Goal: Task Accomplishment & Management: Manage account settings

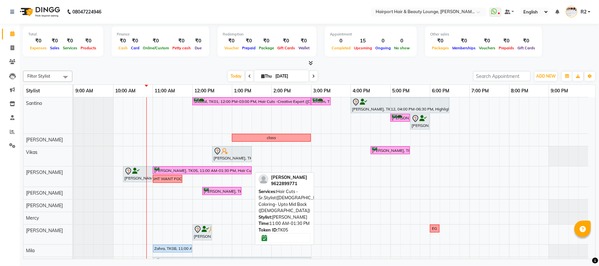
click at [241, 172] on div "[PERSON_NAME], TK05, 11:00 AM-01:30 PM, Hair Cuts -Sr.Stylist([DEMOGRAPHIC_DATA…" at bounding box center [202, 170] width 97 height 6
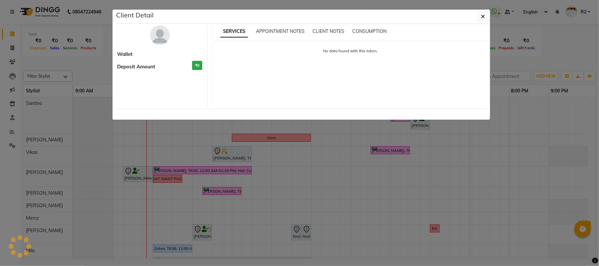
select select "6"
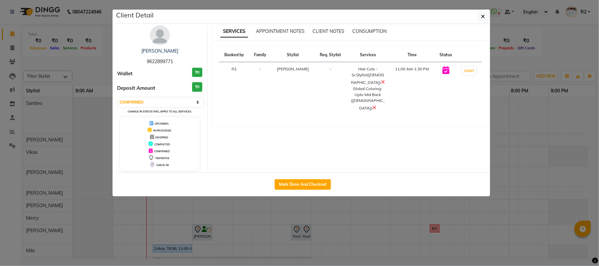
click at [396, 245] on ngb-modal-window "Client Detail [PERSON_NAME] 9622899771 Wallet ₹0 Deposit Amount ₹0 Select IN SE…" at bounding box center [299, 133] width 599 height 266
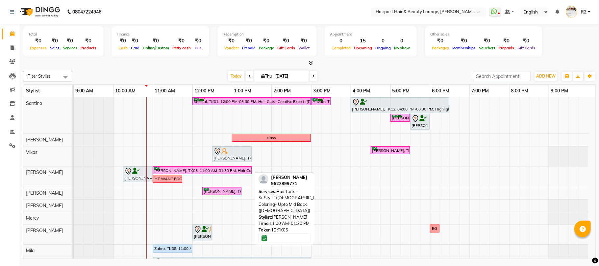
click at [241, 172] on div "Asmita, TK05, 11:00 AM-01:30 PM, Hair Cuts -Sr.Stylist(Female),Global Coloring-…" at bounding box center [202, 170] width 97 height 6
select select "6"
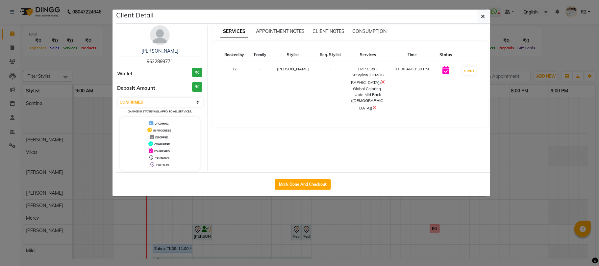
click at [480, 249] on ngb-modal-window "Client Detail Asmita 9622899771 Wallet ₹0 Deposit Amount ₹0 Select IN SERVICE C…" at bounding box center [299, 133] width 599 height 266
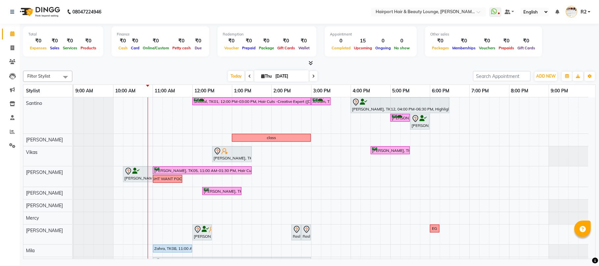
click at [310, 76] on span at bounding box center [314, 76] width 8 height 10
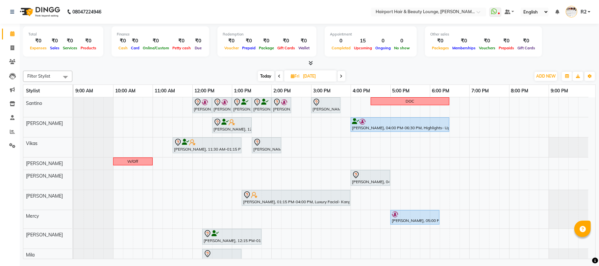
click at [262, 75] on span "Today" at bounding box center [266, 76] width 16 height 10
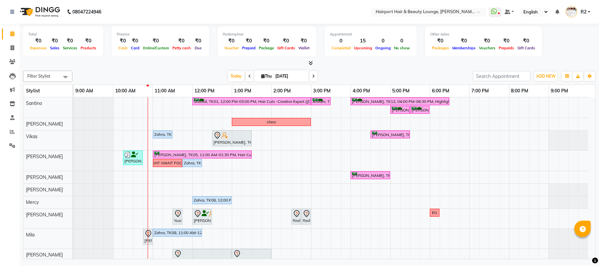
click at [312, 77] on icon at bounding box center [313, 76] width 3 height 4
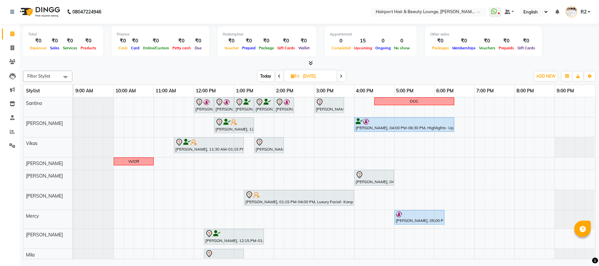
click at [342, 76] on icon at bounding box center [341, 76] width 3 height 4
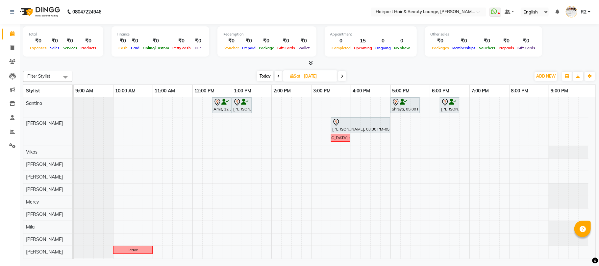
scroll to position [0, 0]
click at [344, 75] on icon at bounding box center [342, 76] width 3 height 4
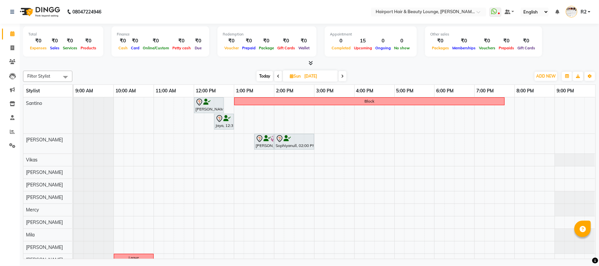
click at [343, 77] on icon at bounding box center [342, 76] width 3 height 4
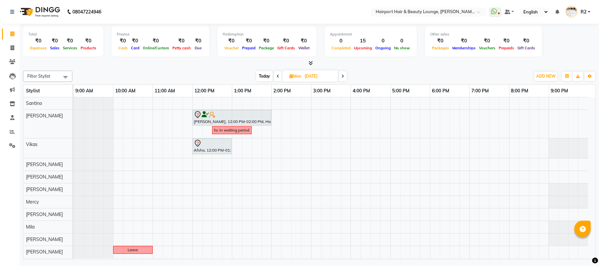
click at [264, 75] on span "Today" at bounding box center [264, 76] width 16 height 10
type input "[DATE]"
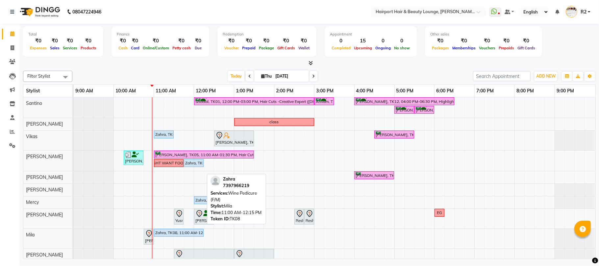
click at [173, 233] on div "Zahra, TK08, 11:00 AM-12:15 PM, Wine Pedicure (F/M)" at bounding box center [179, 233] width 48 height 6
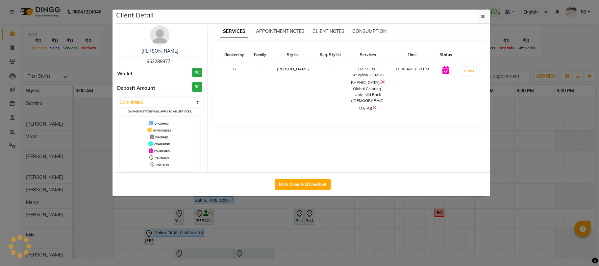
select select "select"
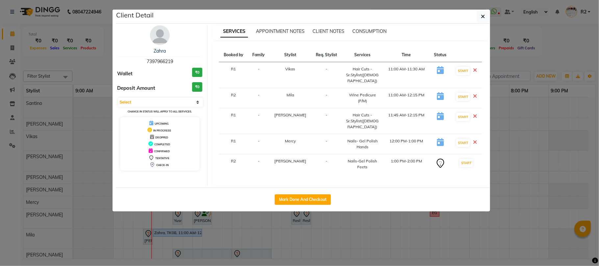
drag, startPoint x: 300, startPoint y: 244, endPoint x: 415, endPoint y: 214, distance: 118.7
click at [307, 240] on ngb-modal-window "Client Detail Zahra 7397966219 Wallet ₹0 Deposit Amount ₹0 Select IN SERVICE CO…" at bounding box center [299, 133] width 599 height 266
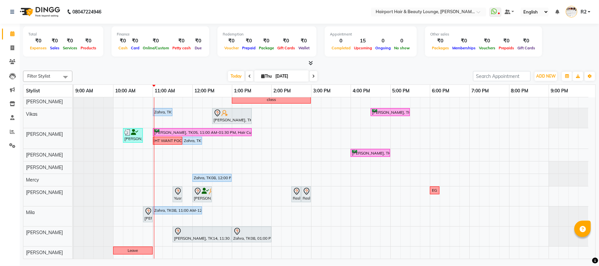
scroll to position [24, 0]
click at [201, 179] on div "Zahra, TK08, 12:00 PM-01:00 PM, Nails- Gel Polish Hands (₹899)" at bounding box center [212, 178] width 38 height 6
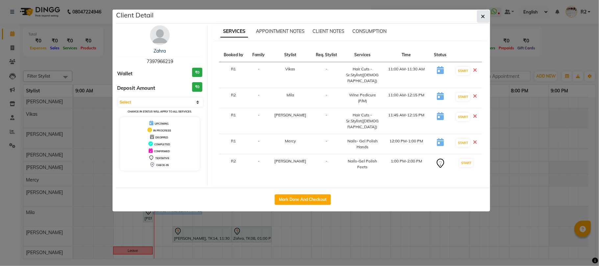
click at [480, 18] on button "button" at bounding box center [483, 16] width 13 height 13
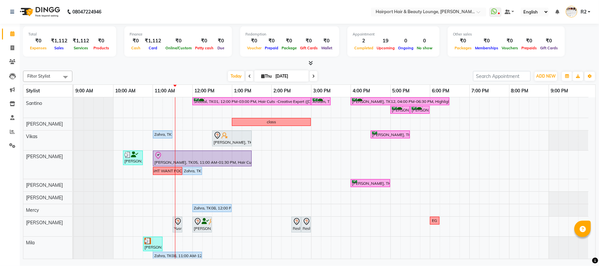
scroll to position [38, 0]
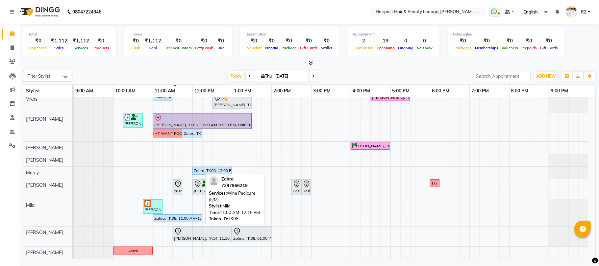
click at [166, 219] on div "Zahra, TK08, 11:00 AM-12:15 PM, Wine Pedicure (F/M)" at bounding box center [178, 219] width 48 height 6
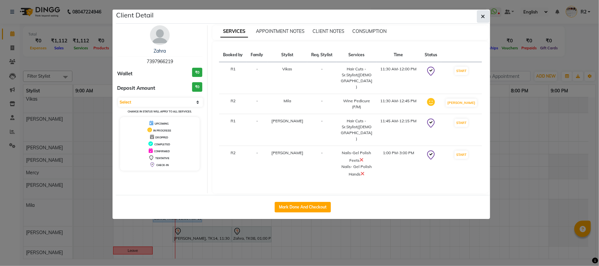
click at [482, 12] on button "button" at bounding box center [483, 16] width 13 height 13
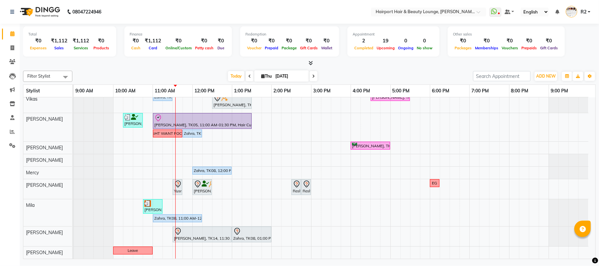
click at [313, 74] on span at bounding box center [314, 76] width 8 height 10
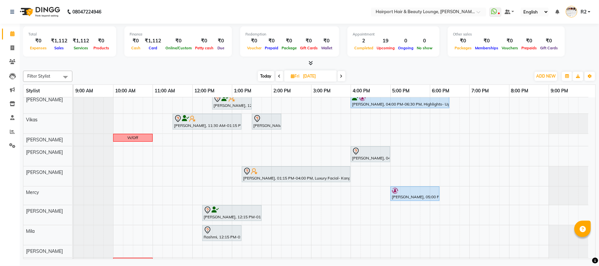
scroll to position [36, 0]
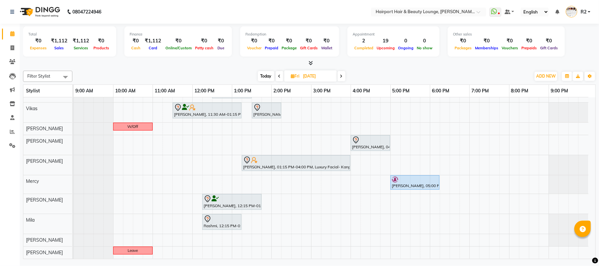
click at [342, 77] on icon at bounding box center [341, 76] width 3 height 4
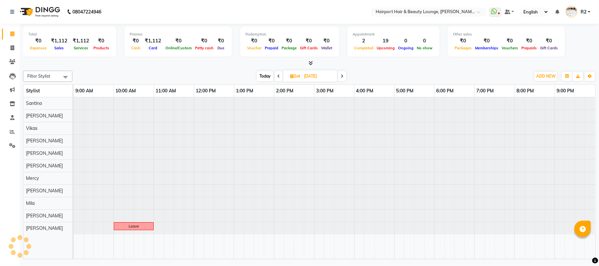
scroll to position [0, 0]
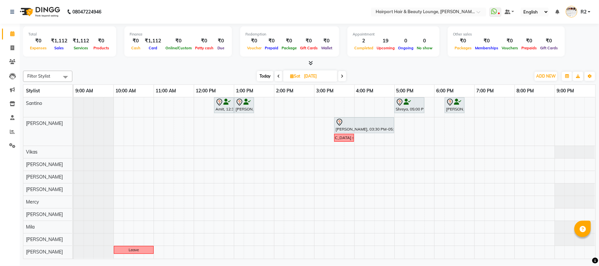
click at [265, 78] on span "Today" at bounding box center [265, 76] width 16 height 10
type input "[DATE]"
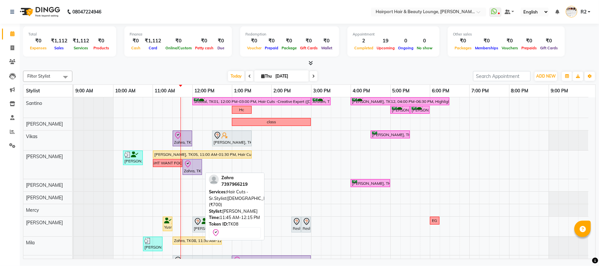
click at [194, 173] on div "Zahra, TK08, 11:45 AM-12:15 PM, Hair Cuts -Sr.Stylist([DEMOGRAPHIC_DATA]) (₹700)" at bounding box center [192, 167] width 18 height 14
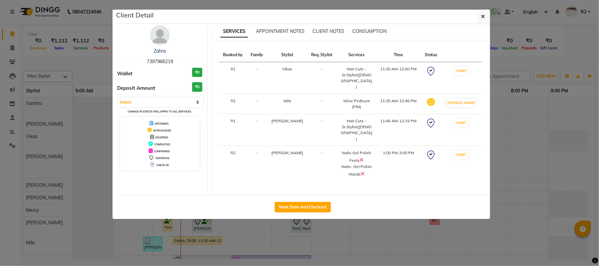
click at [524, 202] on ngb-modal-window "Client Detail Zahra 7397966219 Wallet ₹0 Deposit Amount ₹0 Select IN SERVICE CO…" at bounding box center [299, 133] width 599 height 266
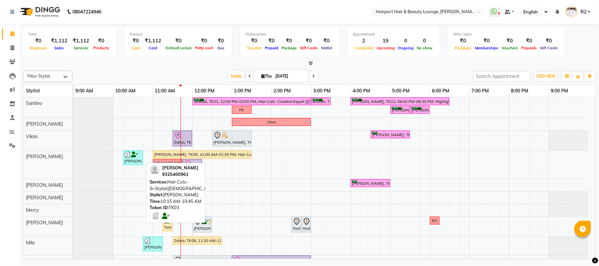
click at [128, 163] on div "[PERSON_NAME], TK03, 10:15 AM-10:45 AM, Hair Cuts -Sr.Stylist([DEMOGRAPHIC_DATA…" at bounding box center [133, 158] width 18 height 13
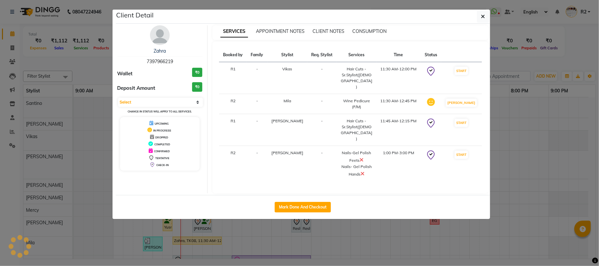
select select "3"
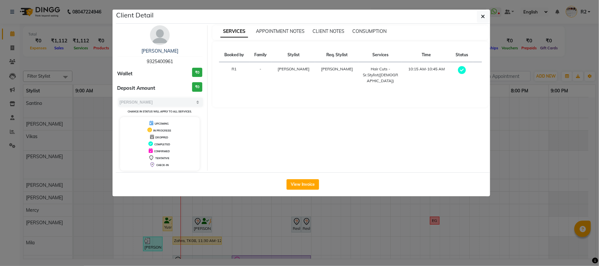
click at [189, 229] on ngb-modal-window "Client Detail Charmaine Soni 9325400961 Wallet ₹0 Deposit Amount ₹0 Select MARK…" at bounding box center [299, 133] width 599 height 266
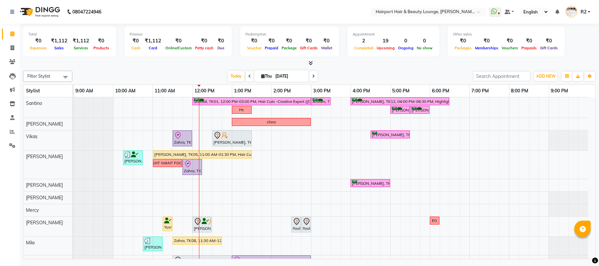
scroll to position [30, 0]
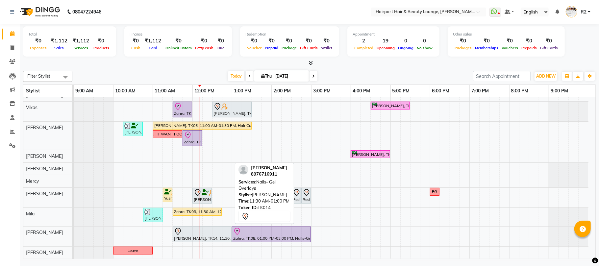
click at [219, 229] on div at bounding box center [202, 232] width 56 height 8
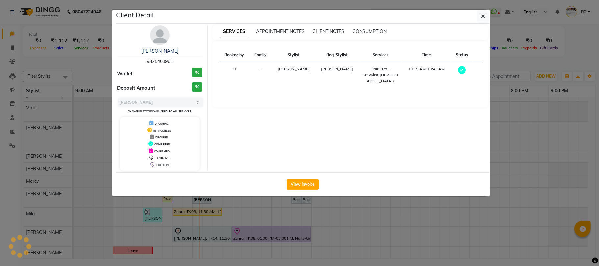
select select "1"
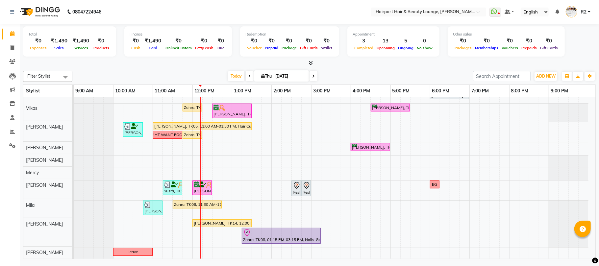
scroll to position [37, 0]
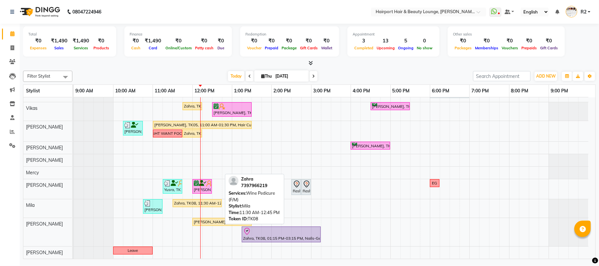
click at [214, 202] on div "Zahra, TK08, 11:30 AM-12:45 PM, Wine Pedicure (F/M)" at bounding box center [197, 203] width 48 height 6
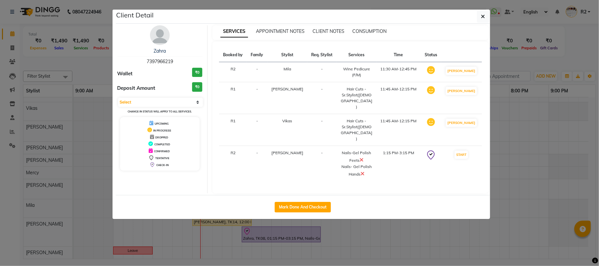
click at [255, 218] on ngb-modal-window "Client Detail Zahra 7397966219 Wallet ₹0 Deposit Amount ₹0 Select IN SERVICE CO…" at bounding box center [299, 133] width 599 height 266
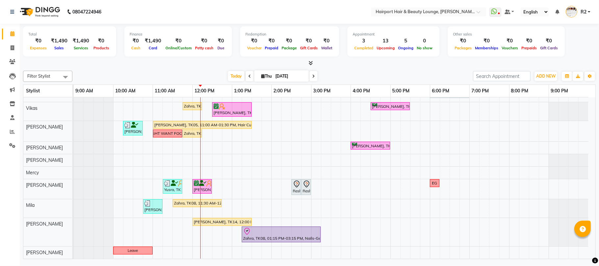
scroll to position [0, 0]
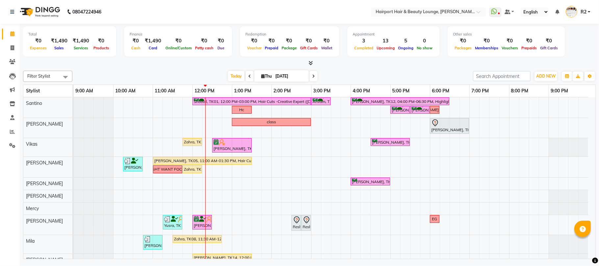
click at [187, 64] on div at bounding box center [309, 63] width 573 height 7
click at [206, 68] on div "Filter Stylist Select All Santino Anandita Vikas Adnan Elizabeth Genevieve Merc…" at bounding box center [309, 163] width 573 height 191
click at [141, 66] on div at bounding box center [309, 63] width 573 height 7
click at [11, 131] on icon at bounding box center [12, 131] width 5 height 5
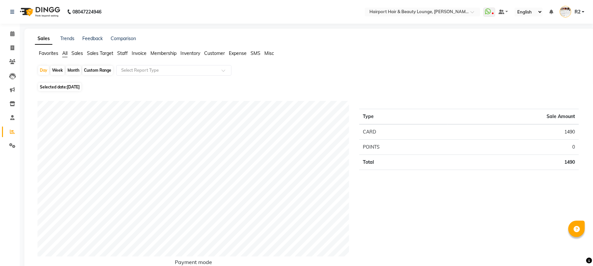
click at [73, 86] on span "[DATE]" at bounding box center [73, 87] width 13 height 5
select select "9"
select select "2025"
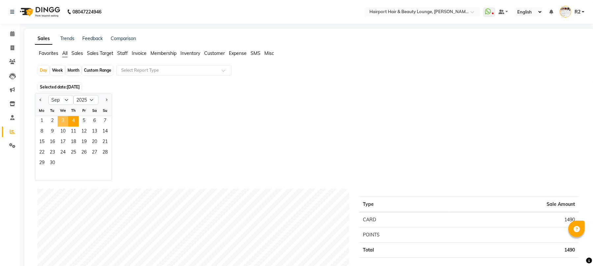
click at [64, 124] on span "3" at bounding box center [63, 121] width 11 height 11
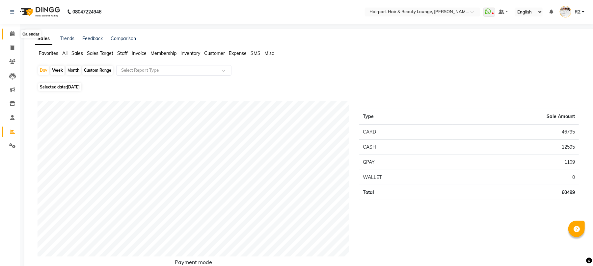
click at [13, 32] on icon at bounding box center [12, 33] width 4 height 5
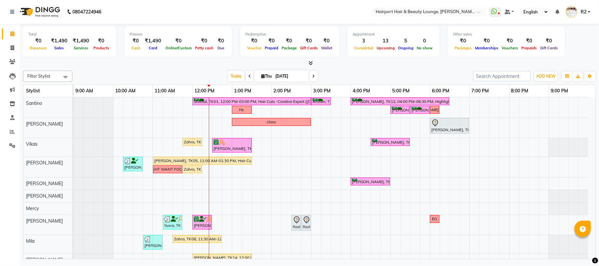
click at [312, 77] on icon at bounding box center [313, 76] width 3 height 4
type input "[DATE]"
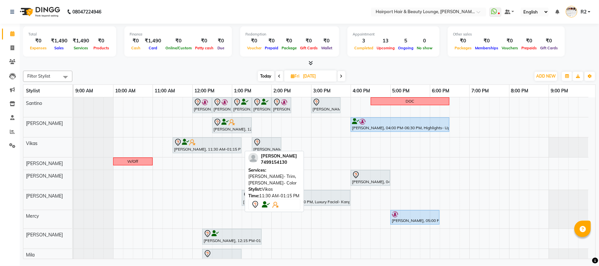
click at [198, 151] on div "Manmeet, 11:30 AM-01:15 PM, Beard- Trim,Beard- Color" at bounding box center [206, 146] width 67 height 14
select select "7"
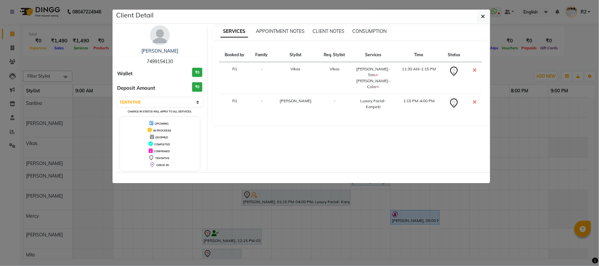
click at [180, 212] on ngb-modal-window "Client Detail Manmeet 7499154130 Wallet ₹0 Deposit Amount ₹0 Select CONFIRMED T…" at bounding box center [299, 133] width 599 height 266
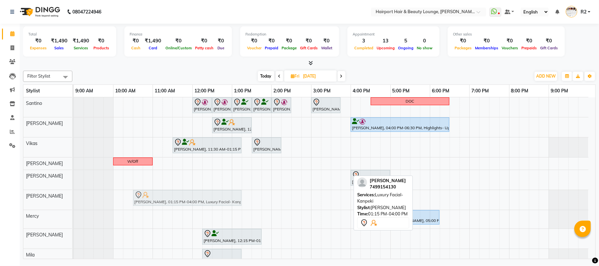
drag, startPoint x: 271, startPoint y: 200, endPoint x: 159, endPoint y: 208, distance: 112.5
click at [159, 208] on div "Jashank Bhandari, 12:00 PM-12:30 PM, Hair Cuts -Creative Expert (Male) Jashank …" at bounding box center [335, 195] width 522 height 196
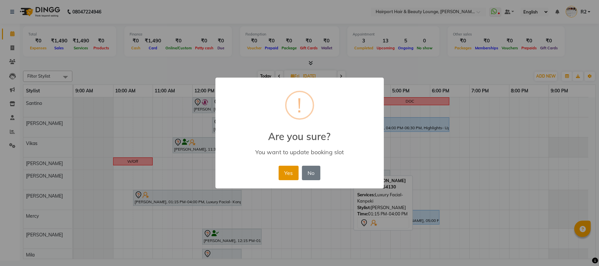
click at [296, 172] on button "Yes" at bounding box center [289, 173] width 20 height 14
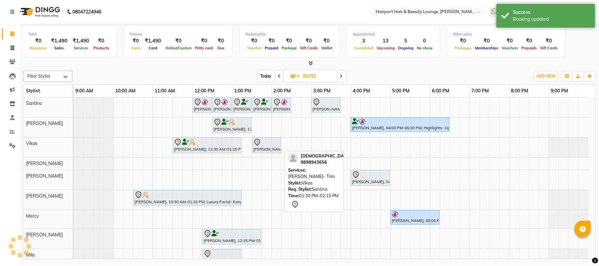
click at [262, 150] on div "[PERSON_NAME], 01:30 PM-02:15 PM, [PERSON_NAME]- Trim" at bounding box center [267, 146] width 28 height 14
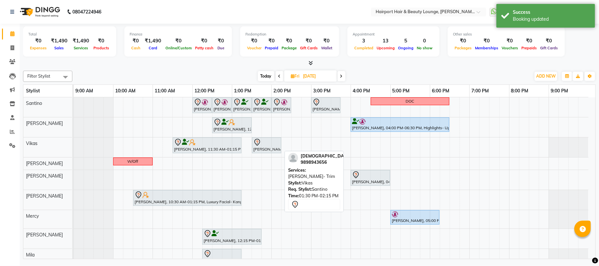
click at [272, 144] on div at bounding box center [266, 143] width 27 height 8
select select "7"
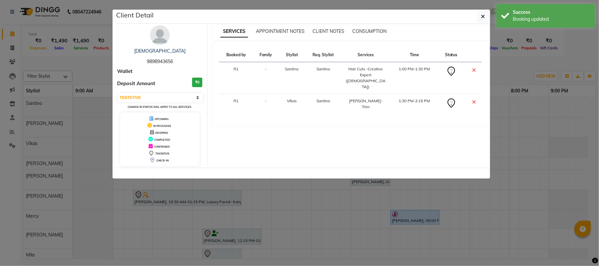
click at [263, 198] on ngb-modal-window "Client Detail Shivam 9898943656 Wallet Deposit Amount ₹0 Select CONFIRMED TENTA…" at bounding box center [299, 133] width 599 height 266
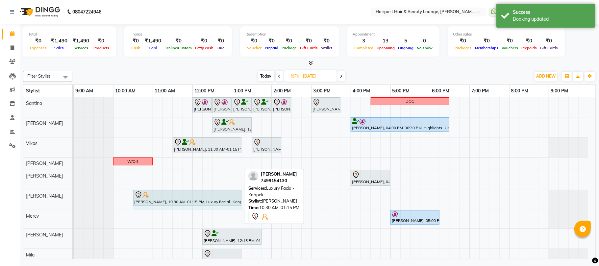
drag, startPoint x: 242, startPoint y: 197, endPoint x: 234, endPoint y: 202, distance: 8.6
click at [74, 202] on div "Manmeet, 10:30 AM-01:15 PM, Luxury Facial- Kanpeki Manmeet, 10:30 AM-01:15 PM, …" at bounding box center [74, 200] width 0 height 20
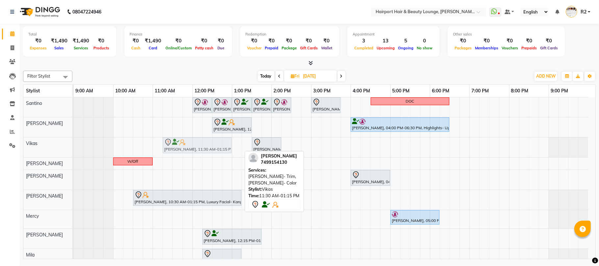
drag, startPoint x: 179, startPoint y: 146, endPoint x: 171, endPoint y: 151, distance: 8.7
click at [74, 151] on div "Manmeet, 11:30 AM-01:15 PM, Beard- Trim,Beard- Color Shivam, 01:30 PM-02:15 PM,…" at bounding box center [74, 148] width 0 height 20
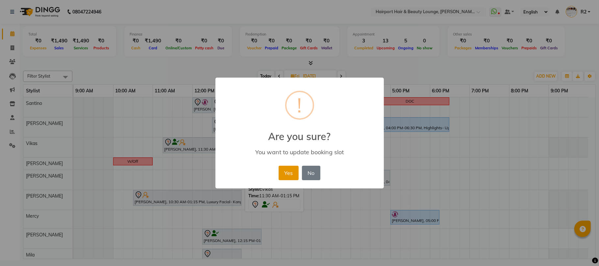
click at [282, 168] on button "Yes" at bounding box center [289, 173] width 20 height 14
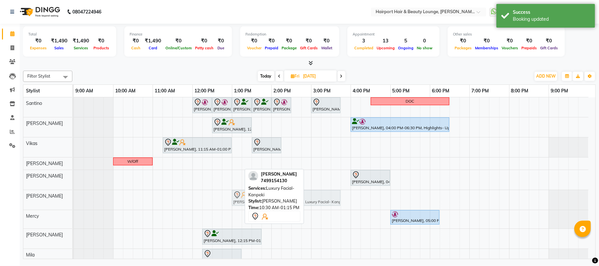
drag, startPoint x: 174, startPoint y: 204, endPoint x: 275, endPoint y: 202, distance: 101.7
click at [275, 202] on div "Filter Stylist Select All Santino Anandita Vikas Adnan Elizabeth Genevieve Merc…" at bounding box center [309, 163] width 573 height 191
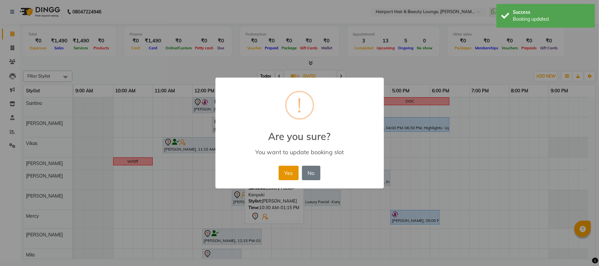
click at [284, 169] on button "Yes" at bounding box center [289, 173] width 20 height 14
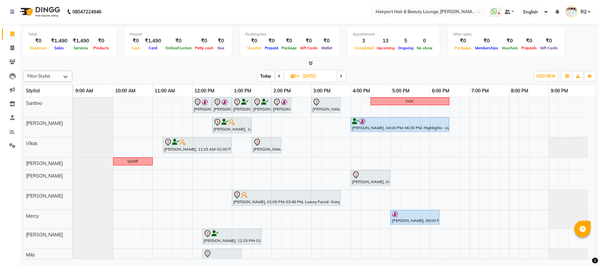
click at [265, 77] on span "Today" at bounding box center [266, 76] width 16 height 10
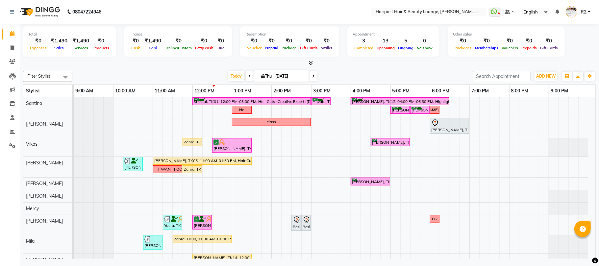
click at [177, 75] on div "[DATE] [DATE]" at bounding box center [273, 76] width 394 height 10
click at [185, 74] on div "[DATE] [DATE]" at bounding box center [273, 76] width 394 height 10
drag, startPoint x: 149, startPoint y: 61, endPoint x: 153, endPoint y: 70, distance: 9.7
click at [149, 61] on div at bounding box center [309, 63] width 573 height 7
drag, startPoint x: 306, startPoint y: 76, endPoint x: 311, endPoint y: 75, distance: 5.4
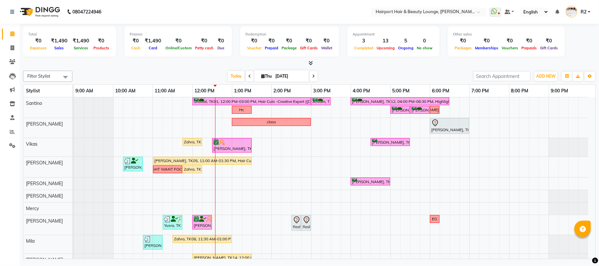
click at [308, 76] on div "[DATE] [DATE]" at bounding box center [272, 76] width 91 height 10
click at [312, 78] on icon at bounding box center [313, 76] width 3 height 4
type input "[DATE]"
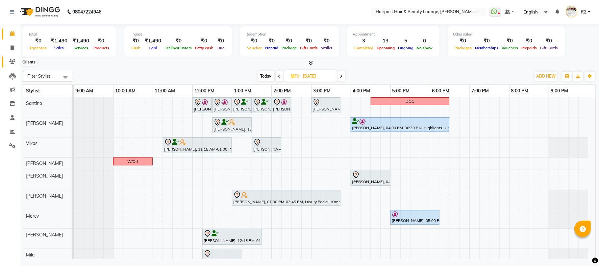
click at [12, 59] on span at bounding box center [13, 62] width 12 height 8
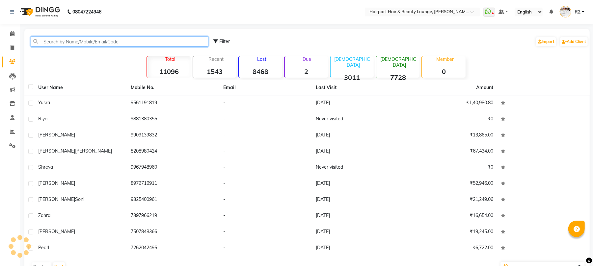
click at [64, 44] on input "text" at bounding box center [120, 42] width 178 height 10
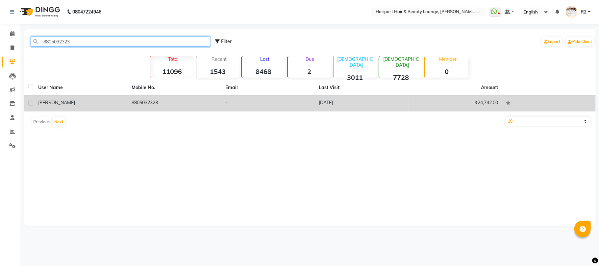
type input "8805032323"
click at [124, 103] on div "[PERSON_NAME]" at bounding box center [81, 102] width 86 height 7
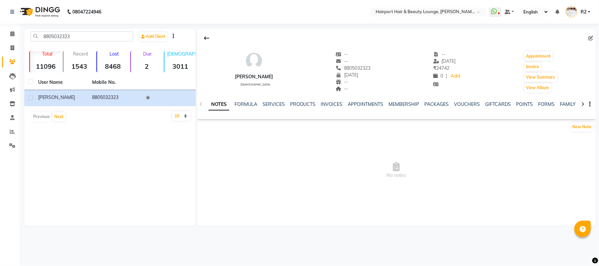
click at [273, 107] on div "SERVICES" at bounding box center [274, 104] width 22 height 7
click at [275, 102] on link "SERVICES" at bounding box center [274, 104] width 22 height 6
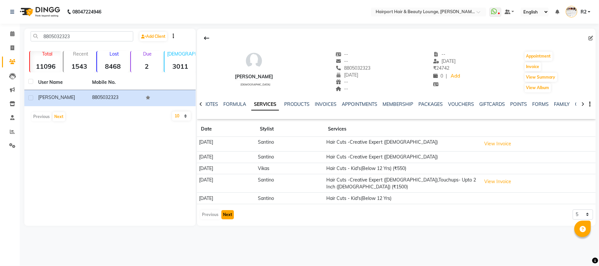
click at [229, 215] on button "Next" at bounding box center [227, 214] width 13 height 9
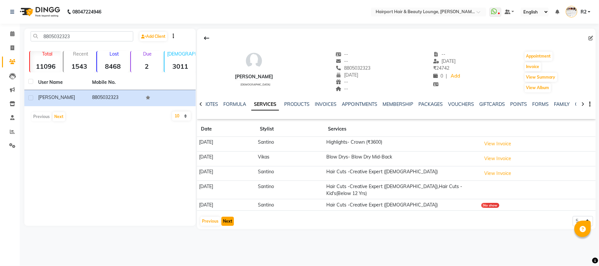
click at [227, 224] on button "Next" at bounding box center [227, 221] width 13 height 9
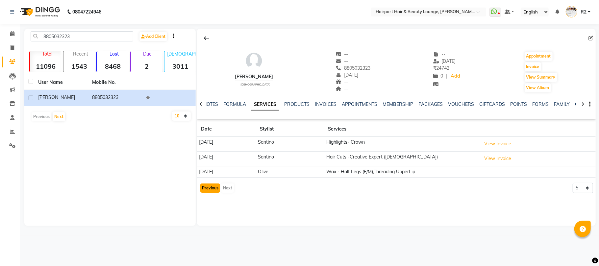
click at [208, 191] on button "Previous" at bounding box center [210, 188] width 20 height 9
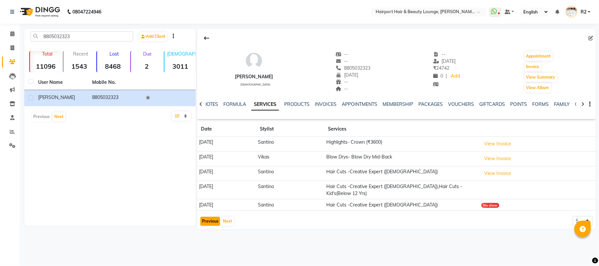
click at [212, 222] on button "Previous" at bounding box center [210, 221] width 20 height 9
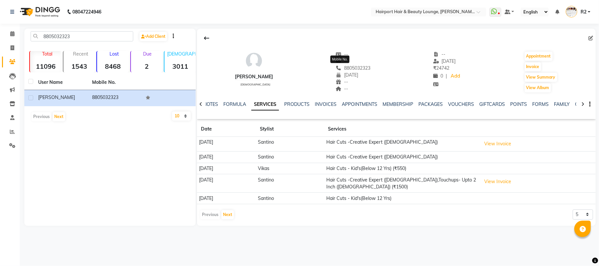
click at [341, 67] on span "8805032323" at bounding box center [353, 68] width 35 height 6
copy span "8805032323"
click at [11, 36] on icon at bounding box center [12, 33] width 4 height 5
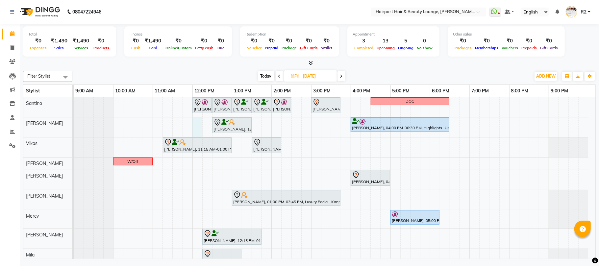
click at [196, 126] on div "Jashank Bhandari, 12:00 PM-12:30 PM, Hair Cuts -Creative Expert (Male) Jashank …" at bounding box center [335, 195] width 522 height 196
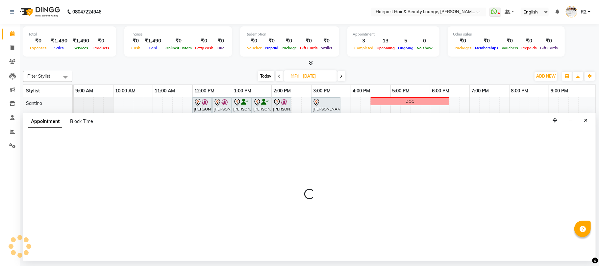
select select "9138"
select select "720"
select select "tentative"
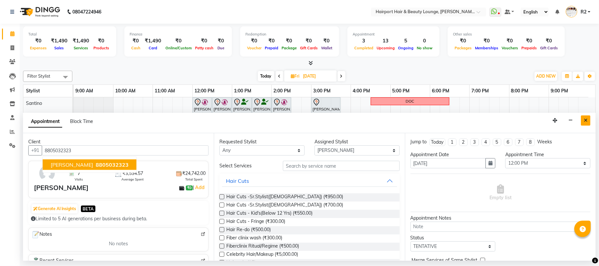
type input "8805032323"
click at [587, 124] on button "Close" at bounding box center [586, 120] width 10 height 10
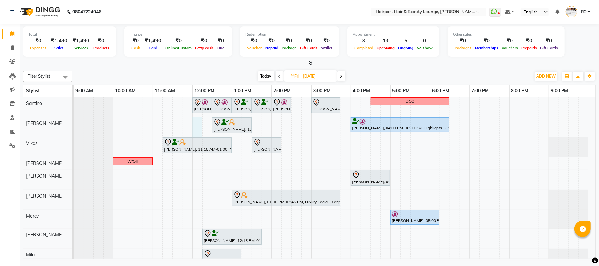
click at [194, 128] on div "Jashank Bhandari, 12:00 PM-12:30 PM, Hair Cuts -Creative Expert (Male) Jashank …" at bounding box center [335, 195] width 522 height 196
select select "9138"
select select "720"
select select "tentative"
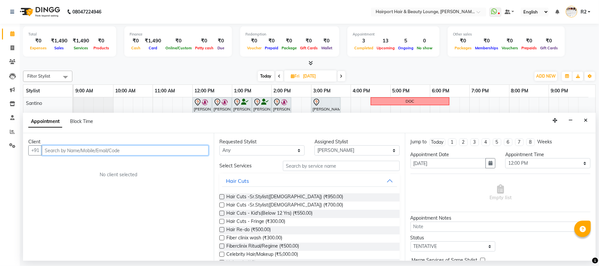
paste input "8805032323"
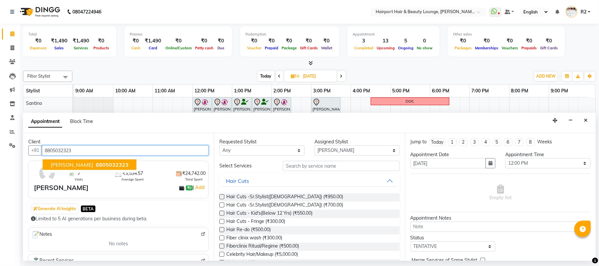
click at [96, 165] on span "8805032323" at bounding box center [112, 165] width 33 height 7
type input "8805032323"
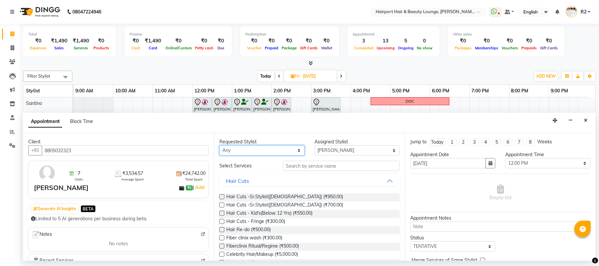
click at [256, 151] on select "Any [PERSON_NAME] [PERSON_NAME] [PERSON_NAME] [PERSON_NAME] [PERSON_NAME] Mercy…" at bounding box center [261, 150] width 85 height 10
select select "9138"
click at [219, 146] on select "Any [PERSON_NAME] [PERSON_NAME] [PERSON_NAME] [PERSON_NAME] [PERSON_NAME] Mercy…" at bounding box center [261, 150] width 85 height 10
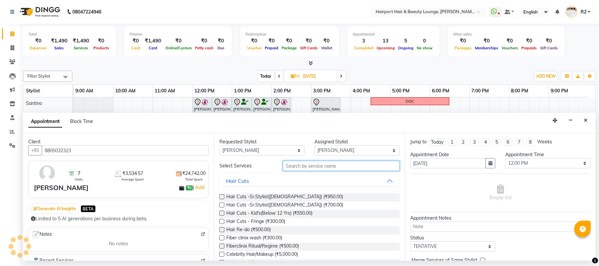
click at [304, 167] on input "text" at bounding box center [341, 166] width 117 height 10
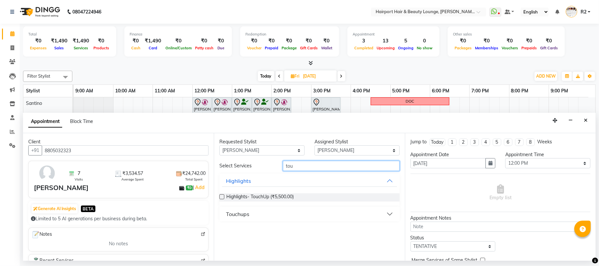
type input "tou"
click at [249, 217] on div "Touchups" at bounding box center [237, 214] width 23 height 8
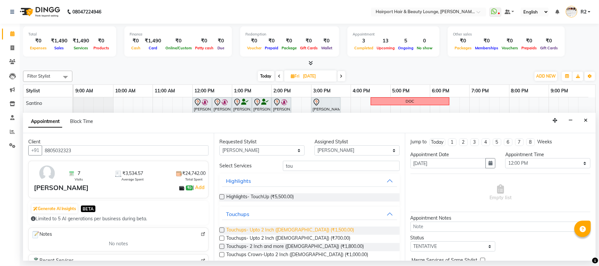
click at [275, 230] on span "Touchups- Upto 2 Inch (Female) (₹1,500.00)" at bounding box center [290, 231] width 128 height 8
checkbox input "false"
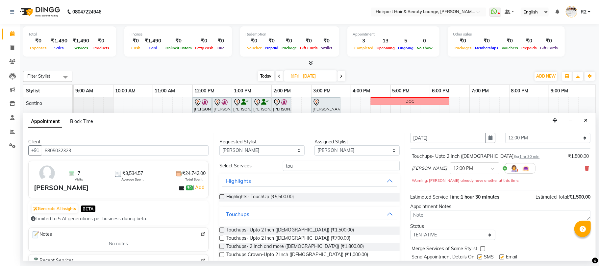
scroll to position [47, 0]
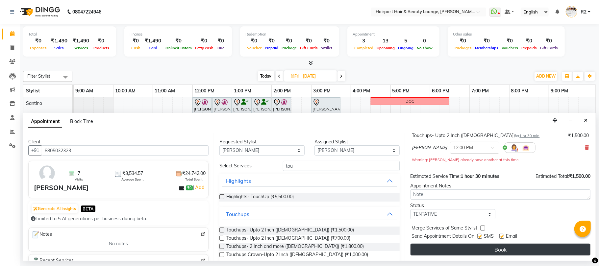
click at [509, 250] on button "Book" at bounding box center [501, 250] width 180 height 12
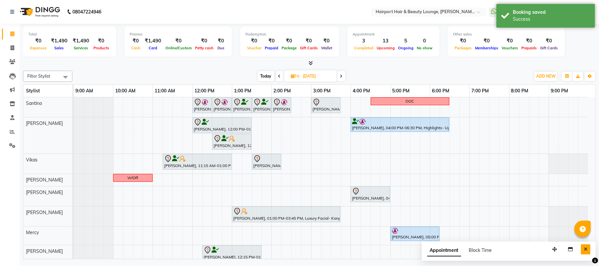
click at [584, 250] on icon "Close" at bounding box center [586, 249] width 4 height 5
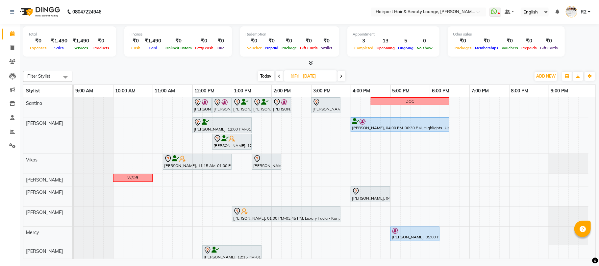
click at [264, 76] on span "Today" at bounding box center [266, 76] width 16 height 10
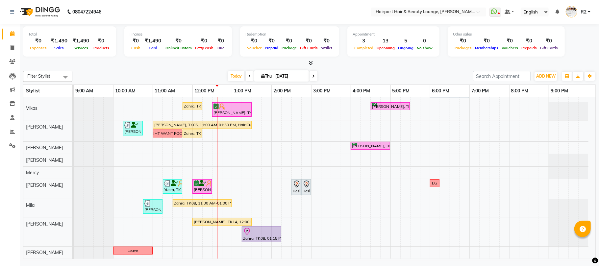
scroll to position [0, 0]
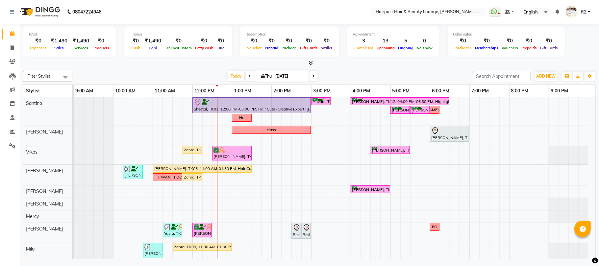
click at [312, 75] on icon at bounding box center [313, 76] width 3 height 4
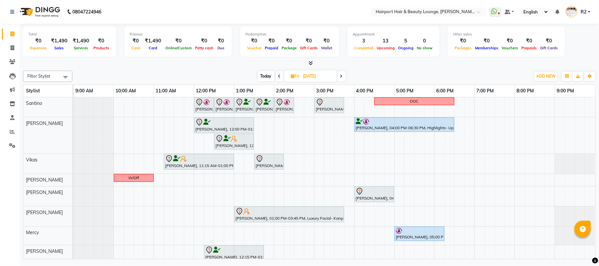
click at [340, 78] on icon at bounding box center [341, 76] width 3 height 4
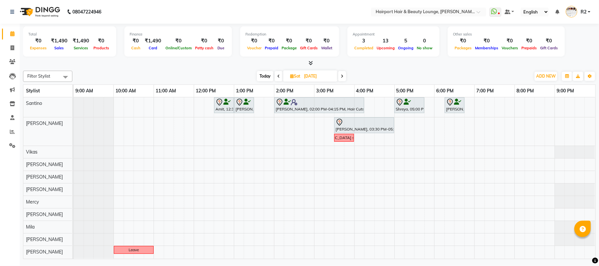
click at [266, 75] on span "Today" at bounding box center [265, 76] width 16 height 10
type input "[DATE]"
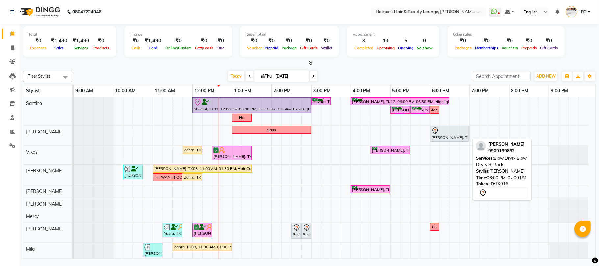
click at [449, 131] on div at bounding box center [449, 131] width 37 height 8
select select "7"
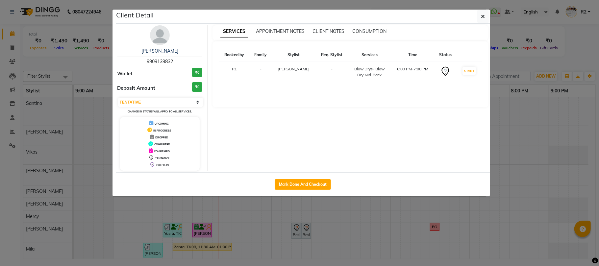
click at [379, 214] on ngb-modal-window "Client Detail Meenal 9909139832 Wallet ₹0 Deposit Amount ₹0 Select IN SERVICE C…" at bounding box center [299, 133] width 599 height 266
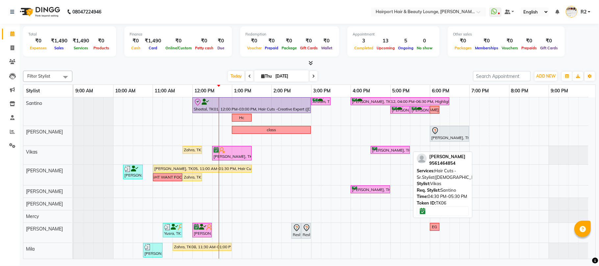
click at [398, 149] on div "[PERSON_NAME], TK06, 04:30 PM-05:30 PM, Hair Cuts -Sr.Stylist([DEMOGRAPHIC_DATA…" at bounding box center [390, 150] width 38 height 6
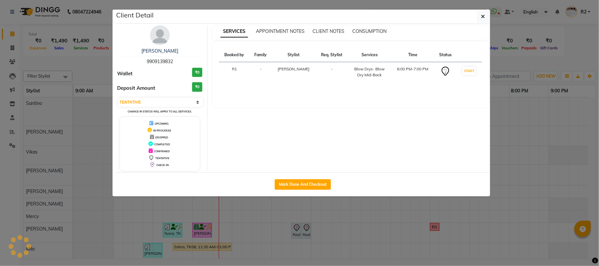
select select "6"
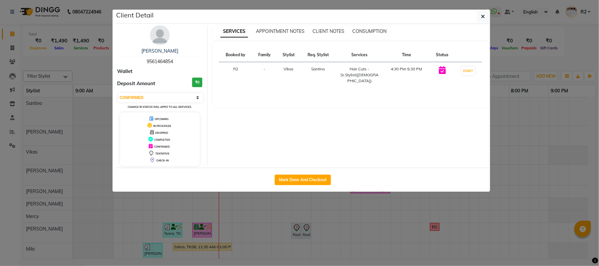
click at [395, 208] on ngb-modal-window "Client Detail [PERSON_NAME] 9561464854 Wallet Deposit Amount ₹0 Select IN SERVI…" at bounding box center [299, 133] width 599 height 266
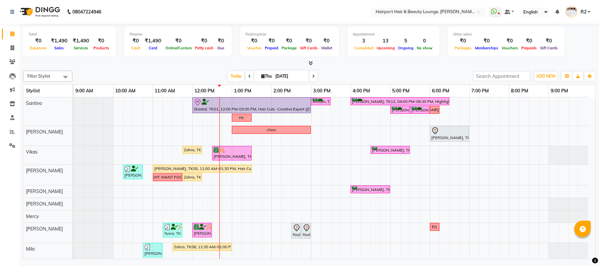
click at [335, 136] on div "Sheetal, TK01, 12:00 PM-03:00 PM, Hair Cuts -Creative Expert (Female),Highlight…" at bounding box center [335, 199] width 522 height 205
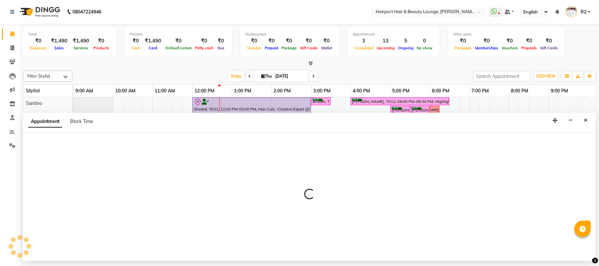
select select "9138"
select select "tentative"
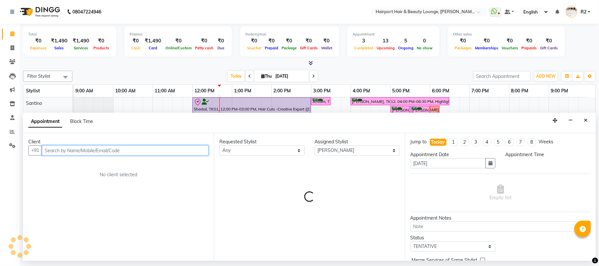
select select "930"
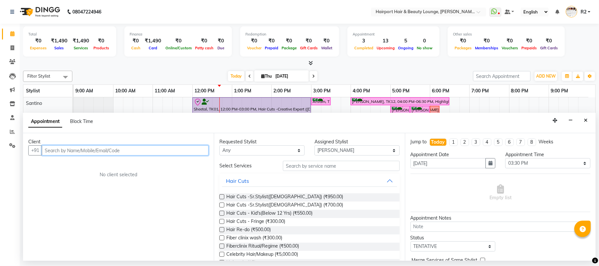
click at [86, 152] on input "text" at bounding box center [125, 150] width 167 height 10
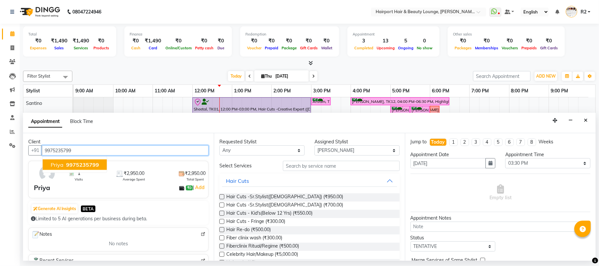
click at [73, 167] on span "9975235799" at bounding box center [82, 165] width 33 height 7
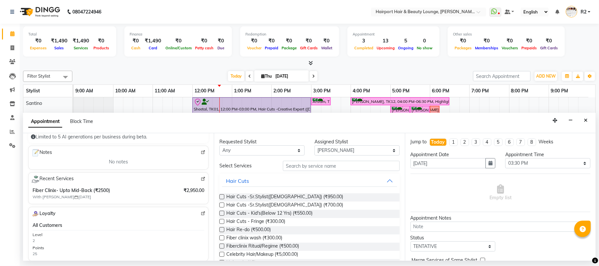
scroll to position [88, 0]
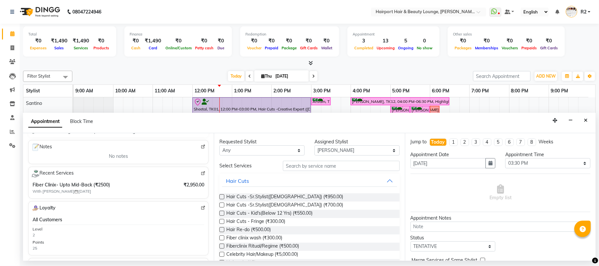
type input "9975235799"
click at [274, 149] on select "Any [PERSON_NAME] [PERSON_NAME] [PERSON_NAME] [PERSON_NAME] [PERSON_NAME] Mercy…" at bounding box center [261, 150] width 85 height 10
select select "9137"
click at [219, 146] on select "Any [PERSON_NAME] [PERSON_NAME] [PERSON_NAME] [PERSON_NAME] [PERSON_NAME] Mercy…" at bounding box center [261, 150] width 85 height 10
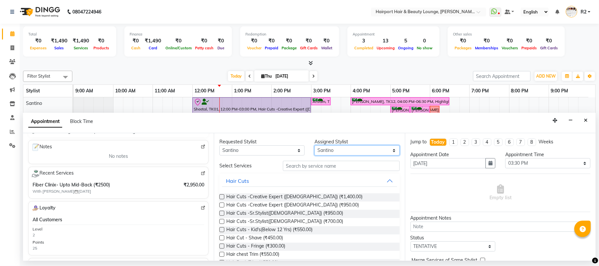
click at [345, 149] on select "Select [PERSON_NAME] [PERSON_NAME] [PERSON_NAME] [PERSON_NAME] [PERSON_NAME] Me…" at bounding box center [357, 150] width 85 height 10
select select "9138"
click at [315, 146] on select "Select [PERSON_NAME] [PERSON_NAME] [PERSON_NAME] [PERSON_NAME] [PERSON_NAME] Me…" at bounding box center [357, 150] width 85 height 10
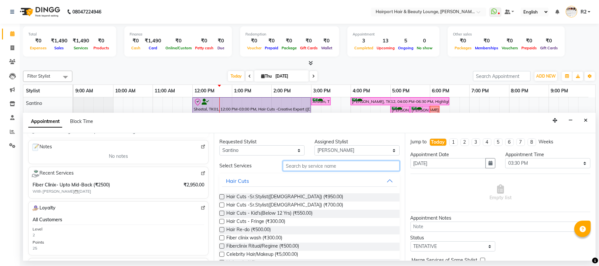
click at [294, 167] on input "text" at bounding box center [341, 166] width 117 height 10
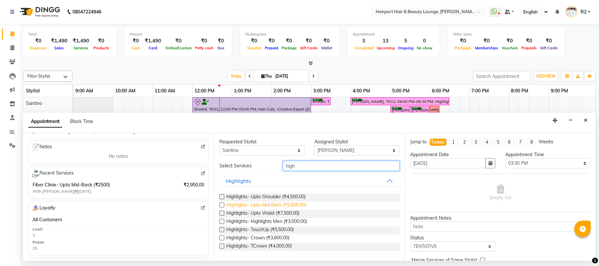
type input "high"
click at [263, 206] on span "Highlights- Upto Mid Back (₹5,600.00)" at bounding box center [266, 206] width 80 height 8
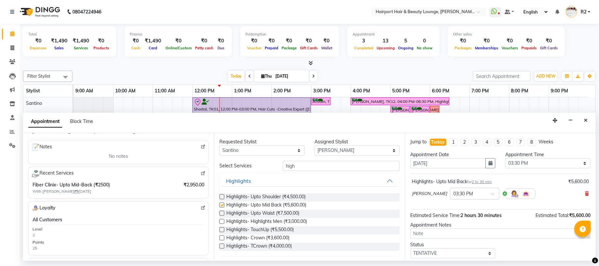
checkbox input "false"
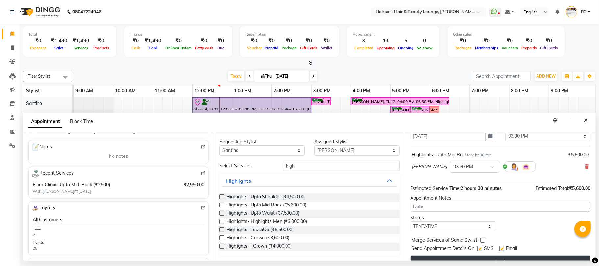
scroll to position [40, 0]
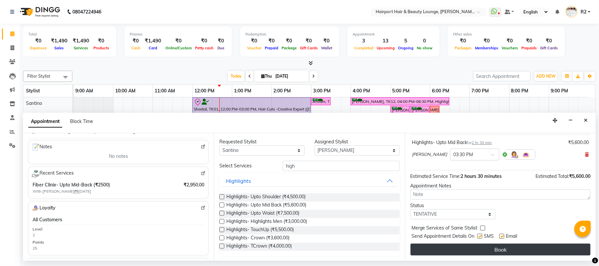
click at [488, 250] on button "Book" at bounding box center [501, 250] width 180 height 12
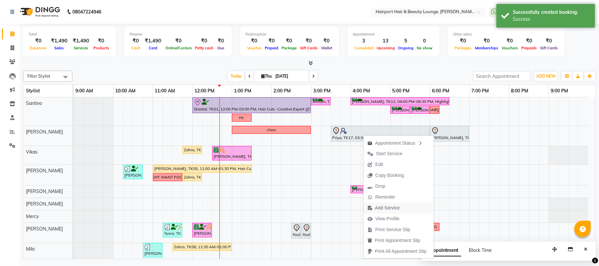
click at [384, 207] on span "Add Service" at bounding box center [387, 208] width 25 height 7
select select "9138"
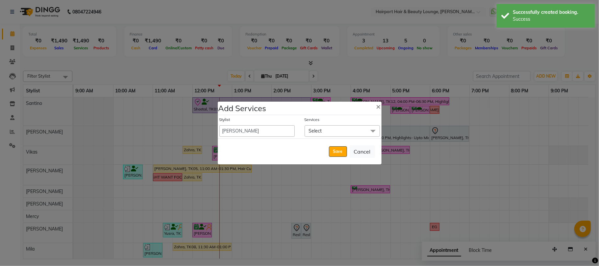
click at [329, 135] on span "Select" at bounding box center [342, 131] width 75 height 12
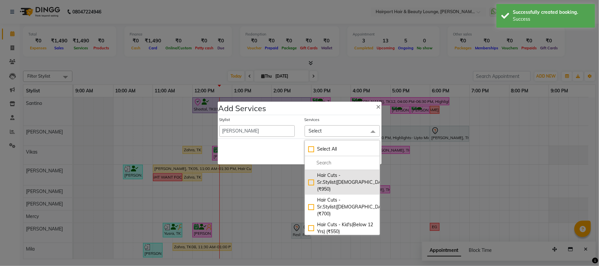
click at [326, 180] on div "Hair Cuts -Sr.Stylist(Female) (₹950)" at bounding box center [342, 182] width 68 height 21
checkbox input "true"
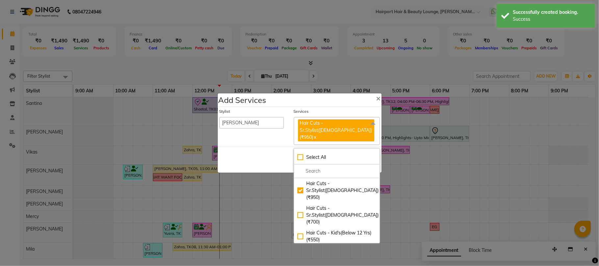
click at [278, 145] on div "Stylist 8806278622 9822054562 Accounts IV Camp Adnan Alc 3 Alc Camp Office Anan…" at bounding box center [300, 126] width 164 height 39
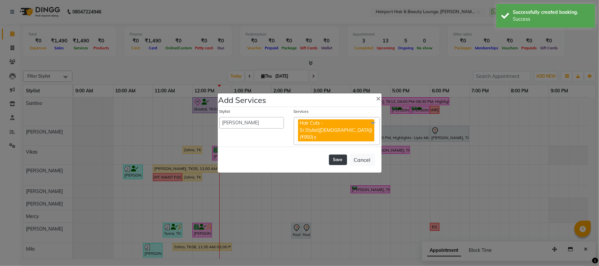
click at [337, 162] on button "Save" at bounding box center [338, 160] width 18 height 11
select select "7127"
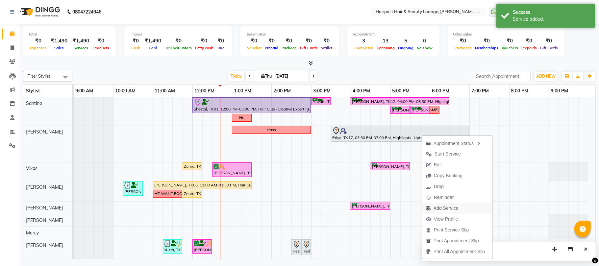
click at [445, 208] on span "Add Service" at bounding box center [446, 208] width 25 height 7
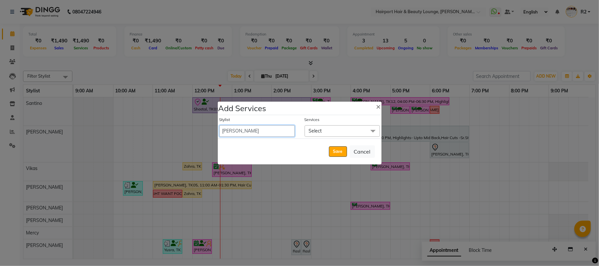
click at [252, 134] on select "8806278622 9822054562 Accounts IV Camp Adnan Alc 3 Alc Camp Office Anandita Ati…" at bounding box center [256, 131] width 75 height 12
select select "70550"
click at [219, 125] on select "8806278622 9822054562 Accounts IV Camp Adnan Alc 3 Alc Camp Office Anandita Ati…" at bounding box center [256, 131] width 75 height 12
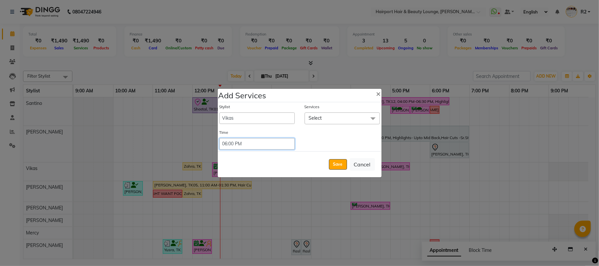
click at [254, 146] on select "Select 09:00 AM 09:15 AM 09:30 AM 09:45 AM 10:00 AM 10:15 AM 10:30 AM 10:45 AM …" at bounding box center [256, 144] width 75 height 12
select select "1050"
click at [219, 138] on select "Select 09:00 AM 09:15 AM 09:30 AM 09:45 AM 10:00 AM 10:15 AM 10:30 AM 10:45 AM …" at bounding box center [256, 144] width 75 height 12
click at [343, 121] on span "Select" at bounding box center [342, 119] width 75 height 12
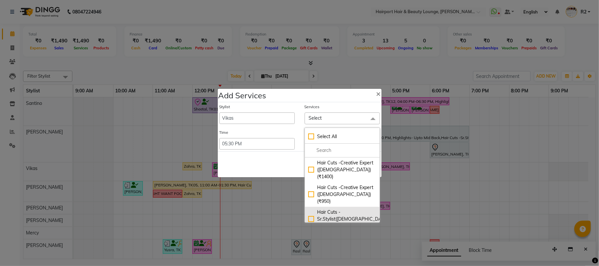
click at [324, 209] on div "Hair Cuts -Sr.Stylist(Female) (₹950)" at bounding box center [342, 219] width 68 height 21
checkbox input "true"
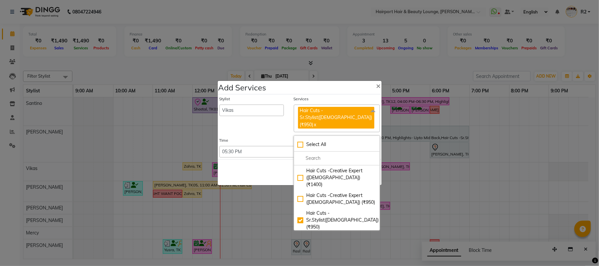
click at [284, 163] on div "Save Cancel" at bounding box center [300, 172] width 164 height 26
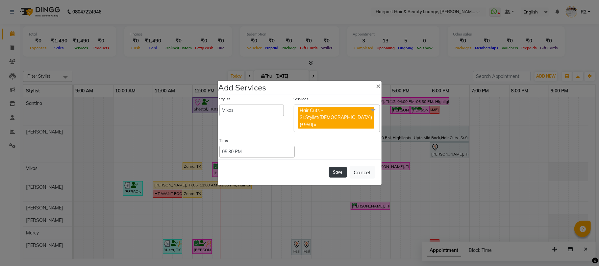
click at [335, 172] on button "Save" at bounding box center [338, 172] width 18 height 11
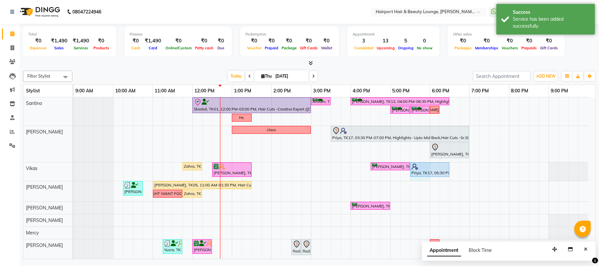
drag, startPoint x: 415, startPoint y: 181, endPoint x: 422, endPoint y: 182, distance: 7.7
click at [422, 182] on tr at bounding box center [331, 208] width 515 height 222
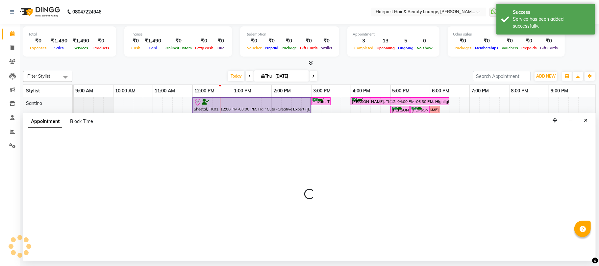
select select "70550"
select select "tentative"
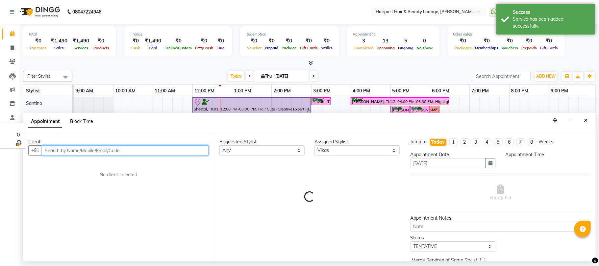
select select "1050"
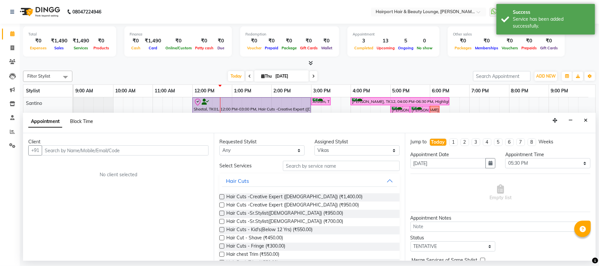
click at [82, 120] on span "Block Time" at bounding box center [81, 121] width 23 height 6
select select "70550"
select select "1050"
select select "1080"
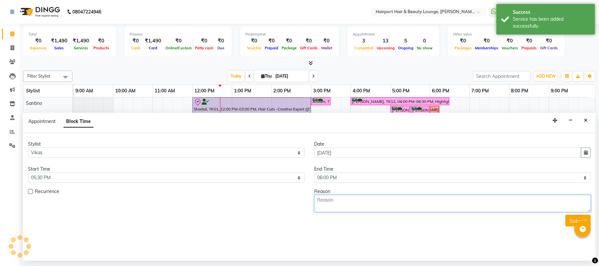
drag, startPoint x: 348, startPoint y: 204, endPoint x: 352, endPoint y: 190, distance: 15.0
click at [348, 204] on textarea at bounding box center [453, 203] width 277 height 17
type textarea "2 people"
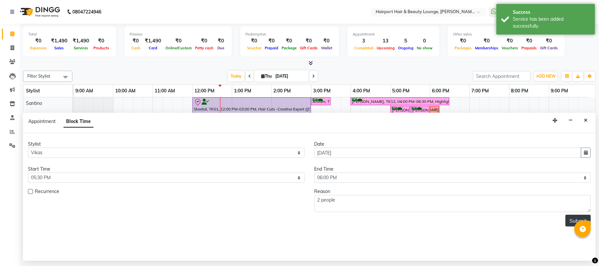
click at [569, 218] on button "Submit" at bounding box center [578, 221] width 25 height 12
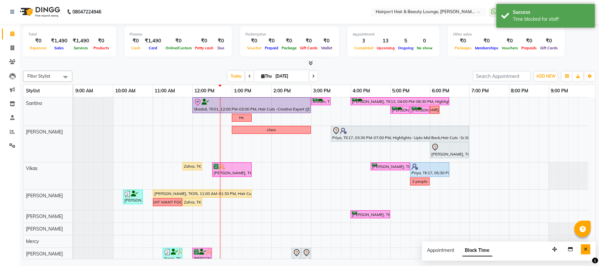
click at [587, 251] on icon "Close" at bounding box center [586, 249] width 4 height 5
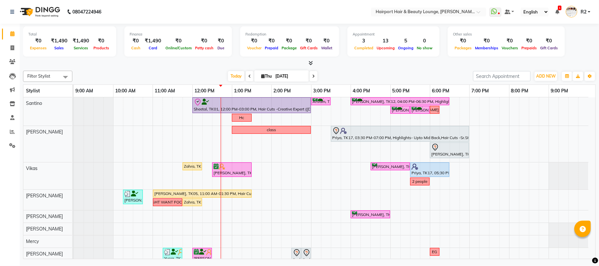
click at [174, 73] on div "Today Thu 04-09-2025" at bounding box center [273, 76] width 394 height 10
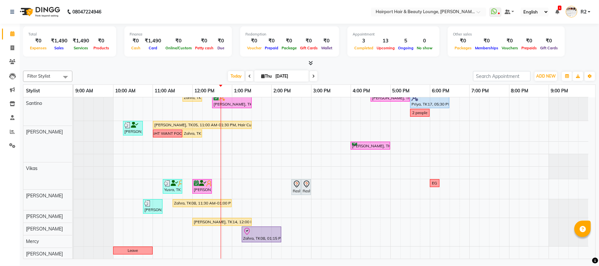
scroll to position [70, 0]
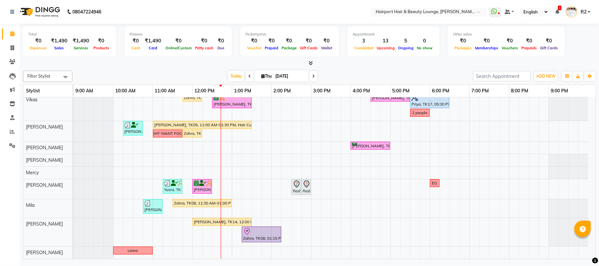
click at [162, 69] on div "Filter Stylist Select All Santino Anandita Vikas Adnan Elizabeth Genevieve Merc…" at bounding box center [309, 163] width 573 height 191
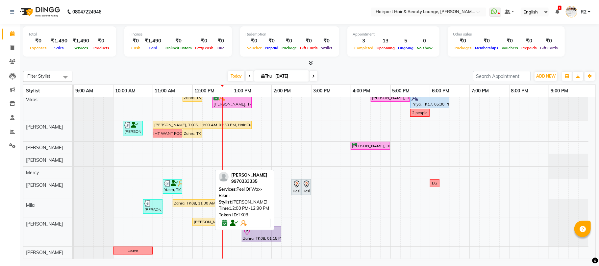
drag, startPoint x: 204, startPoint y: 187, endPoint x: 232, endPoint y: 188, distance: 28.3
click at [232, 188] on div "Filter Stylist Select All Santino Anandita Vikas Adnan Elizabeth Genevieve Merc…" at bounding box center [309, 163] width 573 height 191
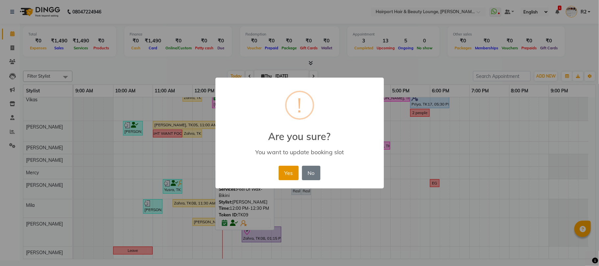
click at [283, 170] on button "Yes" at bounding box center [289, 173] width 20 height 14
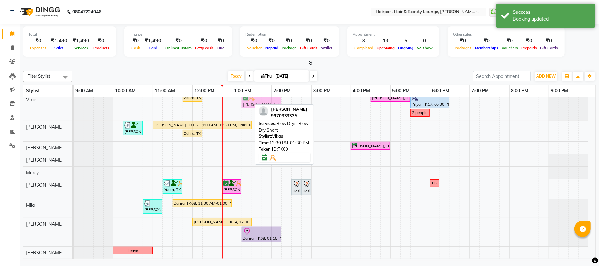
drag, startPoint x: 242, startPoint y: 103, endPoint x: 272, endPoint y: 107, distance: 30.5
click at [272, 107] on div "Filter Stylist Select All Santino Anandita Vikas Adnan Elizabeth Genevieve Merc…" at bounding box center [309, 163] width 573 height 191
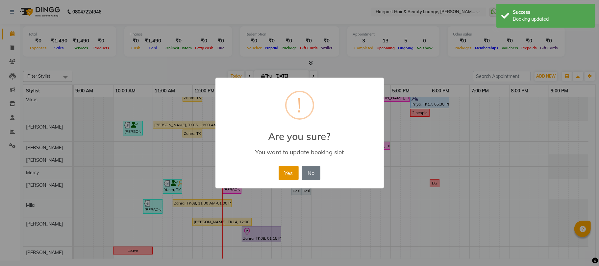
click at [291, 172] on button "Yes" at bounding box center [289, 173] width 20 height 14
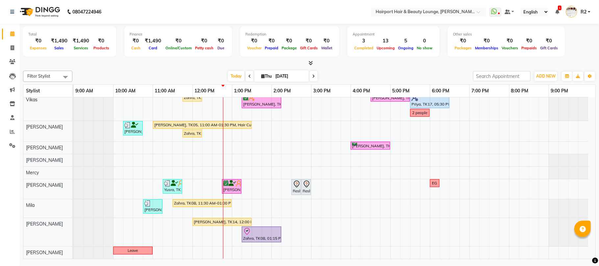
click at [315, 76] on div "Today Thu 04-09-2025" at bounding box center [272, 76] width 91 height 10
click at [314, 78] on span at bounding box center [314, 76] width 8 height 10
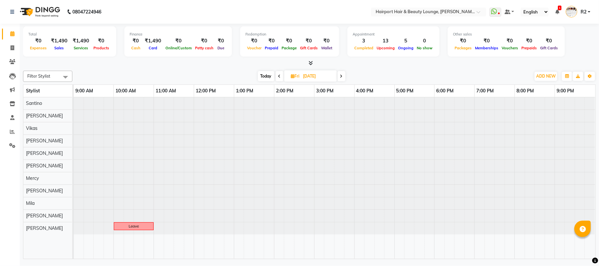
scroll to position [0, 0]
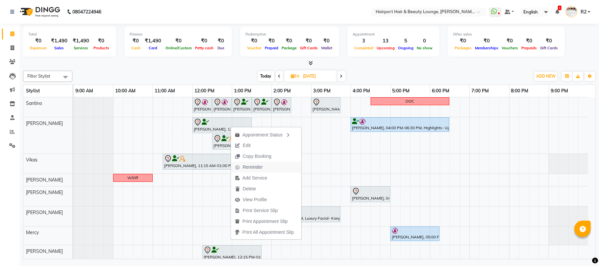
click at [259, 168] on span "Reminder" at bounding box center [253, 167] width 20 height 7
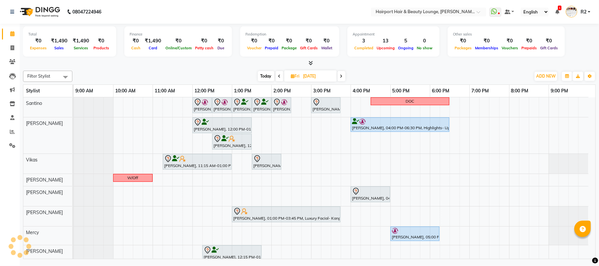
click at [266, 77] on span "Today" at bounding box center [266, 76] width 16 height 10
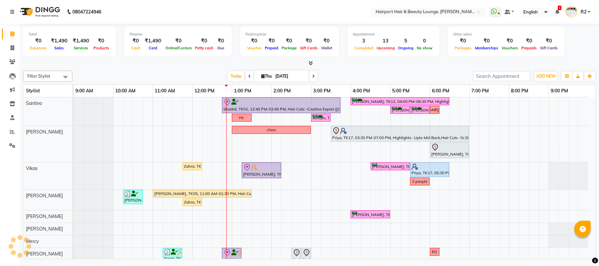
click at [214, 69] on div "Filter Stylist Select All Santino Anandita Vikas Adnan Elizabeth Genevieve Merc…" at bounding box center [309, 163] width 573 height 191
click at [312, 77] on icon at bounding box center [313, 76] width 3 height 4
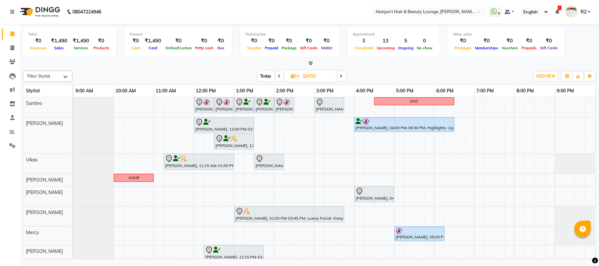
click at [343, 77] on icon at bounding box center [341, 76] width 3 height 4
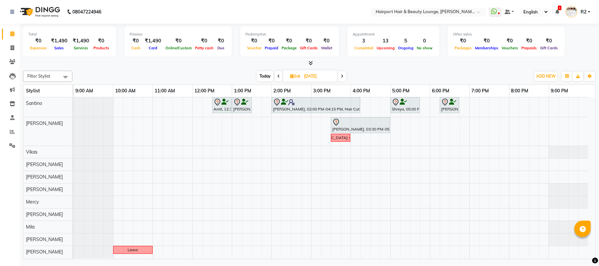
click at [195, 78] on div "Today Sat 06-09-2025" at bounding box center [302, 76] width 452 height 10
click at [266, 78] on span "Today" at bounding box center [265, 76] width 16 height 10
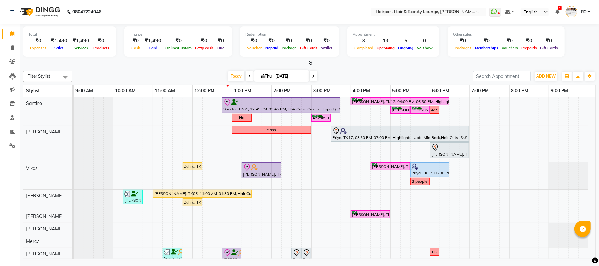
click at [153, 66] on div at bounding box center [309, 63] width 573 height 7
click at [163, 73] on div "Today Thu 04-09-2025" at bounding box center [273, 76] width 394 height 10
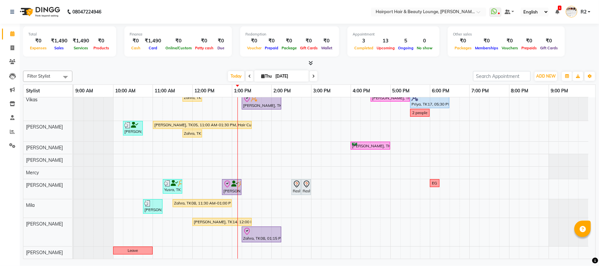
click at [312, 78] on icon at bounding box center [313, 76] width 3 height 4
type input "[DATE]"
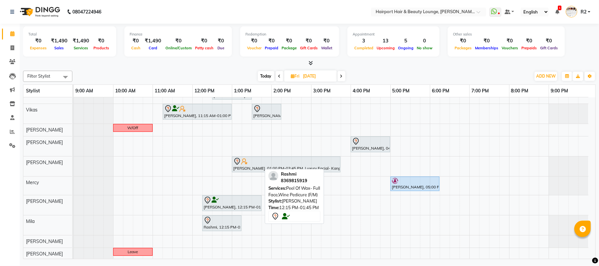
scroll to position [53, 0]
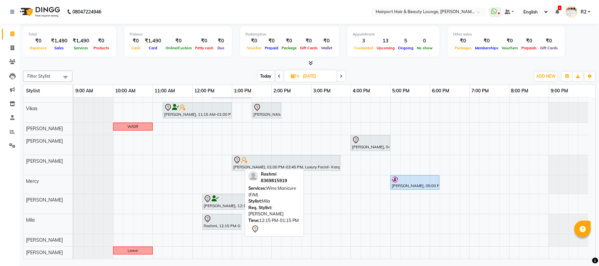
click at [216, 222] on div at bounding box center [222, 219] width 37 height 8
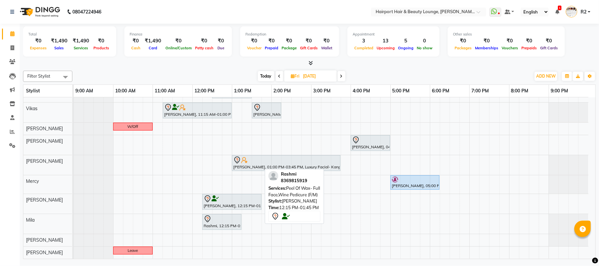
click at [217, 199] on icon at bounding box center [215, 199] width 7 height 0
select select "7"
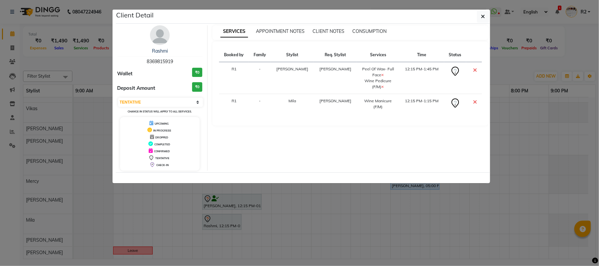
click at [157, 39] on img at bounding box center [160, 35] width 20 height 20
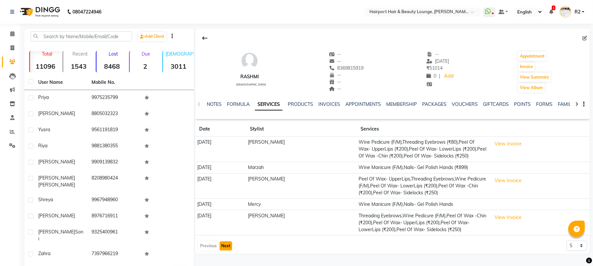
click at [227, 244] on button "Next" at bounding box center [225, 246] width 13 height 9
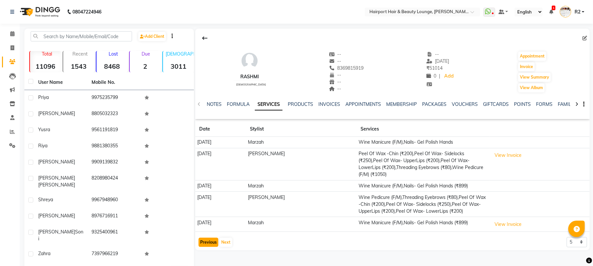
click at [212, 238] on button "Previous" at bounding box center [208, 242] width 20 height 9
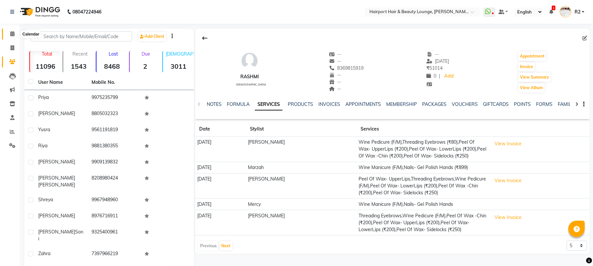
click at [14, 32] on span at bounding box center [13, 34] width 12 height 8
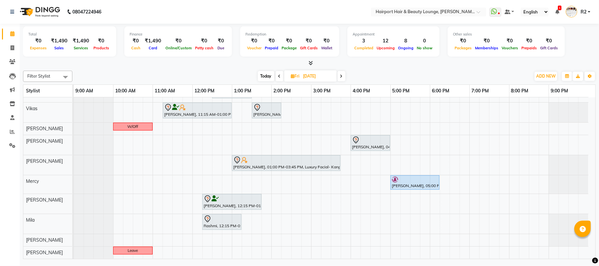
scroll to position [53, 0]
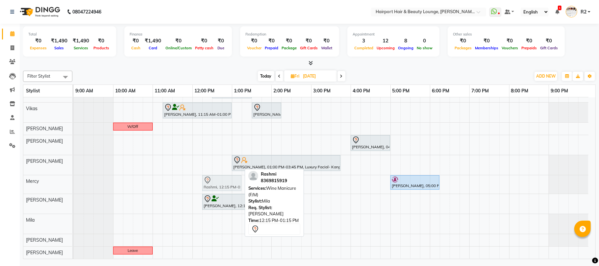
drag, startPoint x: 218, startPoint y: 222, endPoint x: 215, endPoint y: 188, distance: 34.4
click at [215, 188] on tbody "Jashank Bhandari, 12:00 PM-12:30 PM, Hair Cuts -Creative Expert (Male) Jashank …" at bounding box center [331, 152] width 515 height 213
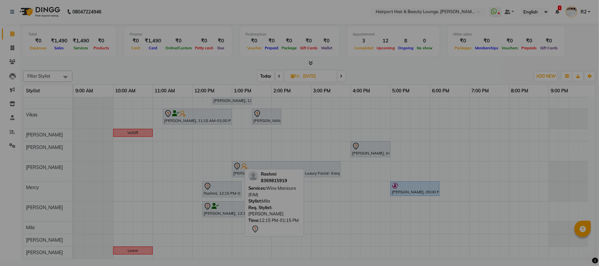
scroll to position [46, 0]
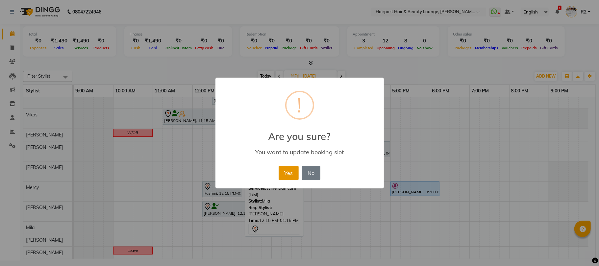
click at [295, 168] on button "Yes" at bounding box center [289, 173] width 20 height 14
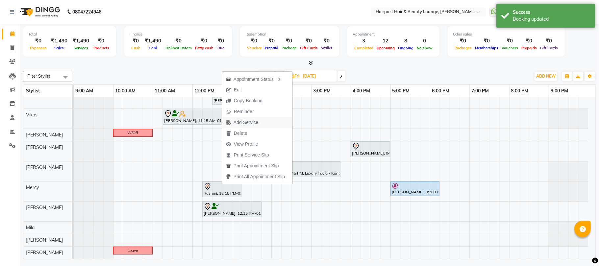
click at [243, 123] on span "Add Service" at bounding box center [246, 122] width 25 height 7
select select "69783"
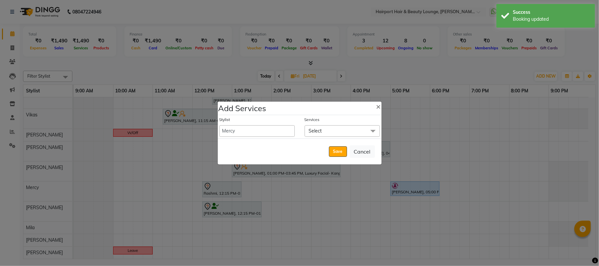
click at [313, 132] on span "Select" at bounding box center [315, 131] width 13 height 6
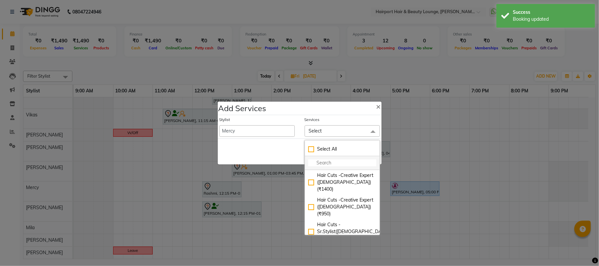
click at [311, 162] on input "multiselect-search" at bounding box center [342, 163] width 68 height 7
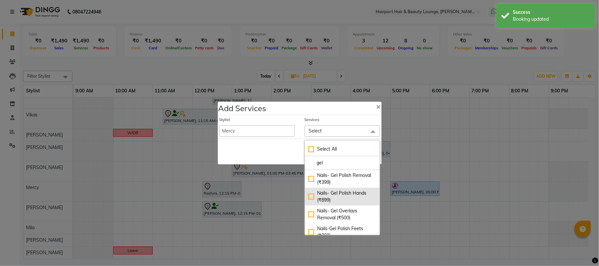
type input "gel"
click at [325, 200] on div "Nails- Gel Polish Hands (₹899)" at bounding box center [342, 197] width 68 height 14
checkbox input "true"
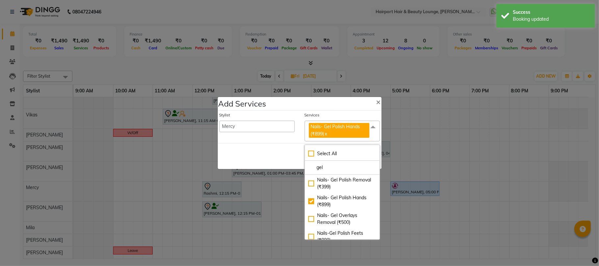
click at [272, 164] on div "Save Cancel" at bounding box center [300, 156] width 164 height 26
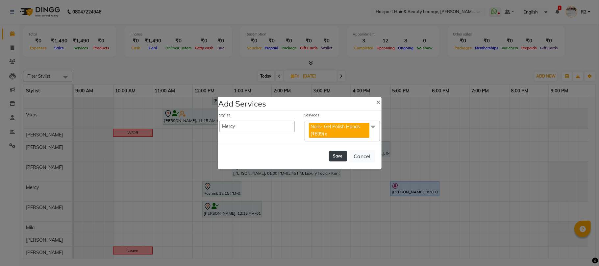
click at [342, 156] on button "Save" at bounding box center [338, 156] width 18 height 11
select select "7127"
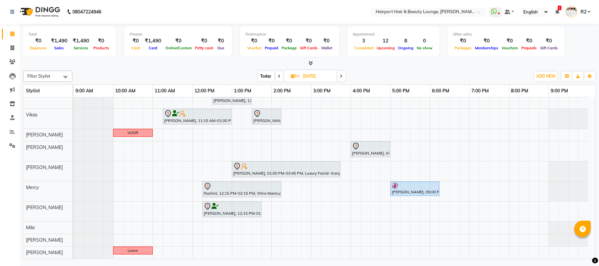
click at [260, 78] on span "Today" at bounding box center [266, 76] width 16 height 10
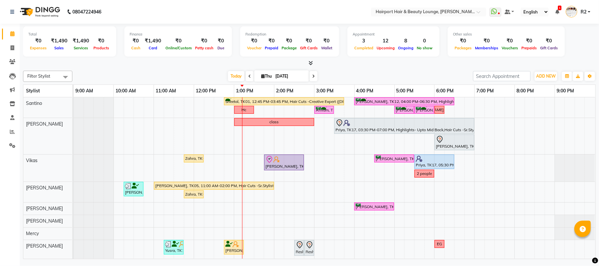
click at [313, 77] on span at bounding box center [314, 76] width 8 height 10
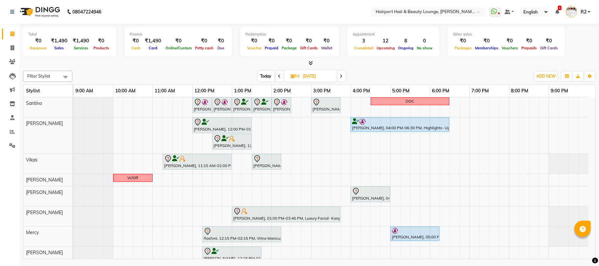
click at [265, 79] on span "Today" at bounding box center [266, 76] width 16 height 10
type input "[DATE]"
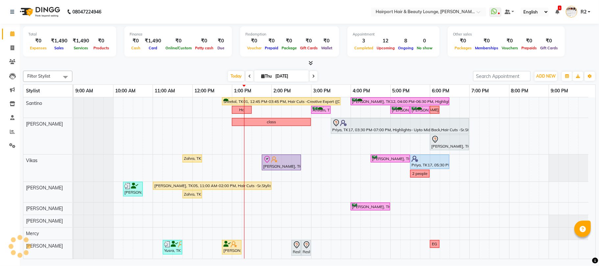
scroll to position [46, 0]
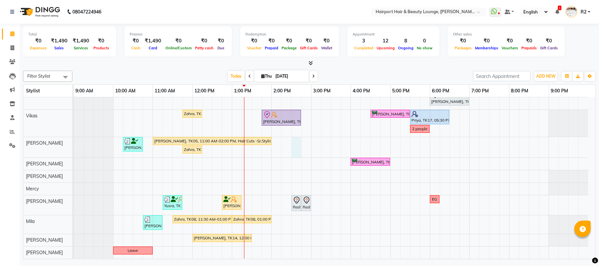
click at [295, 145] on div "Sheetal, TK01, 12:45 PM-03:45 PM, Hair Cuts -Creative Expert (Female),Highlight…" at bounding box center [335, 156] width 522 height 206
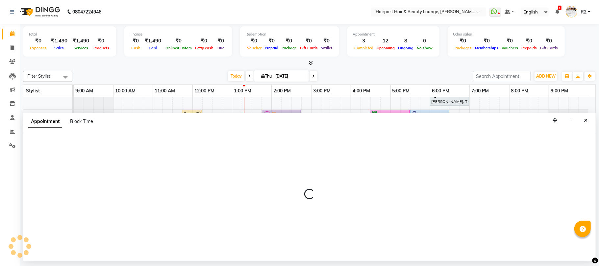
select select "13264"
select select "tentative"
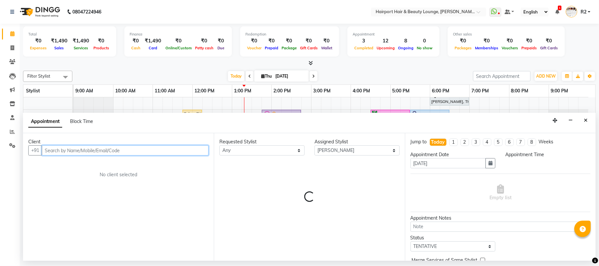
select select "870"
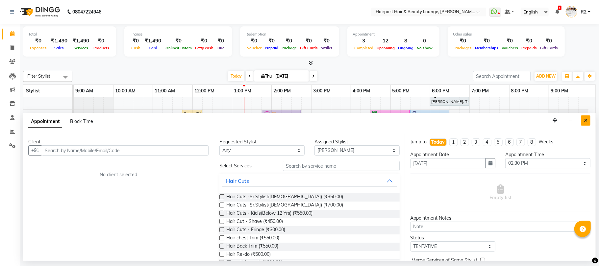
click at [588, 120] on button "Close" at bounding box center [586, 120] width 10 height 10
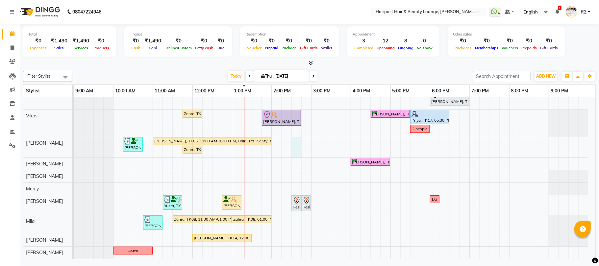
click at [294, 149] on div "Sheetal, TK01, 12:45 PM-03:45 PM, Hair Cuts -Creative Expert (Female),Highlight…" at bounding box center [335, 156] width 522 height 206
select select "13264"
select select "870"
select select "tentative"
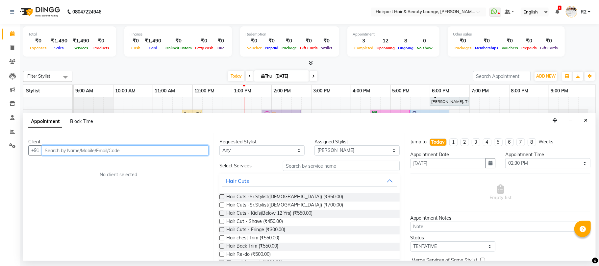
click at [60, 151] on input "text" at bounding box center [125, 150] width 167 height 10
click at [62, 168] on button "Mittal 80871871 92" at bounding box center [76, 165] width 66 height 11
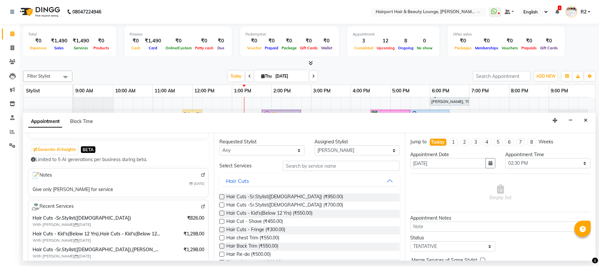
scroll to position [44, 0]
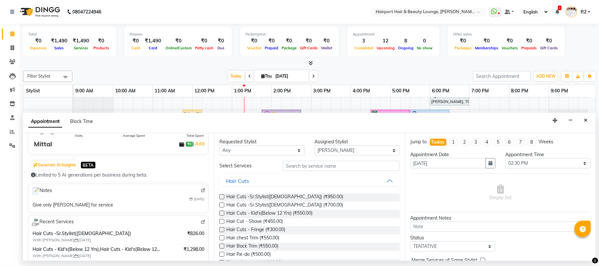
type input "8087187192"
click at [271, 150] on select "Any [PERSON_NAME] [PERSON_NAME] [PERSON_NAME] [PERSON_NAME] [PERSON_NAME] Mercy…" at bounding box center [261, 150] width 85 height 10
select select "13264"
click at [219, 146] on select "Any [PERSON_NAME] [PERSON_NAME] [PERSON_NAME] [PERSON_NAME] [PERSON_NAME] Mercy…" at bounding box center [261, 150] width 85 height 10
click at [295, 165] on input "text" at bounding box center [341, 166] width 117 height 10
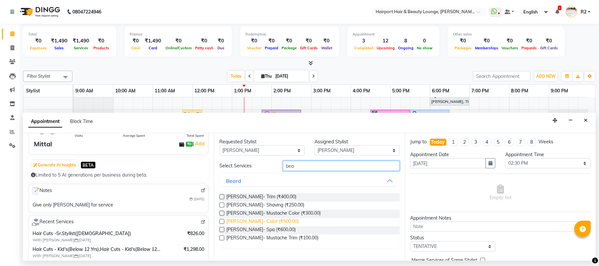
type input "bea"
click at [256, 223] on span "Beard- Color (₹500.00)" at bounding box center [262, 222] width 72 height 8
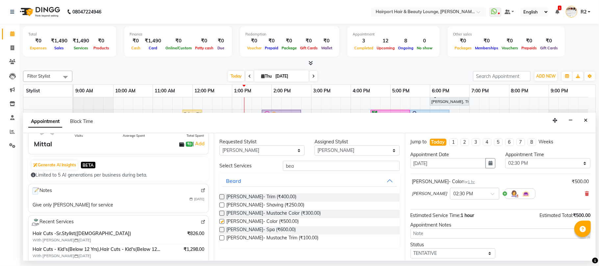
checkbox input "false"
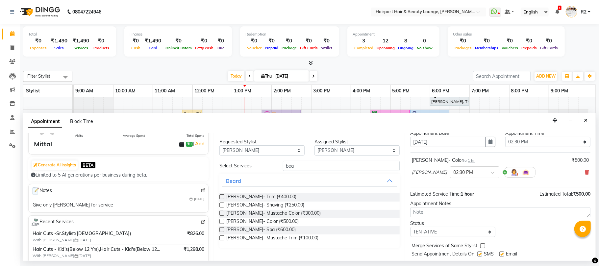
scroll to position [40, 0]
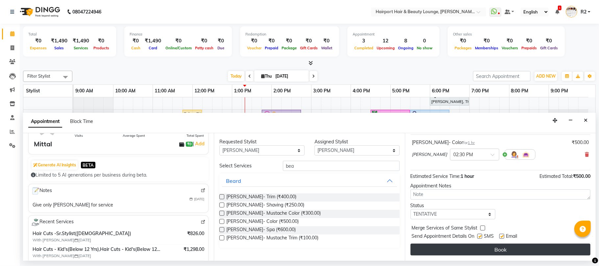
click at [494, 246] on button "Book" at bounding box center [501, 250] width 180 height 12
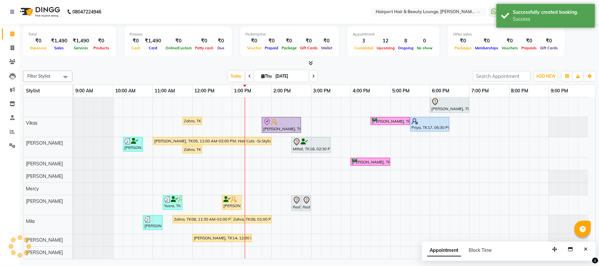
scroll to position [46, 0]
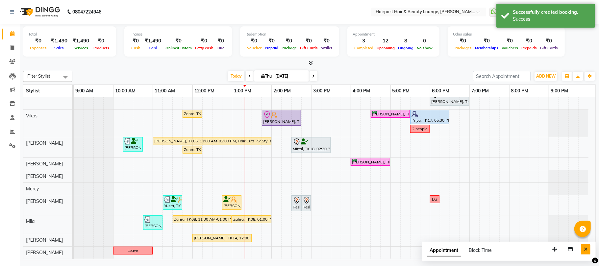
click at [584, 251] on icon "Close" at bounding box center [586, 249] width 4 height 5
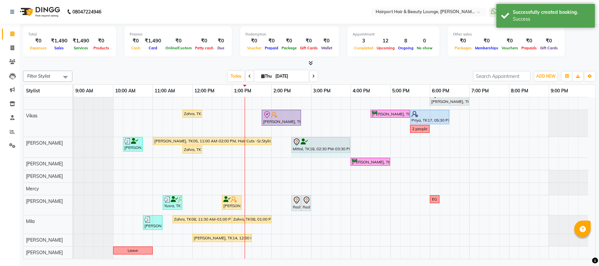
drag, startPoint x: 330, startPoint y: 143, endPoint x: 342, endPoint y: 146, distance: 12.8
click at [74, 146] on div "Charmaine Soni, TK03, 10:15 AM-10:45 AM, Hair Cuts -Sr.Stylist(Female) Asmita, …" at bounding box center [74, 147] width 0 height 20
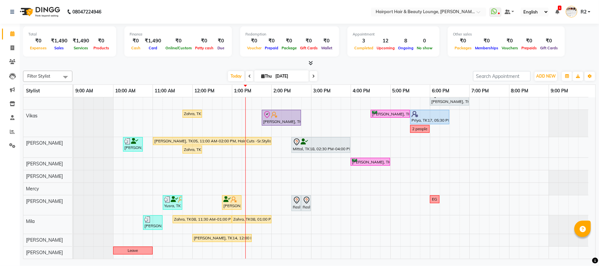
click at [192, 63] on div at bounding box center [309, 63] width 573 height 7
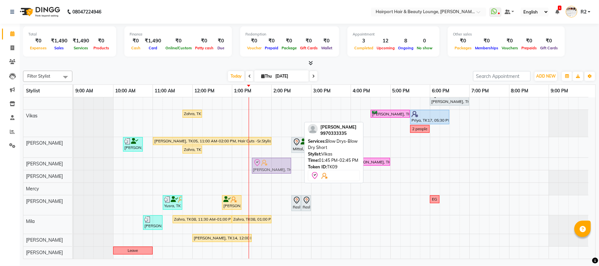
drag, startPoint x: 275, startPoint y: 117, endPoint x: 261, endPoint y: 160, distance: 44.5
click at [261, 160] on tbody "Sheetal, TK01, 12:45 PM-03:45 PM, Hair Cuts -Creative Expert (Female),Highlight…" at bounding box center [331, 156] width 515 height 206
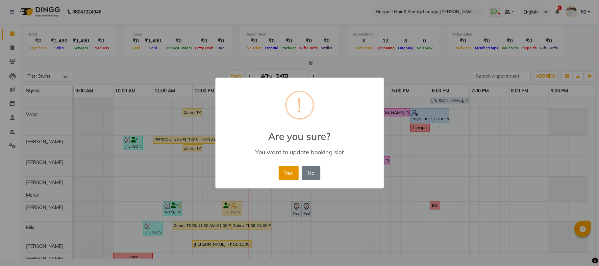
click at [285, 170] on button "Yes" at bounding box center [289, 173] width 20 height 14
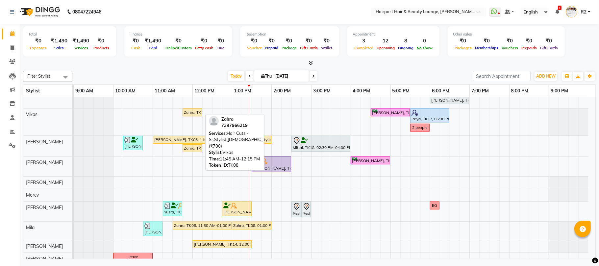
click at [189, 112] on div "Zahra, TK08, 11:45 AM-12:15 PM, Hair Cuts -Sr.Stylist([DEMOGRAPHIC_DATA]) (₹700)" at bounding box center [192, 113] width 18 height 6
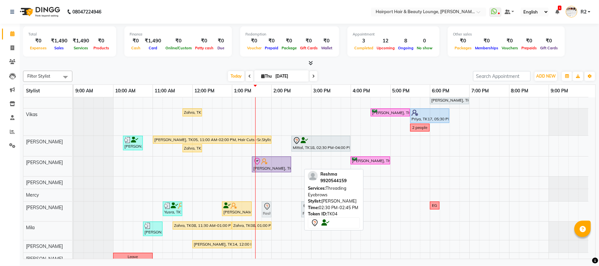
drag, startPoint x: 296, startPoint y: 212, endPoint x: 263, endPoint y: 216, distance: 33.1
click at [74, 216] on div "Yusra, TK13, 11:15 AM-11:45 AM, Threading Eyebrows,Threading UpperLip (₹80) Pus…" at bounding box center [74, 212] width 0 height 20
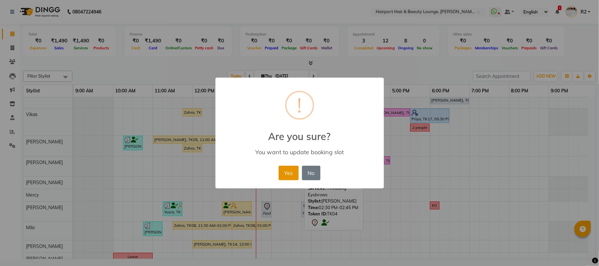
click at [286, 171] on button "Yes" at bounding box center [289, 173] width 20 height 14
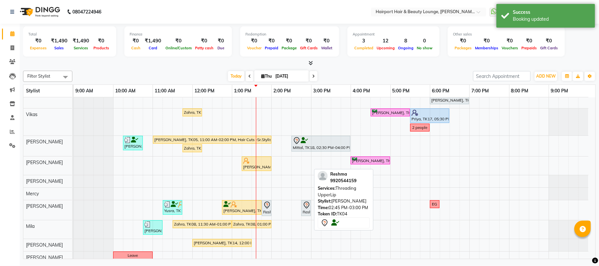
drag, startPoint x: 309, startPoint y: 207, endPoint x: 275, endPoint y: 212, distance: 34.2
click at [275, 212] on div "Sheetal, TK01, 12:45 PM-03:45 PM, Hair Cuts -Creative Expert (Female),Highlight…" at bounding box center [335, 157] width 522 height 213
drag, startPoint x: 307, startPoint y: 212, endPoint x: 277, endPoint y: 215, distance: 30.4
click at [74, 215] on div "Yusra, TK13, 11:15 AM-11:45 AM, Threading Eyebrows,Threading UpperLip (₹80) Pus…" at bounding box center [74, 210] width 0 height 20
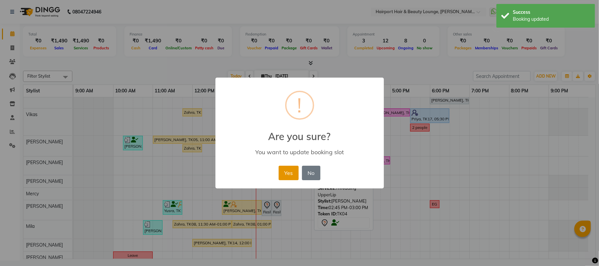
click at [291, 169] on button "Yes" at bounding box center [289, 173] width 20 height 14
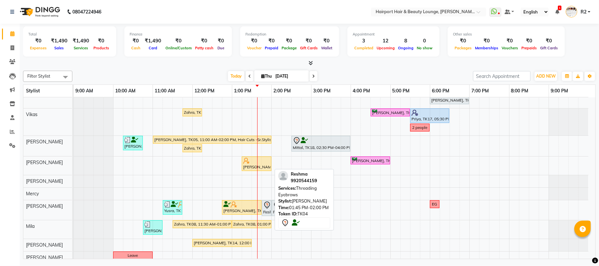
click at [270, 209] on div at bounding box center [271, 208] width 3 height 15
click at [267, 204] on icon at bounding box center [267, 205] width 8 height 8
select select "7"
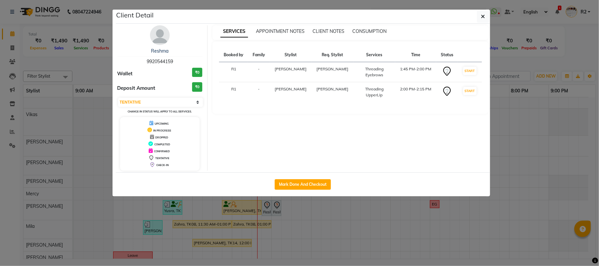
click at [139, 110] on div "Select IN SERVICE CONFIRMED TENTATIVE CHECK IN MARK DONE DROPPED UPCOMING Chang…" at bounding box center [159, 105] width 85 height 17
click at [147, 103] on select "Select IN SERVICE CONFIRMED TENTATIVE CHECK IN MARK DONE DROPPED UPCOMING" at bounding box center [160, 102] width 85 height 9
click at [92, 76] on ngb-modal-window "Client Detail Reshma 9920544159 Wallet ₹0 Deposit Amount ₹0 Select IN SERVICE C…" at bounding box center [299, 133] width 599 height 266
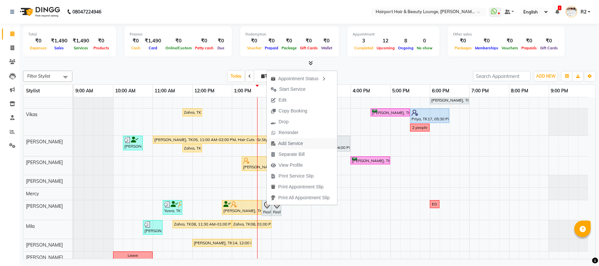
click at [289, 143] on span "Add Service" at bounding box center [290, 143] width 25 height 7
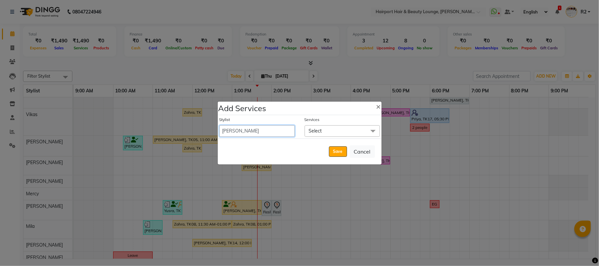
click at [223, 131] on select "8806278622 9822054562 Accounts IV Camp Adnan Alc 3 Alc Camp Office Anandita Ati…" at bounding box center [256, 131] width 75 height 12
select select "12656"
click at [219, 125] on select "8806278622 9822054562 Accounts IV Camp Adnan Alc 3 Alc Camp Office Anandita Ati…" at bounding box center [256, 131] width 75 height 12
select select "885"
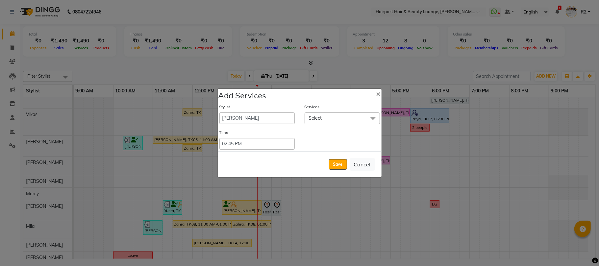
click at [334, 125] on div "Stylist 8806278622 9822054562 Accounts IV Camp Adnan Alc 3 Alc Camp Office Anan…" at bounding box center [300, 126] width 164 height 49
drag, startPoint x: 332, startPoint y: 117, endPoint x: 327, endPoint y: 132, distance: 15.0
click at [332, 119] on span "Select" at bounding box center [342, 119] width 75 height 12
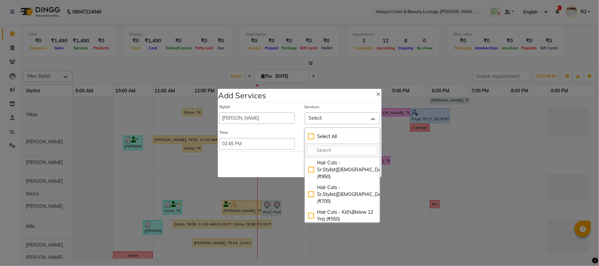
click at [326, 149] on input "multiselect-search" at bounding box center [342, 150] width 68 height 7
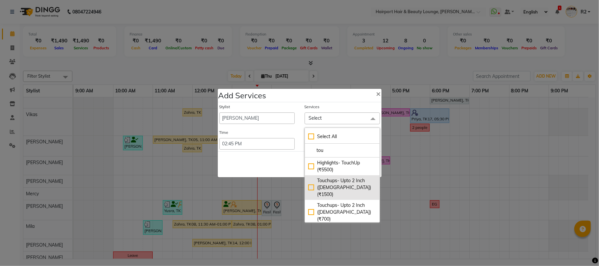
type input "tou"
click at [331, 178] on div "Touchups- Upto 2 Inch ([DEMOGRAPHIC_DATA]) (₹1500)" at bounding box center [342, 187] width 68 height 21
checkbox input "true"
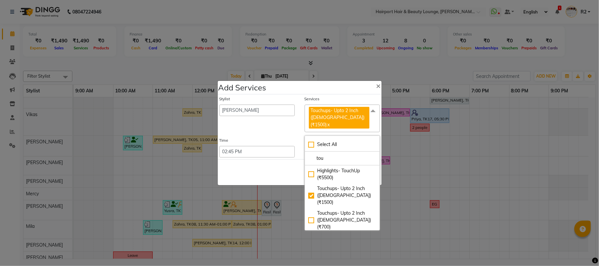
drag, startPoint x: 290, startPoint y: 167, endPoint x: 309, endPoint y: 174, distance: 20.3
click at [289, 167] on div "Save Cancel" at bounding box center [300, 172] width 164 height 26
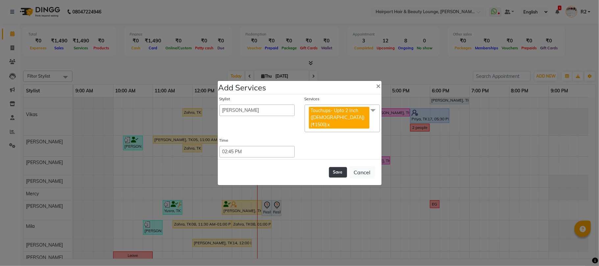
click at [337, 169] on button "Save" at bounding box center [338, 172] width 18 height 11
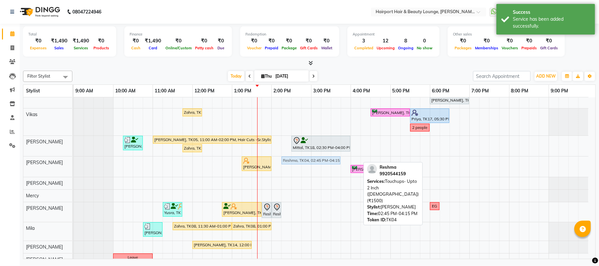
drag, startPoint x: 311, startPoint y: 161, endPoint x: 294, endPoint y: 165, distance: 18.2
click at [74, 165] on div "Pushpa PAREKH, TK09, 01:15 PM-02:00 PM, Blow Drys-Blow Dry Short Reshma, TK04, …" at bounding box center [74, 167] width 0 height 20
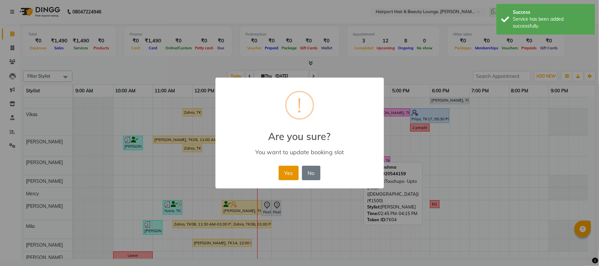
click at [283, 177] on button "Yes" at bounding box center [289, 173] width 20 height 14
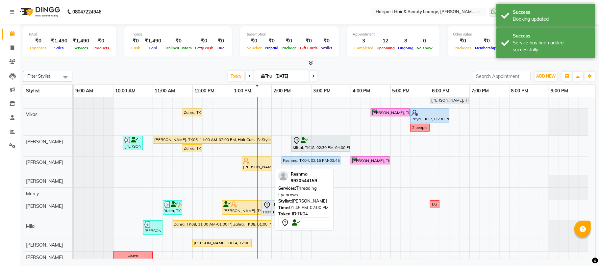
click at [270, 210] on div at bounding box center [271, 208] width 3 height 15
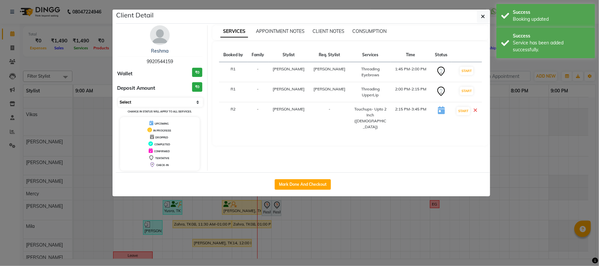
click at [161, 99] on select "Select IN SERVICE CONFIRMED TENTATIVE CHECK IN MARK DONE DROPPED UPCOMING" at bounding box center [160, 102] width 85 height 9
select select "8"
click at [118, 98] on select "Select IN SERVICE CONFIRMED TENTATIVE CHECK IN MARK DONE DROPPED UPCOMING" at bounding box center [160, 102] width 85 height 9
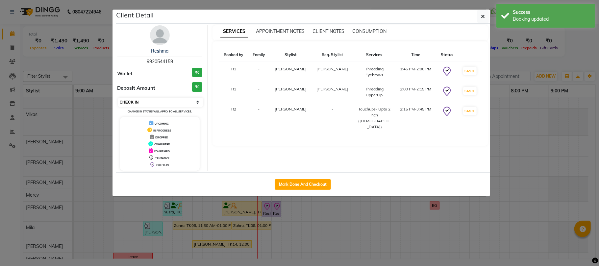
click at [170, 103] on select "Select IN SERVICE CONFIRMED TENTATIVE CHECK IN MARK DONE DROPPED UPCOMING" at bounding box center [160, 102] width 85 height 9
drag, startPoint x: 70, startPoint y: 64, endPoint x: 90, endPoint y: 74, distance: 21.9
click at [73, 65] on ngb-modal-window "Client Detail Reshma 9920544159 Wallet ₹0 Deposit Amount ₹0 Select IN SERVICE C…" at bounding box center [299, 133] width 599 height 266
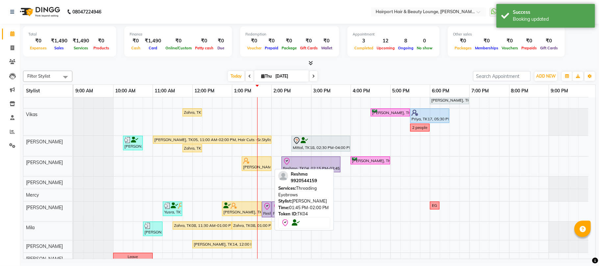
click at [269, 211] on icon at bounding box center [267, 207] width 8 height 8
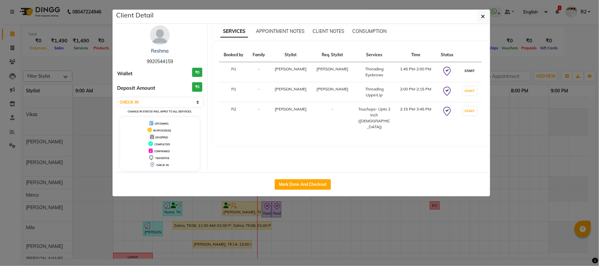
click at [469, 70] on button "START" at bounding box center [469, 71] width 13 height 8
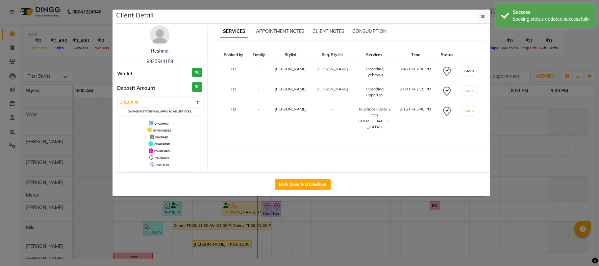
select select "select"
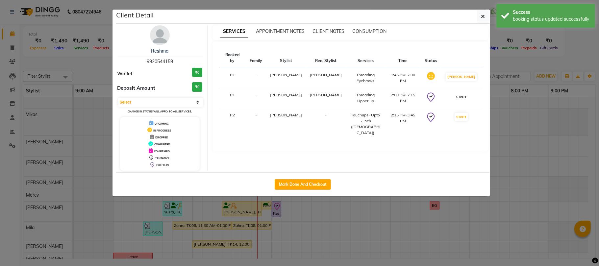
click at [463, 93] on button "START" at bounding box center [461, 97] width 13 height 8
click at [527, 57] on ngb-modal-window "Client Detail Reshma 9920544159 Wallet ₹0 Deposit Amount ₹0 Select IN SERVICE C…" at bounding box center [299, 133] width 599 height 266
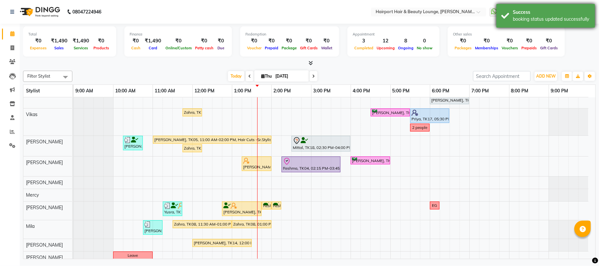
click at [515, 16] on div "booking status updated successfully" at bounding box center [551, 19] width 77 height 7
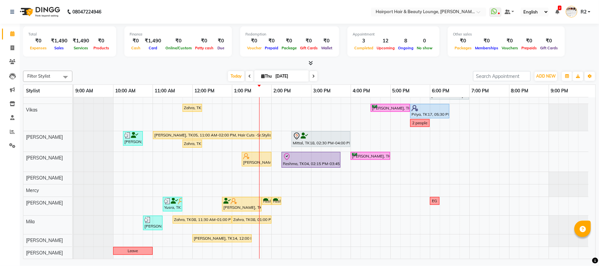
scroll to position [52, 0]
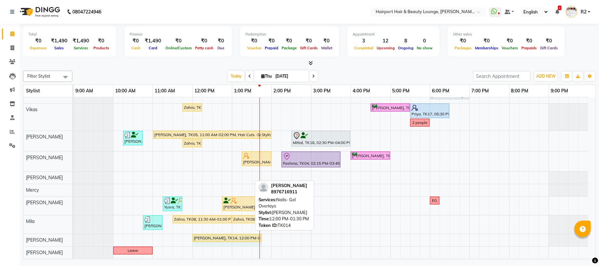
click at [74, 238] on div "Saloni, TK14, 12:00 PM-01:30 PM, Nails- Gel Overlays Saloni, TK14, 12:00 PM-01:…" at bounding box center [74, 240] width 0 height 12
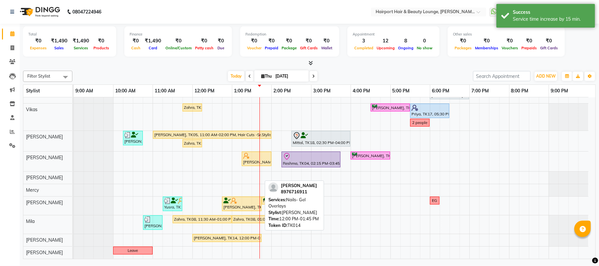
click at [207, 238] on div "[PERSON_NAME], TK14, 12:00 PM-01:45 PM, Nails- Gel Overlays" at bounding box center [227, 238] width 68 height 6
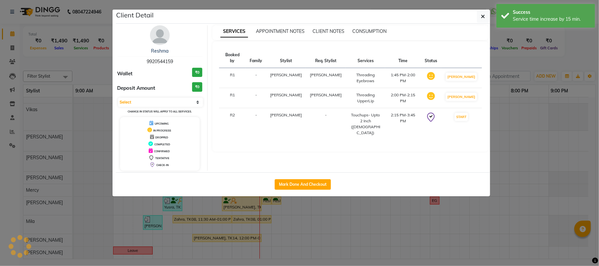
select select "1"
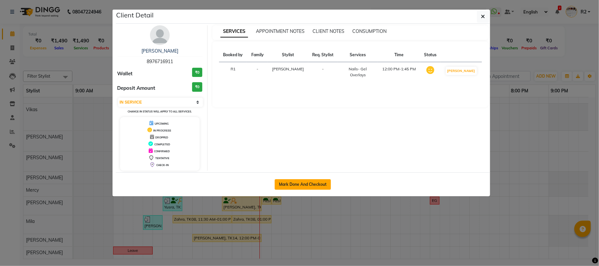
click at [310, 186] on button "Mark Done And Checkout" at bounding box center [303, 184] width 56 height 11
select select "service"
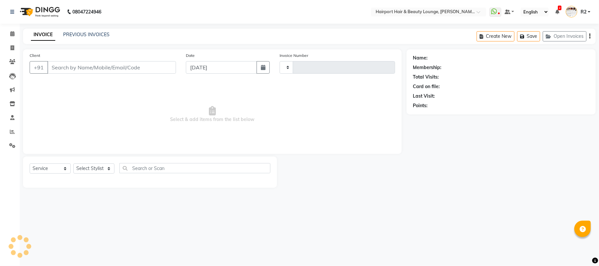
type input "4513"
select select "622"
type input "8976716911"
select select "43432"
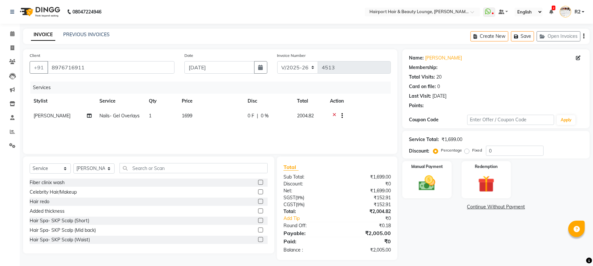
select select "1: Object"
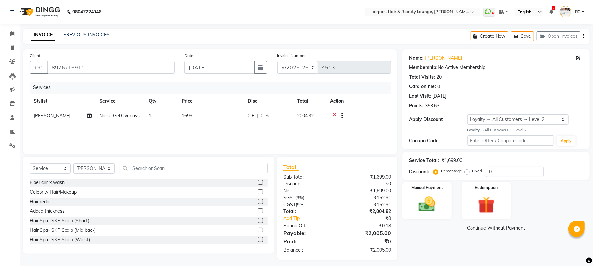
scroll to position [4, 0]
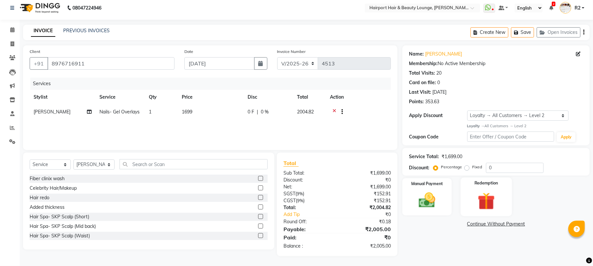
click at [488, 204] on img at bounding box center [486, 201] width 28 height 21
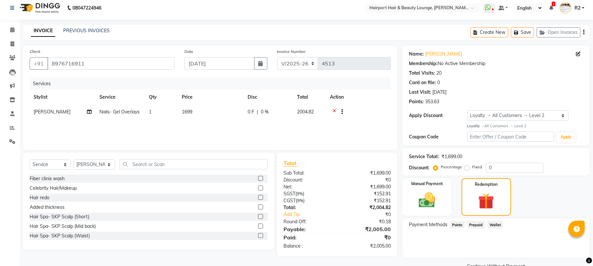
click at [456, 225] on span "Points" at bounding box center [457, 225] width 14 height 8
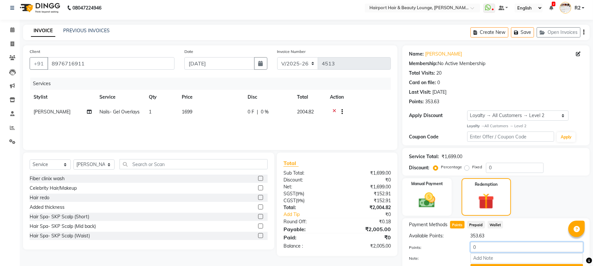
drag, startPoint x: 485, startPoint y: 245, endPoint x: 447, endPoint y: 248, distance: 37.3
click at [447, 248] on div "Points: 0" at bounding box center [496, 247] width 184 height 11
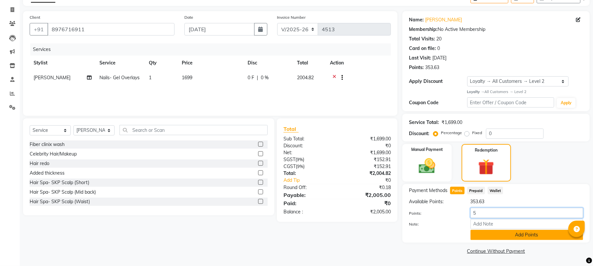
type input "5"
click at [526, 236] on button "Add Points" at bounding box center [526, 235] width 113 height 10
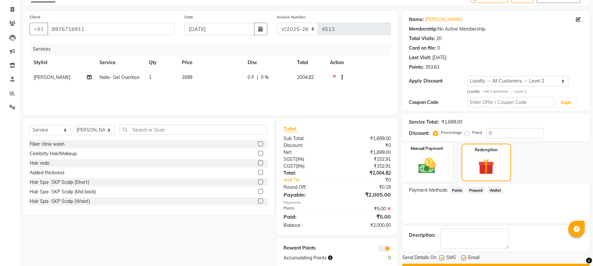
click at [436, 172] on img at bounding box center [427, 166] width 28 height 20
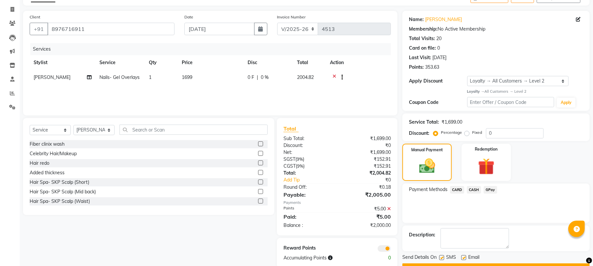
click at [475, 190] on span "CASH" at bounding box center [474, 190] width 14 height 8
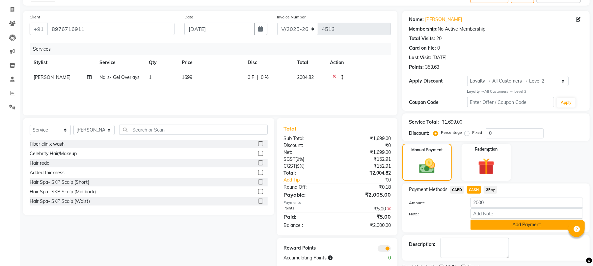
click at [497, 224] on button "Add Payment" at bounding box center [526, 225] width 113 height 10
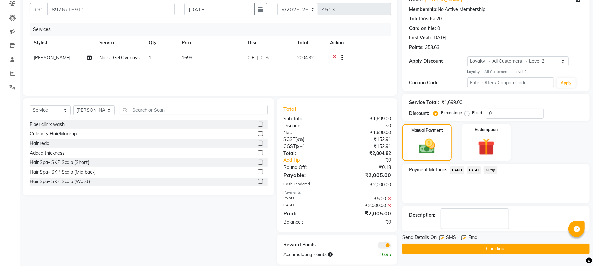
scroll to position [66, 0]
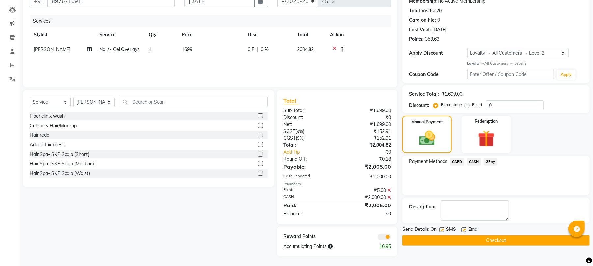
click at [492, 242] on button "Checkout" at bounding box center [495, 241] width 187 height 10
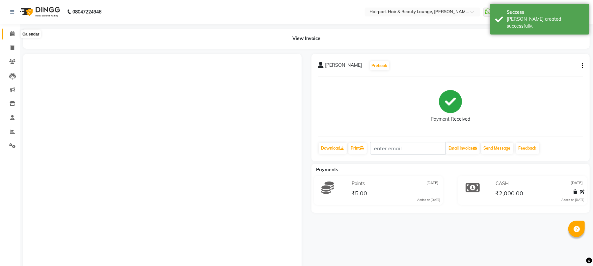
click at [13, 33] on icon at bounding box center [12, 33] width 4 height 5
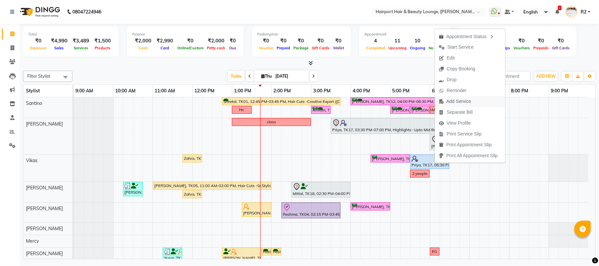
click at [462, 101] on span "Add Service" at bounding box center [459, 101] width 25 height 7
select select "70550"
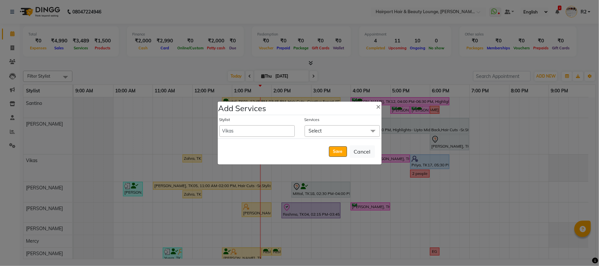
click at [319, 128] on span "Select" at bounding box center [315, 131] width 13 height 6
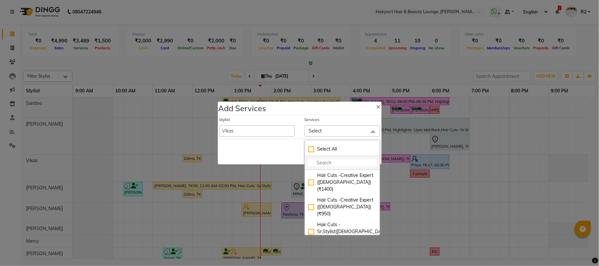
click at [318, 164] on input "multiselect-search" at bounding box center [342, 163] width 68 height 7
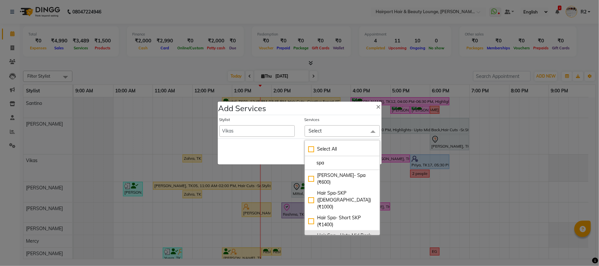
type input "spa"
click at [323, 232] on div "Hair Spa - Upto Mid Back SKP (₹1600)" at bounding box center [342, 239] width 68 height 14
checkbox input "true"
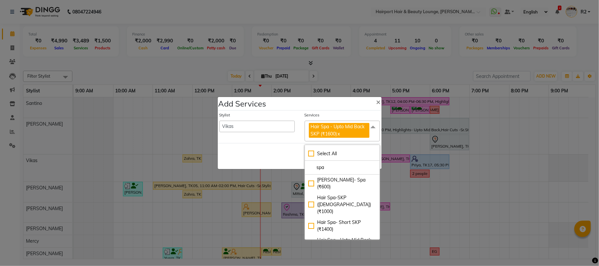
click at [279, 150] on div "Save Cancel" at bounding box center [300, 156] width 164 height 26
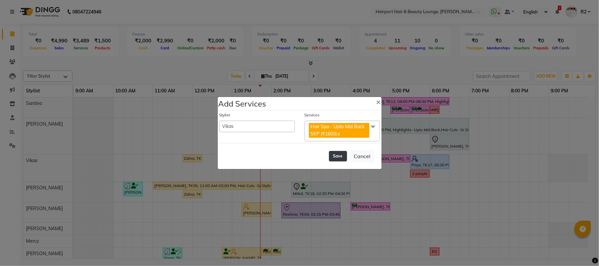
click at [336, 156] on button "Save" at bounding box center [338, 156] width 18 height 11
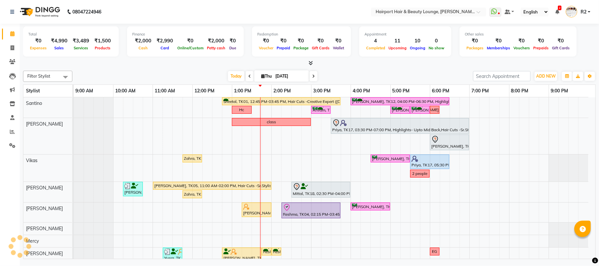
select select "7127"
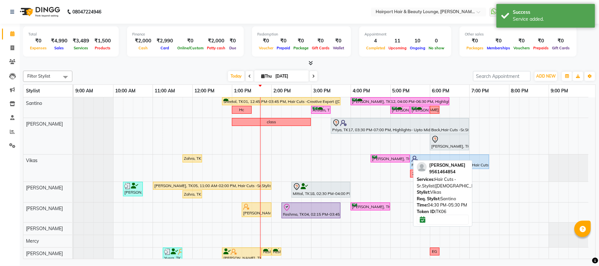
click at [386, 159] on div "[PERSON_NAME], TK06, 04:30 PM-05:30 PM, Hair Cuts -Sr.Stylist([DEMOGRAPHIC_DATA…" at bounding box center [390, 159] width 38 height 6
select select "6"
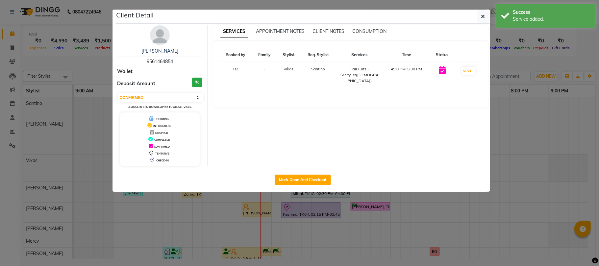
click at [396, 200] on ngb-modal-window "Client Detail [PERSON_NAME] 9561464854 Wallet Deposit Amount ₹0 Select IN SERVI…" at bounding box center [299, 133] width 599 height 266
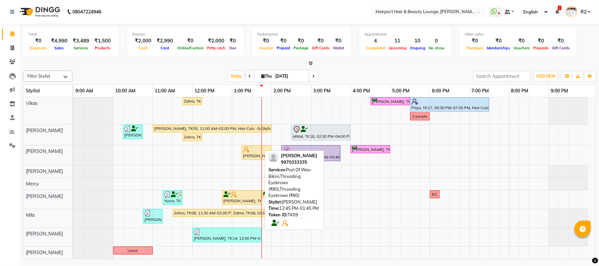
click at [246, 200] on div "Pushpa PAREKH, TK09, 12:45 PM-01:45 PM, Peel Of Wax- Bikini,Threading Eyebrows …" at bounding box center [242, 198] width 38 height 13
select select "1"
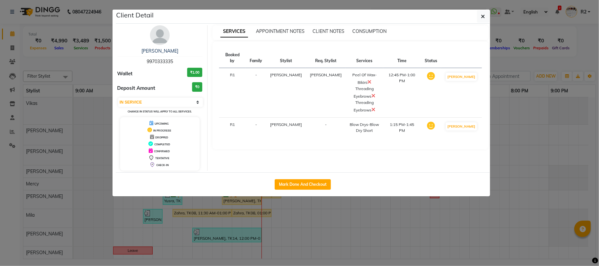
click at [248, 217] on ngb-modal-window "Client Detail Pushpa PAREKH 9970333335 Wallet ₹1.00 Deposit Amount ₹0 Select IN…" at bounding box center [299, 133] width 599 height 266
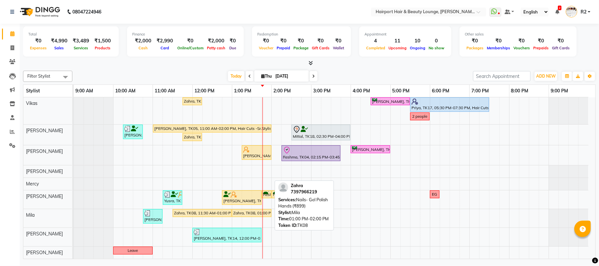
click at [246, 215] on div "Zahra, TK08, 01:00 PM-02:00 PM, Nails- Gel Polish Hands (₹899)" at bounding box center [252, 213] width 38 height 6
select select "1"
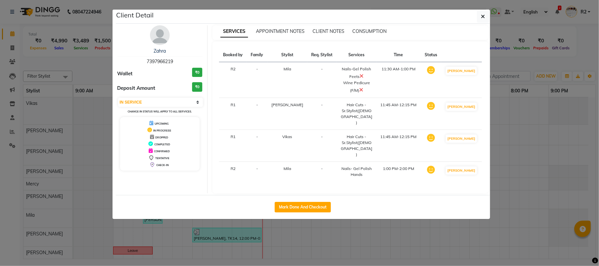
click at [515, 60] on ngb-modal-window "Client Detail Zahra 7397966219 Wallet ₹0 Deposit Amount ₹0 Select IN SERVICE CO…" at bounding box center [299, 133] width 599 height 266
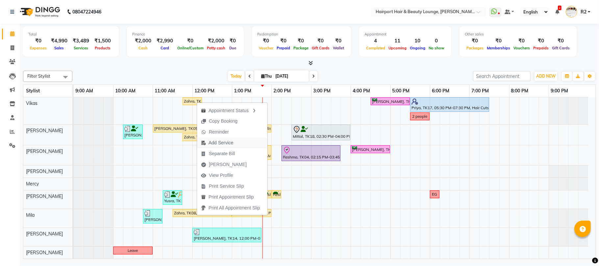
click at [223, 141] on span "Add Service" at bounding box center [221, 143] width 25 height 7
select select "70550"
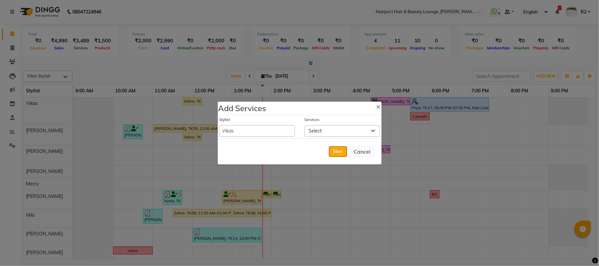
click at [314, 132] on span "Select" at bounding box center [315, 131] width 13 height 6
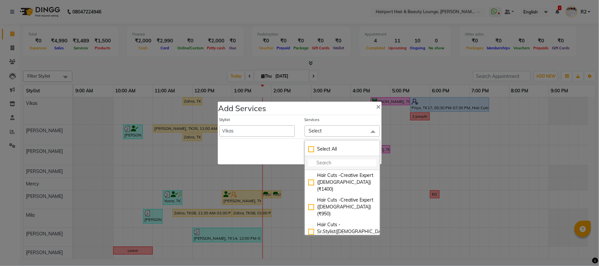
click at [320, 163] on input "multiselect-search" at bounding box center [342, 163] width 68 height 7
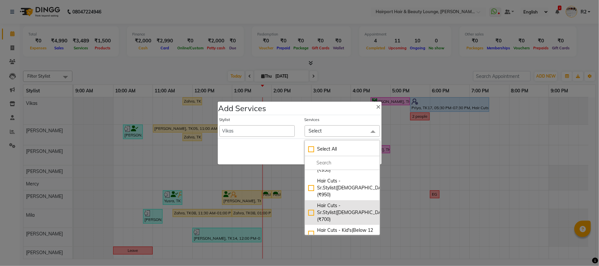
click at [340, 204] on li "Hair Cuts -Sr.Stylist(Male) (₹700)" at bounding box center [342, 212] width 75 height 25
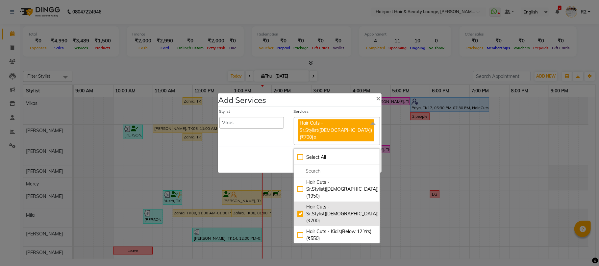
click at [337, 204] on div "Hair Cuts -Sr.Stylist(Male) (₹700)" at bounding box center [336, 214] width 79 height 21
checkbox input "false"
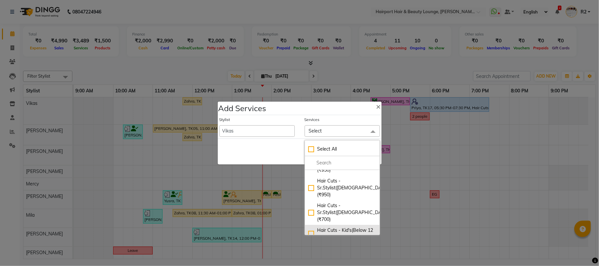
click at [329, 227] on div "Hair Cuts - Kid's(Below 12 Yrs) (₹550)" at bounding box center [342, 234] width 68 height 14
checkbox input "true"
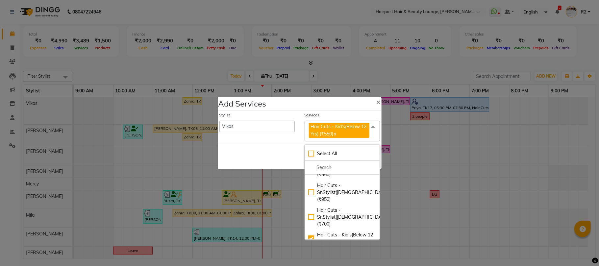
click at [277, 150] on div "Save Cancel" at bounding box center [300, 156] width 164 height 26
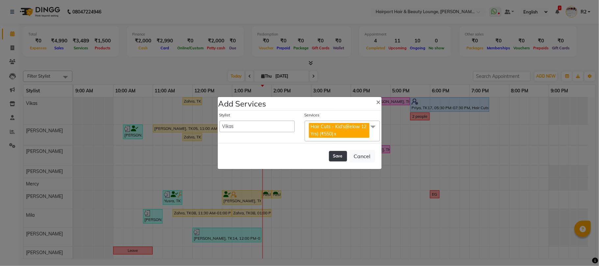
click at [334, 159] on button "Save" at bounding box center [338, 156] width 18 height 11
select select "7127"
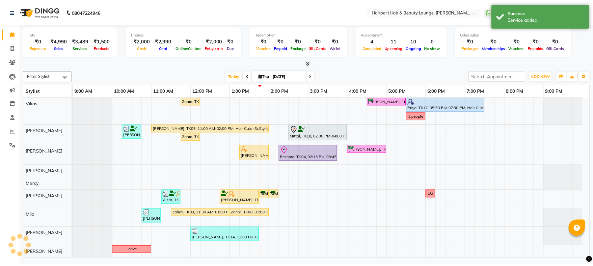
scroll to position [58, 0]
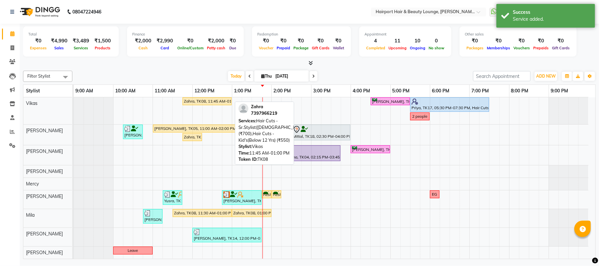
click at [205, 105] on link "Zahra, TK08, 11:45 AM-01:00 PM, Hair Cuts -Sr.Stylist(Male) (₹700),Hair Cuts - …" at bounding box center [207, 101] width 49 height 8
select select "1"
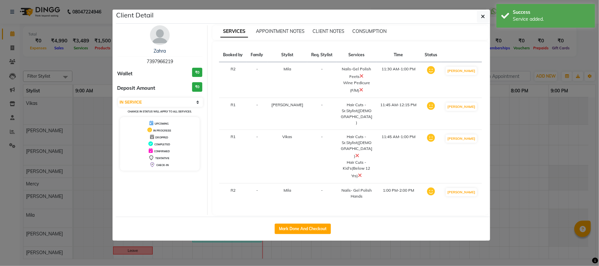
click at [359, 153] on icon at bounding box center [357, 155] width 4 height 5
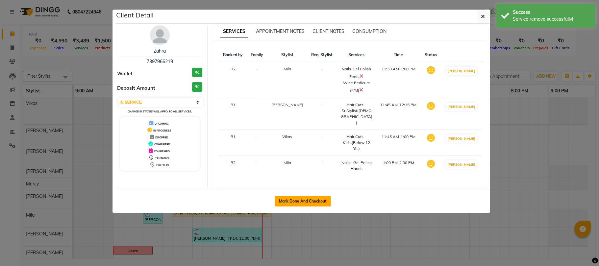
click at [307, 196] on button "Mark Done And Checkout" at bounding box center [303, 201] width 56 height 11
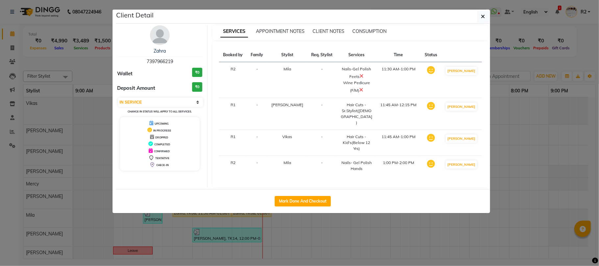
select select "622"
select select "service"
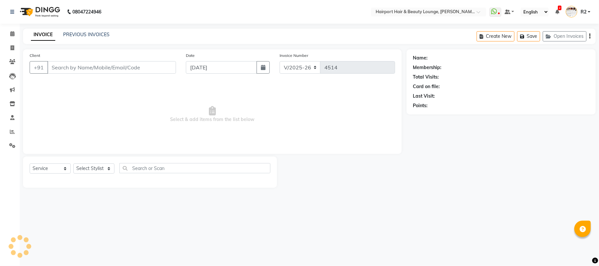
type input "7397966219"
select select "13264"
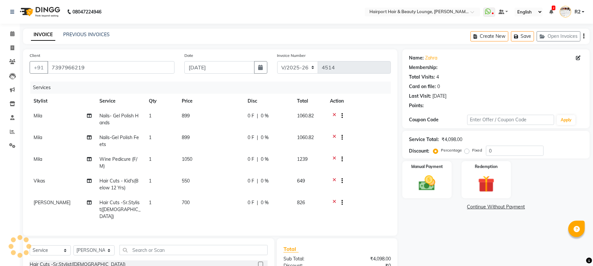
select select "1: Object"
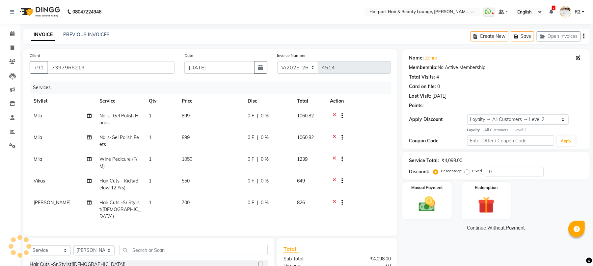
scroll to position [86, 0]
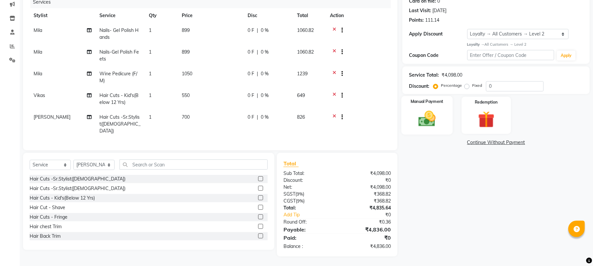
click at [438, 114] on img at bounding box center [427, 119] width 28 height 20
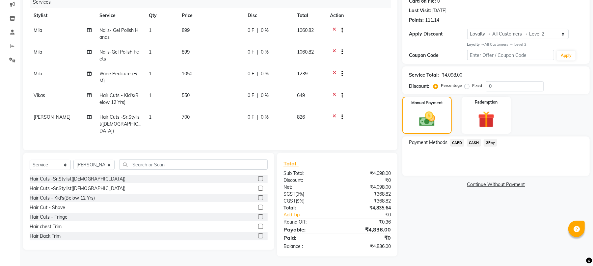
click at [473, 144] on span "CASH" at bounding box center [474, 143] width 14 height 8
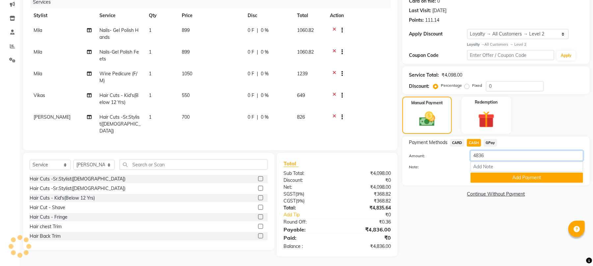
drag, startPoint x: 469, startPoint y: 155, endPoint x: 431, endPoint y: 155, distance: 37.8
click at [431, 155] on div "Amount: 4836" at bounding box center [496, 156] width 184 height 11
type input "4500"
click at [487, 175] on button "Add Payment" at bounding box center [526, 178] width 113 height 10
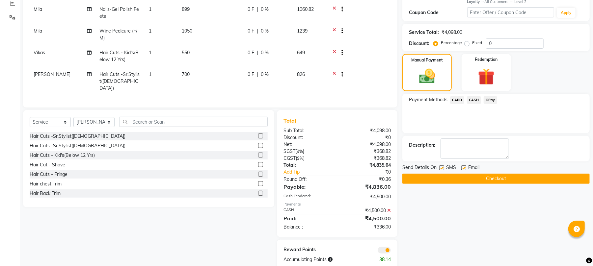
scroll to position [141, 0]
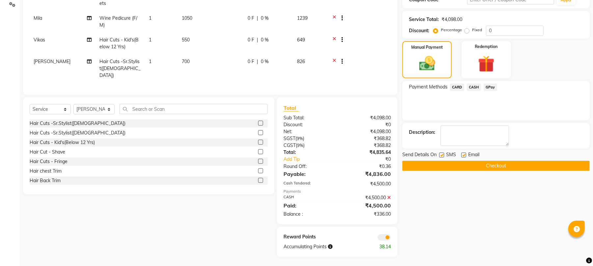
click at [454, 86] on span "CARD" at bounding box center [457, 88] width 14 height 8
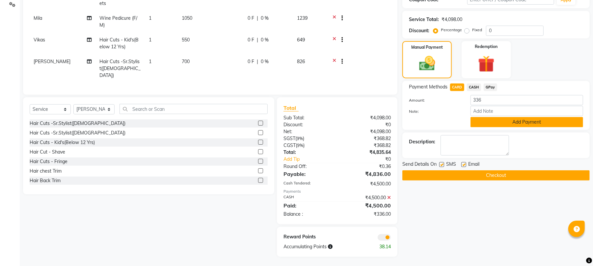
click at [501, 122] on button "Add Payment" at bounding box center [526, 122] width 113 height 10
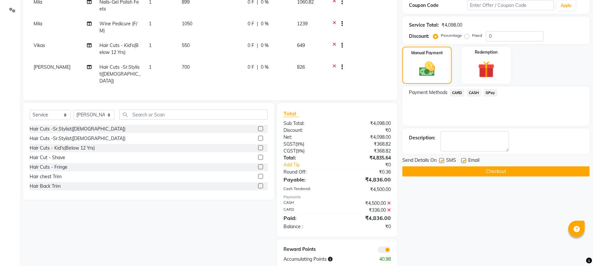
scroll to position [148, 0]
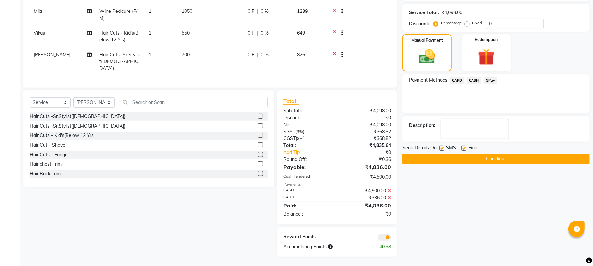
click at [464, 162] on button "Checkout" at bounding box center [495, 159] width 187 height 10
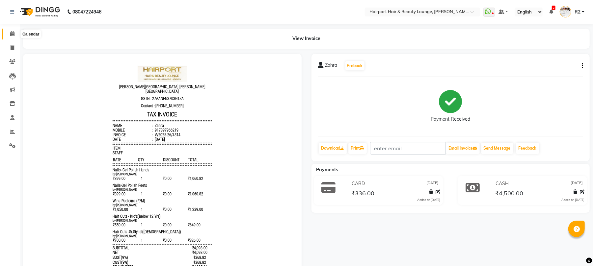
click at [11, 34] on icon at bounding box center [12, 33] width 4 height 5
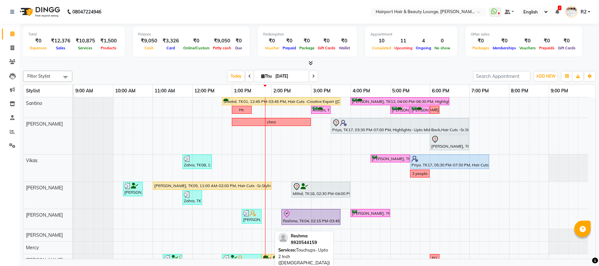
scroll to position [65, 0]
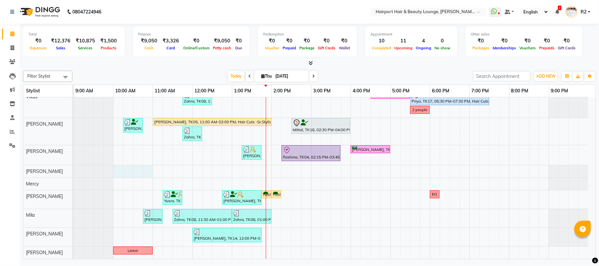
drag, startPoint x: 118, startPoint y: 173, endPoint x: 144, endPoint y: 173, distance: 25.3
click at [147, 173] on div "Sheetal, TK01, 12:45 PM-03:45 PM, Hair Cuts -Creative Expert (Female),Highlight…" at bounding box center [335, 146] width 522 height 225
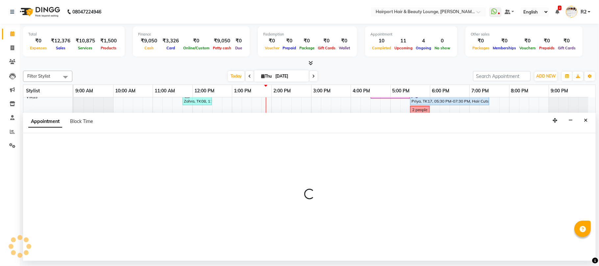
select select "52946"
select select "600"
select select "tentative"
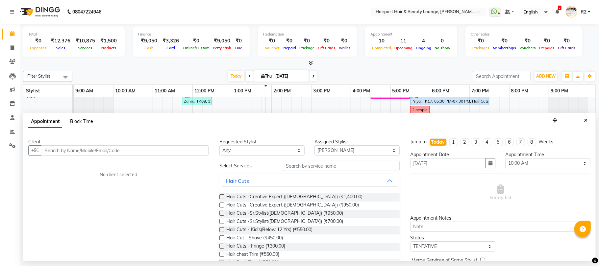
click at [83, 120] on span "Block Time" at bounding box center [81, 121] width 23 height 6
select select "52946"
select select "600"
select select "660"
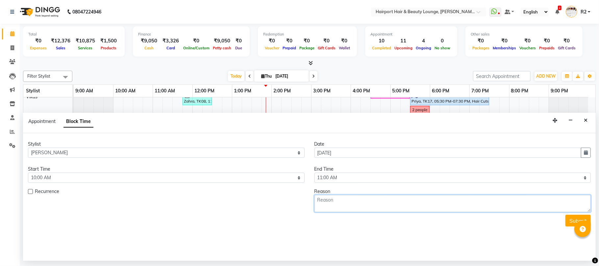
click at [342, 199] on textarea at bounding box center [453, 203] width 277 height 17
type textarea "W/Off"
click at [573, 220] on button "Submit" at bounding box center [578, 221] width 25 height 12
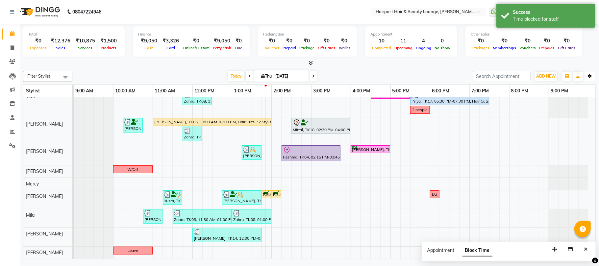
click at [590, 75] on icon "button" at bounding box center [590, 76] width 4 height 4
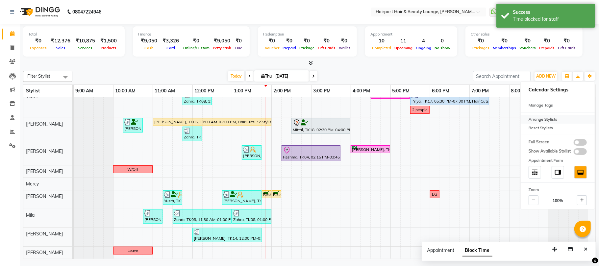
click at [549, 118] on div "Arrange Stylists" at bounding box center [558, 119] width 74 height 9
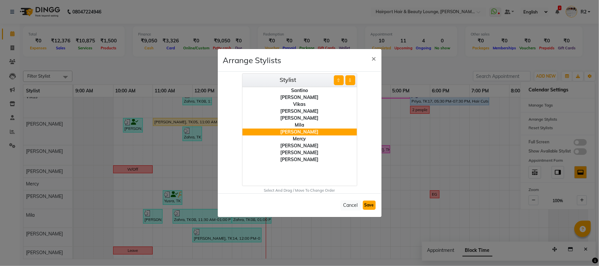
click at [366, 204] on button "Save" at bounding box center [369, 205] width 13 height 9
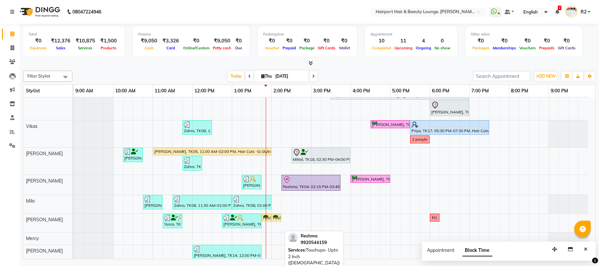
scroll to position [0, 0]
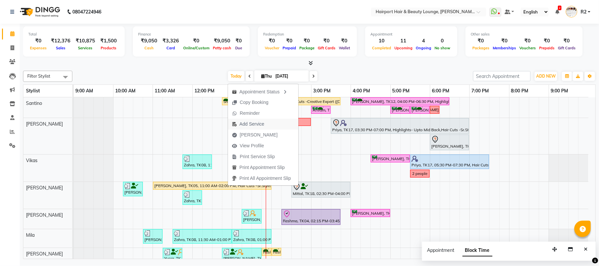
click at [253, 127] on span "Add Service" at bounding box center [252, 124] width 25 height 7
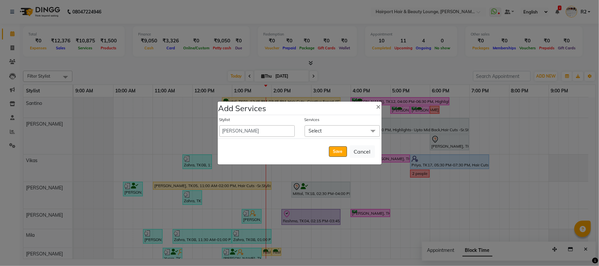
click at [329, 128] on span "Select" at bounding box center [342, 131] width 75 height 12
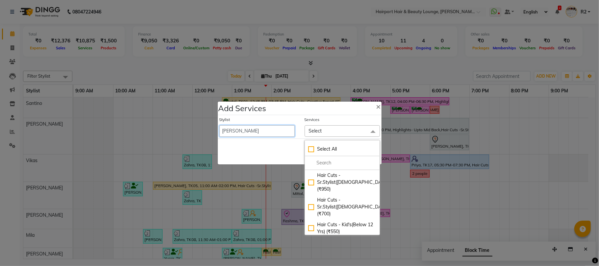
click at [243, 132] on select "8806278622 9822054562 Accounts IV Camp Adnan Alc 3 Alc Camp Office Anandita Ati…" at bounding box center [256, 131] width 75 height 12
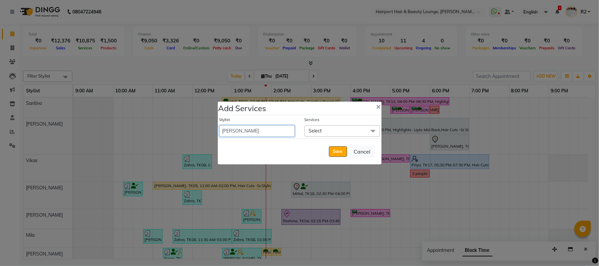
select select "69783"
click at [219, 125] on select "8806278622 9822054562 Accounts IV Camp Adnan Alc 3 Alc Camp Office Anandita Ati…" at bounding box center [256, 131] width 75 height 12
select select "840"
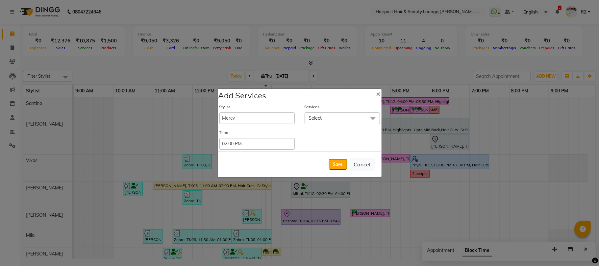
click at [329, 120] on span "Select" at bounding box center [342, 119] width 75 height 12
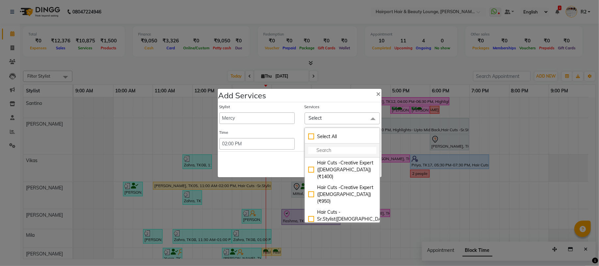
click at [325, 147] on input "multiselect-search" at bounding box center [342, 150] width 68 height 7
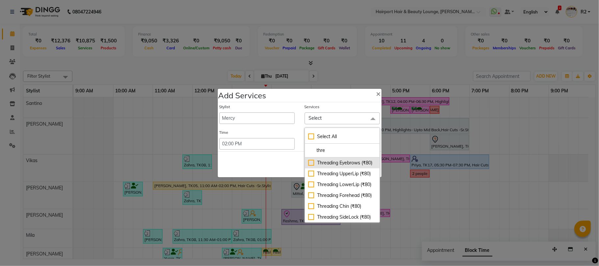
type input "thre"
click at [328, 164] on div "Threading Eyebrows (₹80)" at bounding box center [342, 163] width 68 height 7
checkbox input "true"
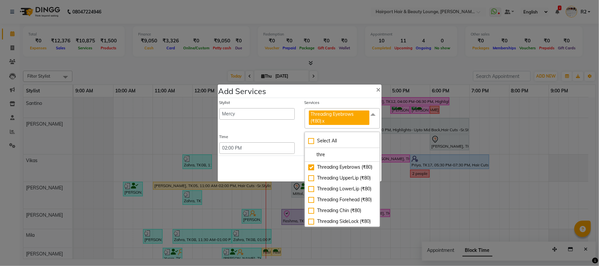
click at [283, 165] on div "Save Cancel" at bounding box center [300, 169] width 164 height 26
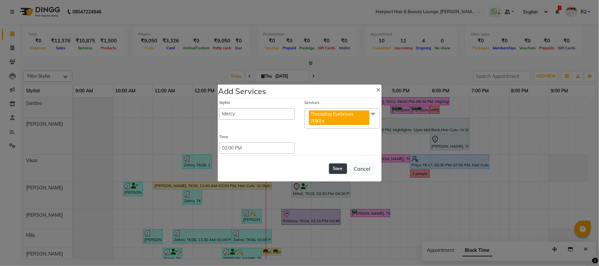
click at [345, 169] on button "Save" at bounding box center [338, 169] width 18 height 11
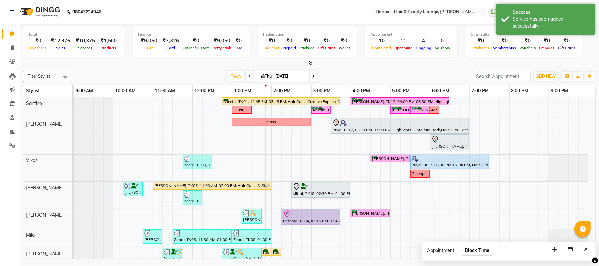
scroll to position [65, 0]
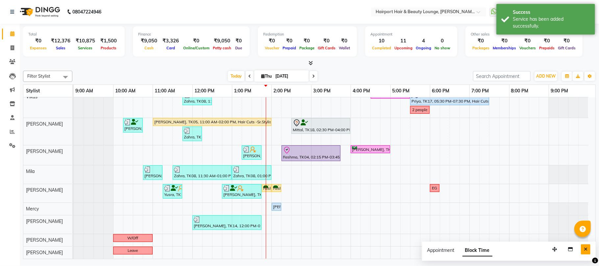
click at [586, 250] on icon "Close" at bounding box center [586, 249] width 4 height 5
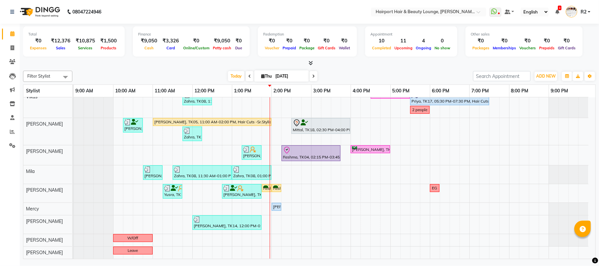
click at [190, 76] on div "Today Thu 04-09-2025" at bounding box center [273, 76] width 394 height 10
click at [315, 77] on span at bounding box center [314, 76] width 8 height 10
type input "[DATE]"
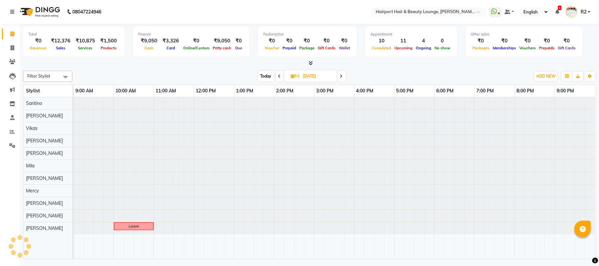
scroll to position [0, 0]
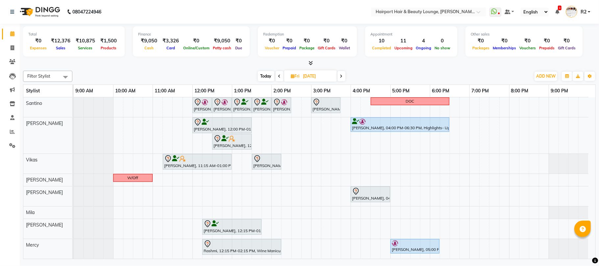
click at [181, 106] on div "Jashank Bhandari, 12:00 PM-12:30 PM, Hair Cuts -Creative Expert (Male) Jashank …" at bounding box center [335, 200] width 522 height 207
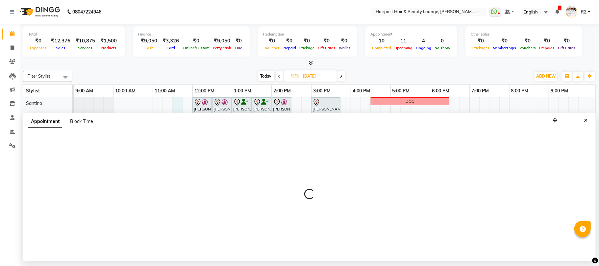
select select "9137"
select select "tentative"
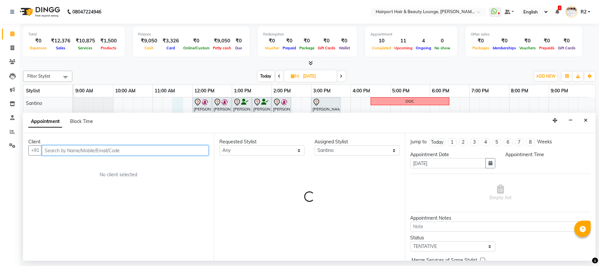
select select "690"
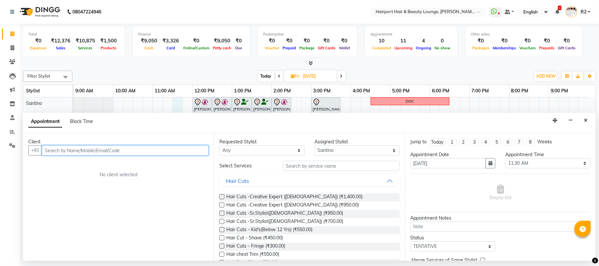
paste input "+919765171786"
drag, startPoint x: 52, startPoint y: 149, endPoint x: 45, endPoint y: 153, distance: 8.0
click at [45, 153] on input "+919765171786" at bounding box center [112, 150] width 140 height 10
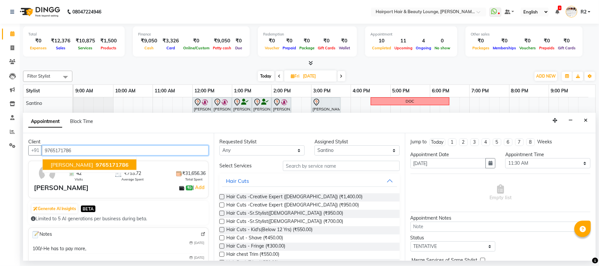
click at [58, 166] on span "Hussian" at bounding box center [72, 165] width 42 height 7
type input "9765171786"
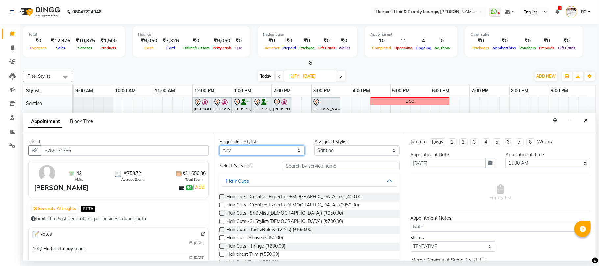
click at [265, 151] on select "Any [PERSON_NAME] [PERSON_NAME] [PERSON_NAME] [PERSON_NAME] [PERSON_NAME] Mercy…" at bounding box center [261, 150] width 85 height 10
select select "9137"
click at [219, 146] on select "Any [PERSON_NAME] [PERSON_NAME] [PERSON_NAME] [PERSON_NAME] [PERSON_NAME] Mercy…" at bounding box center [261, 150] width 85 height 10
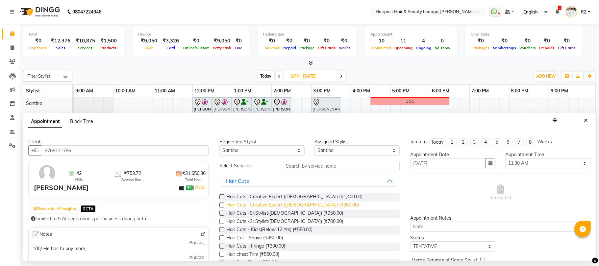
click at [279, 207] on span "Hair Cuts -Creative Expert ([DEMOGRAPHIC_DATA]) (₹950.00)" at bounding box center [292, 206] width 133 height 8
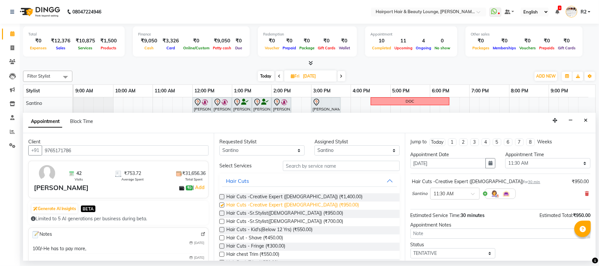
checkbox input "false"
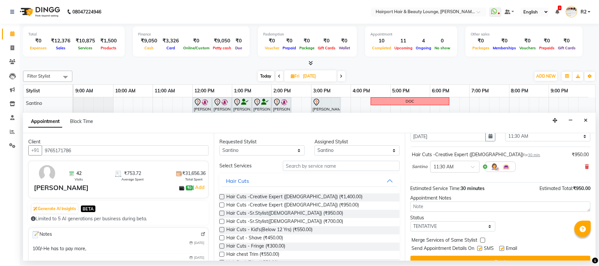
scroll to position [40, 0]
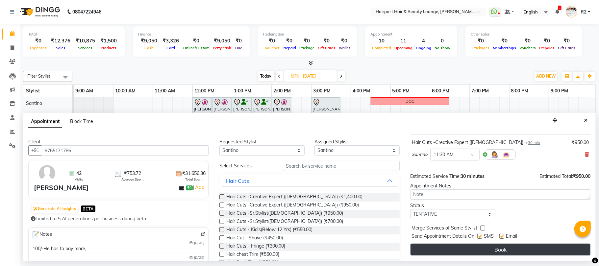
click at [501, 249] on button "Book" at bounding box center [501, 250] width 180 height 12
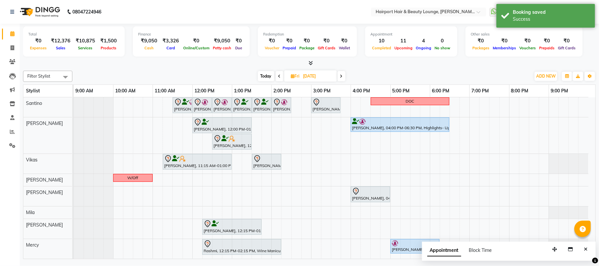
click at [270, 76] on span "Today" at bounding box center [266, 76] width 16 height 10
type input "[DATE]"
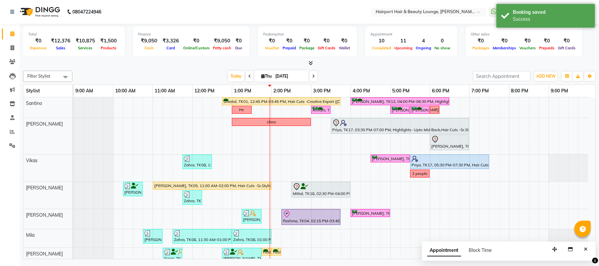
click at [186, 68] on div "Filter Stylist Select All Santino Anandita Vikas Adnan Elizabeth Mila Binita Me…" at bounding box center [309, 163] width 573 height 191
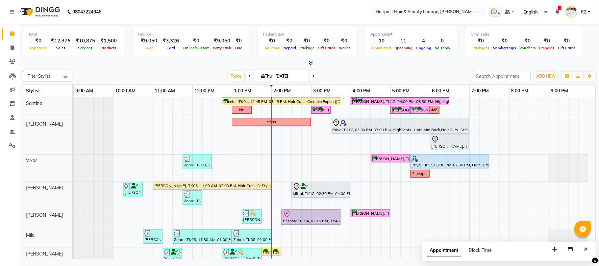
scroll to position [44, 0]
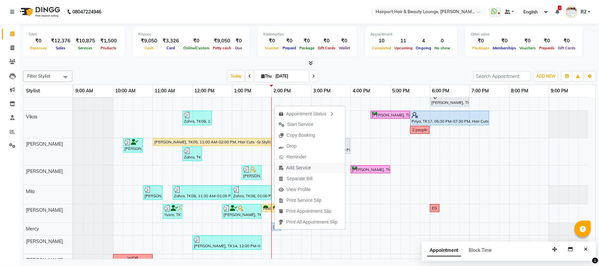
click at [297, 169] on span "Add Service" at bounding box center [298, 168] width 25 height 7
select select "69783"
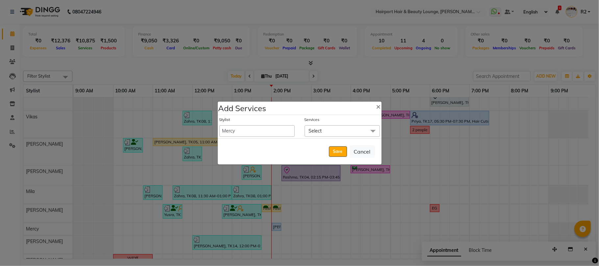
click at [335, 131] on span "Select" at bounding box center [342, 131] width 75 height 12
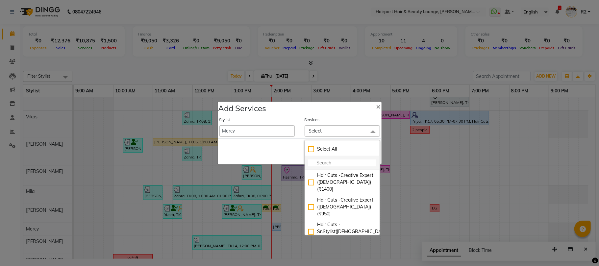
click at [323, 161] on input "multiselect-search" at bounding box center [342, 163] width 68 height 7
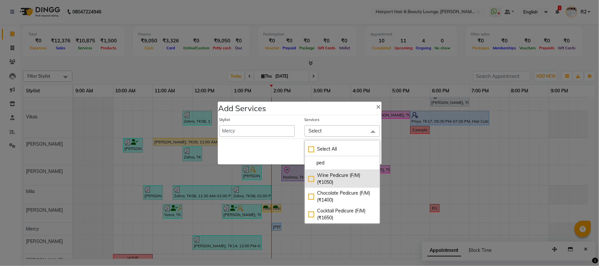
type input "ped"
click at [328, 184] on div "Wine Pedicure (F/M) (₹1050)" at bounding box center [342, 179] width 68 height 14
checkbox input "true"
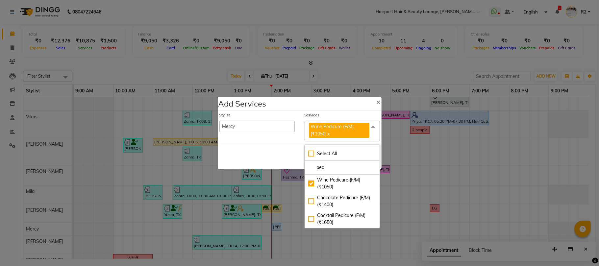
click at [278, 152] on div "Save Cancel" at bounding box center [300, 156] width 164 height 26
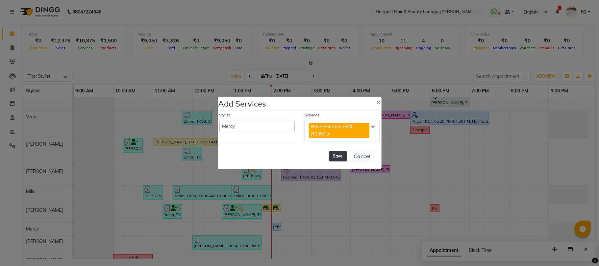
click at [334, 154] on button "Save" at bounding box center [338, 156] width 18 height 11
select select "7127"
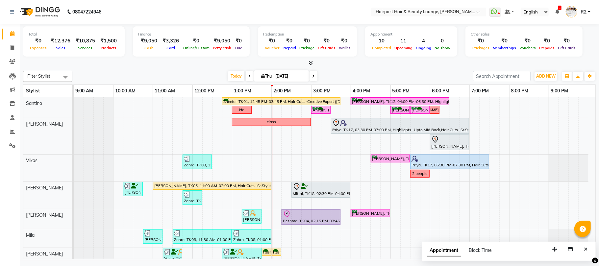
scroll to position [65, 0]
click at [237, 168] on div "Sheetal, TK01, 12:45 PM-03:45 PM, Hair Cuts -Creative Expert (Female),Highlight…" at bounding box center [335, 209] width 522 height 225
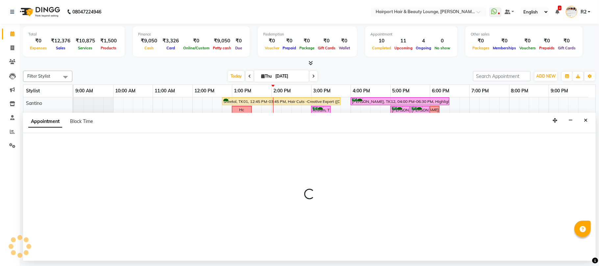
select select "70550"
select select "780"
select select "tentative"
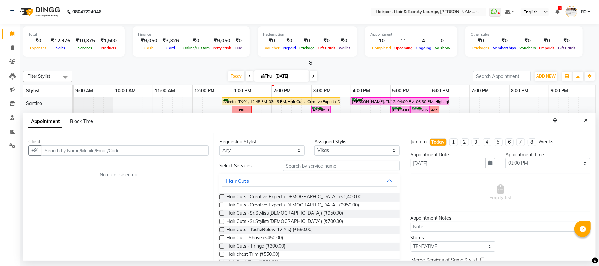
click at [59, 155] on input "text" at bounding box center [125, 150] width 167 height 10
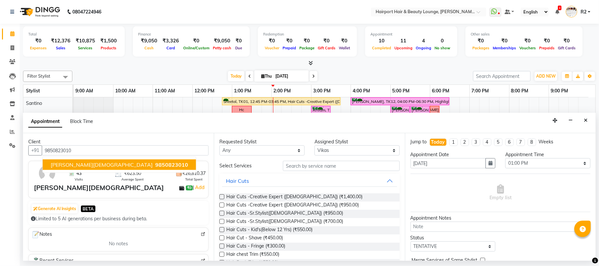
click at [155, 165] on span "9850823010" at bounding box center [171, 165] width 33 height 7
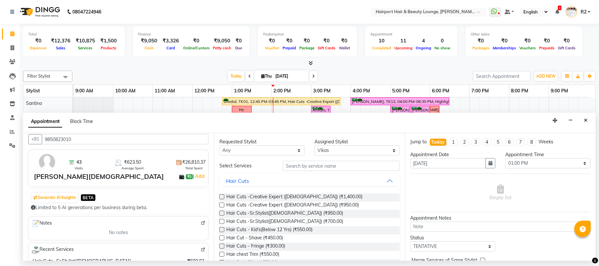
scroll to position [0, 0]
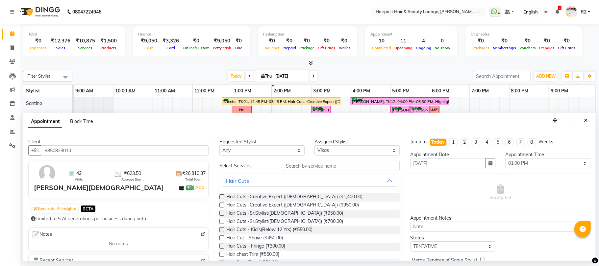
type input "9850823010"
click at [325, 165] on input "text" at bounding box center [341, 166] width 117 height 10
click at [265, 220] on span "Hair Cuts -Sr.Stylist([DEMOGRAPHIC_DATA]) (₹700.00)" at bounding box center [284, 222] width 117 height 8
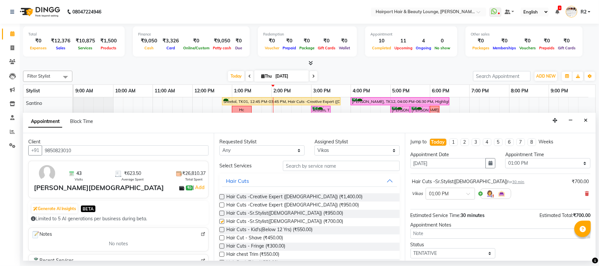
checkbox input "false"
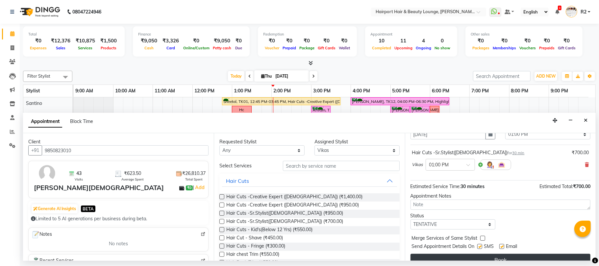
scroll to position [40, 0]
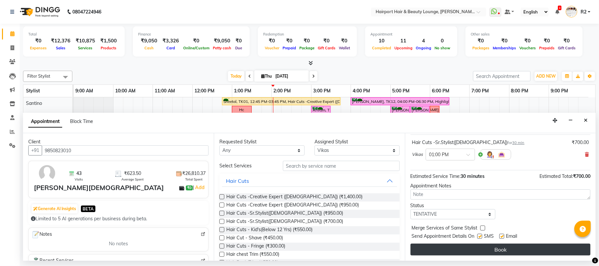
click at [493, 250] on button "Book" at bounding box center [501, 250] width 180 height 12
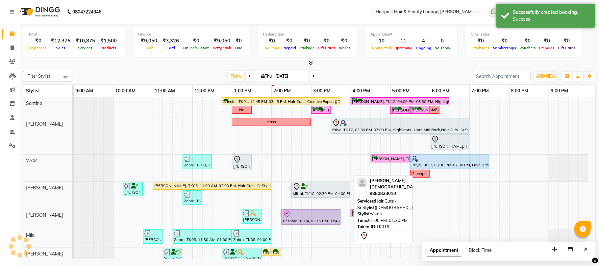
click at [249, 163] on div at bounding box center [241, 160] width 17 height 8
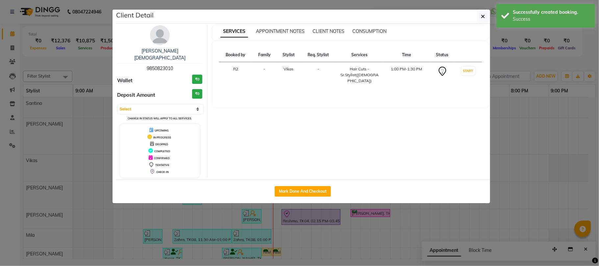
select select "7"
click at [162, 30] on img at bounding box center [160, 35] width 20 height 20
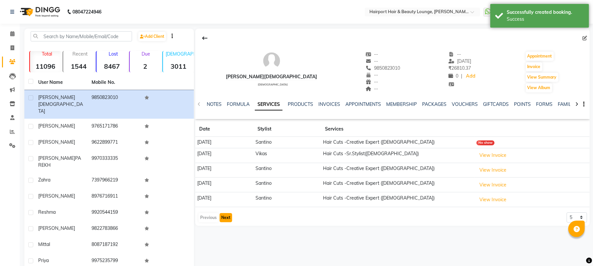
click at [224, 219] on button "Next" at bounding box center [225, 217] width 13 height 9
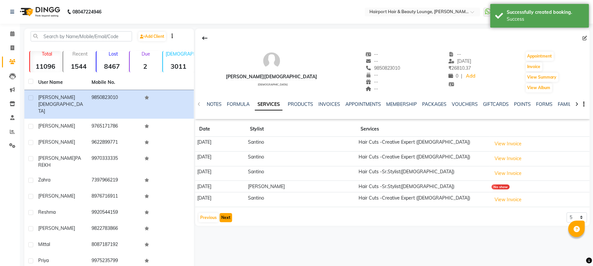
click at [224, 219] on button "Next" at bounding box center [225, 217] width 13 height 9
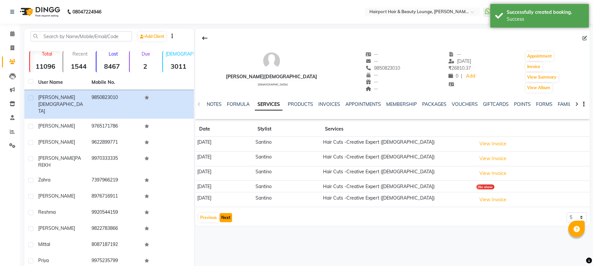
click at [224, 219] on button "Next" at bounding box center [225, 217] width 13 height 9
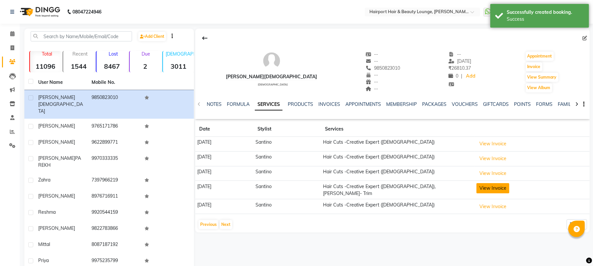
click at [491, 184] on button "View Invoice" at bounding box center [492, 188] width 33 height 10
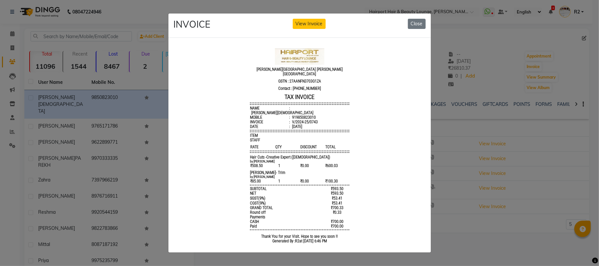
click at [488, 179] on ngb-modal-window "INVOICE View Invoice Close" at bounding box center [299, 133] width 599 height 266
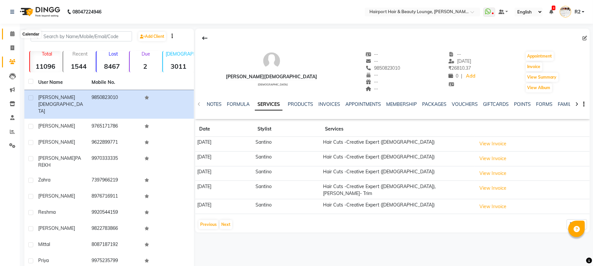
click at [11, 34] on icon at bounding box center [12, 33] width 4 height 5
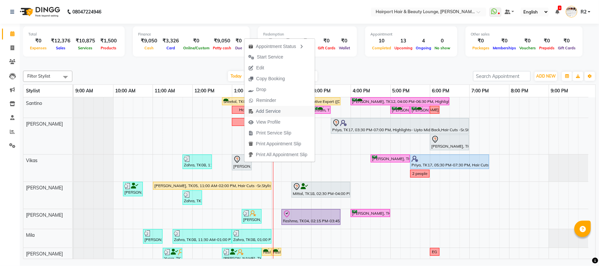
click at [267, 112] on span "Add Service" at bounding box center [268, 111] width 25 height 7
select select "70550"
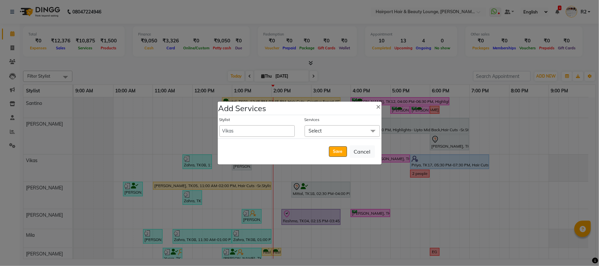
click at [318, 132] on span "Select" at bounding box center [315, 131] width 13 height 6
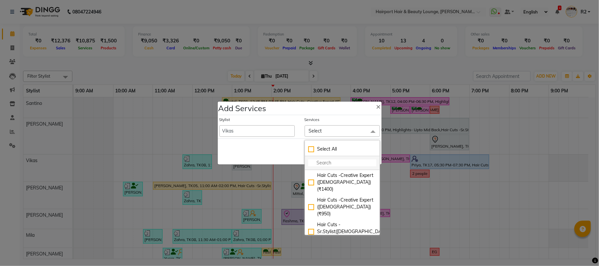
click at [320, 165] on input "multiselect-search" at bounding box center [342, 163] width 68 height 7
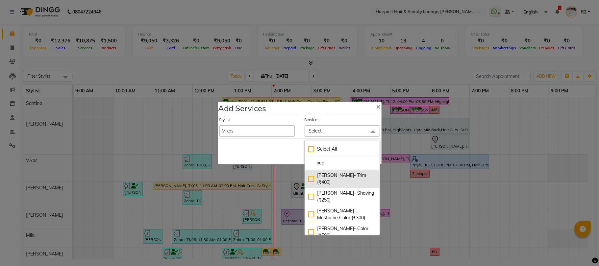
type input "bea"
click at [327, 172] on li "Beard- Trim (₹400)" at bounding box center [342, 179] width 75 height 18
checkbox input "true"
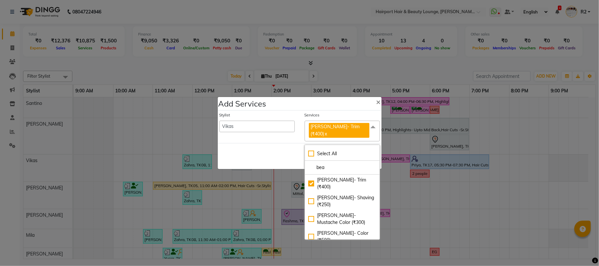
click at [282, 156] on div "Save Cancel" at bounding box center [300, 156] width 164 height 26
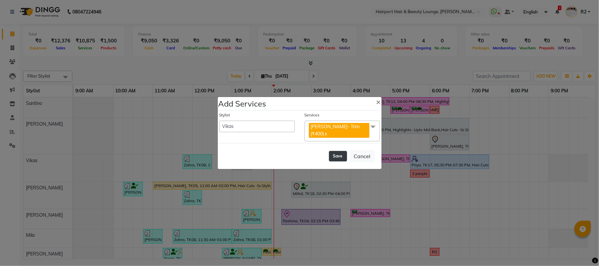
click at [338, 157] on button "Save" at bounding box center [338, 156] width 18 height 11
select select "7127"
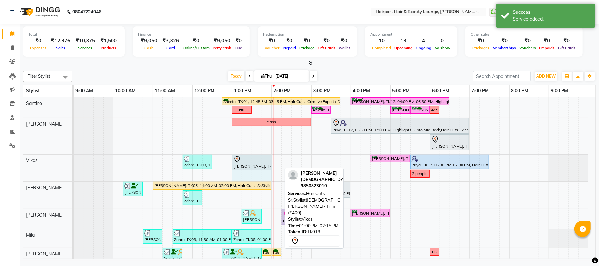
drag, startPoint x: 280, startPoint y: 162, endPoint x: 267, endPoint y: 169, distance: 14.7
click at [74, 169] on div "Zahra, TK08, 11:45 AM-12:30 PM, Hair Cuts - Kid's(Below 12 Yrs) (₹550) Siddhart…" at bounding box center [74, 168] width 0 height 27
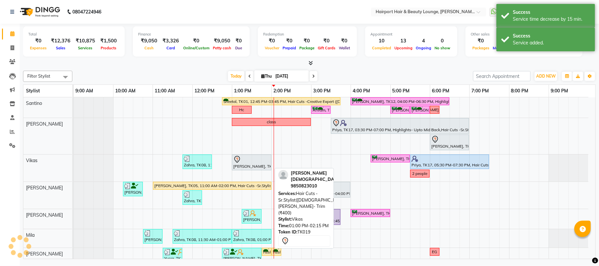
click at [261, 164] on div "Siddhart Jain, TK19, 01:00 PM-02:15 PM, Hair Cuts -Sr.Stylist(Male),Beard- Trim…" at bounding box center [252, 163] width 38 height 14
select select "7"
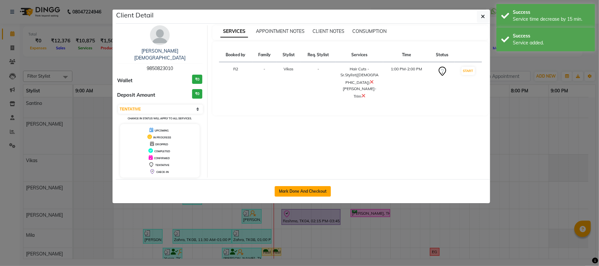
click at [292, 188] on button "Mark Done And Checkout" at bounding box center [303, 191] width 56 height 11
select select "622"
select select "service"
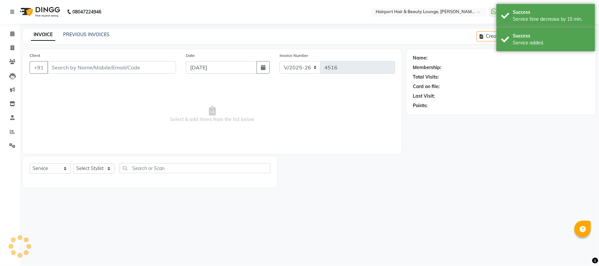
type input "9850823010"
select select "70550"
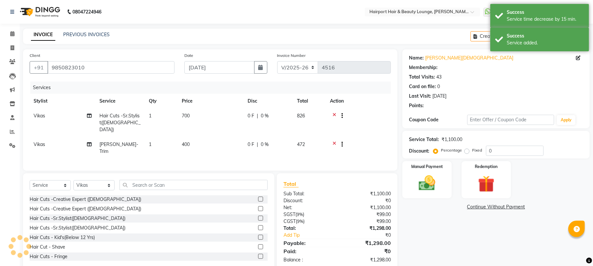
select select "1: Object"
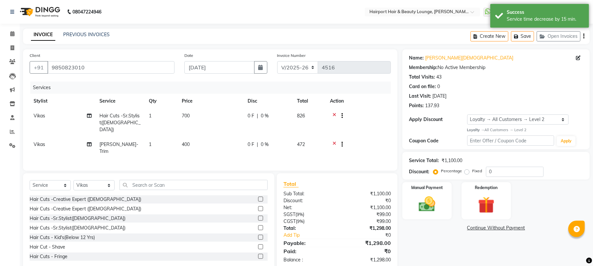
click at [186, 115] on span "700" at bounding box center [186, 116] width 8 height 6
select select "70550"
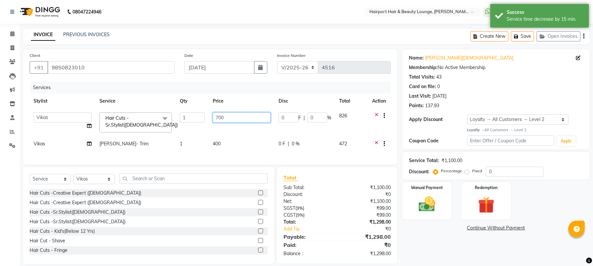
drag, startPoint x: 236, startPoint y: 116, endPoint x: 174, endPoint y: 124, distance: 62.3
click at [174, 124] on tr "8806278622 9822054562 Accounts IV Camp Adnan Alc 3 Alc Camp Office Anandita Ati…" at bounding box center [210, 123] width 361 height 28
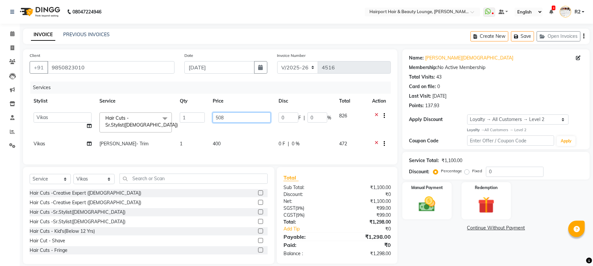
type input "508.5"
click at [195, 131] on tbody "8806278622 9822054562 Accounts IV Camp Adnan Alc 3 Alc Camp Office Anandita Ati…" at bounding box center [210, 131] width 361 height 44
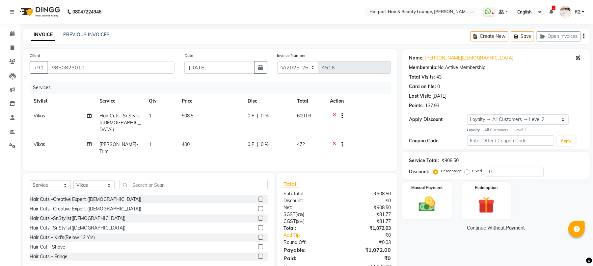
click at [215, 140] on td "400" at bounding box center [211, 148] width 66 height 22
select select "70550"
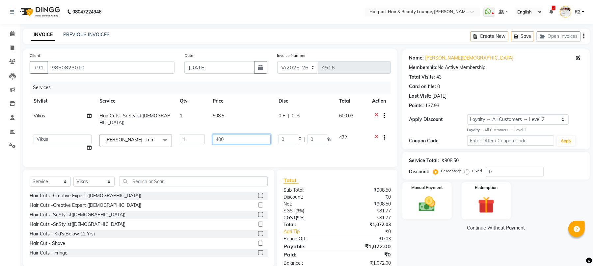
drag, startPoint x: 228, startPoint y: 134, endPoint x: 196, endPoint y: 134, distance: 31.9
click at [196, 134] on tr "8806278622 9822054562 Accounts IV Camp Adnan Alc 3 Alc Camp Office Anandita Ati…" at bounding box center [210, 142] width 361 height 25
type input "58"
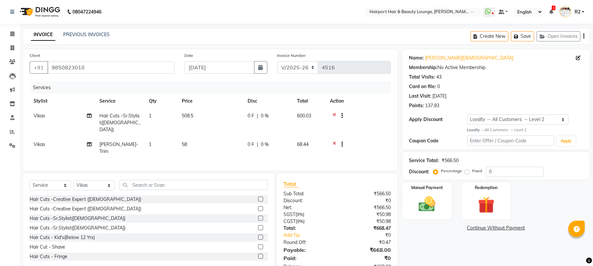
click at [212, 145] on td "58" at bounding box center [211, 148] width 66 height 22
select select "70550"
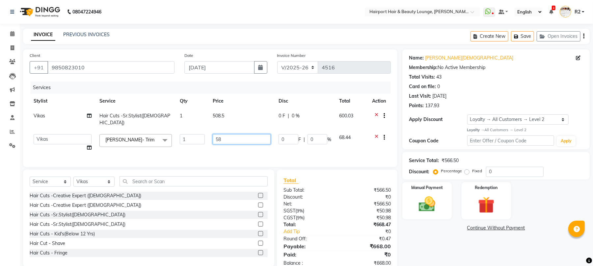
click at [224, 136] on input "58" at bounding box center [242, 139] width 58 height 10
click at [227, 135] on input "58" at bounding box center [242, 139] width 58 height 10
type input "85"
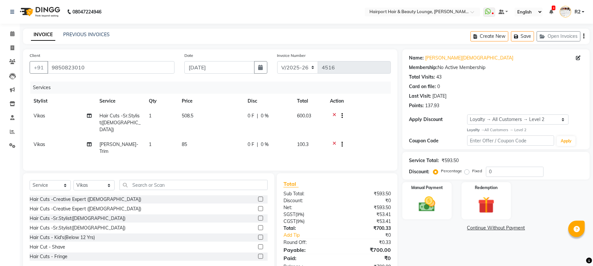
click at [232, 149] on div "Services Stylist Service Qty Price Disc Total Action Vikas Hair Cuts -Sr.Stylis…" at bounding box center [210, 123] width 361 height 83
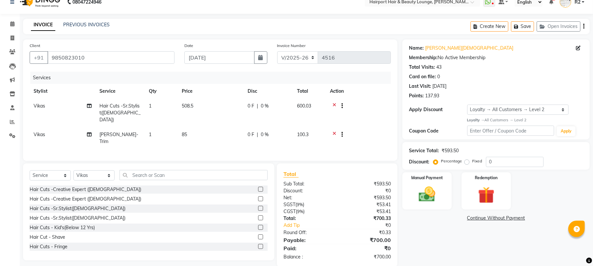
scroll to position [15, 0]
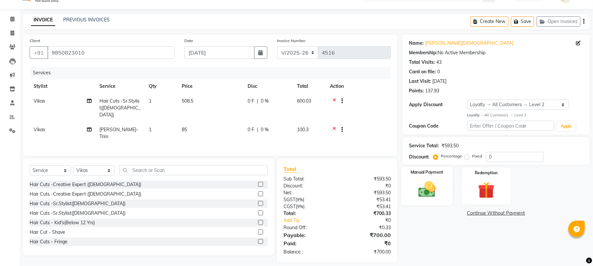
click at [428, 195] on img at bounding box center [427, 190] width 28 height 20
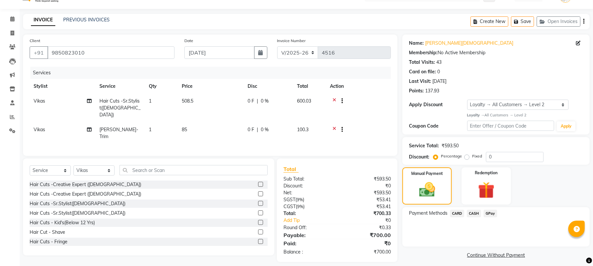
click at [474, 214] on span "CASH" at bounding box center [474, 214] width 14 height 8
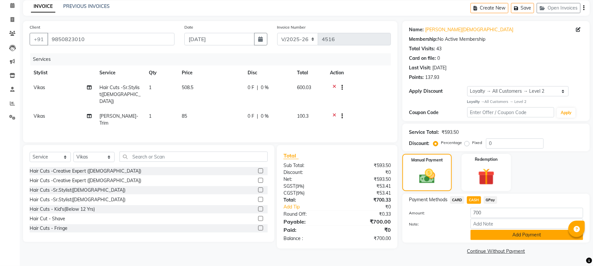
click at [496, 233] on button "Add Payment" at bounding box center [526, 235] width 113 height 10
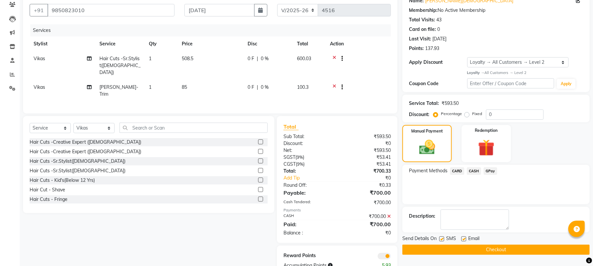
scroll to position [70, 0]
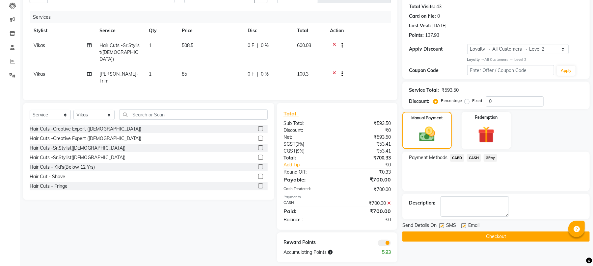
click at [491, 241] on button "Checkout" at bounding box center [495, 237] width 187 height 10
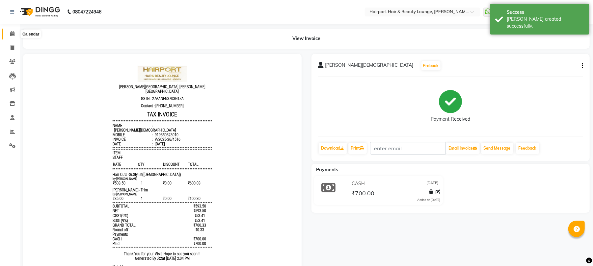
click at [15, 36] on span at bounding box center [13, 34] width 12 height 8
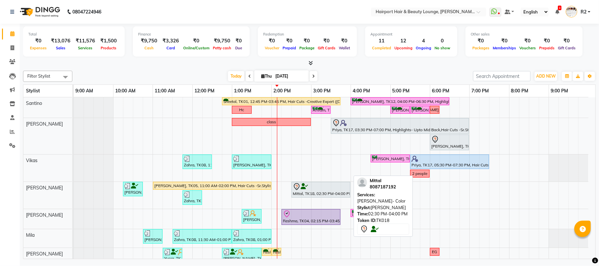
click at [322, 195] on div "Mittal, TK18, 02:30 PM-04:00 PM, Beard- Color" at bounding box center [321, 190] width 58 height 14
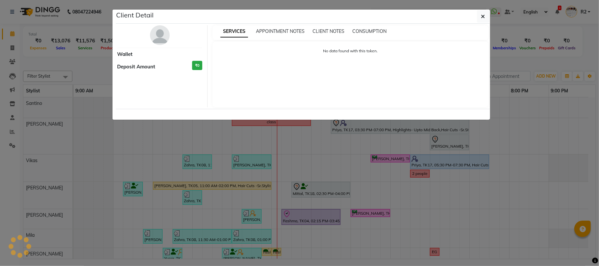
select select "7"
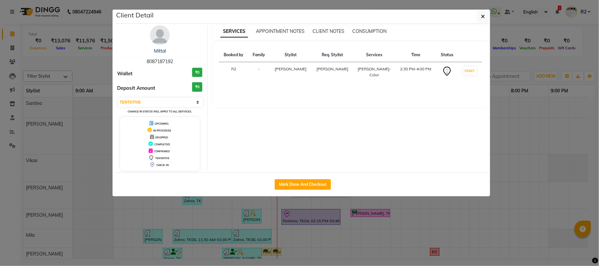
click at [362, 214] on ngb-modal-window "Client Detail Mittal 8087187192 Wallet ₹0 Deposit Amount ₹0 Select IN SERVICE C…" at bounding box center [299, 133] width 599 height 266
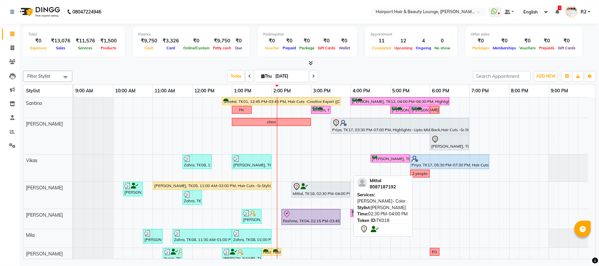
click at [328, 195] on div "Mittal, TK18, 02:30 PM-04:00 PM, Beard- Color" at bounding box center [321, 190] width 58 height 14
select select "7"
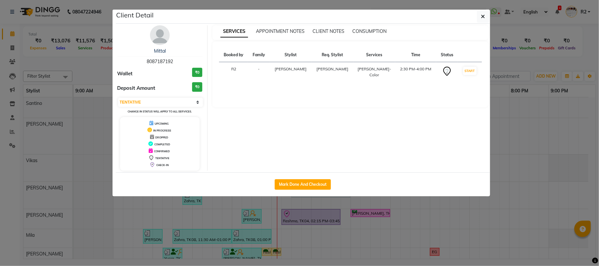
click at [426, 218] on ngb-modal-window "Client Detail Mittal 8087187192 Wallet ₹0 Deposit Amount ₹0 Select IN SERVICE C…" at bounding box center [299, 133] width 599 height 266
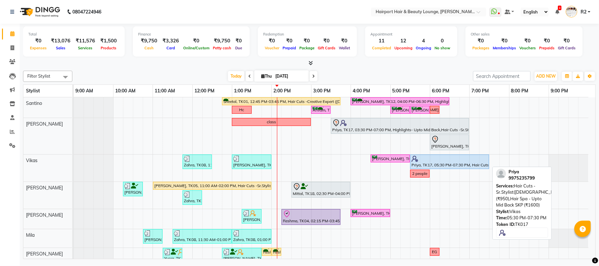
click at [431, 166] on div "Priya, TK17, 05:30 PM-07:30 PM, Hair Cuts -Sr.Stylist([DEMOGRAPHIC_DATA]) (₹950…" at bounding box center [450, 162] width 78 height 13
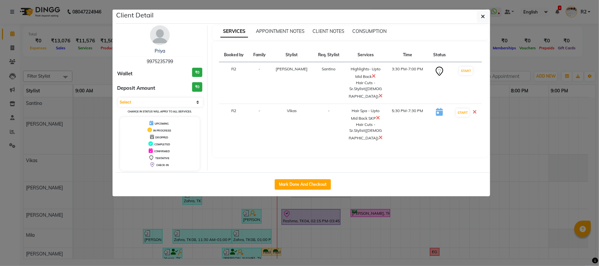
click at [444, 235] on ngb-modal-window "Client Detail Priya 9975235799 Wallet ₹0 Deposit Amount ₹0 Select IN SERVICE CO…" at bounding box center [299, 133] width 599 height 266
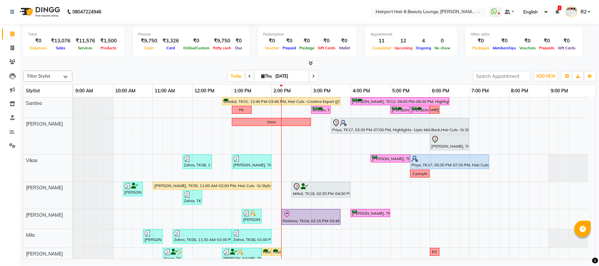
click at [190, 70] on div "Filter Stylist Select All Santino Anandita Vikas Adnan Elizabeth Mila Binita Me…" at bounding box center [309, 163] width 573 height 191
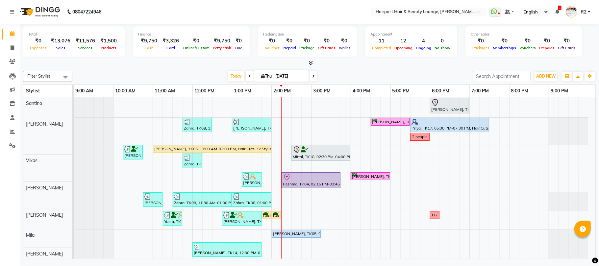
scroll to position [44, 0]
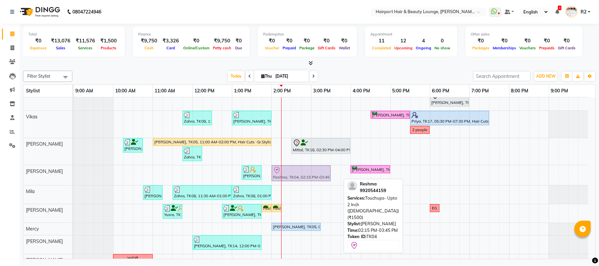
drag, startPoint x: 293, startPoint y: 179, endPoint x: 286, endPoint y: 182, distance: 7.8
click at [74, 182] on div "Pushpa PAREKH, TK09, 01:15 PM-01:45 PM, Blow Drys-Blow Dry Short Reshma, TK04, …" at bounding box center [74, 176] width 0 height 20
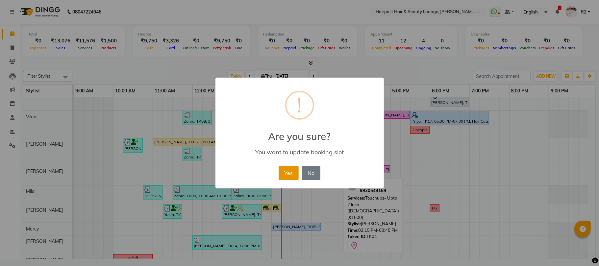
click at [293, 174] on button "Yes" at bounding box center [289, 173] width 20 height 14
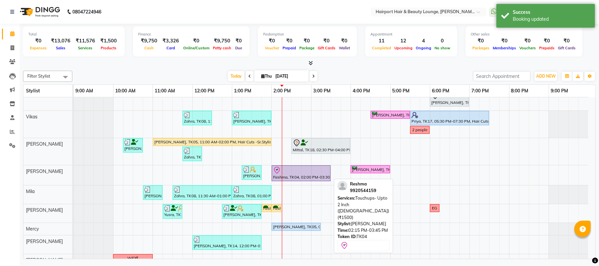
click at [295, 172] on div at bounding box center [301, 170] width 56 height 8
click at [298, 174] on div at bounding box center [301, 170] width 56 height 8
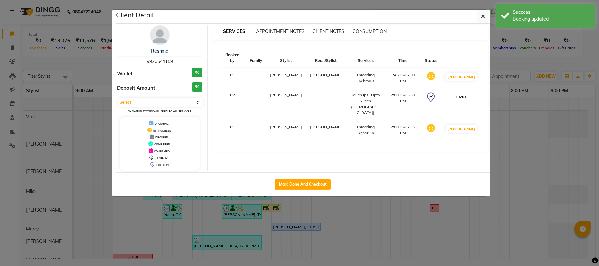
click at [465, 93] on button "START" at bounding box center [461, 97] width 13 height 8
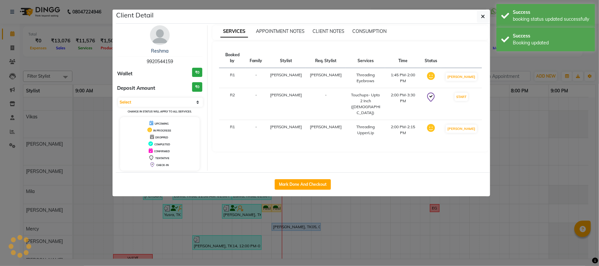
select select "1"
click at [515, 64] on ngb-modal-window "Client Detail Reshma 9920544159 Wallet ₹0 Deposit Amount ₹0 Select IN SERVICE C…" at bounding box center [299, 133] width 599 height 266
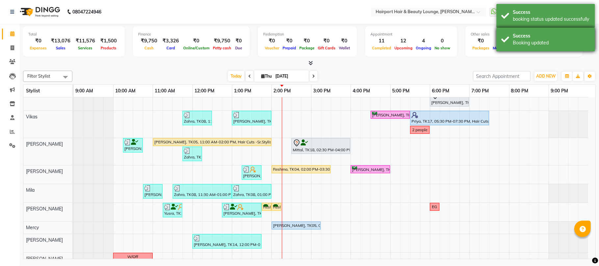
click at [516, 46] on div "Success Booking updated" at bounding box center [546, 40] width 99 height 24
click at [518, 19] on div "booking status updated successfully" at bounding box center [551, 19] width 77 height 7
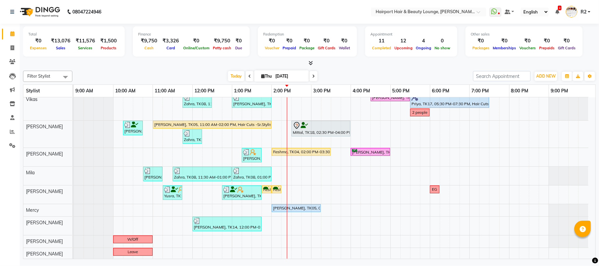
scroll to position [64, 0]
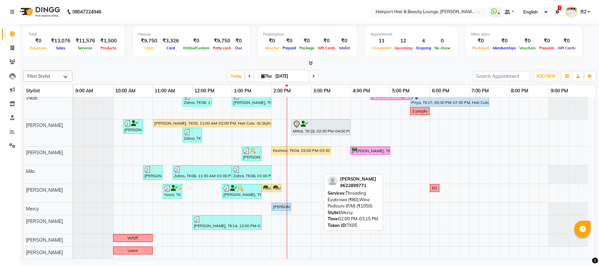
drag, startPoint x: 321, startPoint y: 207, endPoint x: 300, endPoint y: 211, distance: 21.5
click at [300, 211] on div "Sheetal, TK01, 12:45 PM-03:45 PM, Hair Cuts -Creative Expert (Female),Highlight…" at bounding box center [335, 147] width 522 height 224
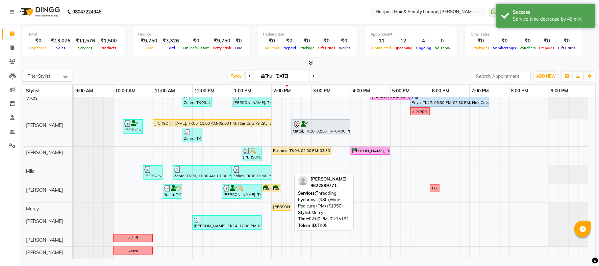
click at [278, 207] on div "[PERSON_NAME], TK05, 02:00 PM-02:30 PM, Threading Eyebrows (₹80),Wine Pedicure …" at bounding box center [281, 207] width 18 height 6
select select "1"
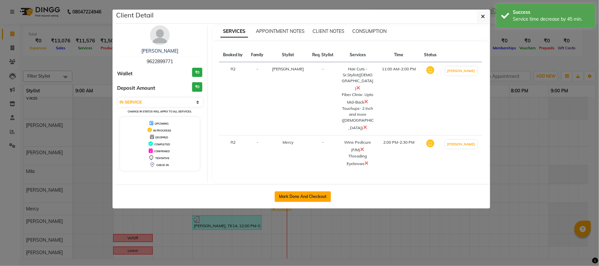
click at [320, 192] on button "Mark Done And Checkout" at bounding box center [303, 197] width 56 height 11
select select "service"
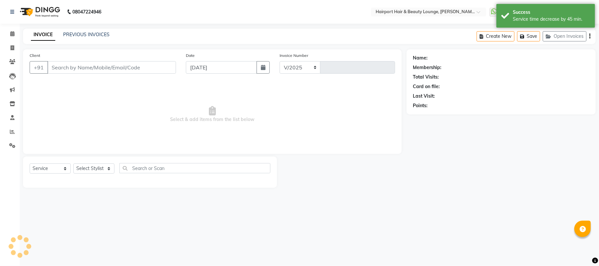
select select "622"
type input "4517"
type input "9622899771"
select select "69783"
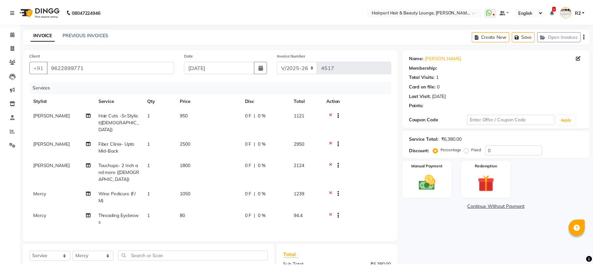
scroll to position [86, 0]
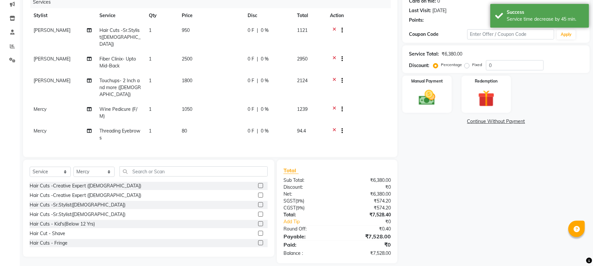
select select "1: Object"
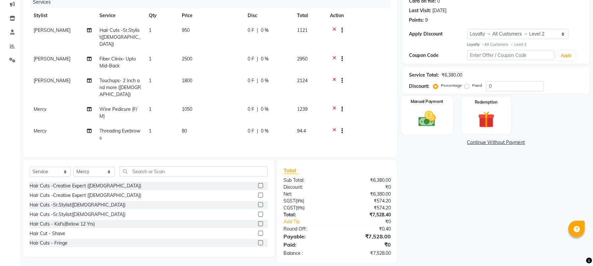
click at [434, 126] on img at bounding box center [427, 119] width 28 height 20
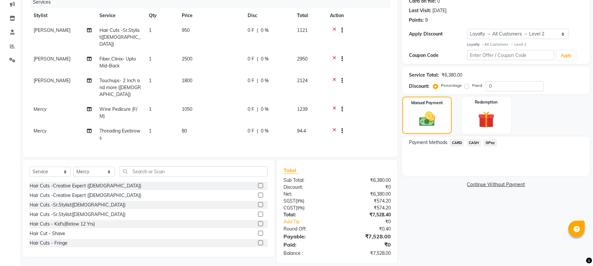
click at [456, 141] on span "CARD" at bounding box center [457, 143] width 14 height 8
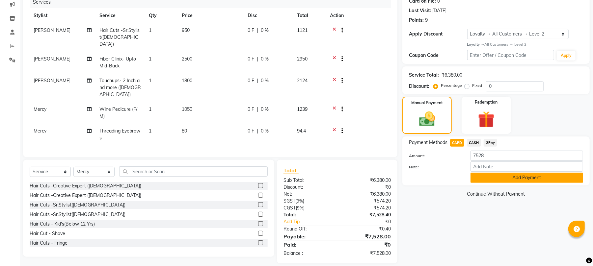
click at [486, 175] on button "Add Payment" at bounding box center [526, 178] width 113 height 10
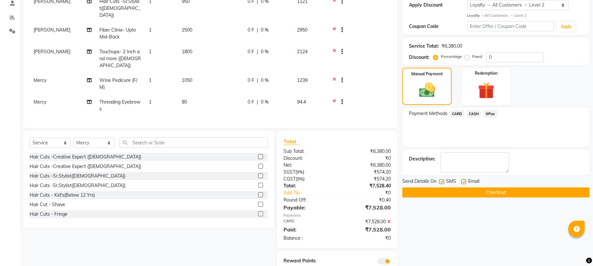
scroll to position [132, 0]
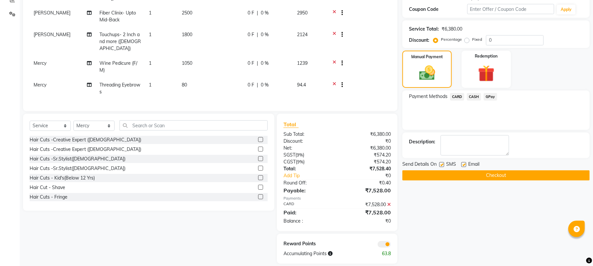
click at [506, 175] on button "Checkout" at bounding box center [495, 175] width 187 height 10
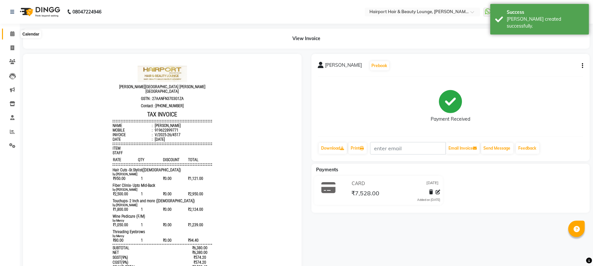
click at [10, 35] on icon at bounding box center [12, 33] width 4 height 5
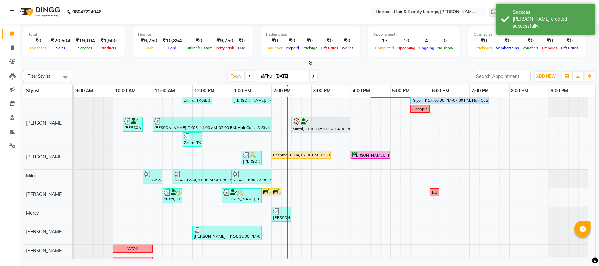
scroll to position [77, 0]
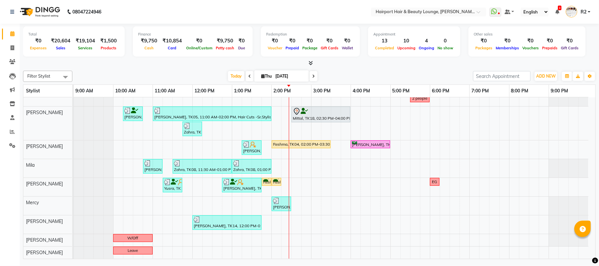
click at [310, 75] on span at bounding box center [314, 76] width 8 height 10
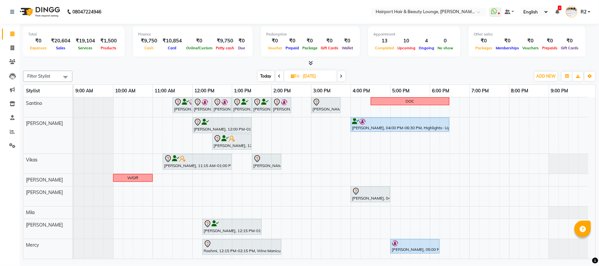
click at [343, 77] on icon at bounding box center [341, 76] width 3 height 4
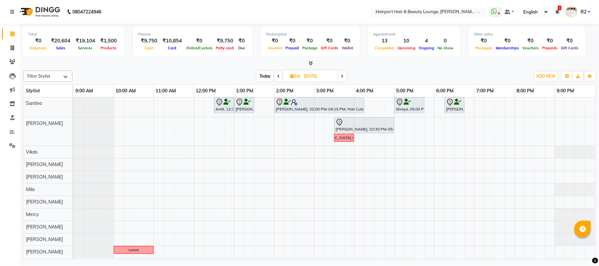
click at [343, 76] on icon at bounding box center [342, 76] width 3 height 4
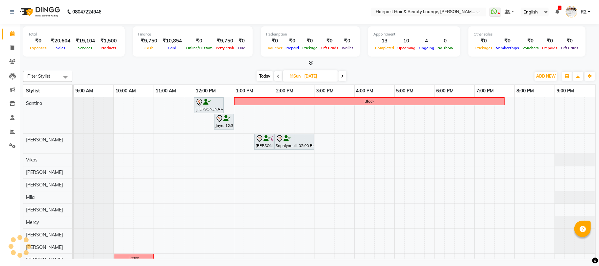
click at [343, 76] on icon at bounding box center [342, 76] width 3 height 4
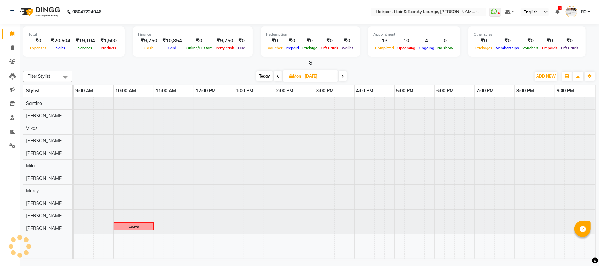
click at [343, 76] on icon at bounding box center [343, 76] width 3 height 4
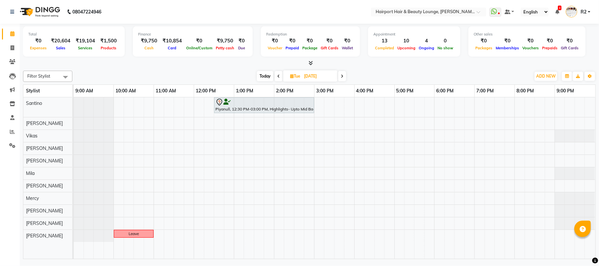
click at [343, 76] on icon at bounding box center [342, 76] width 3 height 4
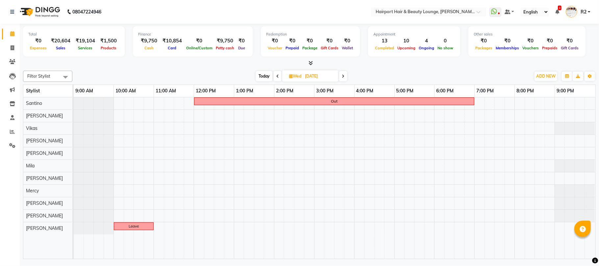
click at [280, 76] on span at bounding box center [278, 76] width 8 height 10
type input "09-09-2025"
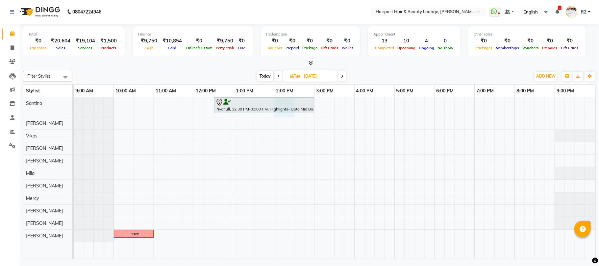
drag, startPoint x: 278, startPoint y: 116, endPoint x: 287, endPoint y: 117, distance: 9.6
click at [287, 117] on div "Piyanull, 12:30 PM-03:00 PM, Highlights- Upto Mid Back Leave" at bounding box center [335, 178] width 522 height 162
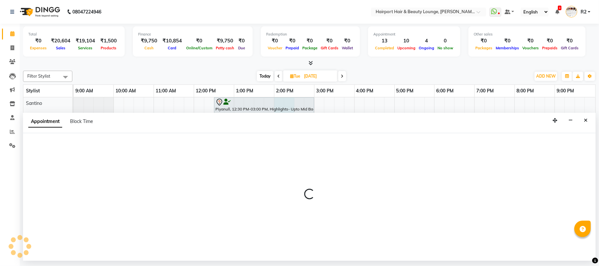
select select "9137"
select select "tentative"
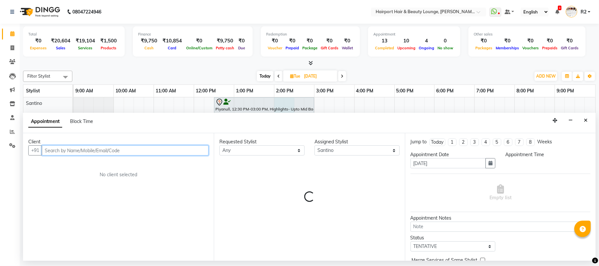
select select "840"
click at [73, 149] on input "text" at bounding box center [125, 150] width 167 height 10
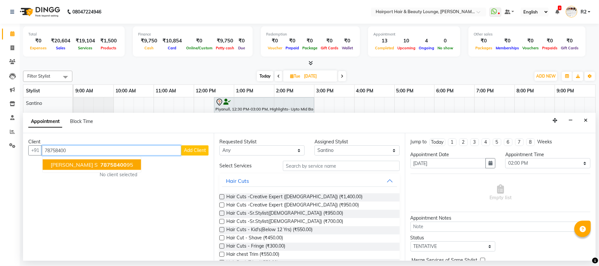
click at [76, 166] on button "Naazish S 78758400 95" at bounding box center [92, 165] width 98 height 11
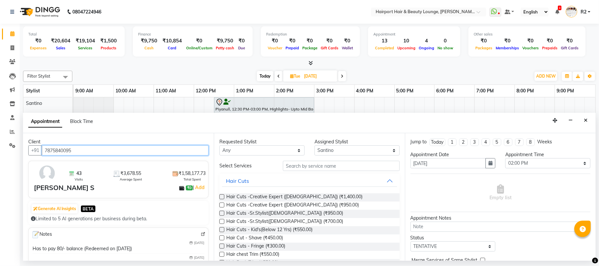
type input "7875840095"
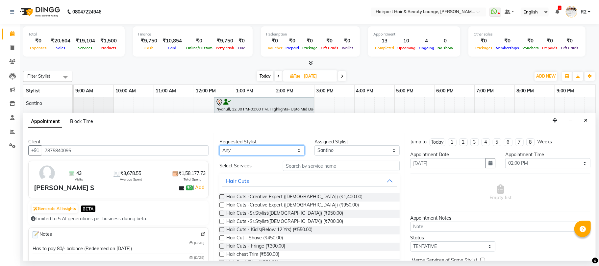
click at [276, 152] on select "Any [PERSON_NAME] [PERSON_NAME] [PERSON_NAME] [PERSON_NAME] [PERSON_NAME] Mercy…" at bounding box center [261, 150] width 85 height 10
select select "9137"
click at [219, 146] on select "Any [PERSON_NAME] [PERSON_NAME] [PERSON_NAME] [PERSON_NAME] [PERSON_NAME] Mercy…" at bounding box center [261, 150] width 85 height 10
click at [315, 167] on input "text" at bounding box center [341, 166] width 117 height 10
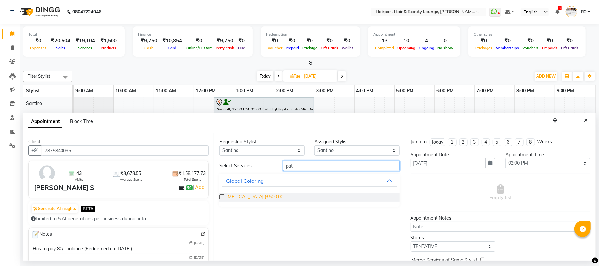
type input "pat"
click at [257, 195] on span "Patch test (₹500.00)" at bounding box center [255, 197] width 58 height 8
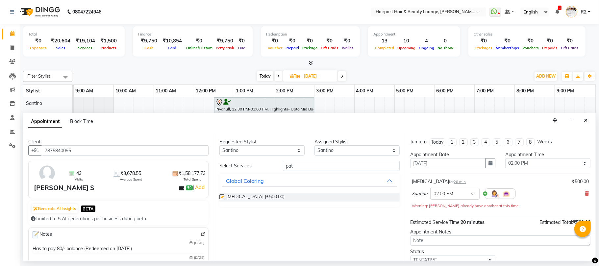
checkbox input "false"
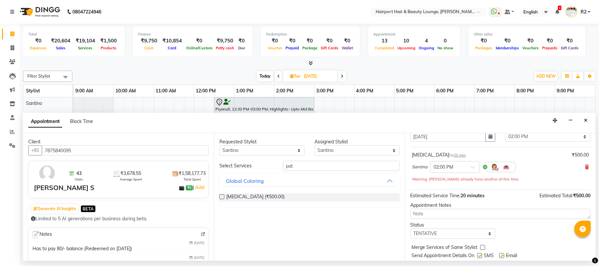
scroll to position [47, 0]
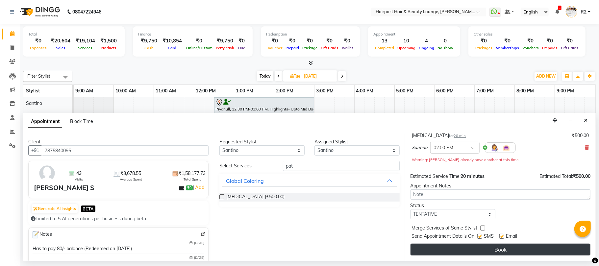
click at [501, 249] on button "Book" at bounding box center [501, 250] width 180 height 12
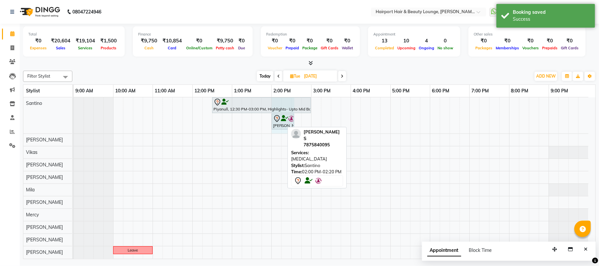
drag, startPoint x: 283, startPoint y: 121, endPoint x: 293, endPoint y: 122, distance: 9.6
click at [74, 122] on div "Piyanull, 12:30 PM-03:00 PM, Highlights- Upto Mid Back Naazish S, 02:00 PM-02:2…" at bounding box center [74, 115] width 0 height 36
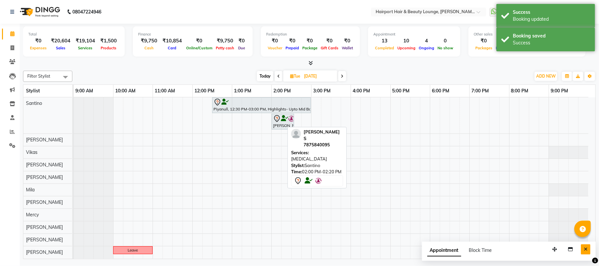
click at [585, 249] on icon "Close" at bounding box center [586, 249] width 4 height 5
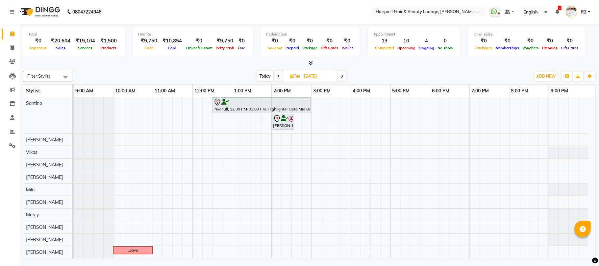
click at [267, 76] on span "Today" at bounding box center [265, 76] width 16 height 10
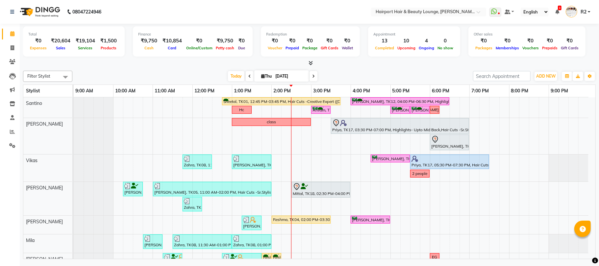
click at [312, 74] on icon at bounding box center [313, 76] width 3 height 4
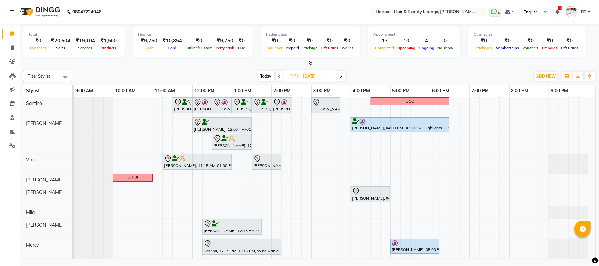
click at [267, 73] on span "Today" at bounding box center [266, 76] width 16 height 10
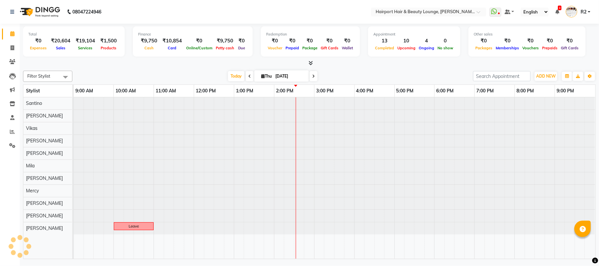
type input "[DATE]"
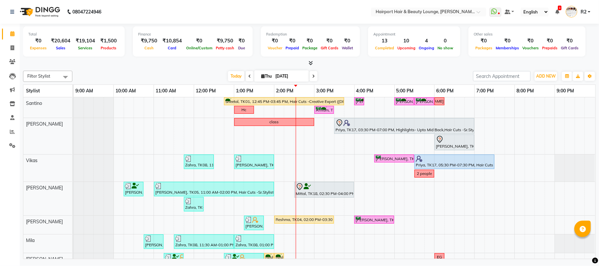
click at [382, 110] on tr at bounding box center [335, 215] width 522 height 237
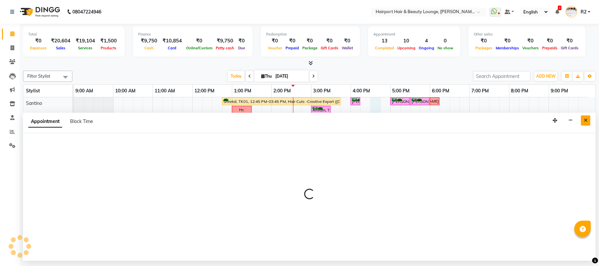
select select "9137"
select select "990"
select select "tentative"
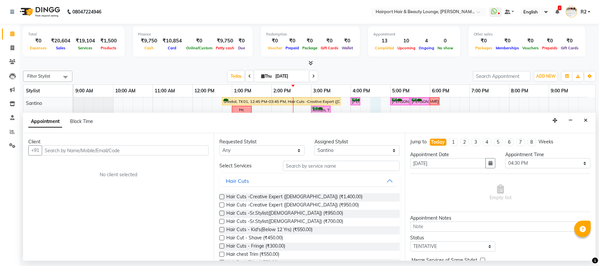
click at [592, 117] on div "Appointment Block Time" at bounding box center [309, 123] width 573 height 20
click at [585, 120] on icon "Close" at bounding box center [586, 120] width 4 height 5
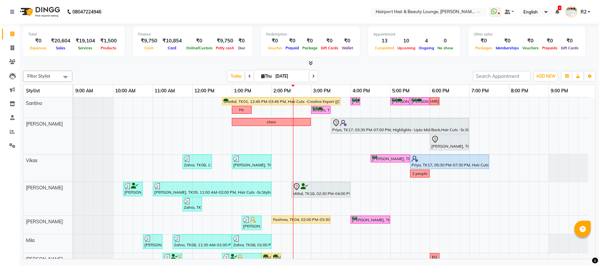
click at [353, 112] on div "Sheetal, TK01, 12:45 PM-03:45 PM, Hair Cuts -Creative Expert (Female),Highlight…" at bounding box center [335, 215] width 522 height 237
select select "9137"
select select "tentative"
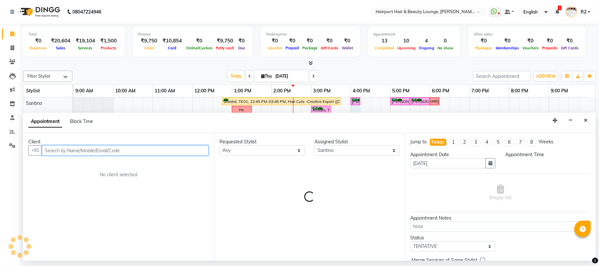
select select "960"
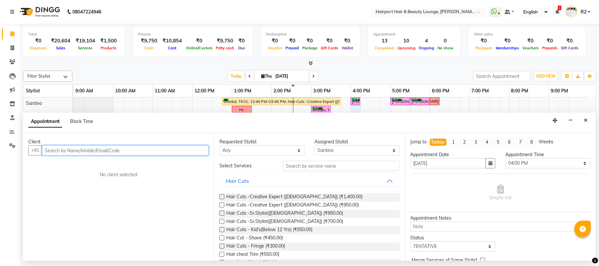
click at [99, 155] on input "text" at bounding box center [125, 150] width 167 height 10
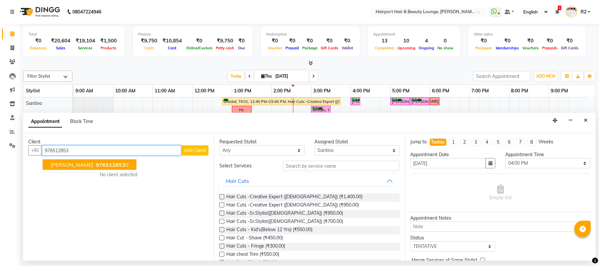
click at [96, 166] on span "976512853" at bounding box center [111, 165] width 30 height 7
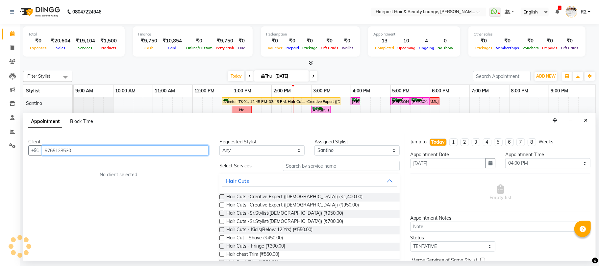
type input "9765128530"
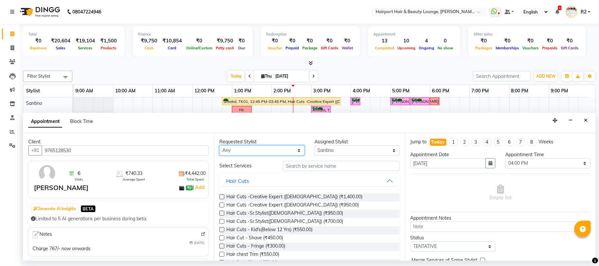
click at [261, 150] on select "Any [PERSON_NAME] [PERSON_NAME] [PERSON_NAME] [PERSON_NAME] [PERSON_NAME] Mercy…" at bounding box center [261, 150] width 85 height 10
select select "9137"
click at [219, 146] on select "Any [PERSON_NAME] [PERSON_NAME] [PERSON_NAME] [PERSON_NAME] [PERSON_NAME] Mercy…" at bounding box center [261, 150] width 85 height 10
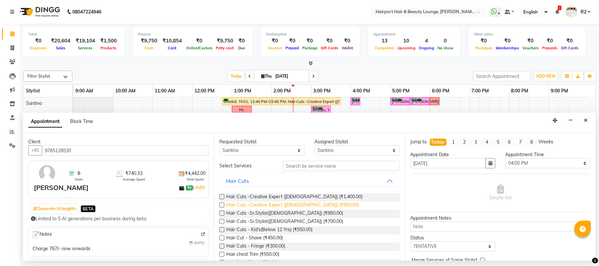
click at [257, 203] on span "Hair Cuts -Creative Expert ([DEMOGRAPHIC_DATA]) (₹950.00)" at bounding box center [292, 206] width 133 height 8
checkbox input "false"
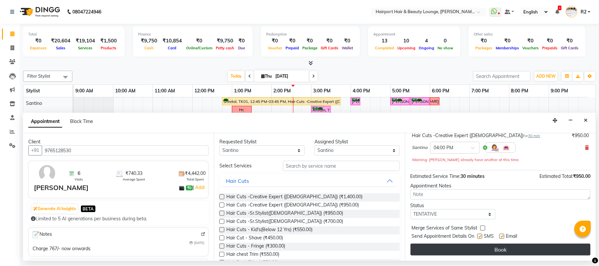
click at [485, 248] on button "Book" at bounding box center [501, 250] width 180 height 12
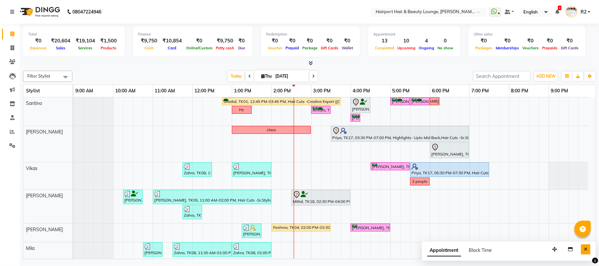
click at [585, 245] on button "Close" at bounding box center [586, 249] width 10 height 10
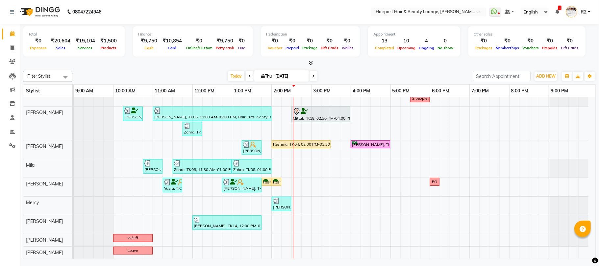
scroll to position [0, 0]
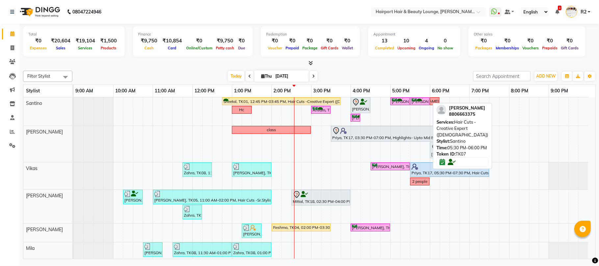
click at [422, 101] on div "[PERSON_NAME], TK07, 05:30 PM-06:00 PM, Hair Cuts -Creative Expert ([DEMOGRAPHI…" at bounding box center [420, 101] width 18 height 6
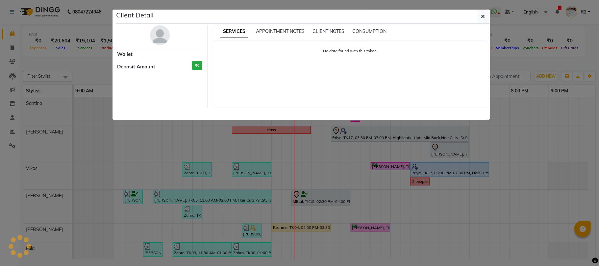
select select "6"
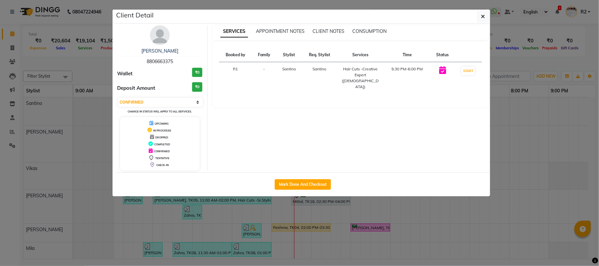
click at [419, 219] on ngb-modal-window "Client Detail Hitesh 8806663375 Wallet ₹0 Deposit Amount ₹0 Select IN SERVICE C…" at bounding box center [299, 133] width 599 height 266
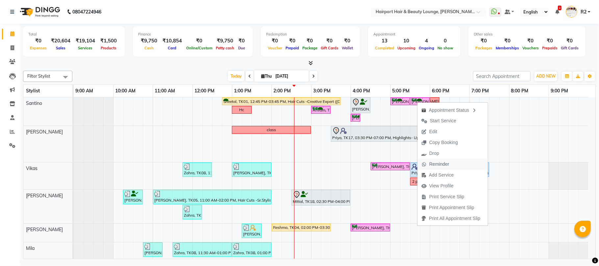
click at [447, 165] on span "Reminder" at bounding box center [439, 164] width 20 height 7
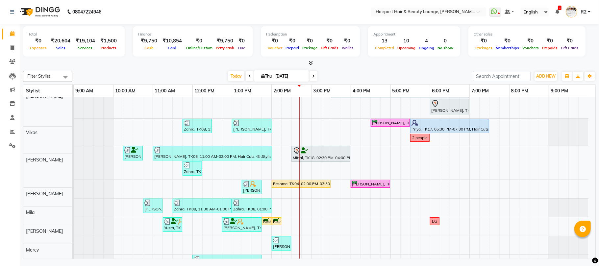
scroll to position [44, 0]
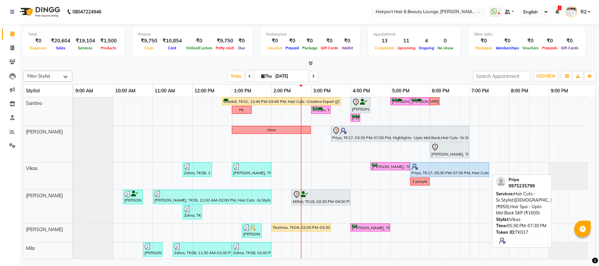
click at [430, 169] on div at bounding box center [450, 167] width 76 height 7
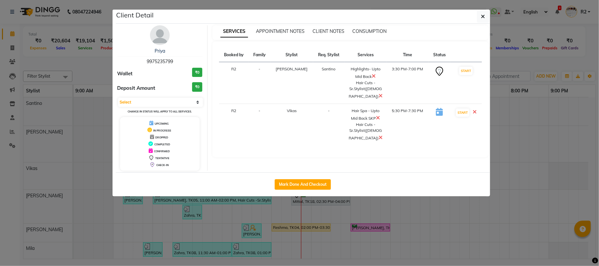
click at [518, 58] on ngb-modal-window "Client Detail Priya 9975235799 Wallet ₹0 Deposit Amount ₹0 Select IN SERVICE CO…" at bounding box center [299, 133] width 599 height 266
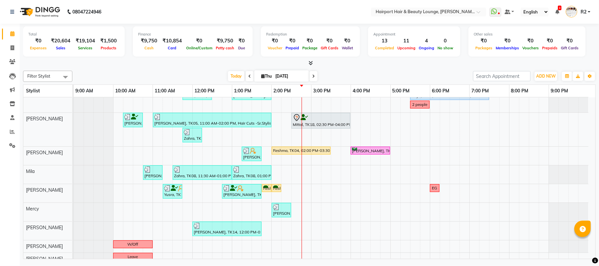
scroll to position [85, 0]
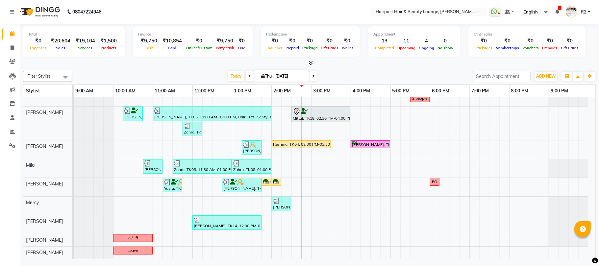
click at [307, 153] on div "Sheetal, TK01, 12:45 PM-03:45 PM, Hair Cuts -Creative Expert (Female),Highlight…" at bounding box center [335, 136] width 522 height 245
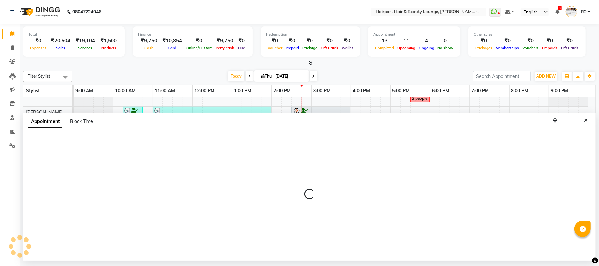
select select "12656"
select select "885"
select select "tentative"
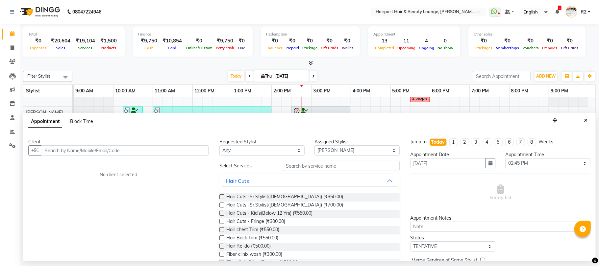
click at [63, 150] on input "text" at bounding box center [125, 150] width 167 height 10
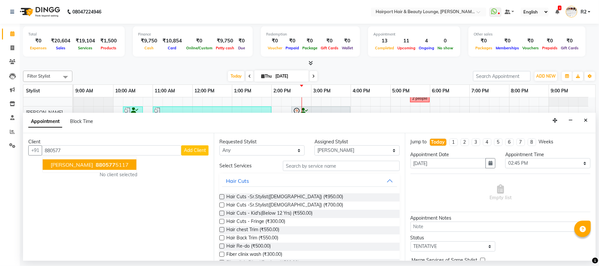
click at [96, 165] on span "880577" at bounding box center [106, 165] width 20 height 7
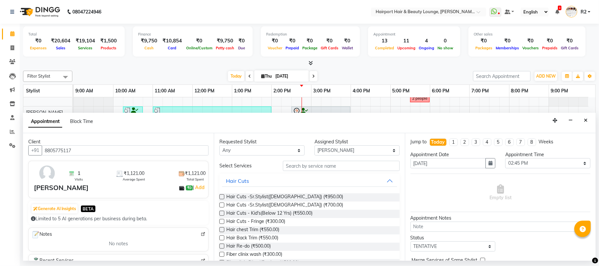
type input "8805775117"
click at [299, 163] on input "text" at bounding box center [341, 166] width 117 height 10
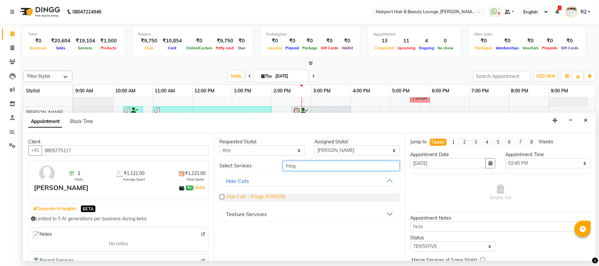
type input "fring"
click at [264, 199] on span "Hair Cuts - Fringe (₹300.00)" at bounding box center [255, 197] width 59 height 8
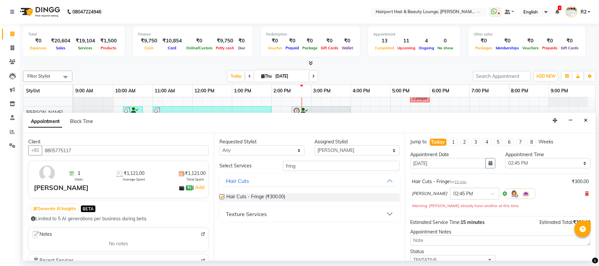
checkbox input "false"
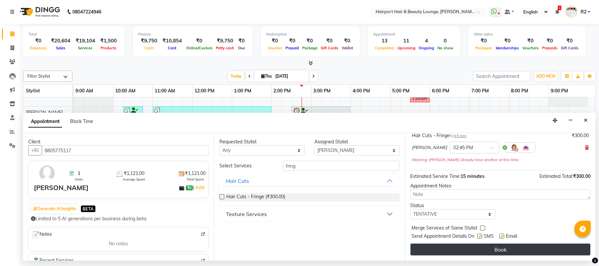
click at [488, 248] on button "Book" at bounding box center [501, 250] width 180 height 12
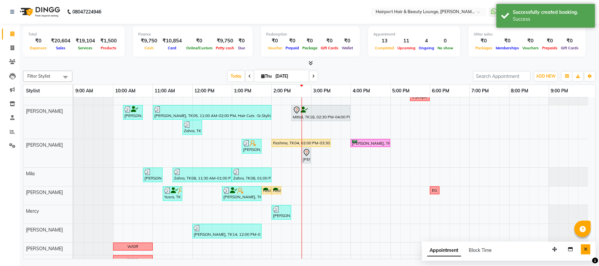
click at [587, 249] on icon "Close" at bounding box center [586, 249] width 4 height 5
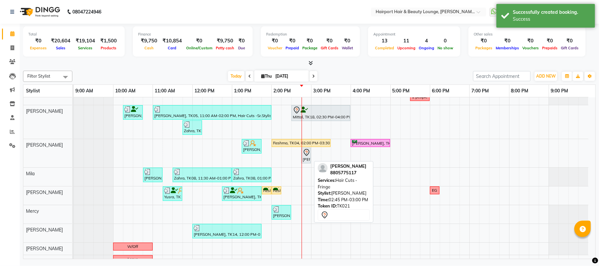
click at [309, 158] on div "Natalie, TK21, 02:45 PM-03:00 PM, Hair Cuts - Fringe" at bounding box center [306, 156] width 8 height 14
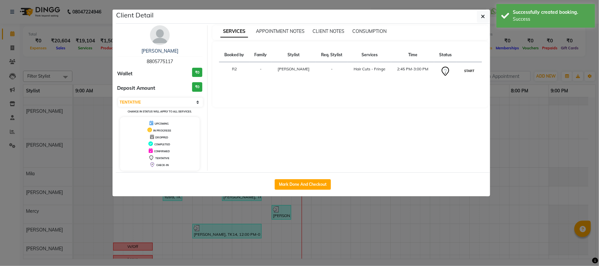
click at [467, 73] on button "START" at bounding box center [469, 71] width 13 height 8
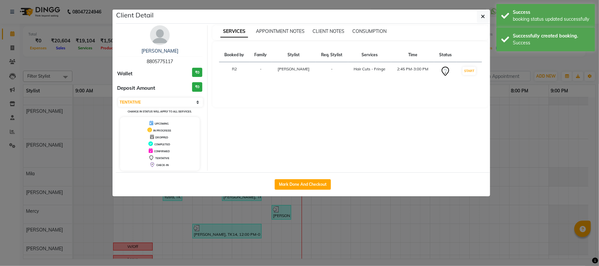
select select "1"
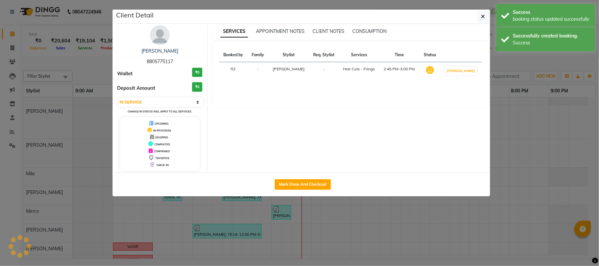
click at [536, 69] on ngb-modal-window "Client Detail Natalie 8805775117 Wallet ₹0 Deposit Amount ₹0 Select IN SERVICE …" at bounding box center [299, 133] width 599 height 266
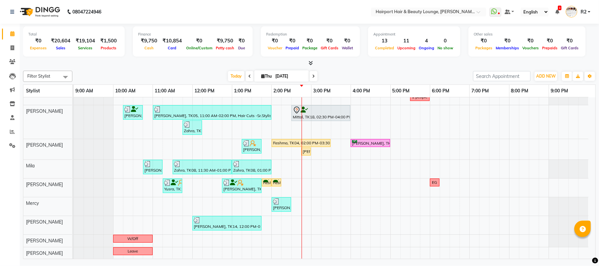
scroll to position [0, 0]
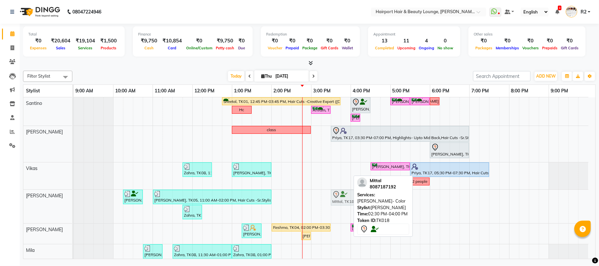
drag, startPoint x: 317, startPoint y: 199, endPoint x: 356, endPoint y: 201, distance: 39.2
click at [356, 201] on div "Filter Stylist Select All Santino Anandita Vikas Adnan Elizabeth Mila Binita Me…" at bounding box center [309, 163] width 573 height 191
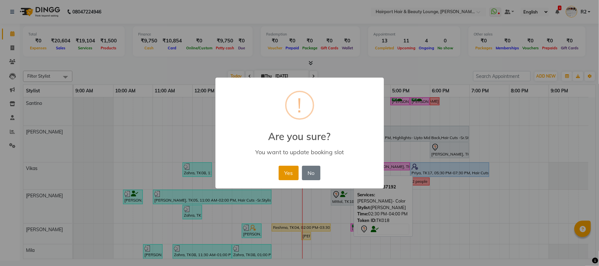
click at [290, 174] on button "Yes" at bounding box center [289, 173] width 20 height 14
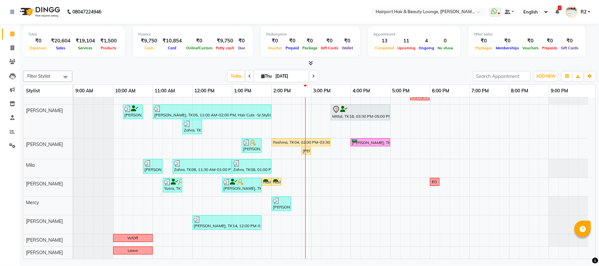
scroll to position [42, 0]
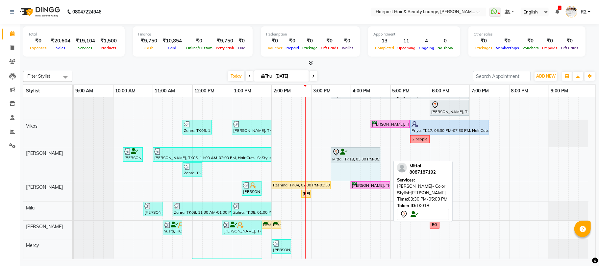
drag, startPoint x: 389, startPoint y: 152, endPoint x: 376, endPoint y: 153, distance: 12.2
click at [74, 153] on div "Charmaine Soni, TK03, 10:15 AM-10:45 AM, Hair Cuts -Sr.Stylist(Female) Asmita, …" at bounding box center [74, 164] width 0 height 34
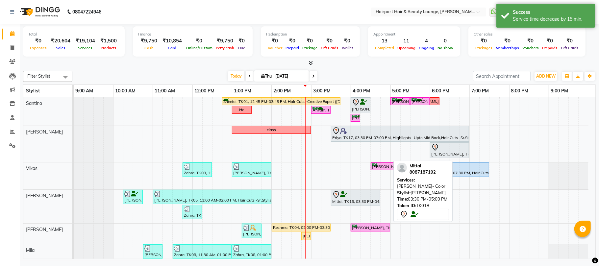
scroll to position [86, 0]
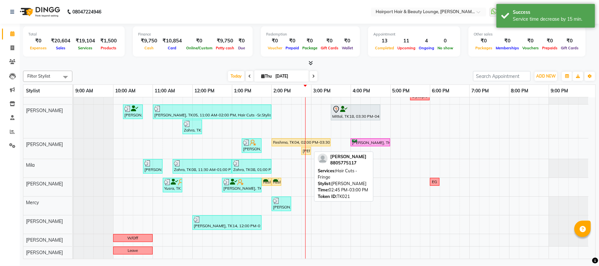
click at [308, 149] on div "[PERSON_NAME], TK21, 02:45 PM-03:00 PM, Hair Cuts - Fringe" at bounding box center [306, 151] width 8 height 6
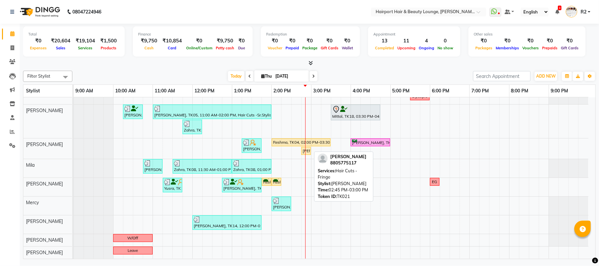
click at [308, 149] on div "[PERSON_NAME], TK21, 02:45 PM-03:00 PM, Hair Cuts - Fringe" at bounding box center [306, 151] width 8 height 6
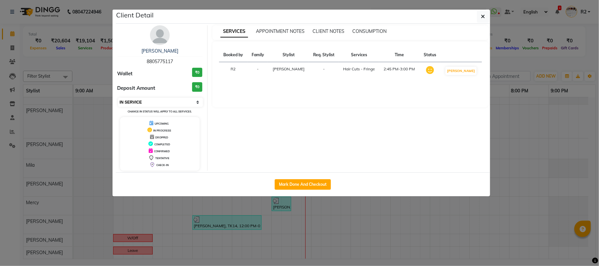
click at [159, 104] on select "Select IN SERVICE CONFIRMED TENTATIVE CHECK IN MARK DONE DROPPED UPCOMING" at bounding box center [160, 102] width 85 height 9
click at [118, 98] on select "Select IN SERVICE CONFIRMED TENTATIVE CHECK IN MARK DONE DROPPED UPCOMING" at bounding box center [160, 102] width 85 height 9
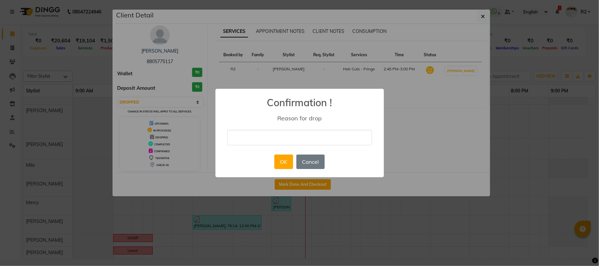
click at [518, 62] on div "× Confirmation ! Reason for drop OK No Cancel" at bounding box center [299, 133] width 599 height 266
select select "1"
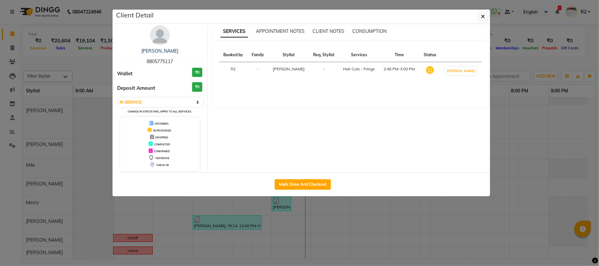
click at [536, 75] on ngb-modal-window "Client Detail Natalie 8805775117 Wallet ₹0 Deposit Amount ₹0 Select IN SERVICE …" at bounding box center [299, 133] width 599 height 266
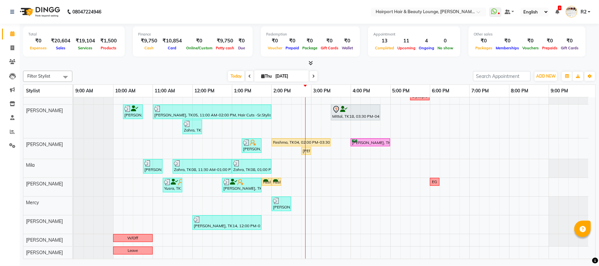
click at [557, 10] on icon at bounding box center [557, 12] width 4 height 5
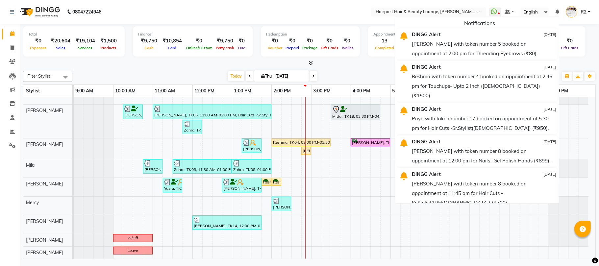
click at [587, 43] on div "Total ₹0 Expenses ₹20,604 Sales ₹19,104 Services ₹1,500 Products Finance ₹9,750…" at bounding box center [309, 42] width 573 height 32
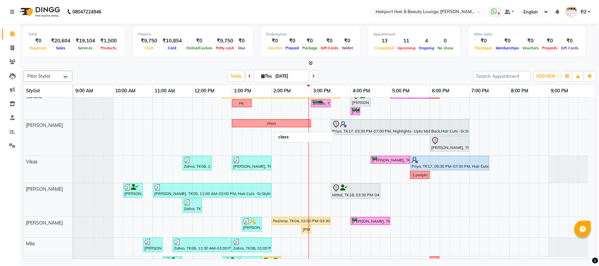
scroll to position [0, 0]
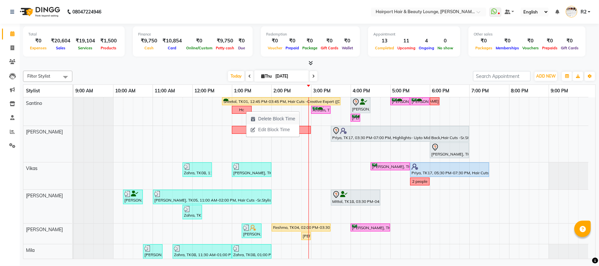
click at [261, 118] on span "Delete Block Time" at bounding box center [276, 118] width 37 height 7
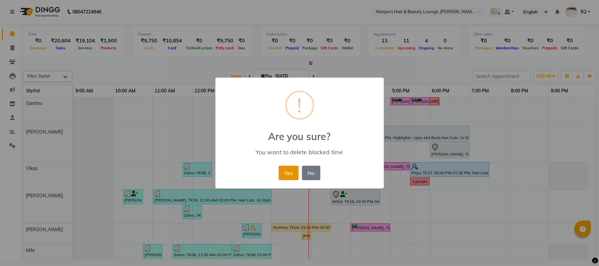
click at [285, 180] on button "Yes" at bounding box center [289, 173] width 20 height 14
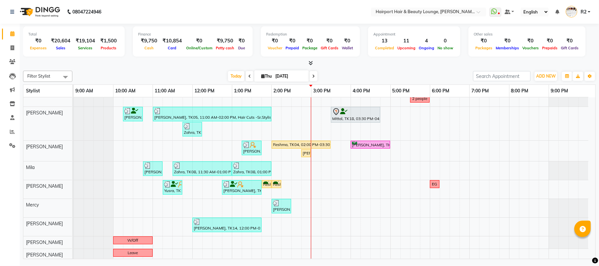
scroll to position [86, 0]
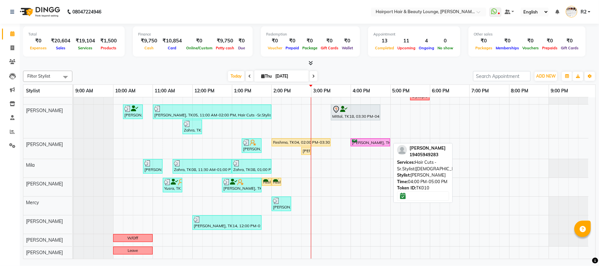
click at [362, 143] on div "[PERSON_NAME], TK10, 04:00 PM-05:00 PM, Hair Cuts -Sr.Stylist([DEMOGRAPHIC_DATA…" at bounding box center [370, 143] width 38 height 6
select select "6"
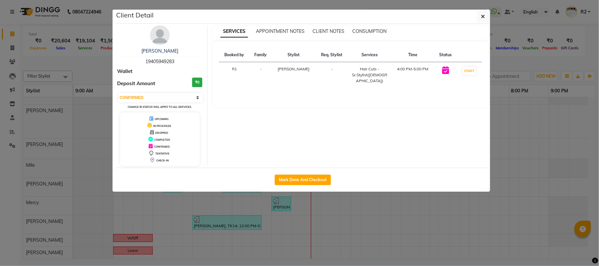
click at [153, 38] on img at bounding box center [160, 35] width 20 height 20
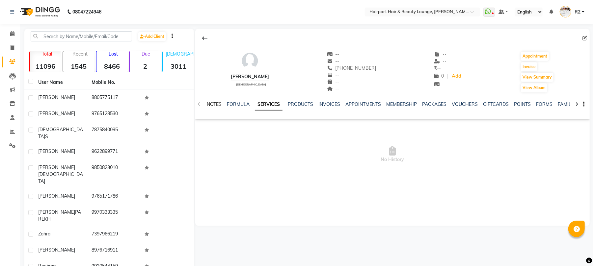
click at [214, 103] on link "NOTES" at bounding box center [214, 104] width 15 height 6
click at [246, 104] on link "FORMULA" at bounding box center [244, 104] width 23 height 6
click at [271, 105] on link "SERVICES" at bounding box center [271, 104] width 22 height 6
click at [11, 34] on icon at bounding box center [12, 33] width 4 height 5
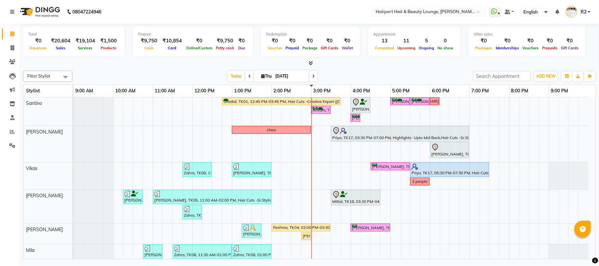
click at [310, 78] on span at bounding box center [314, 76] width 8 height 10
type input "[DATE]"
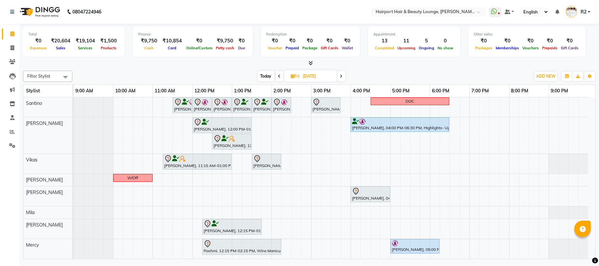
click at [222, 62] on div at bounding box center [309, 63] width 573 height 7
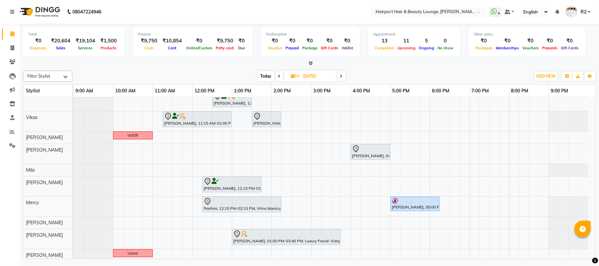
scroll to position [46, 0]
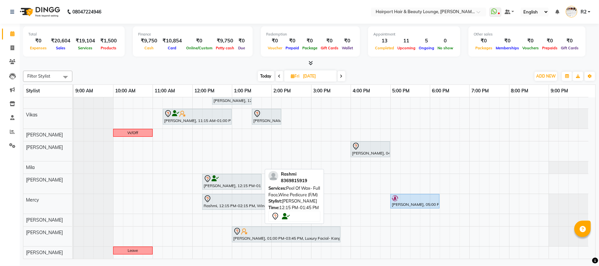
click at [241, 181] on div at bounding box center [232, 179] width 57 height 8
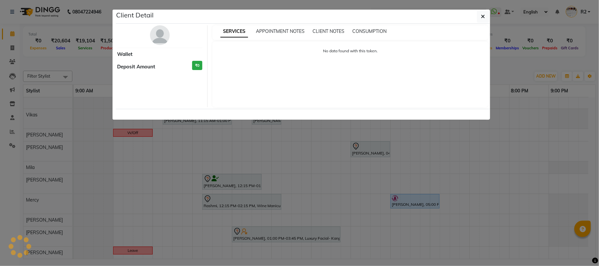
select select "7"
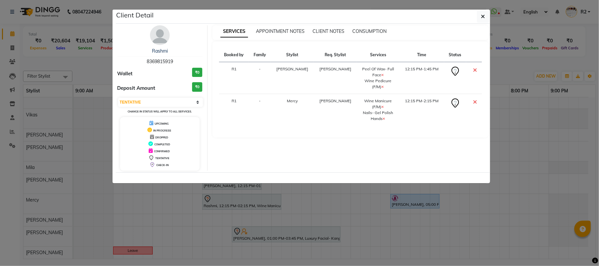
click at [531, 65] on ngb-modal-window "Client Detail Rashmi 8369815919 Wallet ₹0 Deposit Amount ₹0 Select CONFIRMED TE…" at bounding box center [299, 133] width 599 height 266
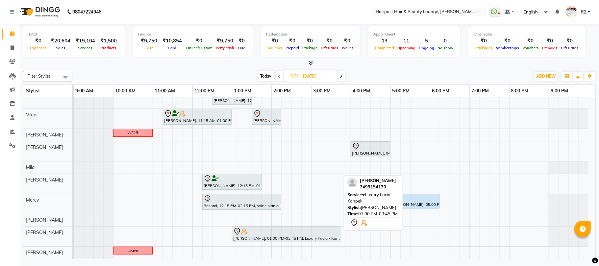
click at [271, 235] on div at bounding box center [286, 232] width 106 height 8
select select "7"
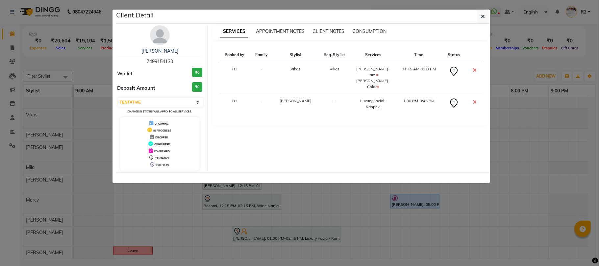
click at [533, 61] on ngb-modal-window "Client Detail Manmeet 7499154130 Wallet ₹0 Deposit Amount ₹0 Select CONFIRMED T…" at bounding box center [299, 133] width 599 height 266
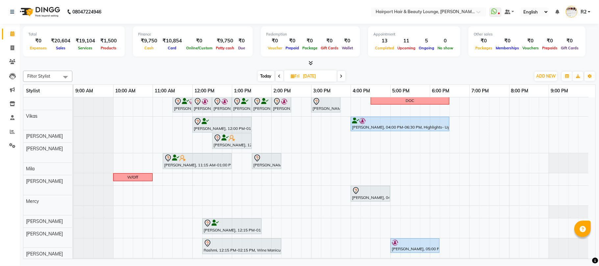
scroll to position [0, 0]
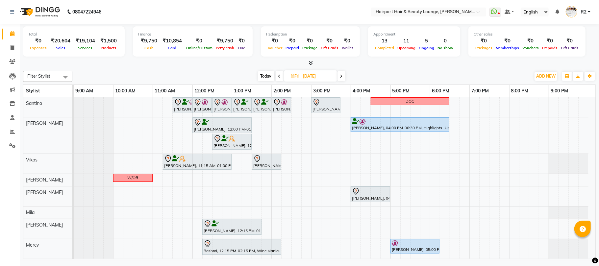
click at [267, 78] on span "Today" at bounding box center [266, 76] width 16 height 10
type input "[DATE]"
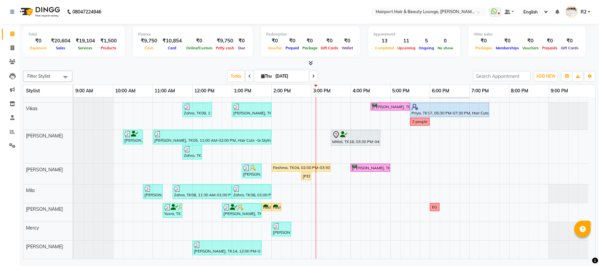
scroll to position [86, 0]
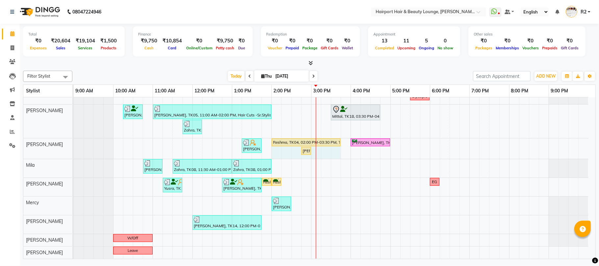
drag, startPoint x: 329, startPoint y: 139, endPoint x: 334, endPoint y: 139, distance: 4.9
click at [74, 139] on div "Pushpa PAREKH, TK09, 01:15 PM-01:45 PM, Blow Drys-Blow Dry Short Reshma, TK04, …" at bounding box center [74, 149] width 0 height 20
click at [421, 184] on div "Sheetal, TK01, 12:45 PM-03:45 PM, Hair Cuts -Creative Expert (Female),Highlight…" at bounding box center [335, 135] width 522 height 247
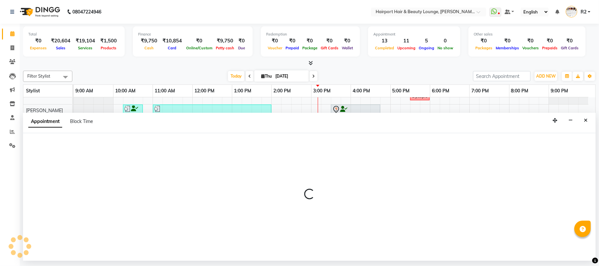
select select "14044"
select select "tentative"
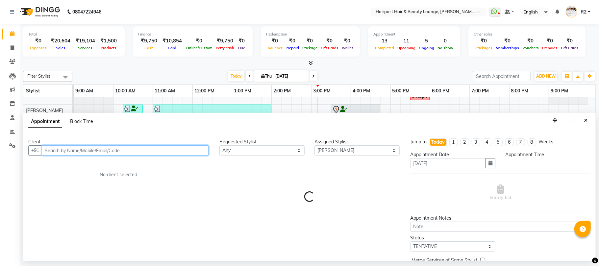
select select "1065"
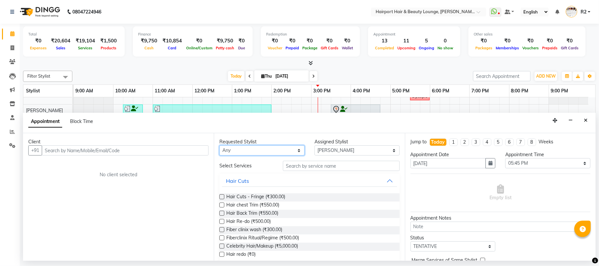
click at [278, 154] on select "Any [PERSON_NAME] [PERSON_NAME] [PERSON_NAME] [PERSON_NAME] [PERSON_NAME] Mercy…" at bounding box center [261, 150] width 85 height 10
select select "14044"
click at [219, 146] on select "Any [PERSON_NAME] [PERSON_NAME] [PERSON_NAME] [PERSON_NAME] [PERSON_NAME] Mercy…" at bounding box center [261, 150] width 85 height 10
click at [307, 167] on input "text" at bounding box center [341, 166] width 117 height 10
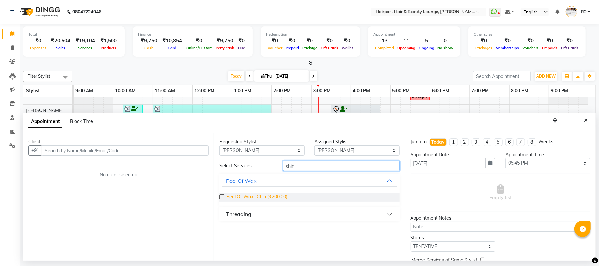
type input "chin"
click at [274, 196] on span "Peel Of Wax -Chin (₹200.00)" at bounding box center [256, 197] width 61 height 8
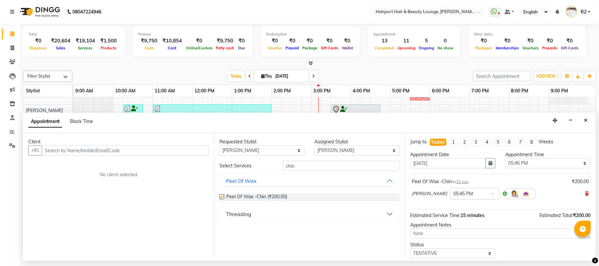
checkbox input "false"
click at [110, 152] on input "text" at bounding box center [125, 150] width 167 height 10
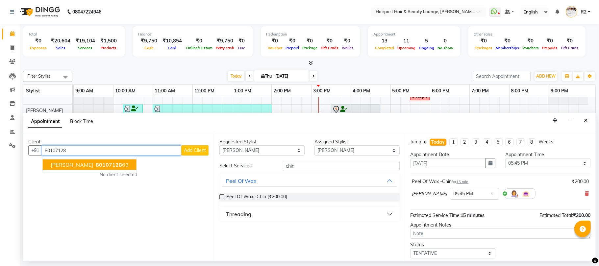
click at [102, 165] on button "Yogita 80107128 63" at bounding box center [90, 165] width 94 height 11
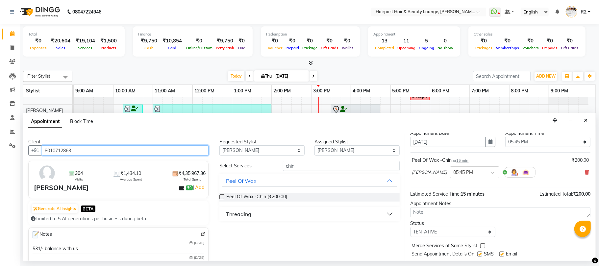
scroll to position [40, 0]
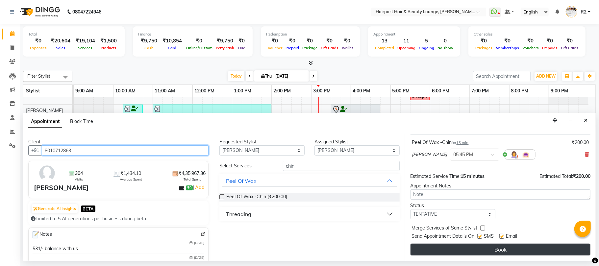
type input "8010712863"
click at [485, 252] on button "Book" at bounding box center [501, 250] width 180 height 12
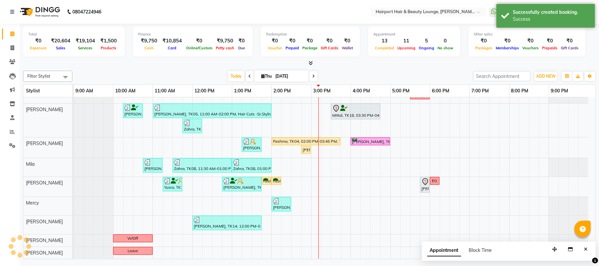
scroll to position [86, 0]
click at [586, 249] on icon "Close" at bounding box center [586, 249] width 4 height 5
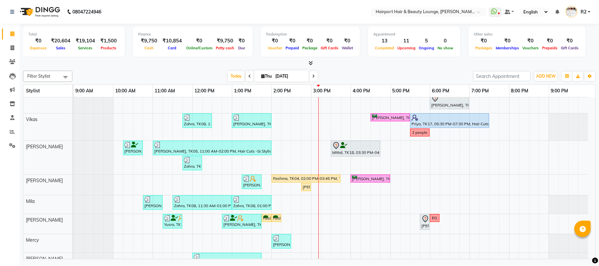
scroll to position [88, 0]
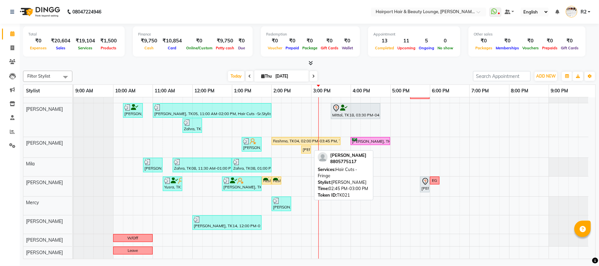
click at [303, 149] on div "[PERSON_NAME], TK21, 02:45 PM-03:00 PM, Hair Cuts - Fringe" at bounding box center [306, 150] width 8 height 6
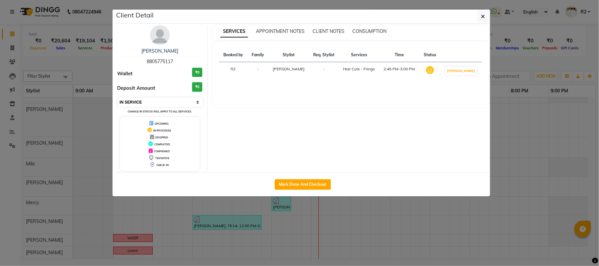
click at [157, 103] on select "Select IN SERVICE CONFIRMED TENTATIVE CHECK IN MARK DONE DROPPED UPCOMING" at bounding box center [160, 102] width 85 height 9
select select "2"
click at [118, 98] on select "Select IN SERVICE CONFIRMED TENTATIVE CHECK IN MARK DONE DROPPED UPCOMING" at bounding box center [160, 102] width 85 height 9
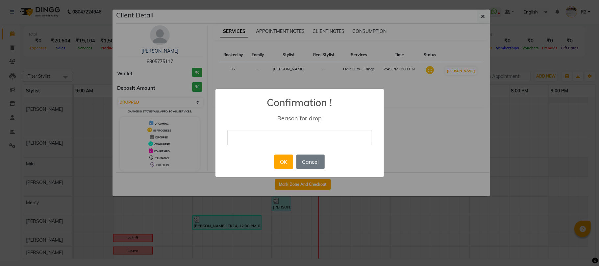
click at [247, 136] on input "text" at bounding box center [299, 137] width 145 height 15
type input "Only consul"
click at [280, 161] on button "OK" at bounding box center [283, 162] width 19 height 14
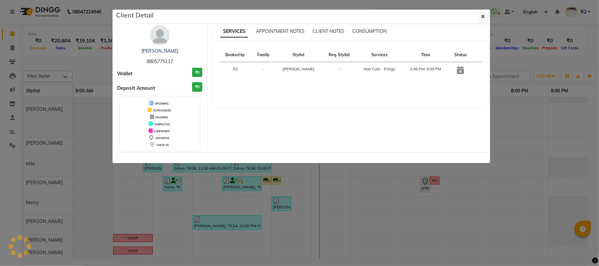
click at [533, 54] on ngb-modal-window "Client Detail Natalie 8805775117 Wallet ₹0 Deposit Amount ₹0 UPCOMING IN PROGRE…" at bounding box center [299, 133] width 599 height 266
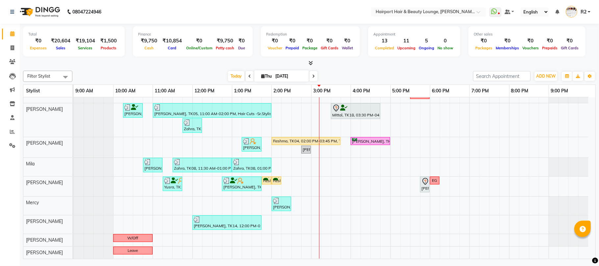
scroll to position [0, 0]
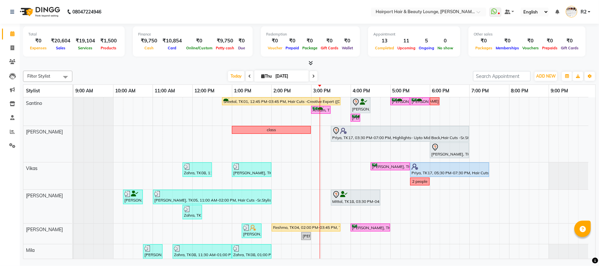
click at [182, 62] on div at bounding box center [309, 63] width 573 height 7
click at [313, 77] on span at bounding box center [314, 76] width 8 height 10
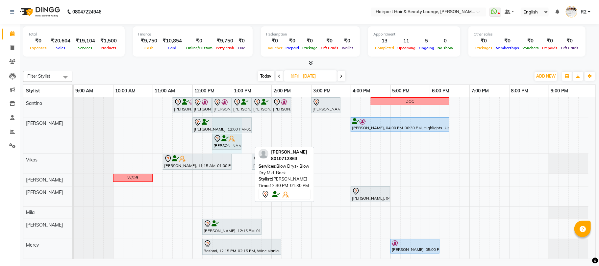
drag, startPoint x: 251, startPoint y: 140, endPoint x: 240, endPoint y: 140, distance: 11.5
click at [74, 140] on div "Yashika, 12:00 PM-01:30 PM, Touchups- Upto 2 Inch (Female) Aarti Kapoor, 04:00 …" at bounding box center [74, 135] width 0 height 36
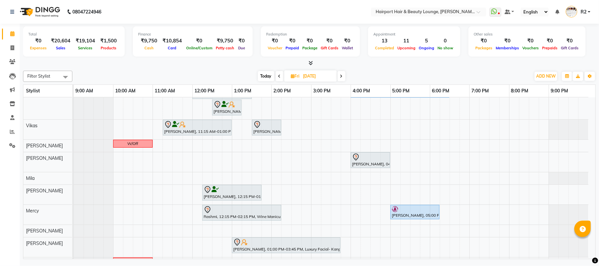
scroll to position [44, 0]
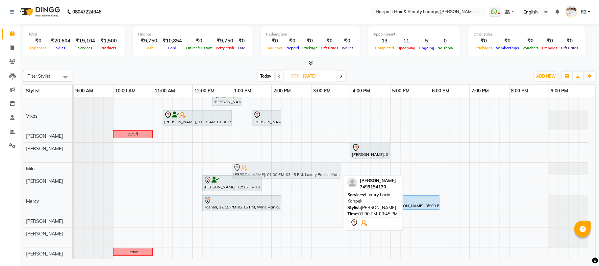
drag, startPoint x: 239, startPoint y: 238, endPoint x: 236, endPoint y: 176, distance: 61.9
click at [236, 171] on tbody "Hussian, 11:30 AM-12:00 PM, Hair Cuts -Creative Expert (Male) Jashank Bhandari,…" at bounding box center [331, 157] width 515 height 207
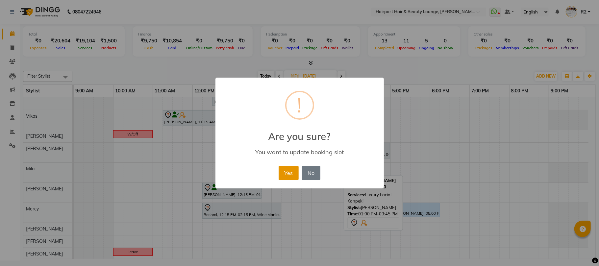
click at [287, 171] on button "Yes" at bounding box center [289, 173] width 20 height 14
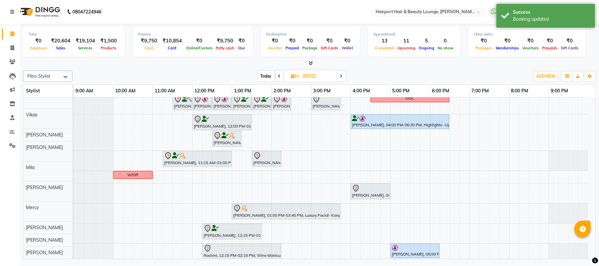
scroll to position [0, 0]
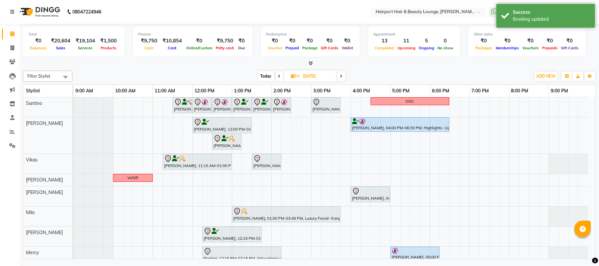
click at [341, 74] on icon at bounding box center [341, 76] width 3 height 4
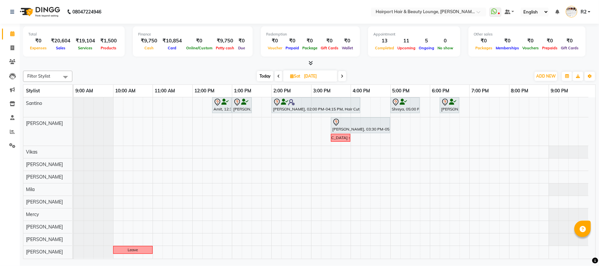
click at [264, 76] on span "Today" at bounding box center [265, 76] width 16 height 10
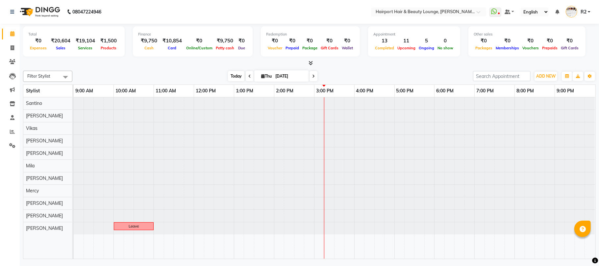
type input "[DATE]"
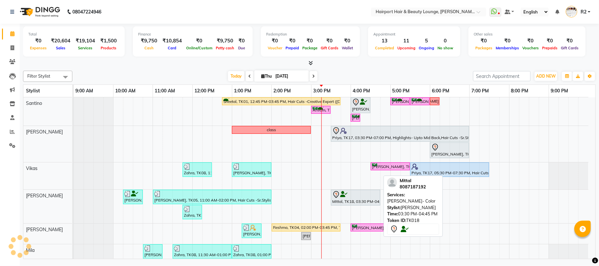
click at [348, 198] on div at bounding box center [355, 195] width 47 height 8
click at [74, 194] on div "Charmaine Soni, TK03, 10:15 AM-10:45 AM, Hair Cuts -Sr.Stylist(Female) Asmita, …" at bounding box center [74, 207] width 0 height 34
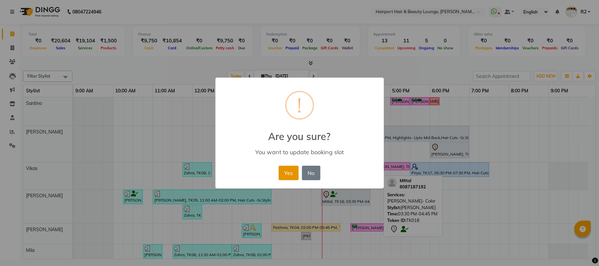
click at [290, 170] on button "Yes" at bounding box center [289, 173] width 20 height 14
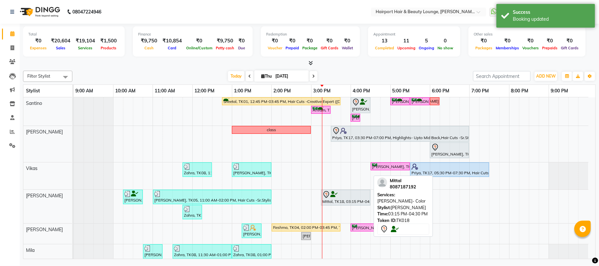
click at [343, 196] on div at bounding box center [345, 195] width 47 height 8
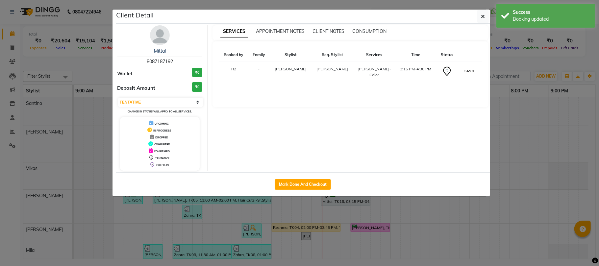
click at [469, 70] on button "START" at bounding box center [469, 71] width 13 height 8
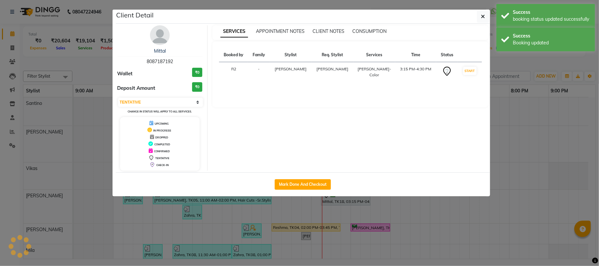
select select "1"
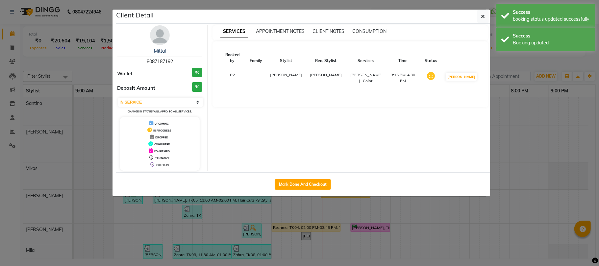
click at [530, 53] on ngb-modal-window "Client Detail Mittal 8087187192 Wallet ₹0 Deposit Amount ₹0 Select IN SERVICE C…" at bounding box center [299, 133] width 599 height 266
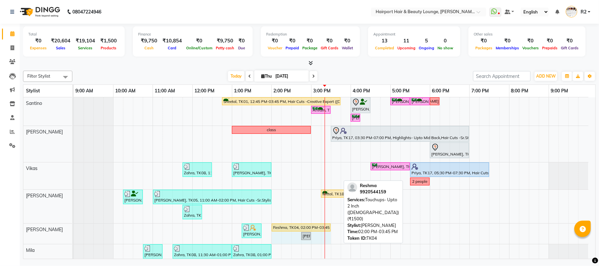
drag, startPoint x: 340, startPoint y: 228, endPoint x: 380, endPoint y: 211, distance: 43.6
click at [74, 228] on div "Pushpa PAREKH, TK09, 01:15 PM-01:45 PM, Blow Drys-Blow Dry Short Reshma, TK04, …" at bounding box center [74, 234] width 0 height 20
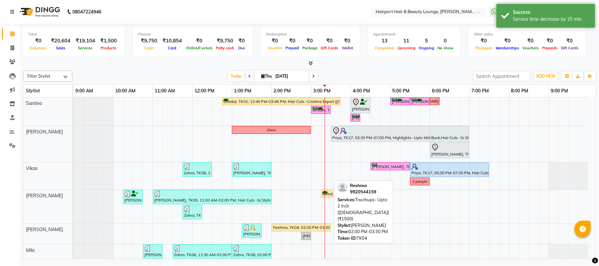
click at [303, 227] on div "Reshma, TK04, 02:00 PM-03:30 PM, Touchups- Upto 2 Inch ([DEMOGRAPHIC_DATA]) (₹1…" at bounding box center [301, 228] width 58 height 6
select select "1"
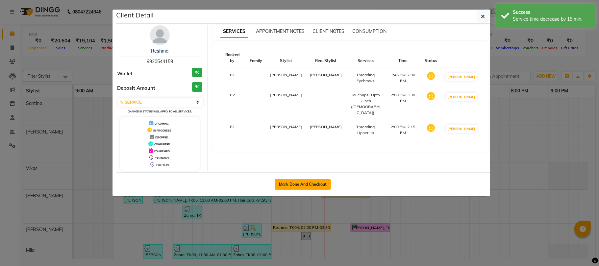
click at [319, 186] on button "Mark Done And Checkout" at bounding box center [303, 184] width 56 height 11
select select "service"
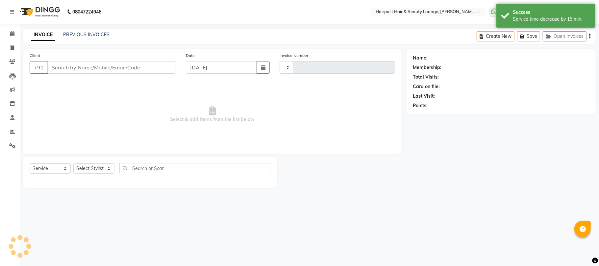
type input "4518"
select select "622"
type input "9920544159"
select select "12656"
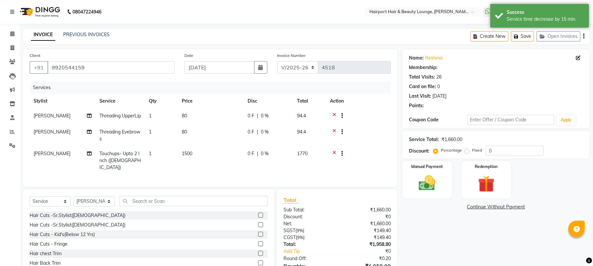
select select "1: Object"
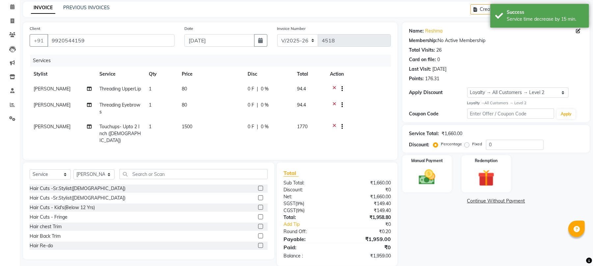
scroll to position [42, 0]
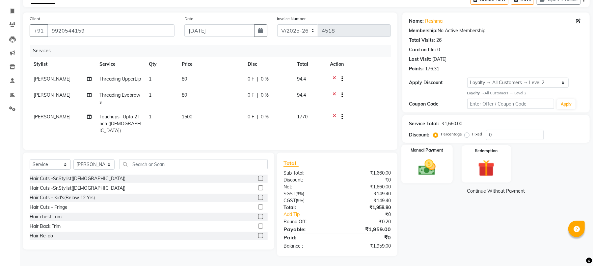
click at [422, 158] on img at bounding box center [427, 168] width 28 height 20
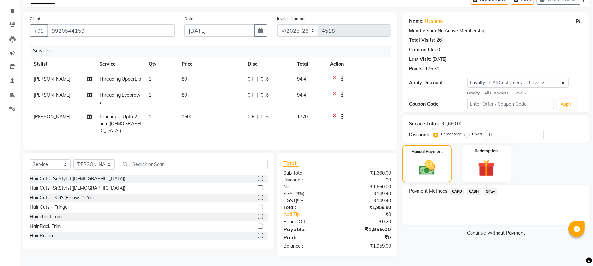
click at [457, 188] on span "CARD" at bounding box center [457, 192] width 14 height 8
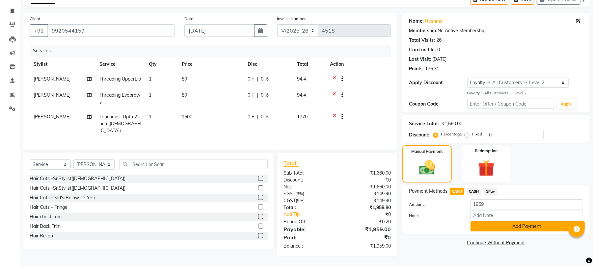
click at [499, 222] on button "Add Payment" at bounding box center [526, 226] width 113 height 10
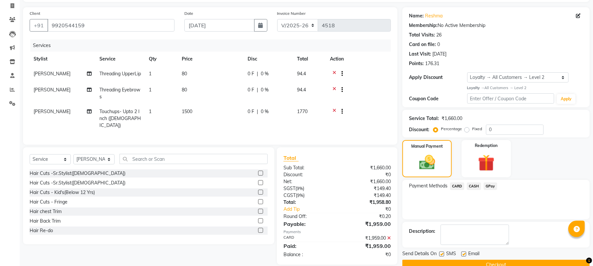
scroll to position [88, 0]
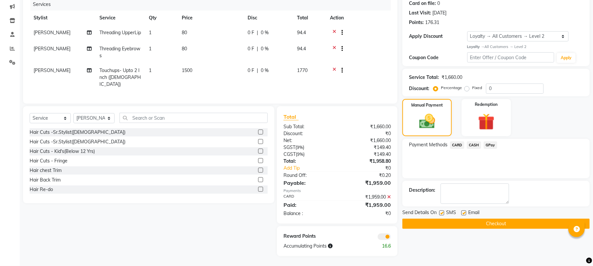
click at [494, 219] on button "Checkout" at bounding box center [495, 224] width 187 height 10
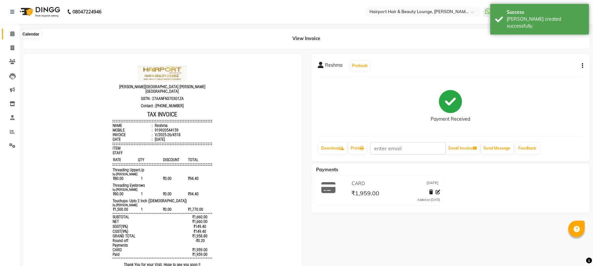
click at [11, 31] on span at bounding box center [13, 34] width 12 height 8
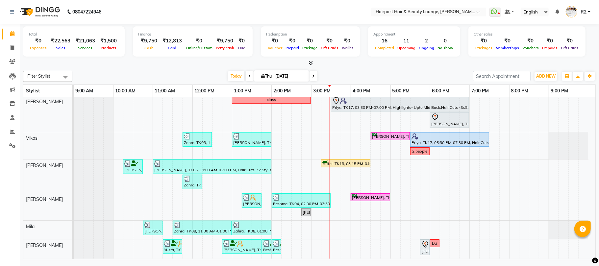
scroll to position [44, 0]
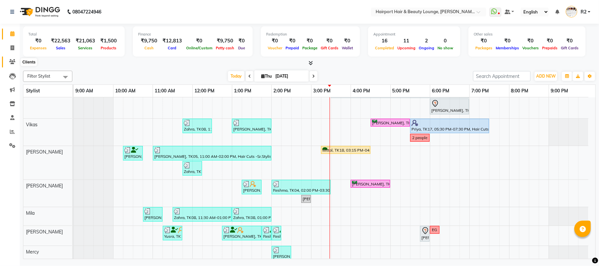
click at [12, 60] on icon at bounding box center [12, 61] width 6 height 5
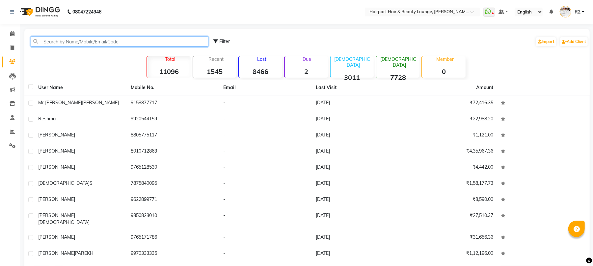
click at [82, 42] on input "text" at bounding box center [120, 42] width 178 height 10
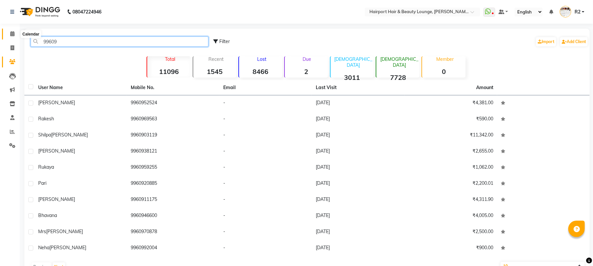
type input "99609"
click at [7, 33] on span at bounding box center [13, 34] width 12 height 8
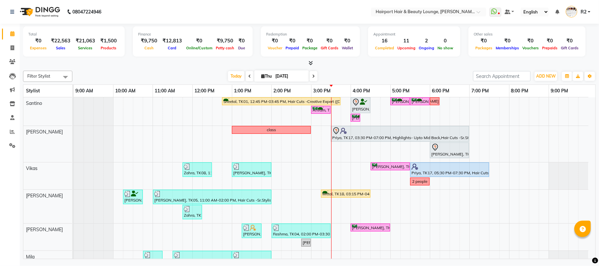
click at [312, 74] on icon at bounding box center [313, 76] width 3 height 4
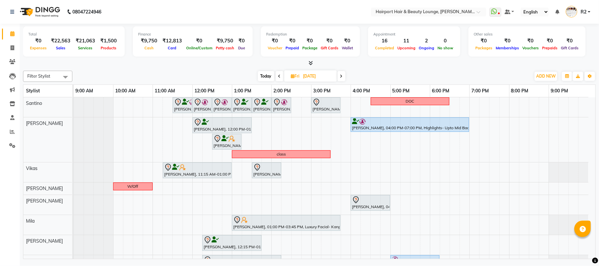
click at [353, 77] on div "[DATE] [DATE]" at bounding box center [302, 76] width 452 height 10
click at [340, 77] on span at bounding box center [342, 76] width 8 height 10
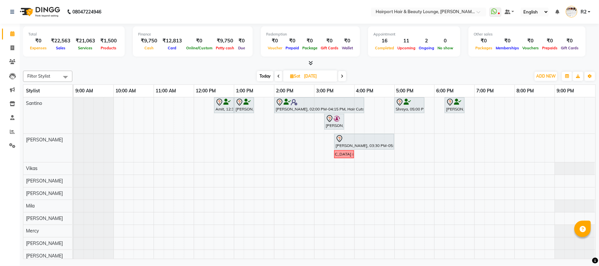
click at [280, 74] on span at bounding box center [279, 76] width 8 height 10
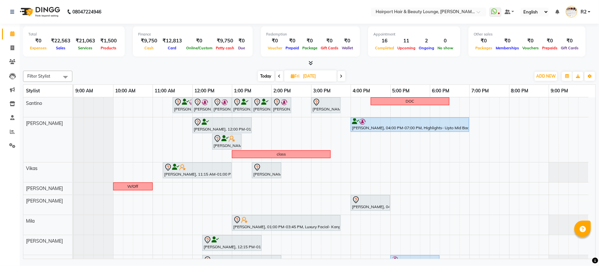
click at [265, 78] on span "Today" at bounding box center [266, 76] width 16 height 10
type input "[DATE]"
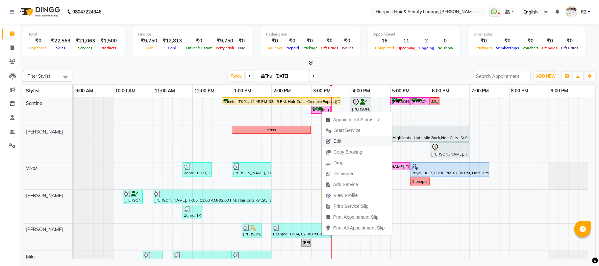
click at [340, 143] on span "Edit" at bounding box center [338, 141] width 8 height 7
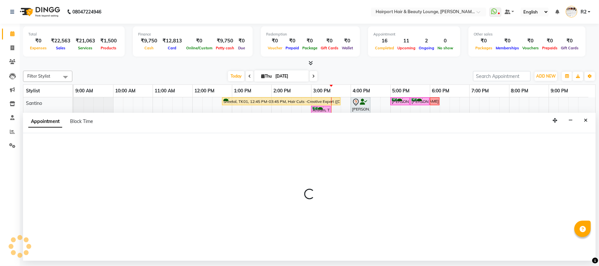
select select "tentative"
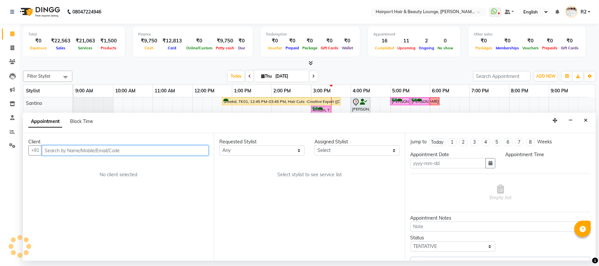
type input "[DATE]"
select select "confirm booking"
select select "900"
select select "9137"
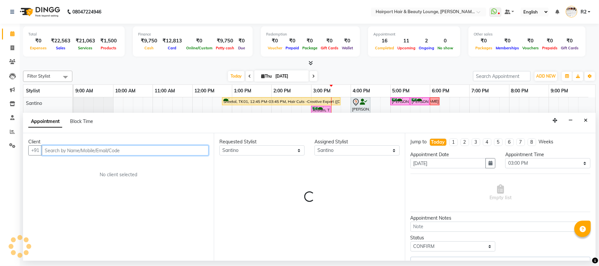
select select "682"
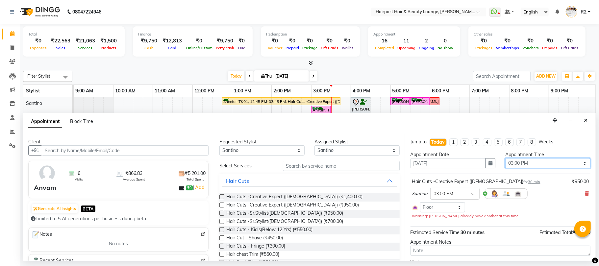
click at [515, 165] on select "Select 10:00 AM 10:15 AM 10:30 AM 10:45 AM 11:00 AM 11:15 AM 11:30 AM 11:45 AM …" at bounding box center [547, 163] width 85 height 10
select select "930"
click at [505, 159] on select "Select 10:00 AM 10:15 AM 10:30 AM 10:45 AM 11:00 AM 11:15 AM 11:30 AM 11:45 AM …" at bounding box center [547, 163] width 85 height 10
click at [387, 117] on div "Appointment Block Time" at bounding box center [309, 123] width 573 height 20
click at [419, 164] on input "[DATE]" at bounding box center [449, 163] width 76 height 10
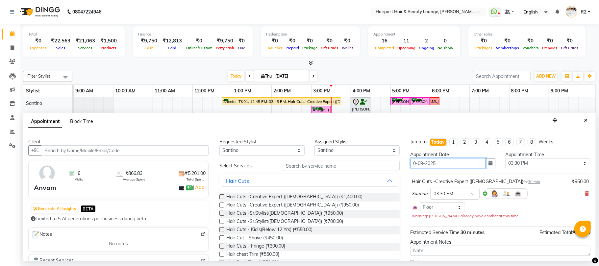
type input "[DATE]"
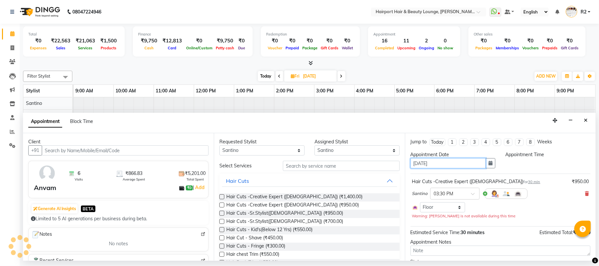
select select "930"
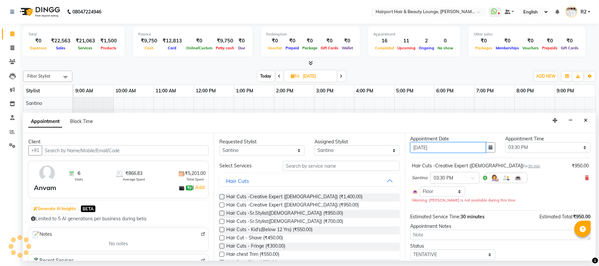
scroll to position [38, 0]
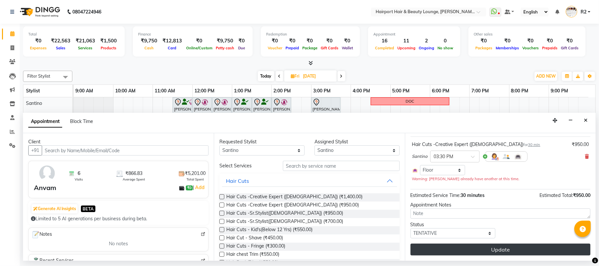
type input "[DATE]"
click at [529, 251] on button "Update" at bounding box center [501, 250] width 180 height 12
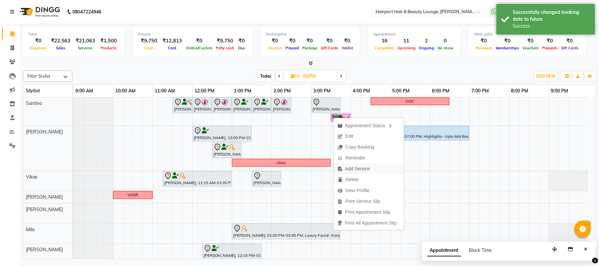
click at [359, 170] on span "Add Service" at bounding box center [357, 169] width 25 height 7
select select "9137"
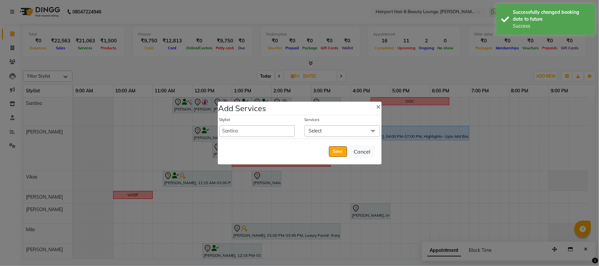
click at [317, 131] on span "Select" at bounding box center [315, 131] width 13 height 6
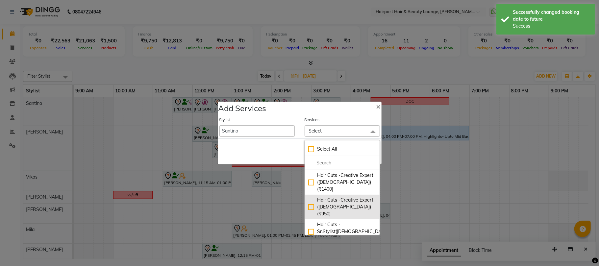
click at [336, 197] on div "Hair Cuts -Creative Expert (Male) (₹950)" at bounding box center [342, 207] width 68 height 21
checkbox input "true"
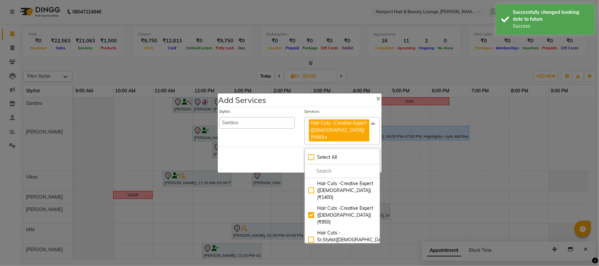
click at [290, 153] on div "Save Cancel" at bounding box center [300, 160] width 164 height 26
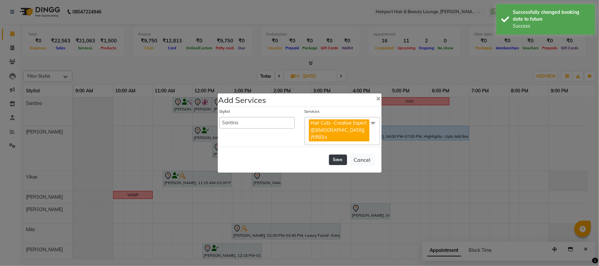
click at [334, 155] on button "Save" at bounding box center [338, 160] width 18 height 11
select select "7127"
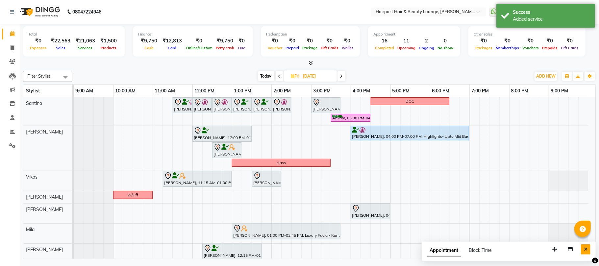
click at [582, 252] on button "Close" at bounding box center [586, 249] width 10 height 10
click at [265, 76] on span "Today" at bounding box center [266, 76] width 16 height 10
type input "[DATE]"
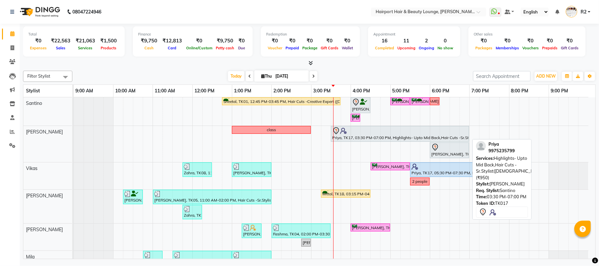
click at [368, 129] on div at bounding box center [400, 131] width 136 height 8
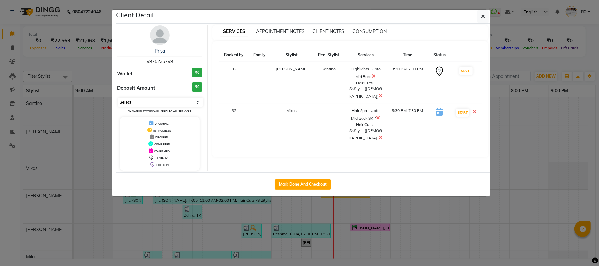
click at [162, 105] on select "Select IN SERVICE CONFIRMED TENTATIVE CHECK IN MARK DONE DROPPED UPCOMING" at bounding box center [160, 102] width 85 height 9
select select "8"
click at [118, 98] on select "Select IN SERVICE CONFIRMED TENTATIVE CHECK IN MARK DONE DROPPED UPCOMING" at bounding box center [160, 102] width 85 height 9
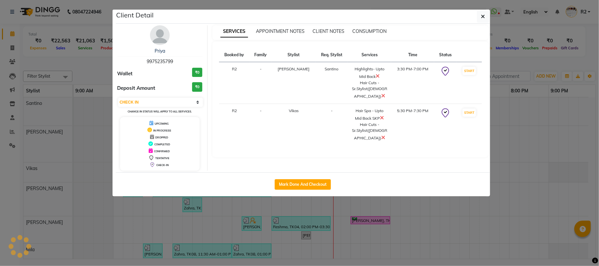
click at [90, 80] on ngb-modal-window "Client Detail Priya 9975235799 Wallet ₹0 Deposit Amount ₹0 Select IN SERVICE CO…" at bounding box center [299, 133] width 599 height 266
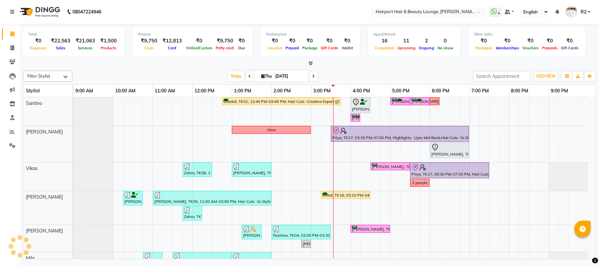
click at [191, 66] on div at bounding box center [309, 63] width 573 height 7
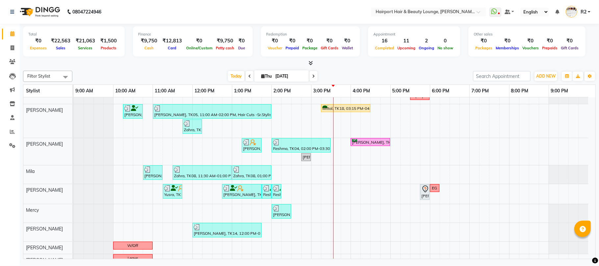
scroll to position [88, 0]
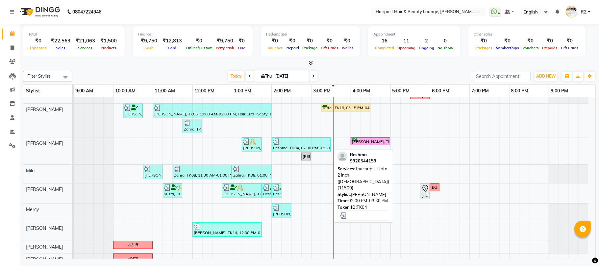
click at [303, 143] on div at bounding box center [301, 142] width 56 height 7
select select "3"
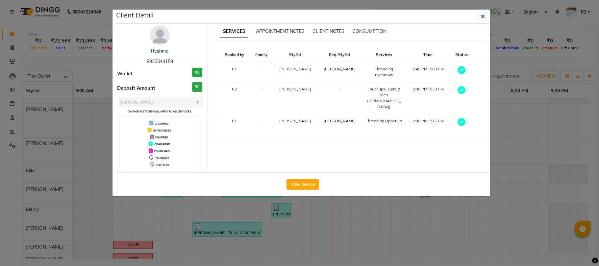
click at [517, 75] on ngb-modal-window "Client Detail Reshma 9920544159 Wallet ₹0 Deposit Amount ₹0 Select MARK DONE UP…" at bounding box center [299, 133] width 599 height 266
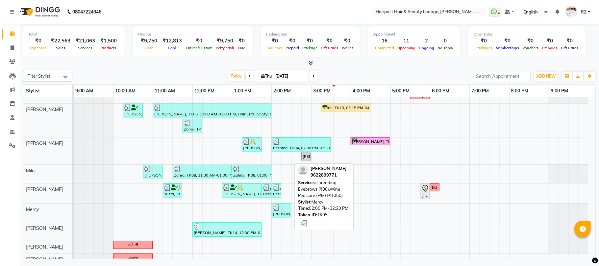
click at [284, 207] on div at bounding box center [281, 208] width 17 height 7
select select "3"
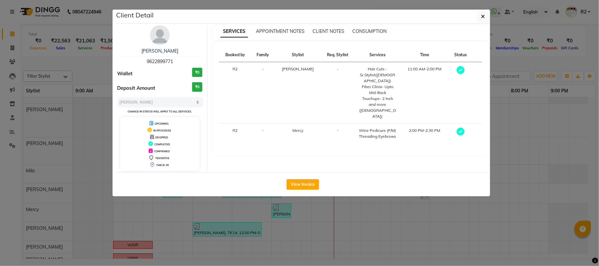
click at [277, 219] on ngb-modal-window "Client Detail Asmita 9622899771 Wallet ₹0 Deposit Amount ₹0 Select MARK DONE UP…" at bounding box center [299, 133] width 599 height 266
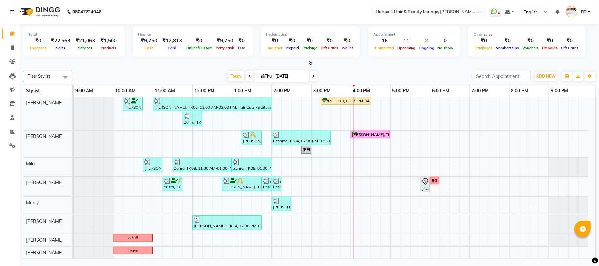
scroll to position [0, 0]
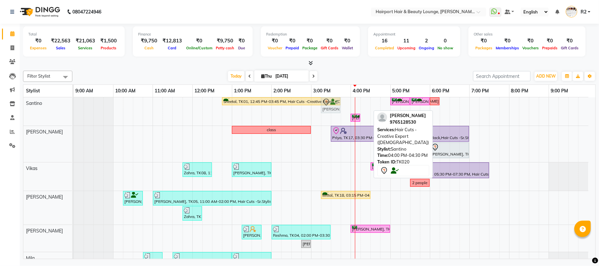
drag, startPoint x: 360, startPoint y: 102, endPoint x: 334, endPoint y: 114, distance: 27.8
click at [74, 114] on div "Sheetal, TK01, 12:45 PM-03:45 PM, Hair Cuts -Creative Expert (Female),Highlight…" at bounding box center [74, 111] width 0 height 28
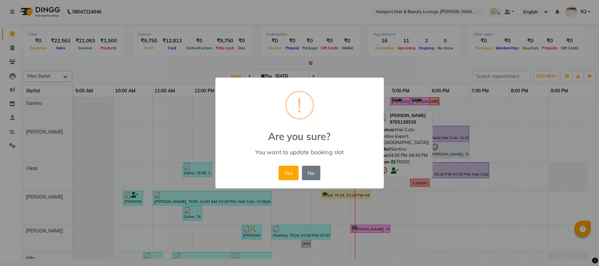
click at [289, 178] on button "Yes" at bounding box center [289, 173] width 20 height 14
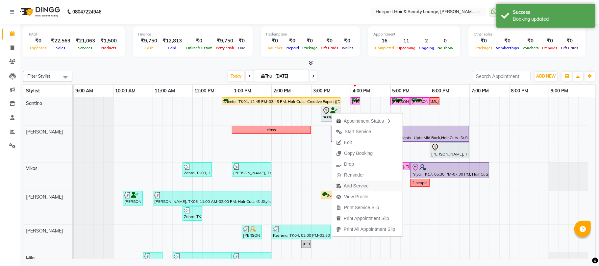
click at [360, 184] on span "Add Service" at bounding box center [356, 186] width 25 height 7
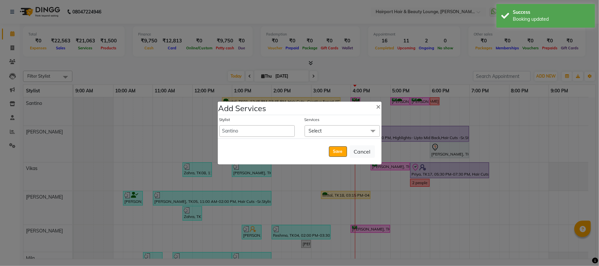
click at [314, 133] on span "Select" at bounding box center [315, 131] width 13 height 6
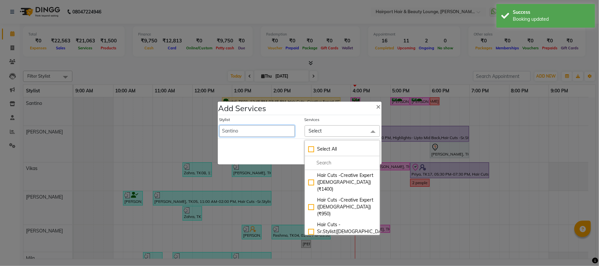
click at [265, 130] on select "8806278622 9822054562 Accounts IV Camp Adnan Alc 3 Alc Camp Office Anandita Ati…" at bounding box center [256, 131] width 75 height 12
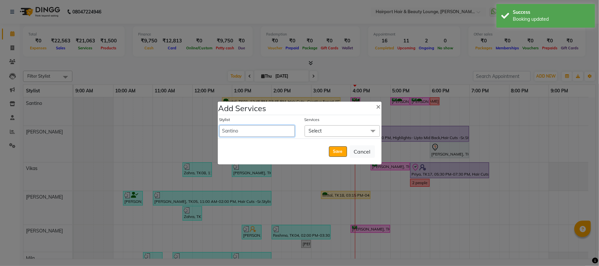
select select "14044"
click at [219, 125] on select "8806278622 9822054562 Accounts IV Camp Adnan Alc 3 Alc Camp Office Anandita Ati…" at bounding box center [256, 131] width 75 height 12
select select "990"
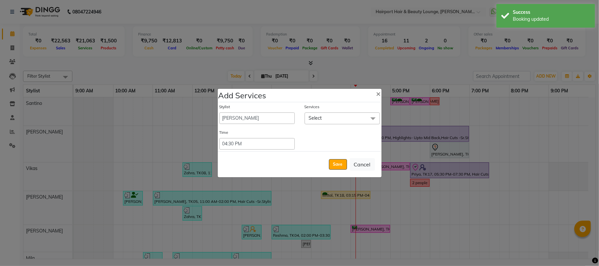
click at [325, 115] on span "Select" at bounding box center [342, 119] width 75 height 12
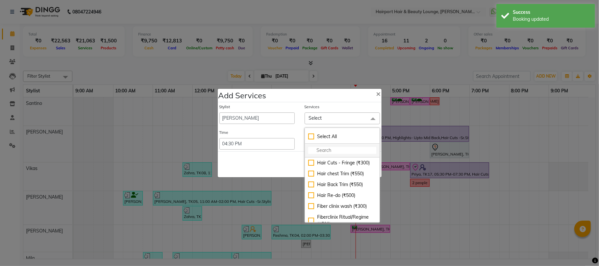
click at [320, 148] on input "multiselect-search" at bounding box center [342, 150] width 68 height 7
type input "thre"
click at [324, 161] on div "Threading Eyebrows (₹80)" at bounding box center [342, 163] width 68 height 7
checkbox input "true"
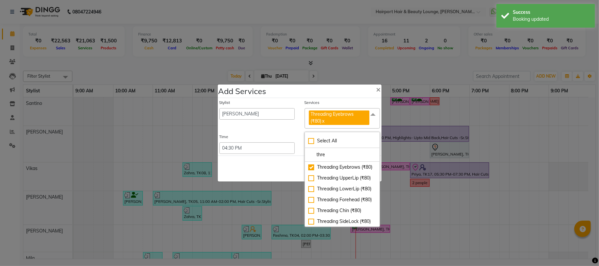
click at [282, 163] on div "Save Cancel" at bounding box center [300, 169] width 164 height 26
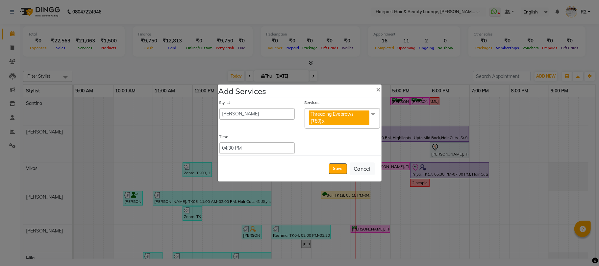
click at [325, 165] on div "Save Cancel" at bounding box center [300, 169] width 164 height 26
drag, startPoint x: 329, startPoint y: 166, endPoint x: 332, endPoint y: 167, distance: 3.4
click at [332, 167] on button "Save" at bounding box center [338, 169] width 18 height 11
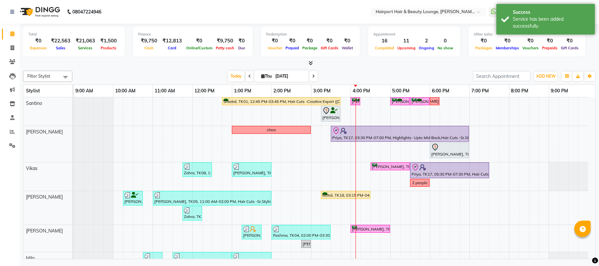
scroll to position [95, 0]
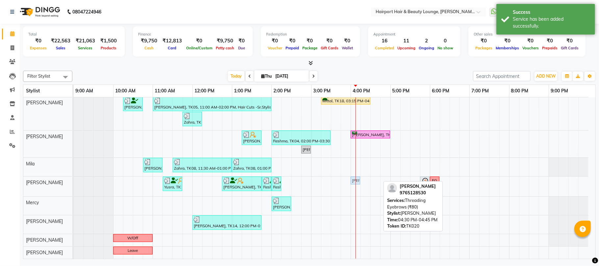
drag, startPoint x: 377, startPoint y: 183, endPoint x: 357, endPoint y: 189, distance: 20.2
click at [357, 189] on div "Sheetal, TK01, 12:45 PM-03:45 PM, Hair Cuts -Creative Expert (Female),Highlight…" at bounding box center [335, 131] width 522 height 256
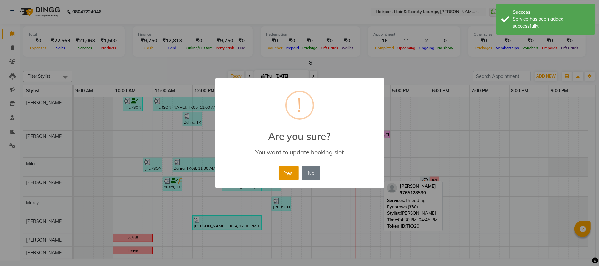
click at [287, 174] on button "Yes" at bounding box center [289, 173] width 20 height 14
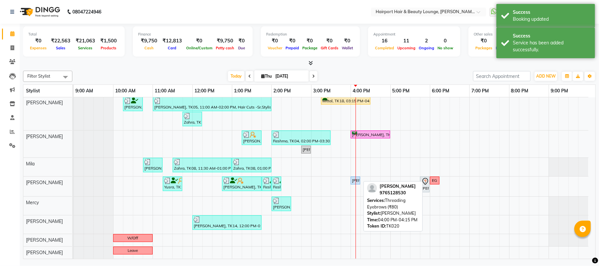
click at [355, 178] on div "[PERSON_NAME], TK20, 04:00 PM-04:15 PM, Threading Eyebrows (₹80)" at bounding box center [355, 181] width 8 height 6
click at [352, 180] on div "[PERSON_NAME], TK20, 04:00 PM-04:15 PM, Threading Eyebrows (₹80)" at bounding box center [355, 181] width 8 height 6
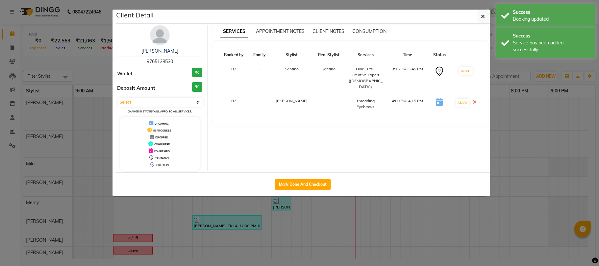
click at [162, 37] on img at bounding box center [160, 35] width 20 height 20
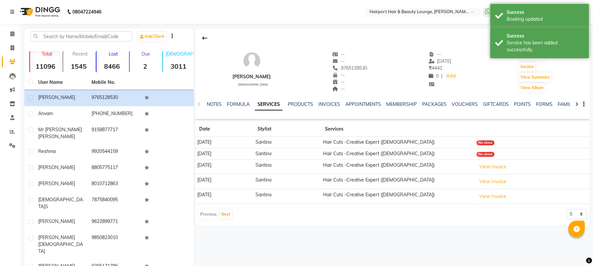
click at [499, 174] on td "View Invoice" at bounding box center [531, 167] width 115 height 15
click at [497, 182] on button "View Invoice" at bounding box center [492, 182] width 33 height 10
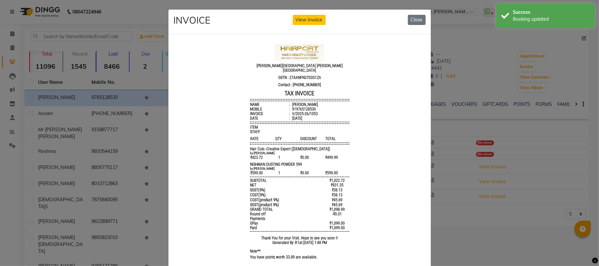
click at [457, 192] on ngb-modal-window "INVOICE View Invoice Close" at bounding box center [299, 133] width 599 height 266
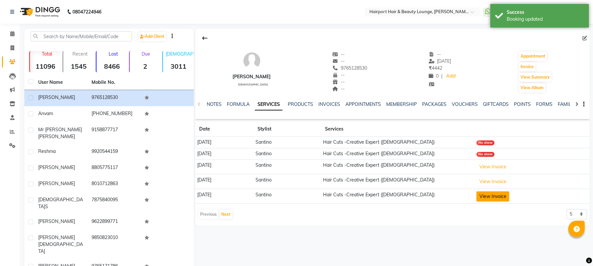
click at [490, 199] on button "View Invoice" at bounding box center [492, 197] width 33 height 10
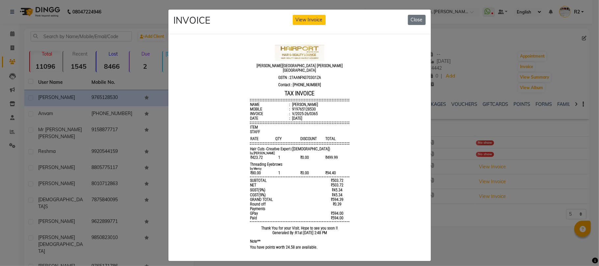
click at [489, 199] on ngb-modal-window "INVOICE View Invoice Close" at bounding box center [299, 133] width 599 height 266
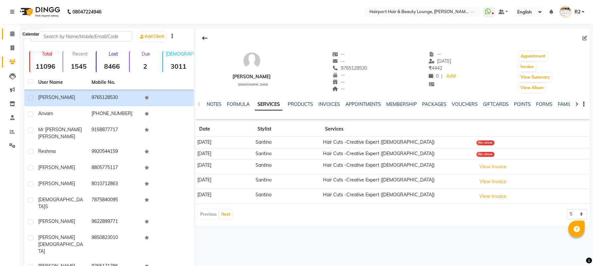
click at [7, 34] on span at bounding box center [13, 34] width 12 height 8
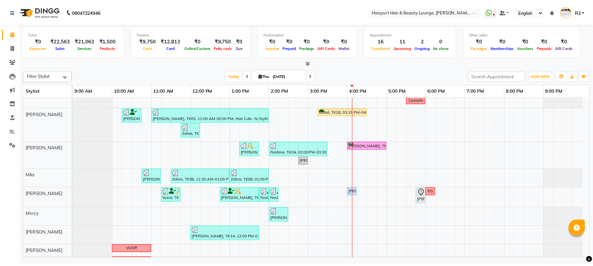
scroll to position [95, 0]
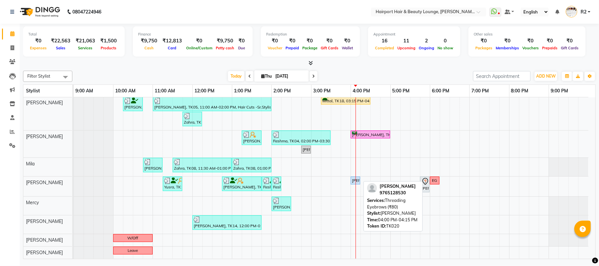
click at [353, 179] on div "[PERSON_NAME], TK20, 04:00 PM-04:15 PM, Threading Eyebrows (₹80)" at bounding box center [355, 181] width 8 height 6
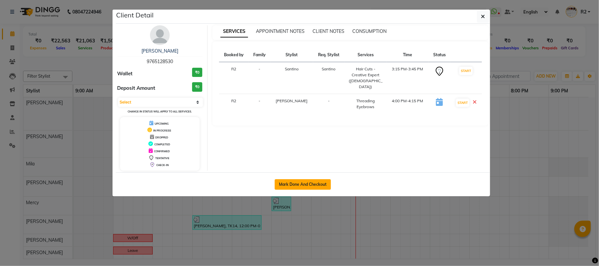
click at [297, 180] on button "Mark Done And Checkout" at bounding box center [303, 184] width 56 height 11
select select "622"
select select "service"
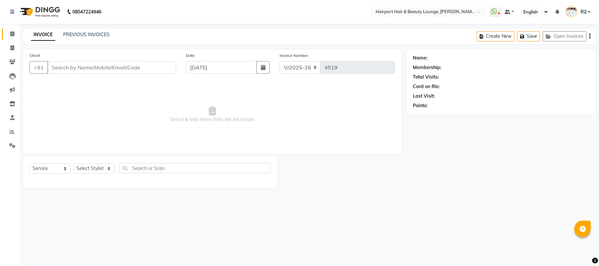
type input "9765128530"
select select "14044"
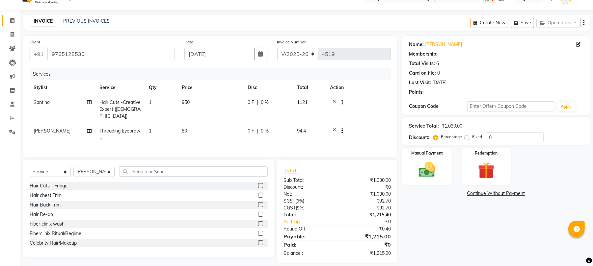
scroll to position [20, 0]
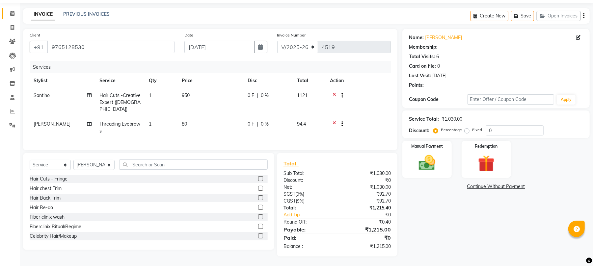
select select "1: Object"
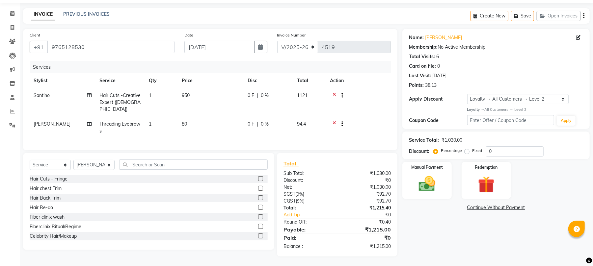
click at [189, 92] on span "950" at bounding box center [186, 95] width 8 height 6
select select "9137"
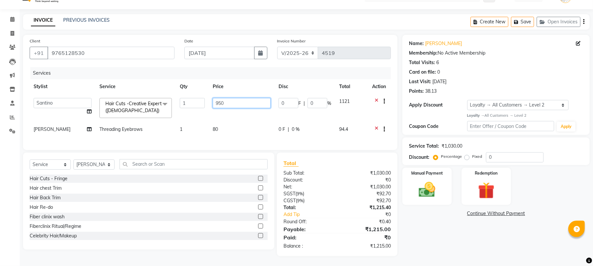
drag, startPoint x: 226, startPoint y: 95, endPoint x: 182, endPoint y: 99, distance: 44.6
click at [182, 99] on tr "8806278622 9822054562 Accounts IV Camp Adnan Alc 3 Alc Camp Office Anandita Ati…" at bounding box center [210, 108] width 361 height 28
type input "423.73"
click at [227, 110] on tbody "8806278622 9822054562 Accounts IV Camp Adnan Alc 3 Alc Camp Office Anandita Ati…" at bounding box center [210, 116] width 361 height 44
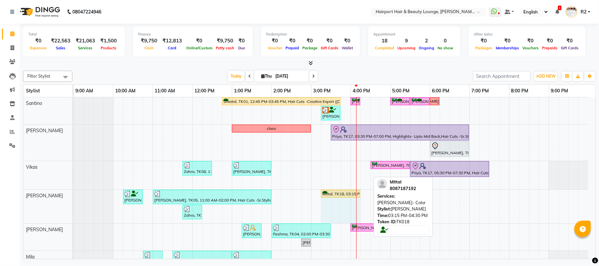
drag, startPoint x: 371, startPoint y: 195, endPoint x: 363, endPoint y: 199, distance: 9.6
click at [363, 199] on div "Sheetal, TK01, 12:45 PM-03:45 PM, Hair Cuts -Creative Expert ([DEMOGRAPHIC_DATA…" at bounding box center [335, 224] width 522 height 255
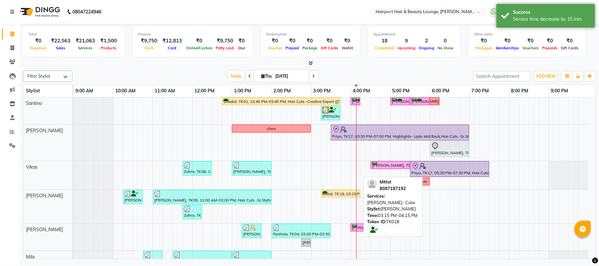
click at [329, 195] on div "Mittal, TK18, 03:15 PM-04:15 PM, [PERSON_NAME]- Color" at bounding box center [341, 194] width 38 height 6
select select "1"
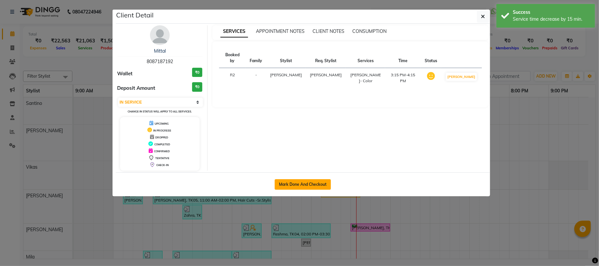
click at [289, 186] on button "Mark Done And Checkout" at bounding box center [303, 184] width 56 height 11
select select "service"
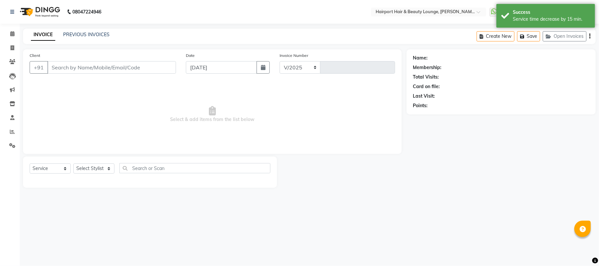
select select "622"
type input "4519"
type input "8087187192"
select select "13264"
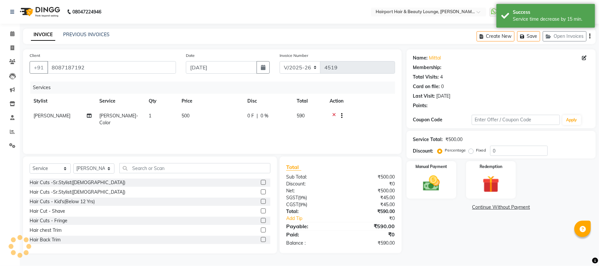
select select "1: Object"
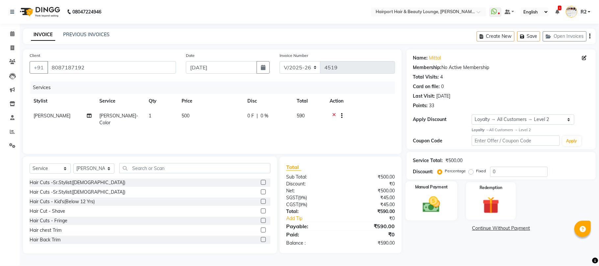
click at [435, 216] on div "Manual Payment" at bounding box center [432, 201] width 52 height 39
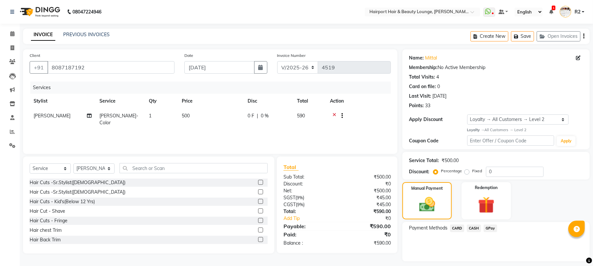
click at [461, 227] on span "CARD" at bounding box center [457, 229] width 14 height 8
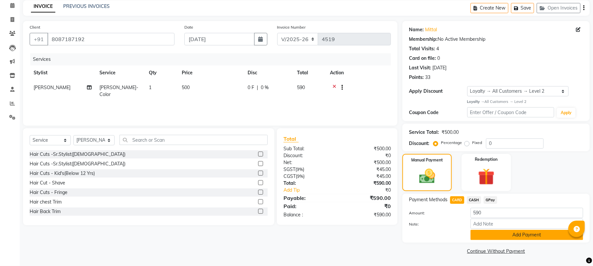
click at [516, 237] on button "Add Payment" at bounding box center [526, 235] width 113 height 10
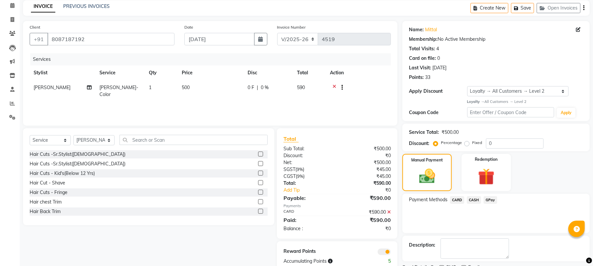
scroll to position [57, 0]
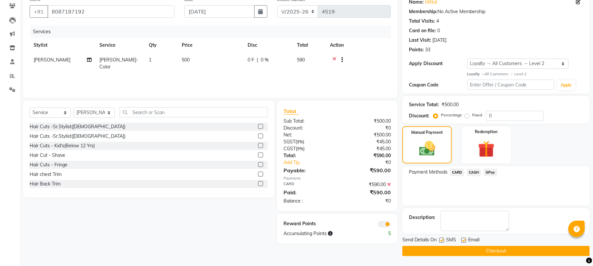
click at [498, 249] on button "Checkout" at bounding box center [495, 251] width 187 height 10
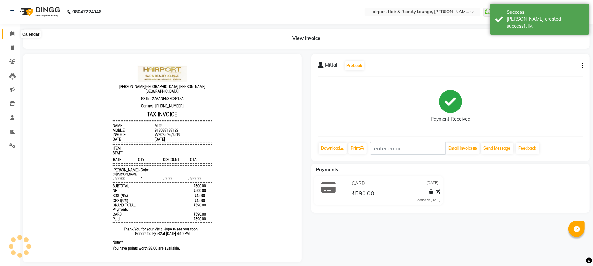
click at [12, 32] on icon at bounding box center [12, 33] width 4 height 5
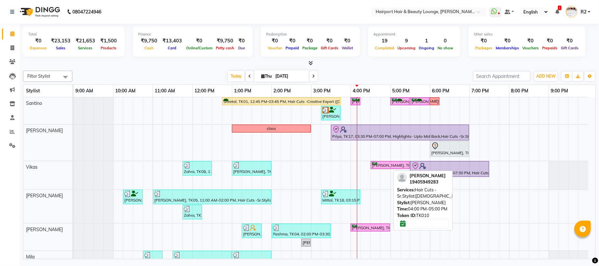
click at [377, 231] on div "[PERSON_NAME], TK10, 04:00 PM-05:00 PM, Hair Cuts -Sr.Stylist([DEMOGRAPHIC_DATA…" at bounding box center [370, 228] width 38 height 6
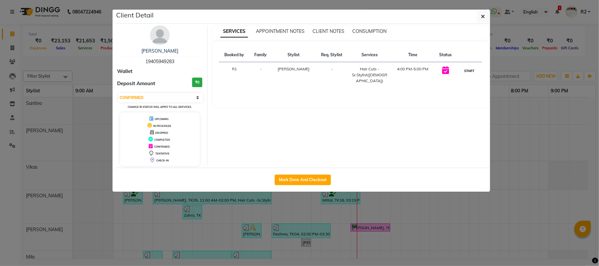
click at [469, 72] on button "START" at bounding box center [469, 71] width 13 height 8
select select "1"
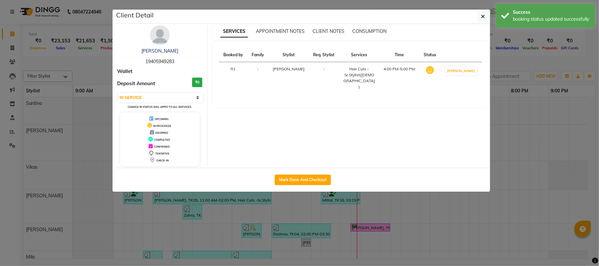
click at [536, 62] on ngb-modal-window "Client Detail Swagata 19405949283 Wallet Deposit Amount ₹0 Select IN SERVICE CO…" at bounding box center [299, 133] width 599 height 266
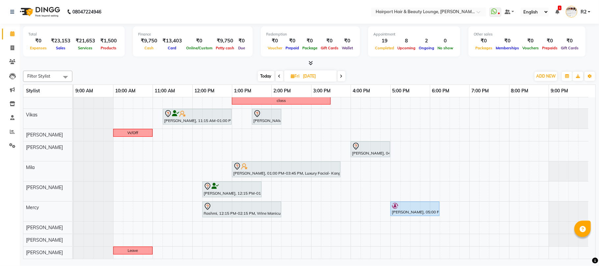
scroll to position [64, 0]
click at [262, 77] on span "Today" at bounding box center [266, 76] width 16 height 10
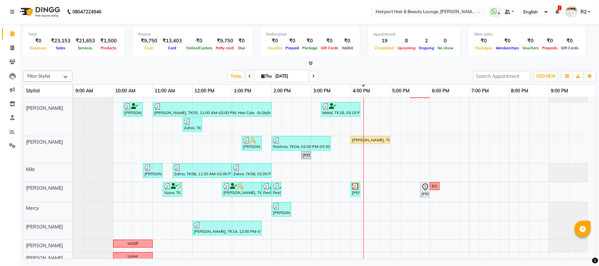
scroll to position [94, 0]
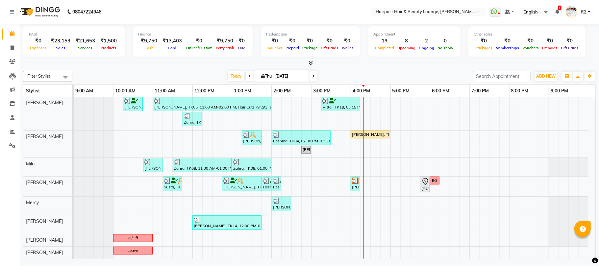
click at [312, 76] on icon at bounding box center [313, 76] width 3 height 4
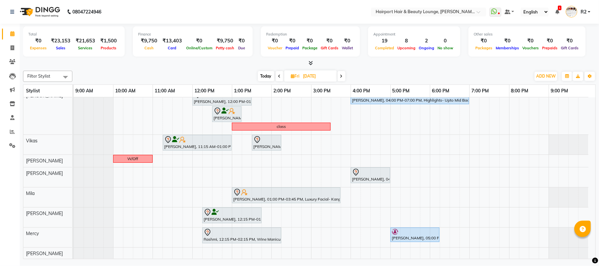
scroll to position [64, 0]
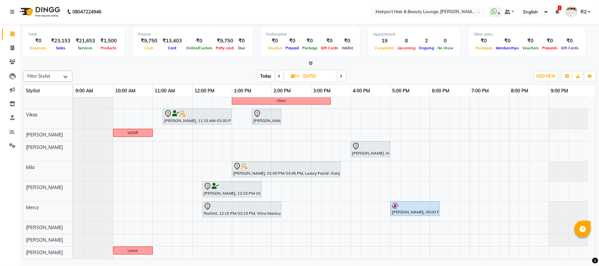
click at [266, 77] on span "Today" at bounding box center [266, 76] width 16 height 10
type input "[DATE]"
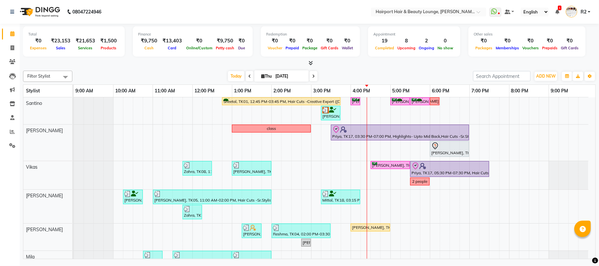
scroll to position [44, 0]
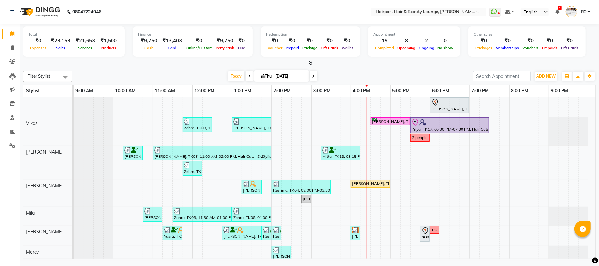
click at [376, 152] on div "Sheetal, TK01, 12:45 PM-03:45 PM, Hair Cuts -Creative Expert ([DEMOGRAPHIC_DATA…" at bounding box center [335, 181] width 522 height 255
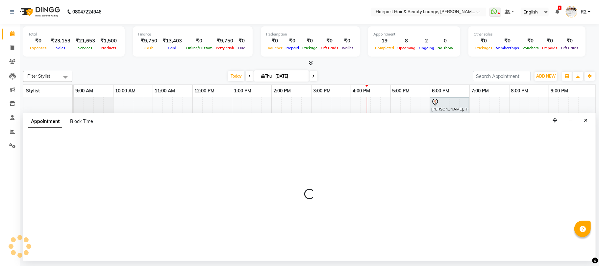
select select "13264"
select select "990"
select select "tentative"
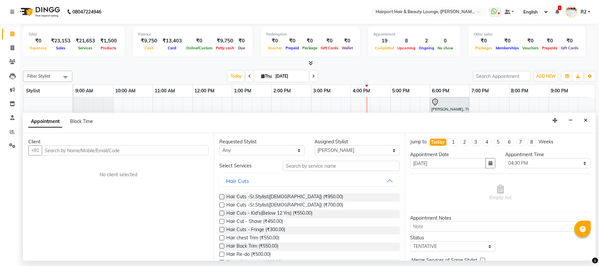
click at [61, 153] on input "text" at bounding box center [125, 150] width 167 height 10
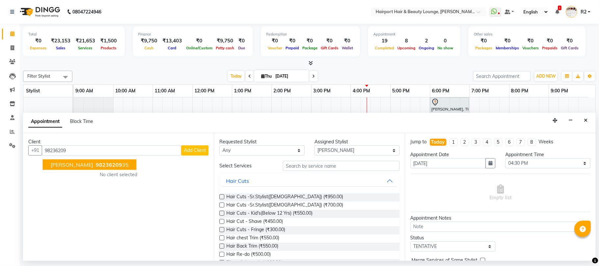
click at [96, 164] on span "98236209" at bounding box center [109, 165] width 26 height 7
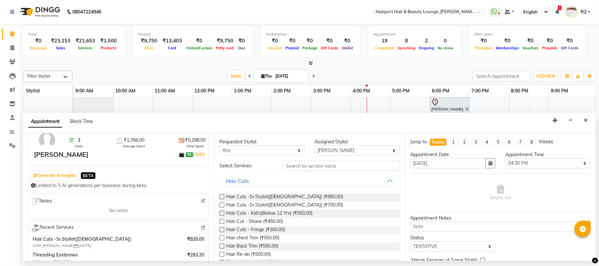
scroll to position [88, 0]
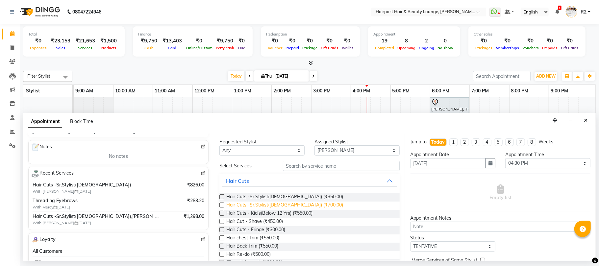
type input "9823620935"
click at [299, 205] on span "Hair Cuts -Sr.Stylist([DEMOGRAPHIC_DATA]) (₹700.00)" at bounding box center [284, 206] width 117 height 8
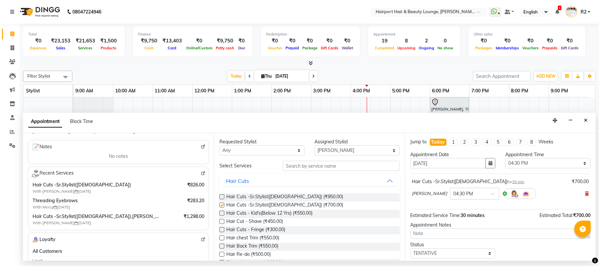
checkbox input "false"
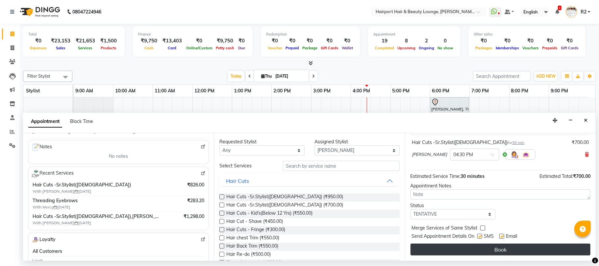
click at [530, 248] on button "Book" at bounding box center [501, 250] width 180 height 12
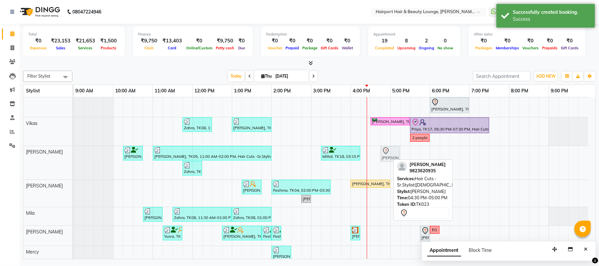
drag, startPoint x: 379, startPoint y: 153, endPoint x: 387, endPoint y: 153, distance: 7.6
click at [74, 153] on div "Charmaine Soni, TK03, 10:15 AM-10:45 AM, Hair Cuts -Sr.Stylist(Female) Asmita, …" at bounding box center [74, 163] width 0 height 34
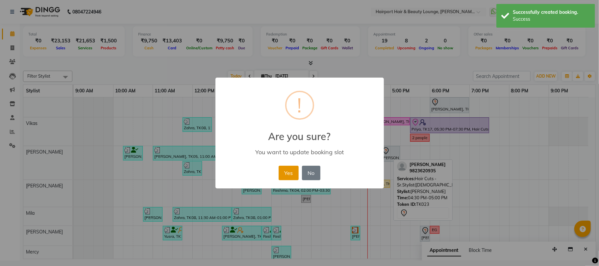
click at [292, 172] on button "Yes" at bounding box center [289, 173] width 20 height 14
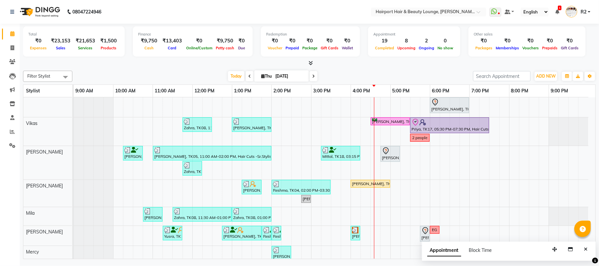
click at [206, 64] on div at bounding box center [309, 63] width 573 height 7
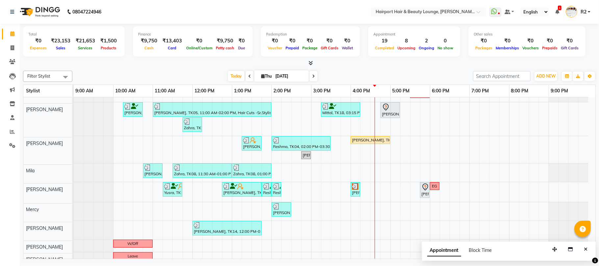
scroll to position [88, 0]
click at [585, 247] on button "Close" at bounding box center [586, 249] width 10 height 10
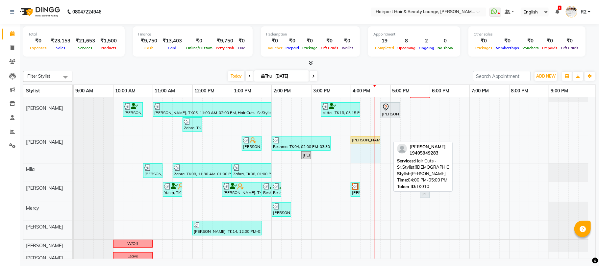
drag, startPoint x: 388, startPoint y: 140, endPoint x: 379, endPoint y: 149, distance: 12.3
click at [379, 149] on div "Pushpa PAREKH, TK09, 01:15 PM-01:45 PM, Blow Drys-Blow Dry Short Reshma, TK04, …" at bounding box center [331, 149] width 515 height 27
click at [358, 140] on div "[PERSON_NAME], TK10, 04:00 PM-04:45 PM, Hair Cuts -Sr.Stylist([DEMOGRAPHIC_DATA…" at bounding box center [365, 140] width 28 height 6
click at [363, 138] on div "[PERSON_NAME], TK10, 04:00 PM-04:45 PM, Hair Cuts -Sr.Stylist([DEMOGRAPHIC_DATA…" at bounding box center [365, 140] width 28 height 6
select select "1"
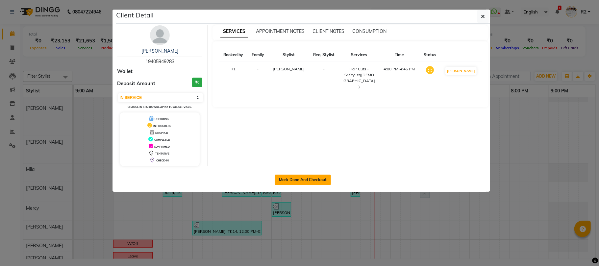
click at [294, 180] on button "Mark Done And Checkout" at bounding box center [303, 180] width 56 height 11
select select "622"
select select "service"
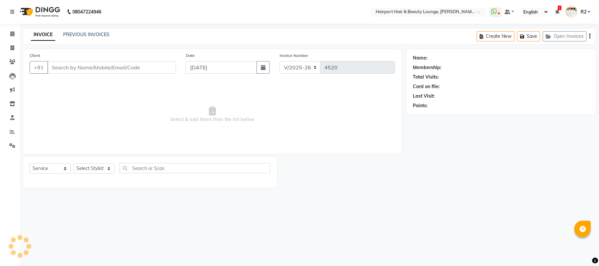
type input "19405949283"
select select "12656"
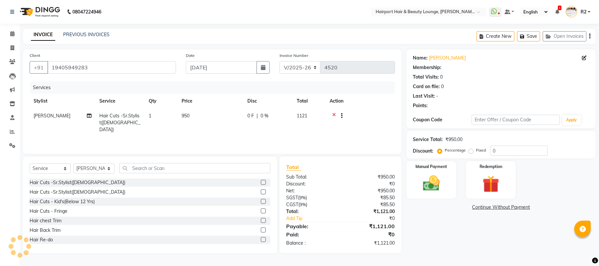
select select "1: Object"
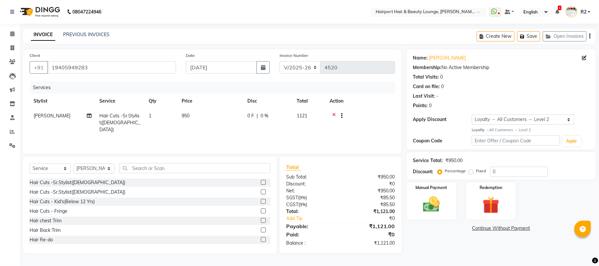
click at [580, 191] on div "Manual Payment Redemption" at bounding box center [501, 201] width 199 height 38
click at [434, 201] on img at bounding box center [431, 204] width 29 height 20
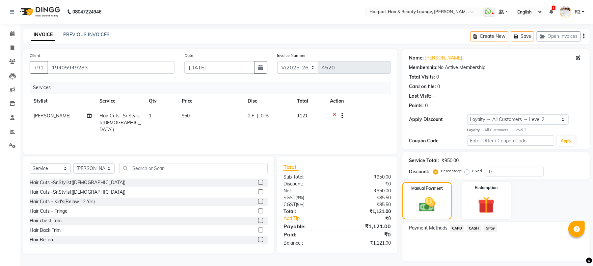
click at [470, 227] on span "CASH" at bounding box center [474, 229] width 14 height 8
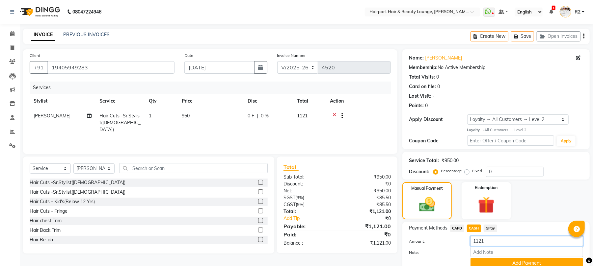
drag, startPoint x: 490, startPoint y: 243, endPoint x: 457, endPoint y: 239, distance: 32.8
click at [458, 243] on div "Amount: 1121" at bounding box center [496, 241] width 184 height 11
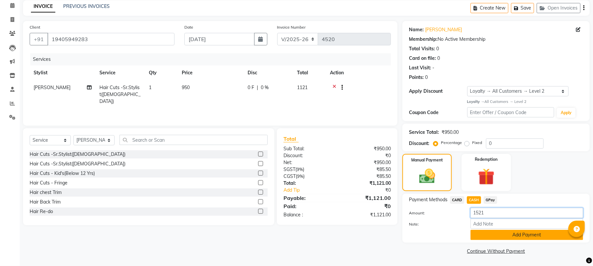
type input "1521"
click at [500, 238] on button "Add Payment" at bounding box center [526, 235] width 113 height 10
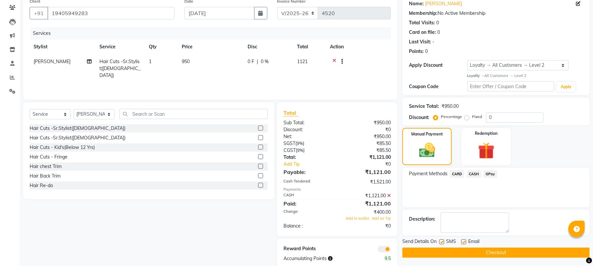
scroll to position [66, 0]
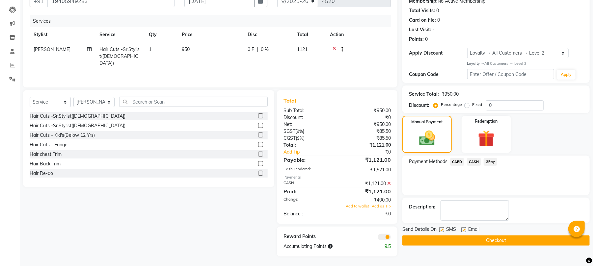
click at [389, 184] on icon at bounding box center [389, 183] width 4 height 5
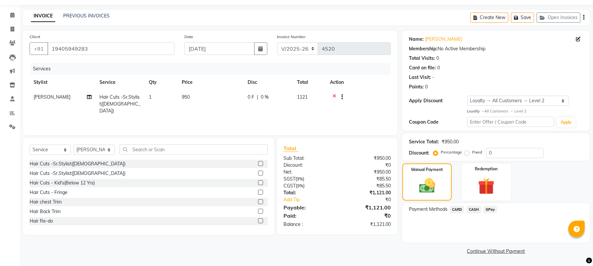
scroll to position [19, 0]
click at [476, 209] on span "CASH" at bounding box center [474, 210] width 14 height 8
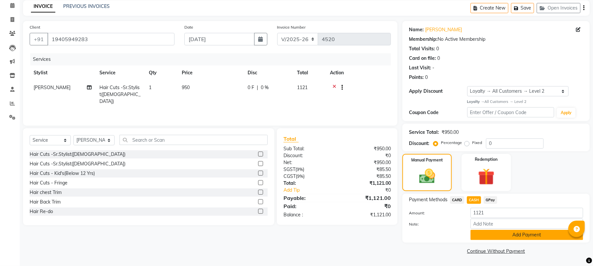
click at [497, 232] on button "Add Payment" at bounding box center [526, 235] width 113 height 10
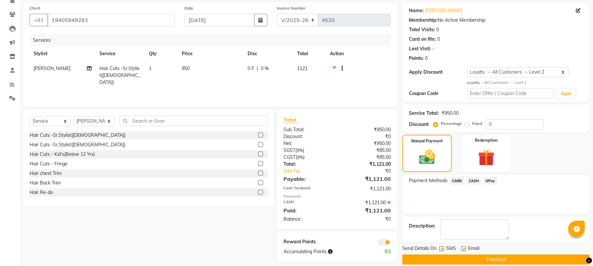
scroll to position [57, 0]
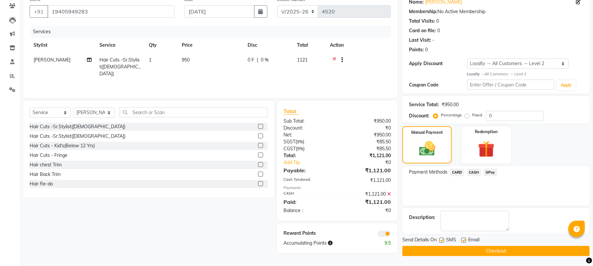
click at [489, 247] on button "Checkout" at bounding box center [495, 251] width 187 height 10
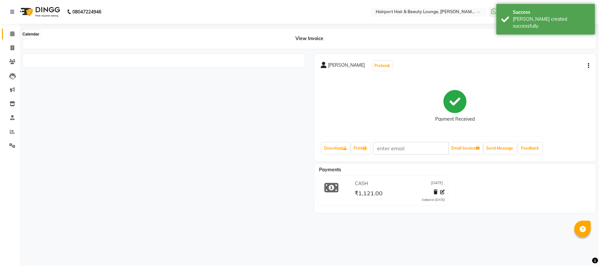
click at [12, 36] on icon at bounding box center [12, 33] width 4 height 5
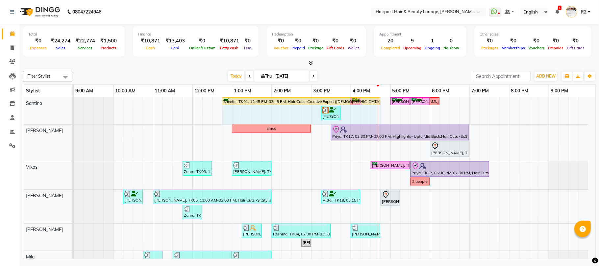
drag, startPoint x: 340, startPoint y: 101, endPoint x: 374, endPoint y: 102, distance: 33.9
click at [74, 102] on div "Sheetal, TK01, 12:45 PM-03:45 PM, Hair Cuts -Creative Expert (Female),Highlight…" at bounding box center [74, 110] width 0 height 27
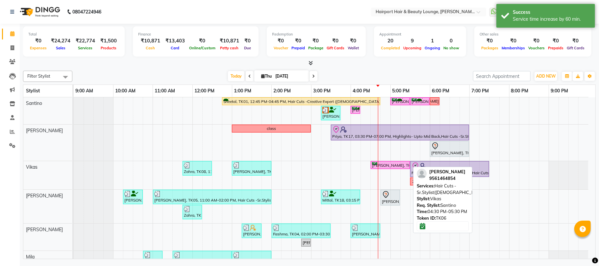
click at [395, 166] on div "[PERSON_NAME], TK06, 04:30 PM-05:30 PM, Hair Cuts -Sr.Stylist([DEMOGRAPHIC_DATA…" at bounding box center [390, 165] width 38 height 6
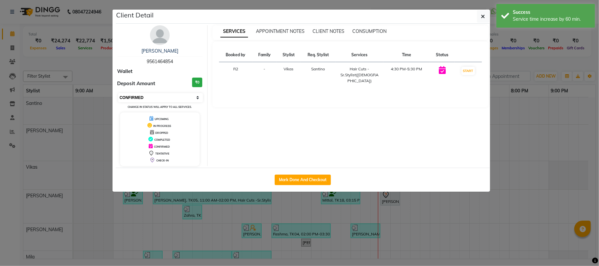
click at [172, 99] on select "Select IN SERVICE CONFIRMED TENTATIVE CHECK IN MARK DONE DROPPED UPCOMING" at bounding box center [160, 97] width 85 height 9
select select "8"
click at [118, 93] on select "Select IN SERVICE CONFIRMED TENTATIVE CHECK IN MARK DONE DROPPED UPCOMING" at bounding box center [160, 97] width 85 height 9
drag, startPoint x: 88, startPoint y: 59, endPoint x: 93, endPoint y: 62, distance: 6.8
click at [88, 59] on ngb-modal-window "Client Detail [PERSON_NAME] 9561464854 Wallet Deposit Amount ₹0 Select IN SERVI…" at bounding box center [299, 133] width 599 height 266
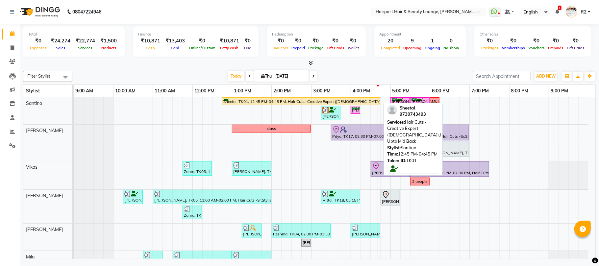
click at [253, 99] on div "Sheetal, TK01, 12:45 PM-04:45 PM, Hair Cuts -Creative Expert (Female),Highlight…" at bounding box center [301, 101] width 157 height 6
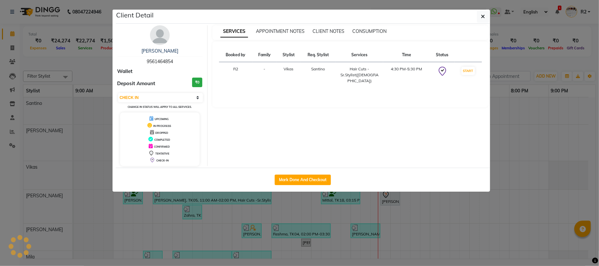
select select "1"
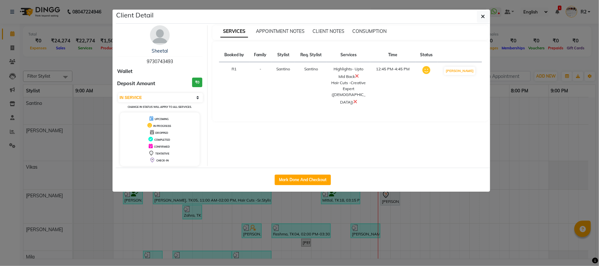
click at [357, 99] on icon at bounding box center [355, 101] width 4 height 5
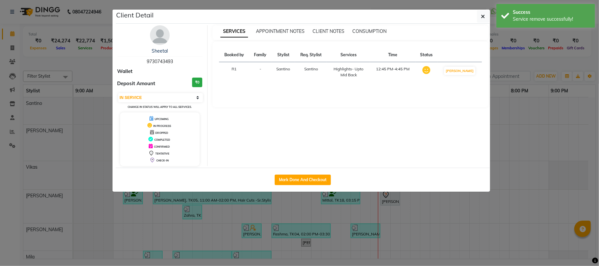
click at [81, 57] on ngb-modal-window "Client Detail Sheetal 9730743493 Wallet Deposit Amount ₹0 Select IN SERVICE CON…" at bounding box center [299, 133] width 599 height 266
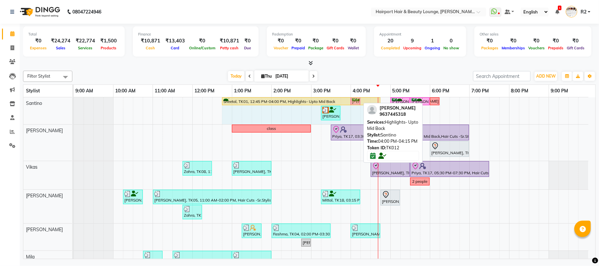
drag, startPoint x: 349, startPoint y: 101, endPoint x: 377, endPoint y: 102, distance: 28.0
click at [74, 102] on div "Sheetal, TK01, 12:45 PM-04:00 PM, Highlights- Upto Mid Back [PERSON_NAME], TK12…" at bounding box center [74, 110] width 0 height 27
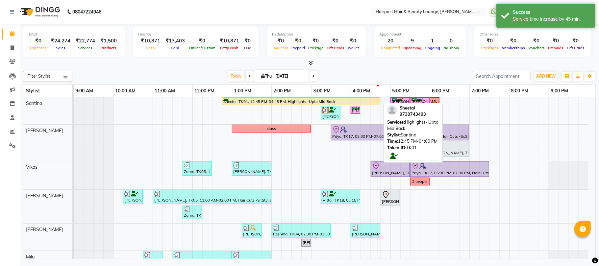
click at [324, 100] on div "Sheetal, TK01, 12:45 PM-04:45 PM, Highlights- Upto Mid Back" at bounding box center [301, 101] width 157 height 6
select select "1"
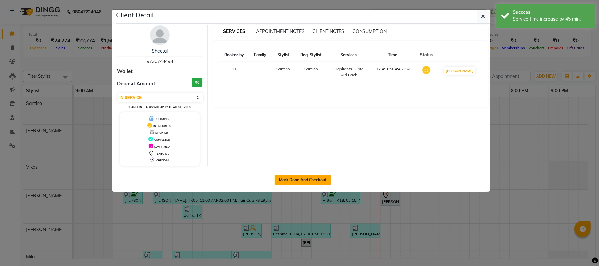
click at [305, 177] on button "Mark Done And Checkout" at bounding box center [303, 180] width 56 height 11
select select "service"
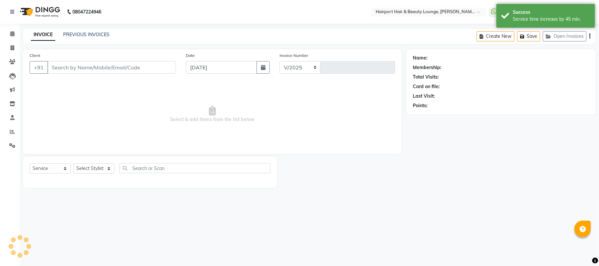
select select "622"
type input "4521"
type input "9730743493"
select select "9137"
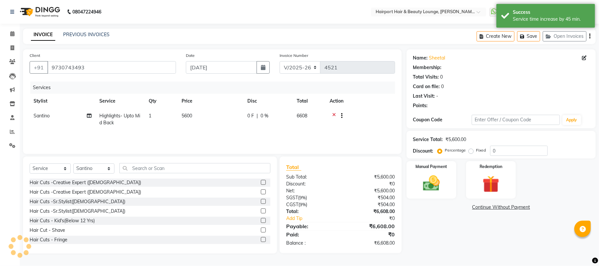
select select "1: Object"
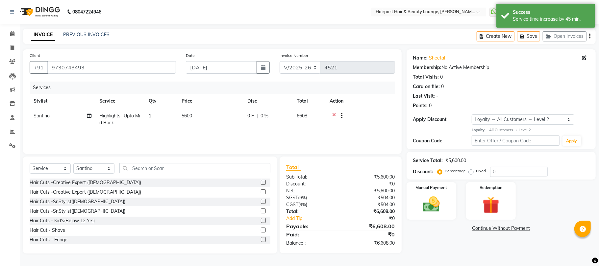
click at [185, 114] on span "5600" at bounding box center [187, 116] width 11 height 6
select select "9137"
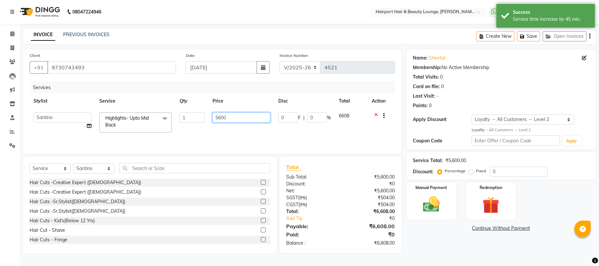
drag, startPoint x: 220, startPoint y: 116, endPoint x: 210, endPoint y: 119, distance: 10.8
click at [210, 119] on td "5600" at bounding box center [242, 123] width 66 height 28
type input "10000"
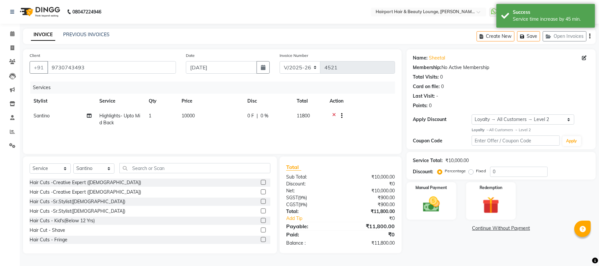
click at [221, 136] on div "Services Stylist Service Qty Price Disc Total Action Santino Highlights- Upto M…" at bounding box center [213, 115] width 366 height 66
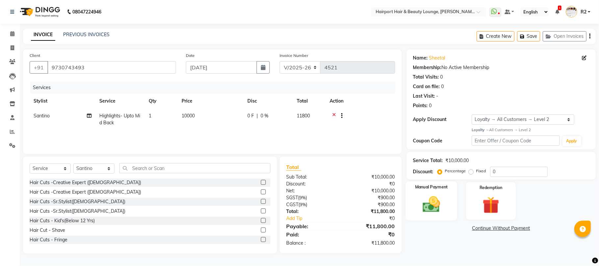
click at [426, 205] on img at bounding box center [431, 204] width 29 height 20
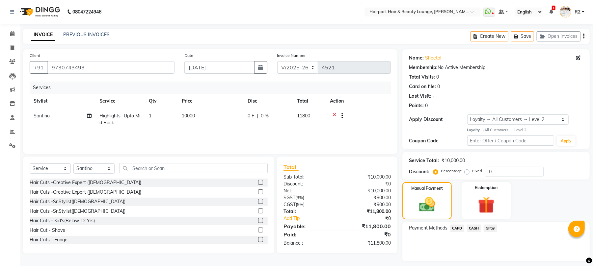
click at [473, 229] on span "CASH" at bounding box center [474, 229] width 14 height 8
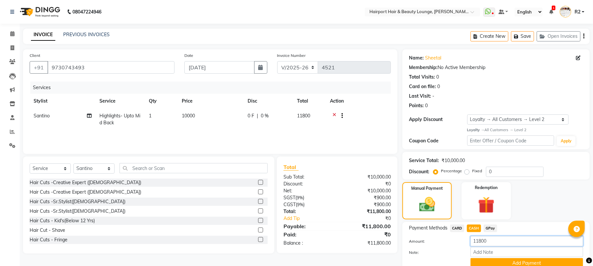
drag, startPoint x: 494, startPoint y: 241, endPoint x: 423, endPoint y: 235, distance: 71.0
click at [423, 235] on div "Payment Methods CARD CASH GPay Amount: 11800 Note: Add Payment" at bounding box center [496, 247] width 174 height 44
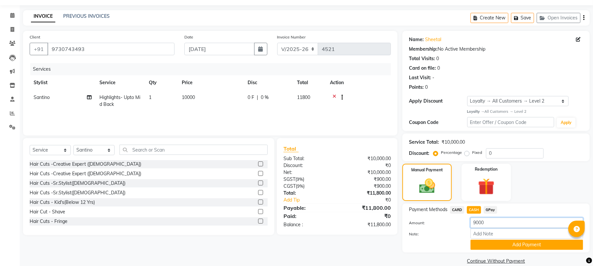
scroll to position [28, 0]
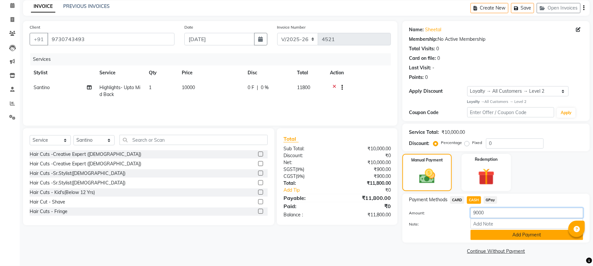
type input "9000"
click at [497, 237] on button "Add Payment" at bounding box center [526, 235] width 113 height 10
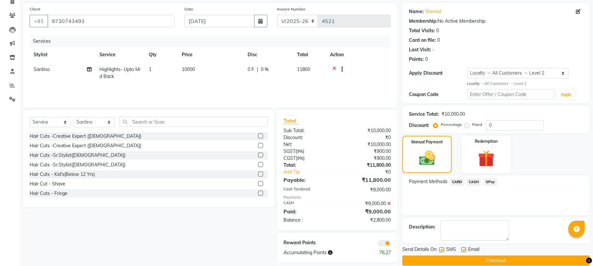
scroll to position [57, 0]
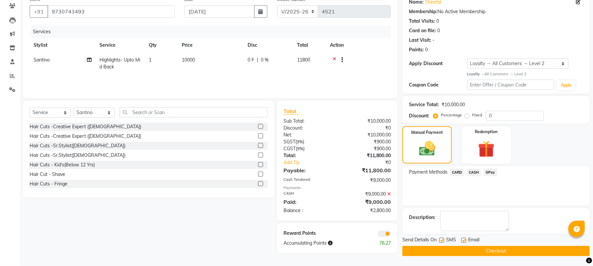
click at [457, 171] on span "CARD" at bounding box center [457, 173] width 14 height 8
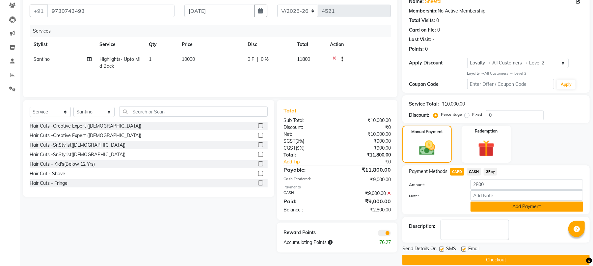
click at [491, 207] on button "Add Payment" at bounding box center [526, 207] width 113 height 10
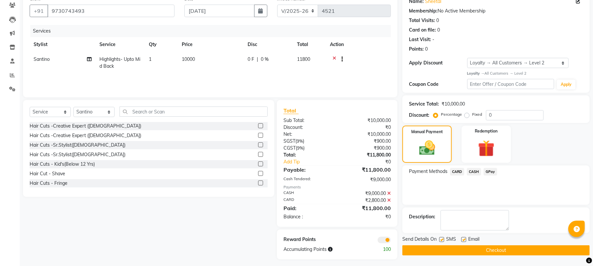
click at [481, 253] on button "Checkout" at bounding box center [495, 250] width 187 height 10
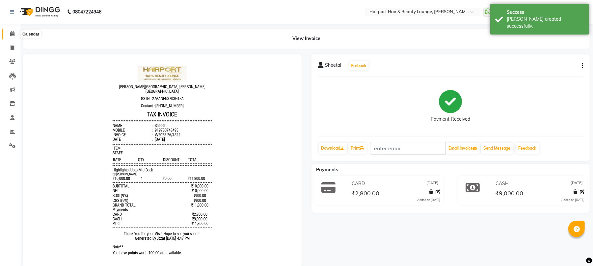
click at [9, 33] on span at bounding box center [13, 34] width 12 height 8
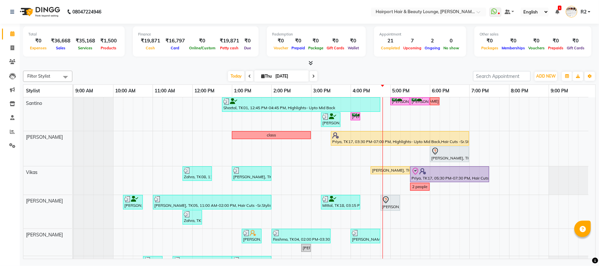
click at [172, 68] on div "Filter Stylist Select All [PERSON_NAME] Vikas [PERSON_NAME] [PERSON_NAME] [PERS…" at bounding box center [309, 163] width 573 height 191
click at [313, 76] on span at bounding box center [314, 76] width 8 height 10
type input "[DATE]"
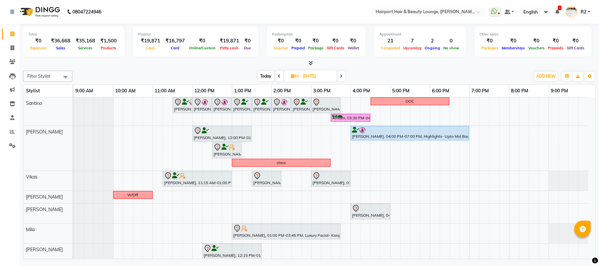
click at [369, 110] on div "[PERSON_NAME], 11:30 AM-12:00 PM, Hair Cuts -Creative Expert ([DEMOGRAPHIC_DATA…" at bounding box center [335, 209] width 522 height 224
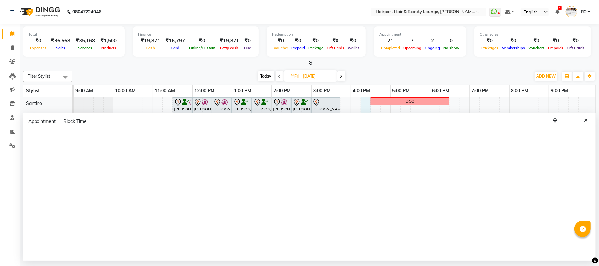
select select "9137"
select select "tentative"
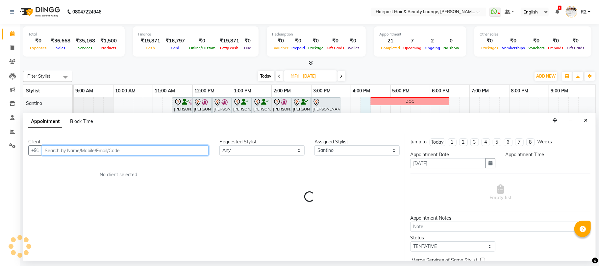
select select "975"
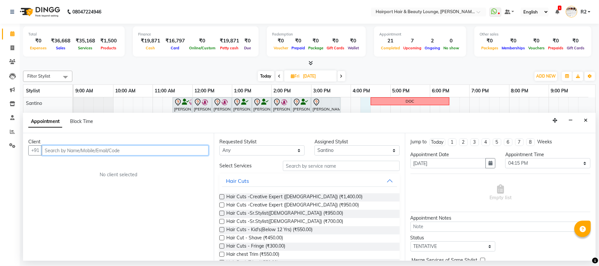
paste input "[PHONE_NUMBER]"
drag, startPoint x: 52, startPoint y: 150, endPoint x: 43, endPoint y: 153, distance: 9.7
click at [43, 153] on input "[PHONE_NUMBER]" at bounding box center [112, 150] width 140 height 10
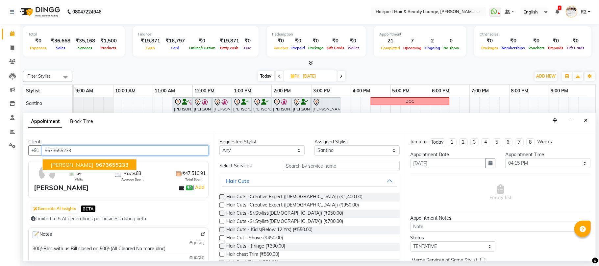
click at [96, 165] on span "9673655233" at bounding box center [112, 165] width 33 height 7
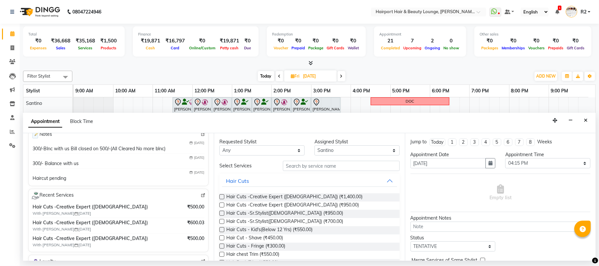
scroll to position [132, 0]
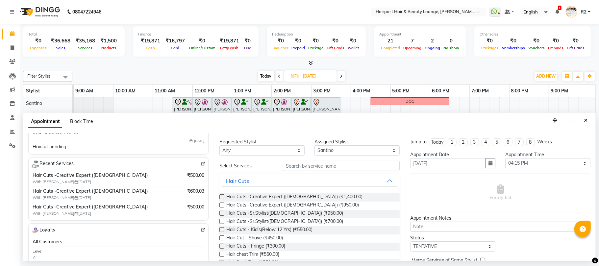
type input "9673655233"
click at [247, 151] on select "Any [PERSON_NAME] [PERSON_NAME] [PERSON_NAME] [PERSON_NAME] [PERSON_NAME] Mercy…" at bounding box center [261, 150] width 85 height 10
select select "9137"
click at [219, 146] on select "Any [PERSON_NAME] [PERSON_NAME] [PERSON_NAME] [PERSON_NAME] [PERSON_NAME] Mercy…" at bounding box center [261, 150] width 85 height 10
click at [261, 204] on span "Hair Cuts -Creative Expert ([DEMOGRAPHIC_DATA]) (₹950.00)" at bounding box center [292, 206] width 133 height 8
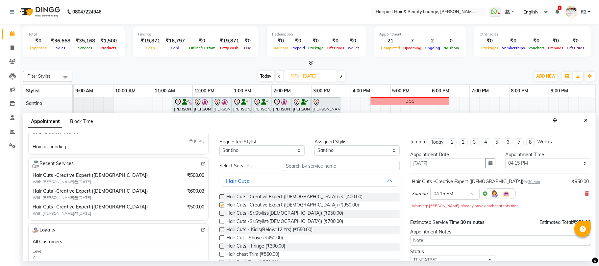
checkbox input "false"
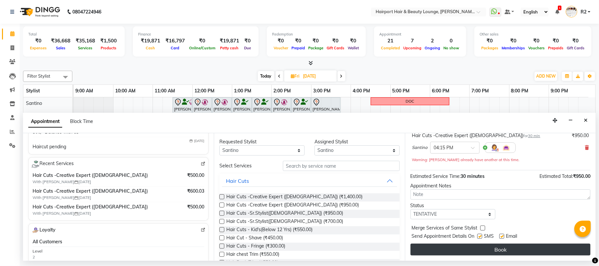
click at [482, 249] on button "Book" at bounding box center [501, 250] width 180 height 12
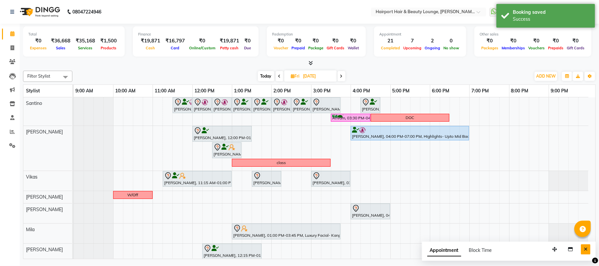
click at [584, 251] on icon "Close" at bounding box center [586, 249] width 4 height 5
click at [263, 76] on span "Today" at bounding box center [266, 76] width 16 height 10
type input "[DATE]"
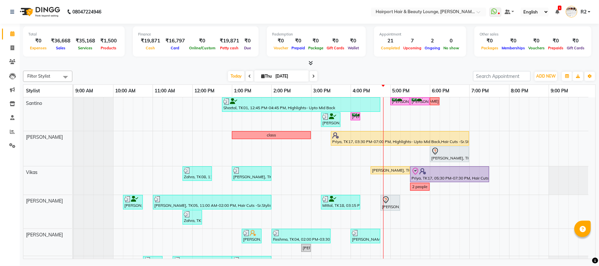
click at [170, 79] on div "[DATE] [DATE]" at bounding box center [273, 76] width 394 height 10
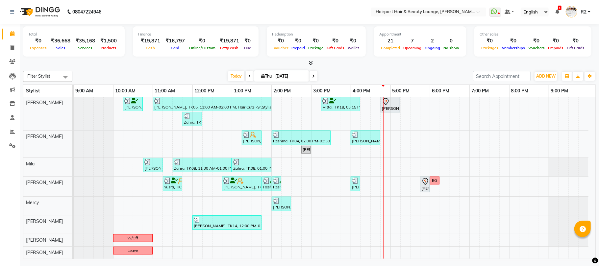
scroll to position [0, 0]
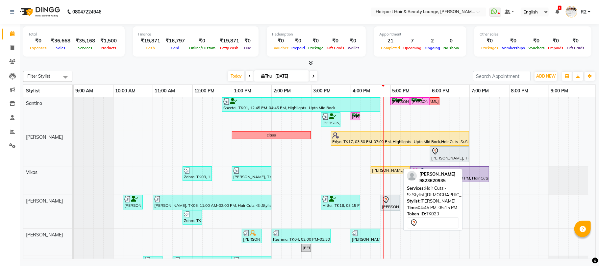
click at [399, 199] on div at bounding box center [399, 202] width 3 height 15
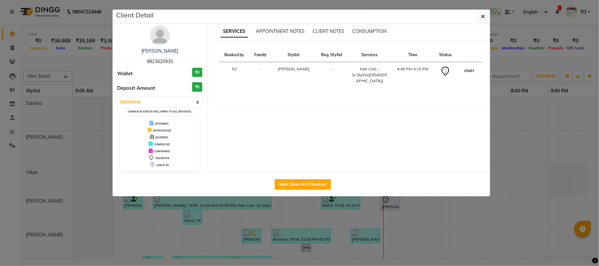
click at [465, 70] on button "START" at bounding box center [469, 71] width 13 height 8
select select "1"
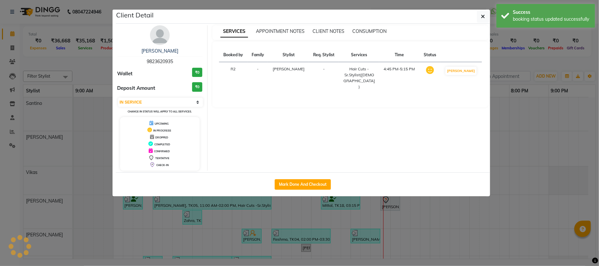
click at [523, 64] on ngb-modal-window "Client Detail [PERSON_NAME] 9823620935 Wallet ₹0 Deposit Amount ₹0 Select IN SE…" at bounding box center [299, 133] width 599 height 266
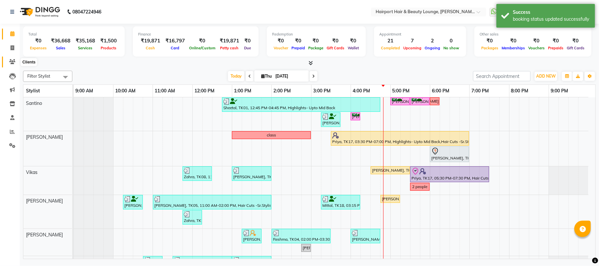
click at [8, 61] on span at bounding box center [13, 62] width 12 height 8
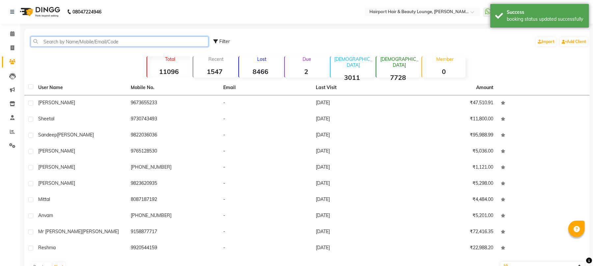
drag, startPoint x: 92, startPoint y: 44, endPoint x: 101, endPoint y: 33, distance: 13.9
click at [92, 44] on input "text" at bounding box center [120, 42] width 178 height 10
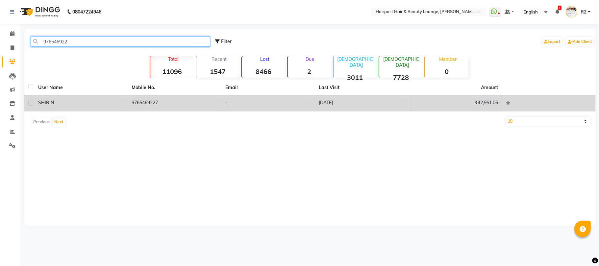
type input "976546922"
click at [174, 106] on td "9765469227" at bounding box center [175, 103] width 94 height 16
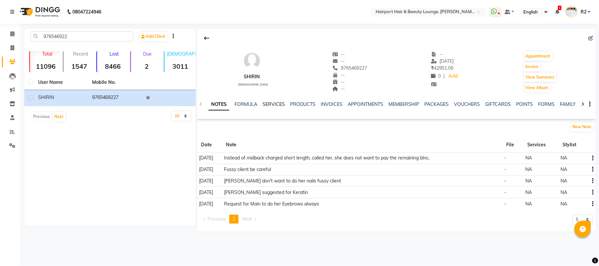
click at [276, 104] on link "SERVICES" at bounding box center [274, 104] width 22 height 6
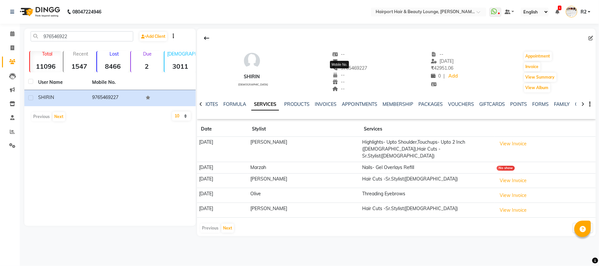
click at [347, 67] on span "9765469227" at bounding box center [349, 68] width 35 height 6
copy span "9765469227"
click at [227, 224] on button "Next" at bounding box center [227, 228] width 13 height 9
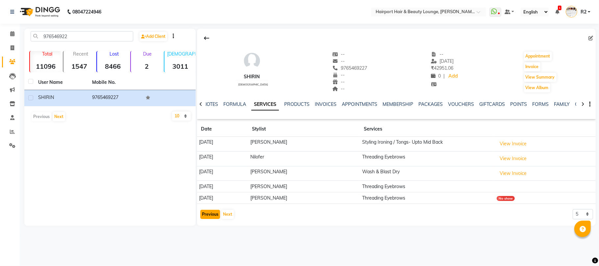
click at [210, 215] on button "Previous" at bounding box center [210, 214] width 20 height 9
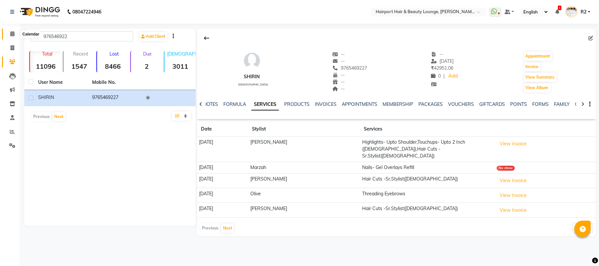
click at [12, 35] on icon at bounding box center [12, 33] width 4 height 5
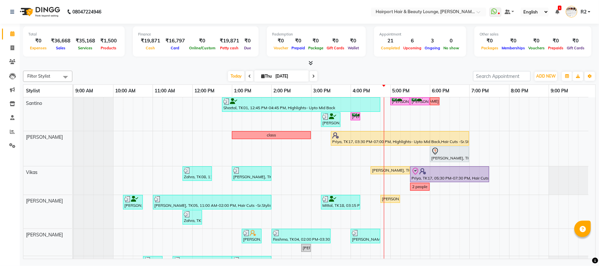
scroll to position [44, 0]
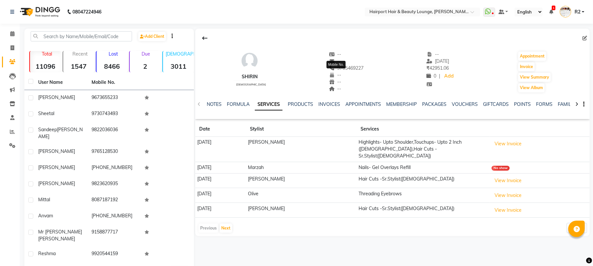
click at [336, 66] on span "9765469227" at bounding box center [346, 68] width 35 height 6
copy span "9765469227"
click at [11, 37] on span at bounding box center [13, 34] width 12 height 8
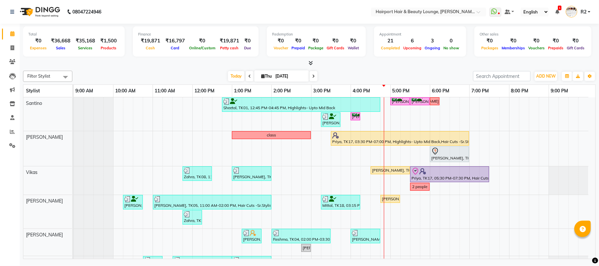
click at [405, 212] on div "Sheetal, TK01, 12:45 PM-04:45 PM, Highlights- Upto Mid Back Amaan, TK02, 05:00 …" at bounding box center [335, 227] width 522 height 260
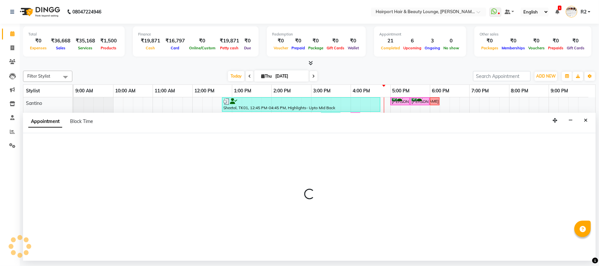
select select "13264"
select select "1035"
select select "tentative"
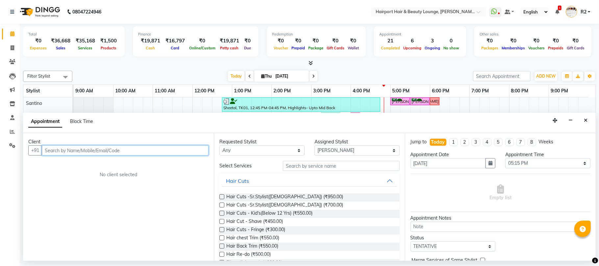
paste input "9765469227"
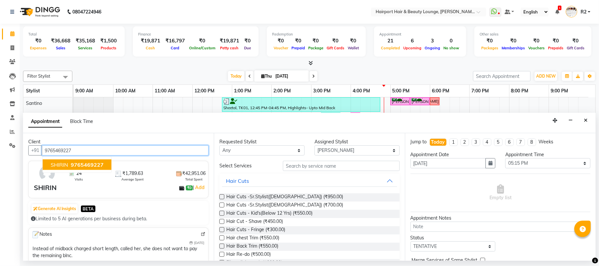
click at [87, 166] on span "9765469227" at bounding box center [87, 165] width 33 height 7
type input "9765469227"
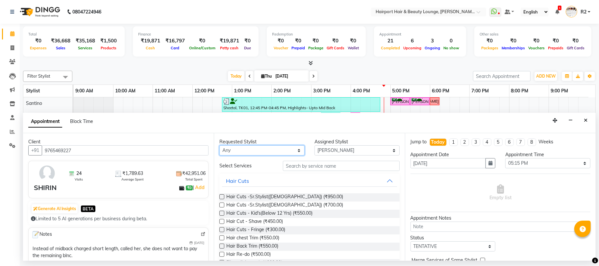
click at [270, 153] on select "Any [PERSON_NAME] [PERSON_NAME] [PERSON_NAME] [PERSON_NAME] [PERSON_NAME] Mercy…" at bounding box center [261, 150] width 85 height 10
select select "13264"
click at [219, 146] on select "Any [PERSON_NAME] [PERSON_NAME] [PERSON_NAME] [PERSON_NAME] [PERSON_NAME] Mercy…" at bounding box center [261, 150] width 85 height 10
click at [249, 198] on span "Hair Cuts -Sr.Stylist([DEMOGRAPHIC_DATA]) (₹950.00)" at bounding box center [284, 197] width 117 height 8
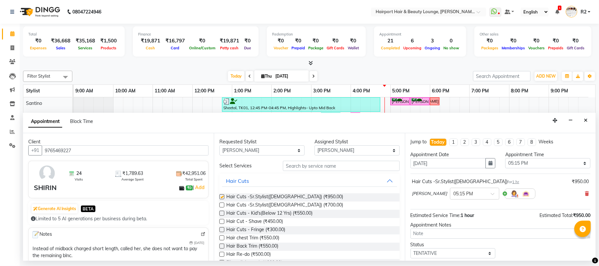
checkbox input "false"
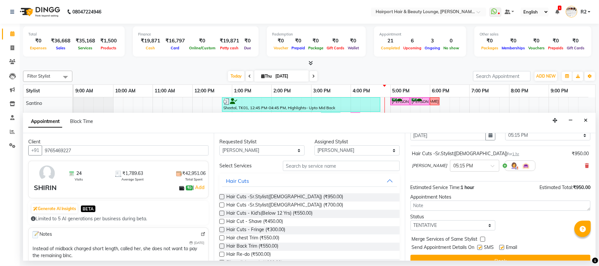
scroll to position [40, 0]
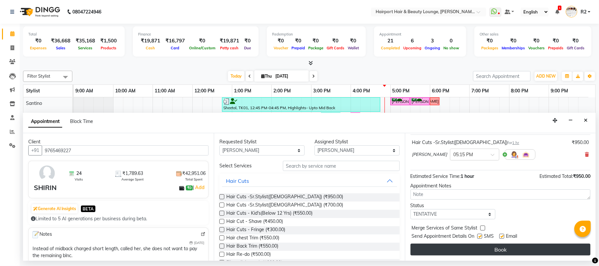
click at [479, 254] on button "Book" at bounding box center [501, 250] width 180 height 12
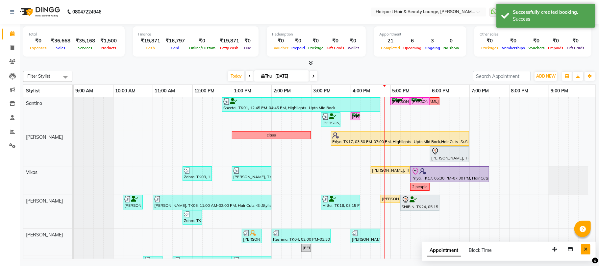
click at [590, 250] on button "Close" at bounding box center [586, 249] width 10 height 10
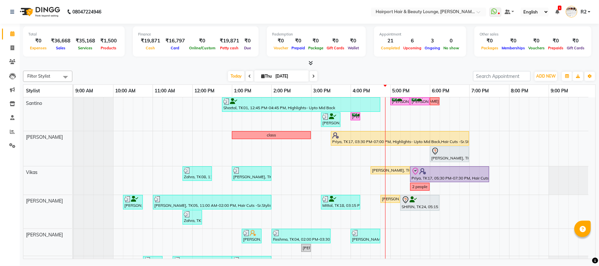
scroll to position [99, 0]
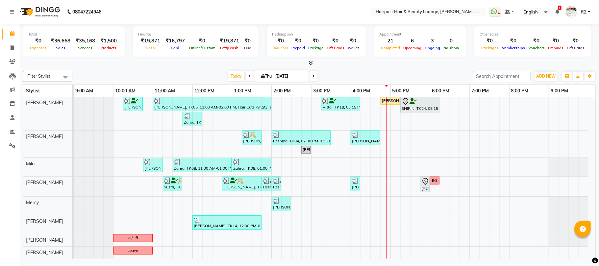
click at [312, 78] on icon at bounding box center [313, 76] width 3 height 4
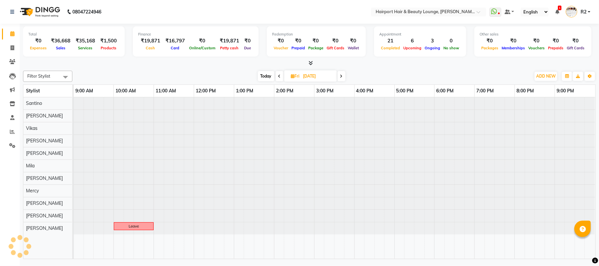
scroll to position [0, 0]
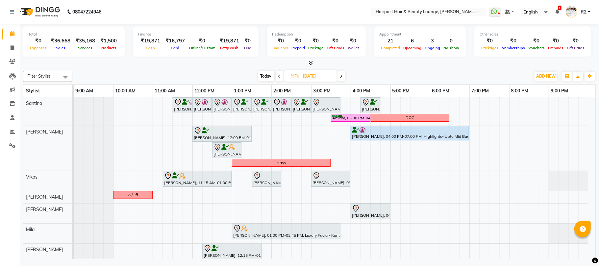
click at [267, 77] on span "Today" at bounding box center [266, 76] width 16 height 10
type input "[DATE]"
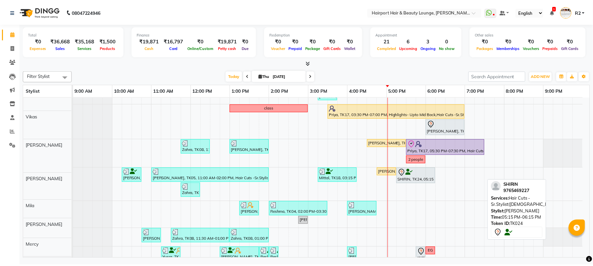
scroll to position [12, 0]
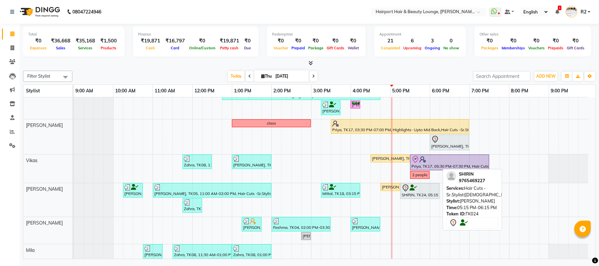
click at [416, 188] on icon at bounding box center [413, 188] width 7 height 0
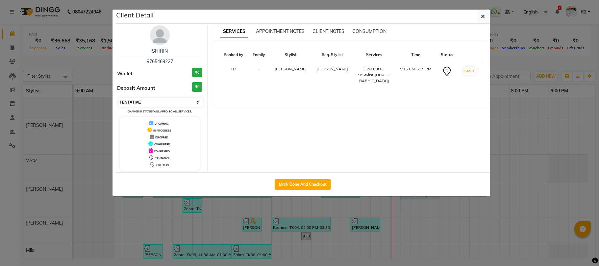
drag, startPoint x: 149, startPoint y: 103, endPoint x: 148, endPoint y: 107, distance: 4.0
click at [149, 103] on select "Select IN SERVICE CONFIRMED TENTATIVE CHECK IN MARK DONE DROPPED UPCOMING" at bounding box center [160, 102] width 85 height 9
select select "8"
click at [118, 98] on select "Select IN SERVICE CONFIRMED TENTATIVE CHECK IN MARK DONE DROPPED UPCOMING" at bounding box center [160, 102] width 85 height 9
click at [85, 71] on ngb-modal-window "Client Detail SHIRIN 9765469227 Wallet ₹0 Deposit Amount ₹0 Select IN SERVICE C…" at bounding box center [299, 133] width 599 height 266
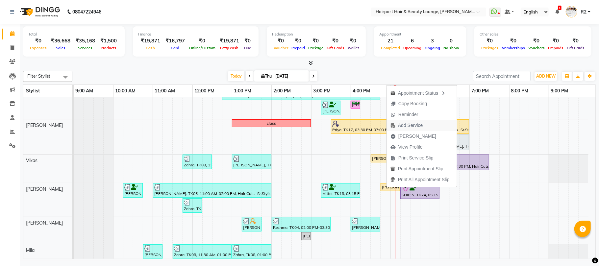
click at [409, 127] on span "Add Service" at bounding box center [410, 125] width 25 height 7
select select "13264"
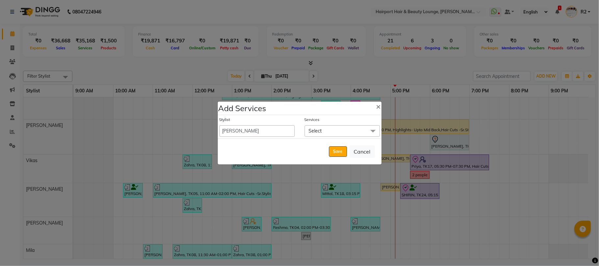
click at [358, 132] on span "Select" at bounding box center [342, 131] width 75 height 12
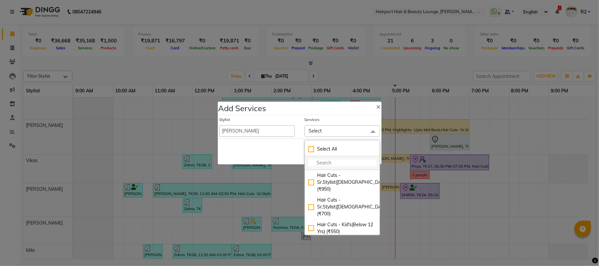
click at [332, 164] on input "multiselect-search" at bounding box center [342, 163] width 68 height 7
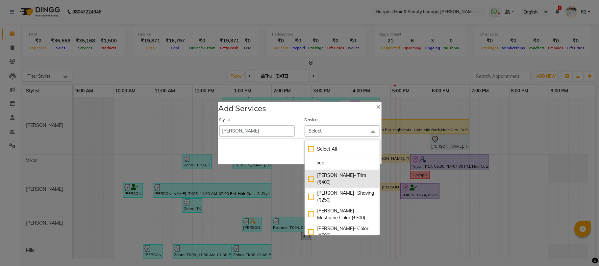
type input "bea"
click at [320, 176] on div "Beard- Trim (₹400)" at bounding box center [342, 179] width 68 height 14
checkbox input "true"
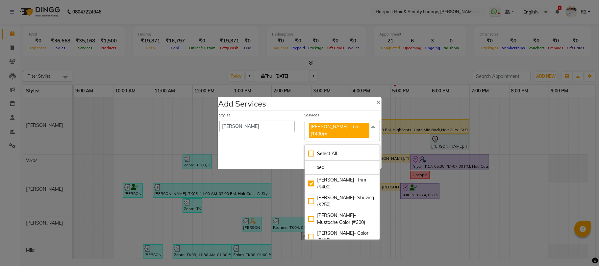
click at [282, 154] on div "Save Cancel" at bounding box center [300, 156] width 164 height 26
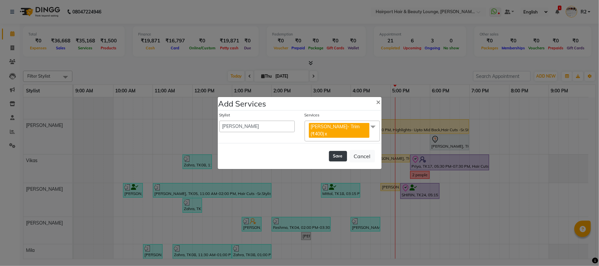
click at [332, 153] on button "Save" at bounding box center [338, 156] width 18 height 11
select select "7127"
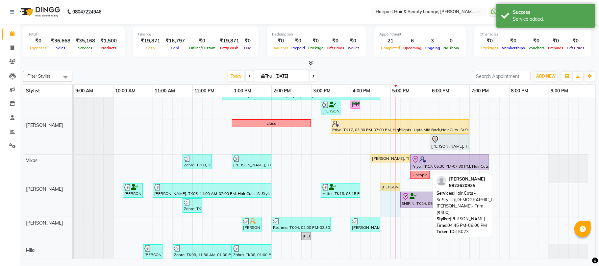
drag, startPoint x: 428, startPoint y: 186, endPoint x: 398, endPoint y: 192, distance: 30.7
click at [398, 192] on div "Charmaine Soni, TK03, 10:15 AM-10:45 AM, Hair Cuts -Sr.Stylist(Female) Asmita, …" at bounding box center [331, 200] width 515 height 34
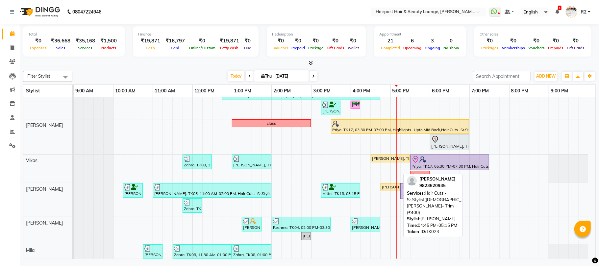
click at [387, 187] on div "Vinit, TK23, 04:45 PM-05:15 PM, Hair Cuts -Sr.Stylist(Male),Beard- Trim (₹400)" at bounding box center [390, 187] width 18 height 6
select select "1"
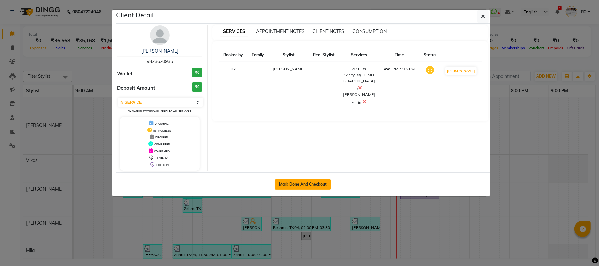
click at [319, 186] on button "Mark Done And Checkout" at bounding box center [303, 184] width 56 height 11
select select "622"
select select "service"
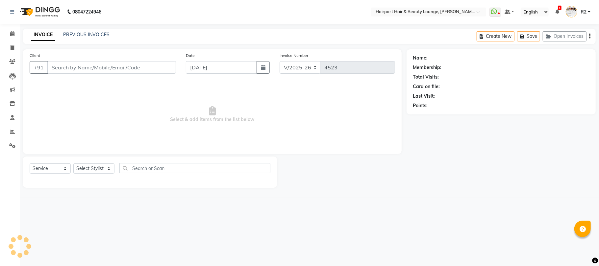
type input "9823620935"
select select "13264"
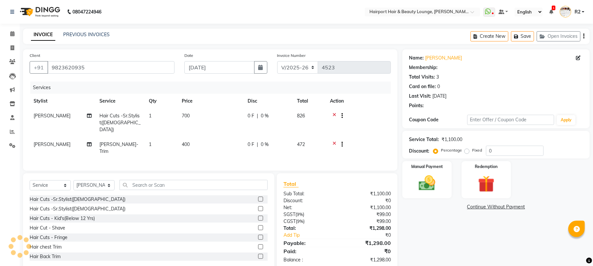
select select "1: Object"
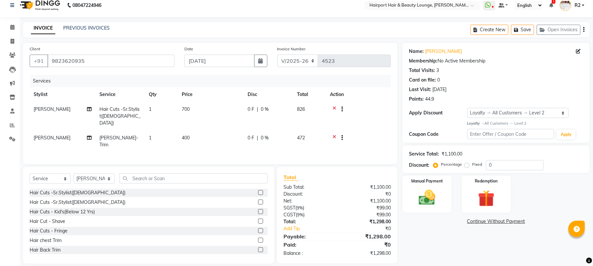
scroll to position [8, 0]
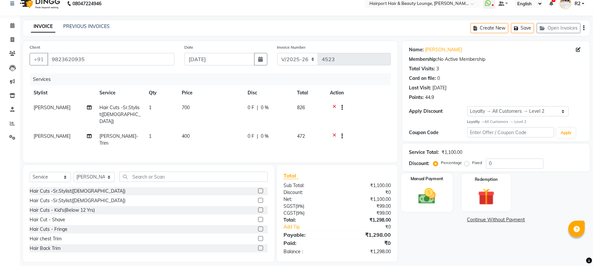
click at [427, 202] on img at bounding box center [427, 196] width 28 height 20
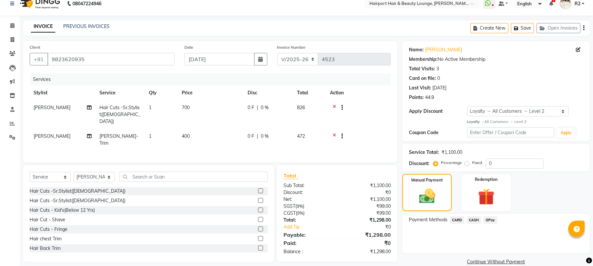
click at [454, 221] on span "CARD" at bounding box center [457, 221] width 14 height 8
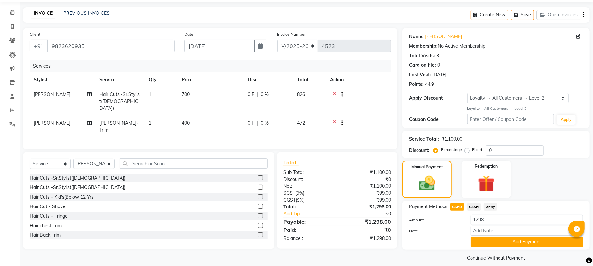
scroll to position [28, 0]
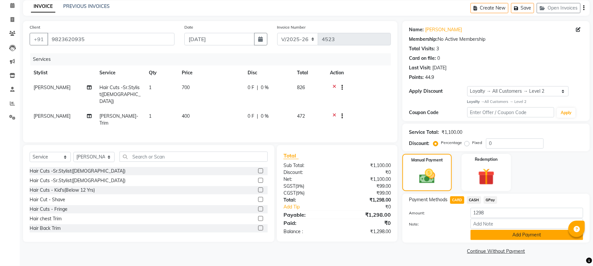
click at [518, 230] on button "Add Payment" at bounding box center [526, 235] width 113 height 10
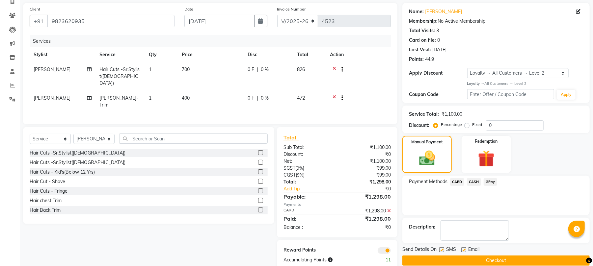
scroll to position [57, 0]
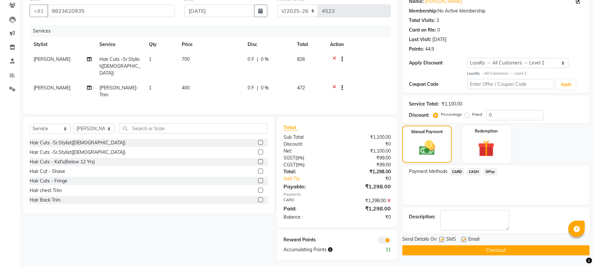
click at [489, 255] on button "Checkout" at bounding box center [495, 250] width 187 height 10
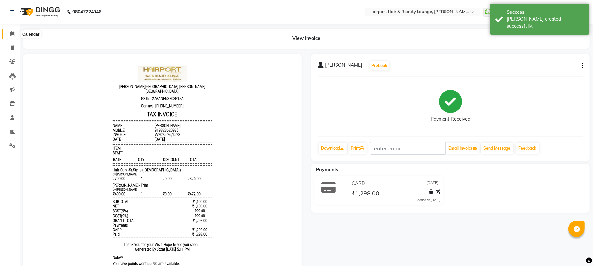
click at [8, 34] on span at bounding box center [13, 34] width 12 height 8
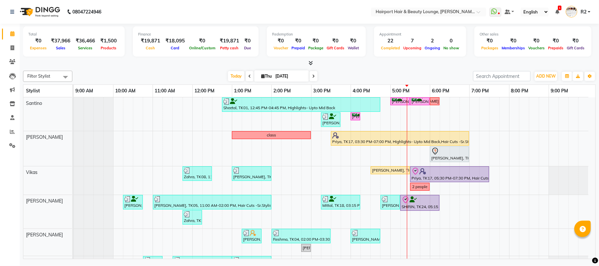
click at [194, 61] on div at bounding box center [309, 63] width 573 height 7
click at [310, 78] on span at bounding box center [314, 76] width 8 height 10
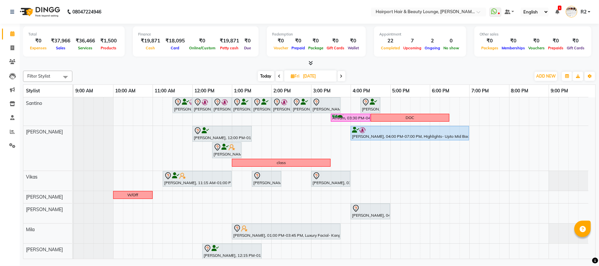
click at [341, 77] on icon at bounding box center [341, 76] width 3 height 4
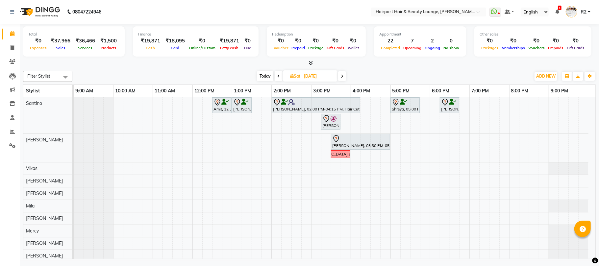
click at [278, 77] on icon at bounding box center [278, 76] width 3 height 4
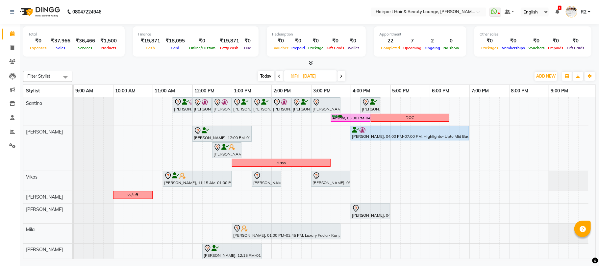
click at [265, 78] on span "Today" at bounding box center [266, 76] width 16 height 10
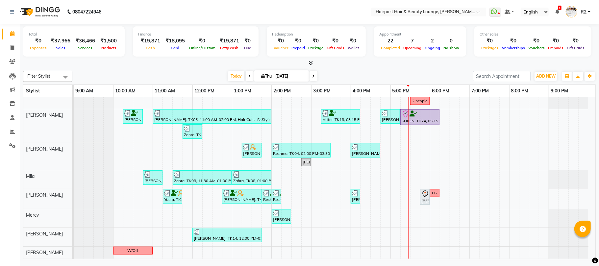
scroll to position [88, 0]
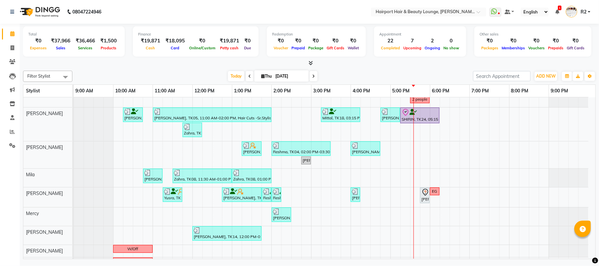
click at [312, 74] on icon at bounding box center [313, 76] width 3 height 4
type input "[DATE]"
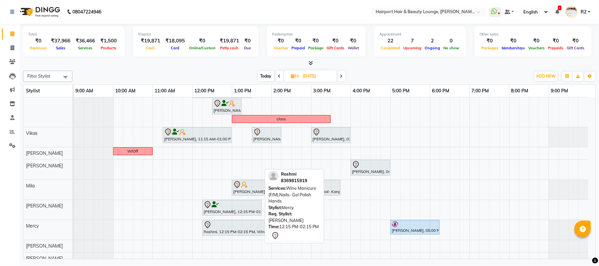
scroll to position [64, 0]
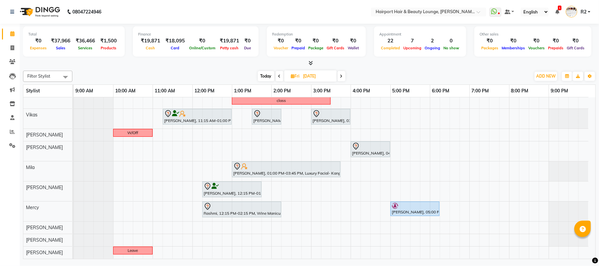
click at [277, 186] on div "Hussian, 11:30 AM-12:00 PM, Hair Cuts -Creative Expert (Male) Jashank Bhandari,…" at bounding box center [335, 147] width 522 height 224
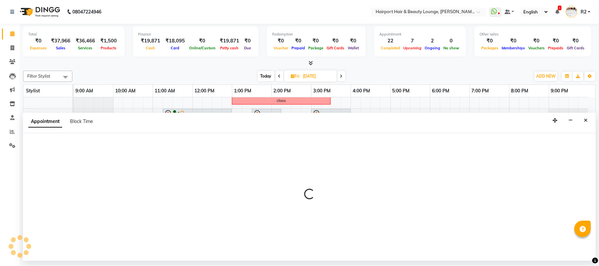
select select "14044"
select select "840"
select select "tentative"
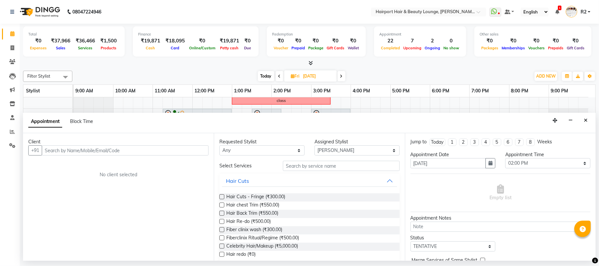
click at [55, 153] on input "text" at bounding box center [125, 150] width 167 height 10
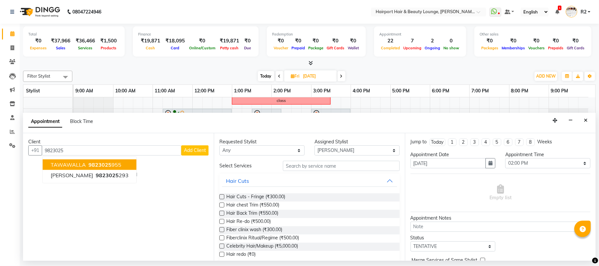
click at [107, 162] on span "9823025" at bounding box center [100, 165] width 23 height 7
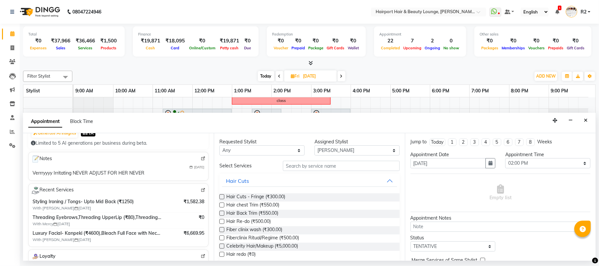
scroll to position [88, 0]
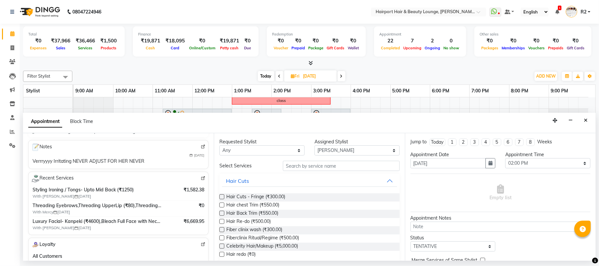
type input "9823025955"
click at [320, 168] on input "text" at bounding box center [341, 166] width 117 height 10
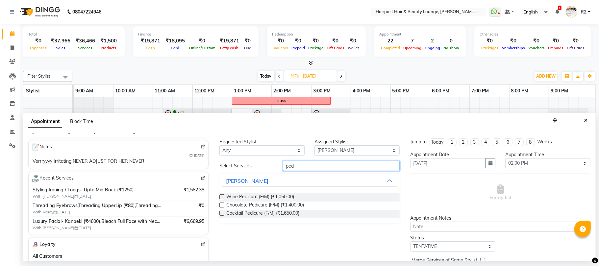
type input "ped"
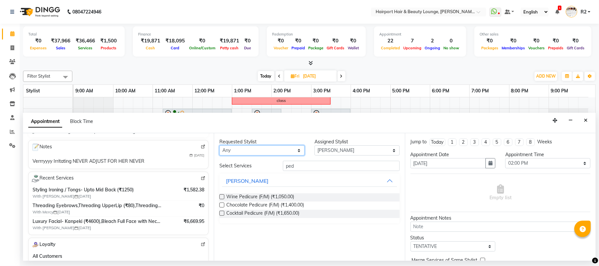
click at [299, 151] on select "Any [PERSON_NAME] [PERSON_NAME] [PERSON_NAME] [PERSON_NAME] [PERSON_NAME] Mercy…" at bounding box center [261, 150] width 85 height 10
select select "14044"
click at [219, 146] on select "Any [PERSON_NAME] [PERSON_NAME] [PERSON_NAME] [PERSON_NAME] [PERSON_NAME] Mercy…" at bounding box center [261, 150] width 85 height 10
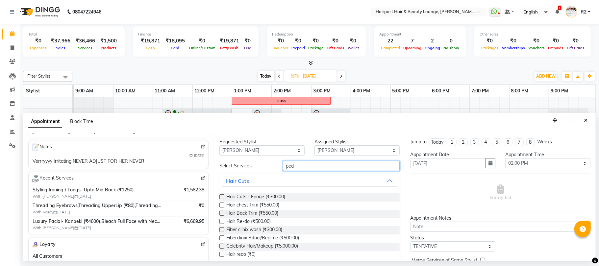
click at [303, 166] on input "ped" at bounding box center [341, 166] width 117 height 10
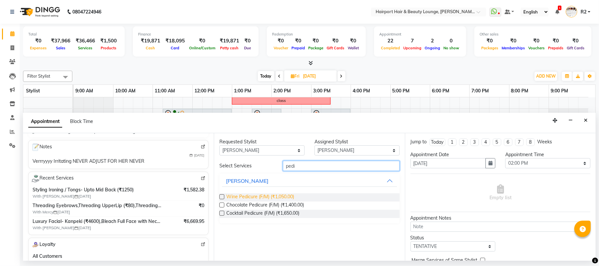
type input "pedi"
click at [247, 199] on span "Wine Pedicure (F/M) (₹1,050.00)" at bounding box center [260, 197] width 68 height 8
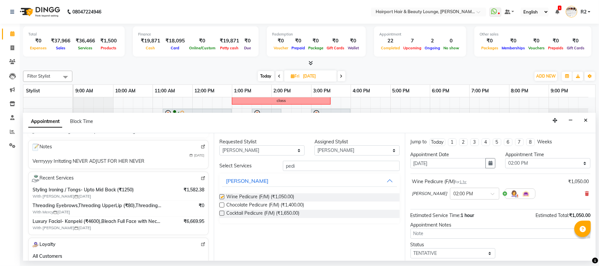
checkbox input "false"
click at [268, 150] on select "Any [PERSON_NAME] [PERSON_NAME] [PERSON_NAME] [PERSON_NAME] [PERSON_NAME] Mercy…" at bounding box center [261, 150] width 85 height 10
select select "null"
click at [219, 146] on select "Any [PERSON_NAME] [PERSON_NAME] [PERSON_NAME] [PERSON_NAME] [PERSON_NAME] Mercy…" at bounding box center [261, 150] width 85 height 10
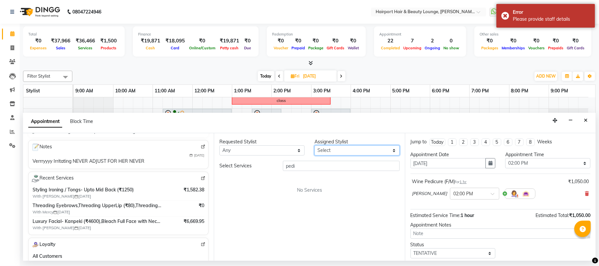
click at [324, 152] on select "Select [PERSON_NAME] [PERSON_NAME] [PERSON_NAME] [PERSON_NAME] [PERSON_NAME] Me…" at bounding box center [357, 150] width 85 height 10
select select "52946"
click at [315, 146] on select "Select [PERSON_NAME] [PERSON_NAME] [PERSON_NAME] [PERSON_NAME] [PERSON_NAME] Me…" at bounding box center [357, 150] width 85 height 10
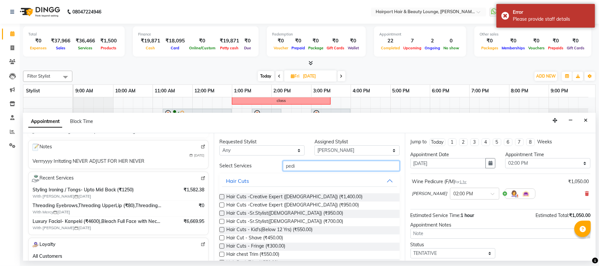
click at [303, 167] on input "pedi" at bounding box center [341, 166] width 117 height 10
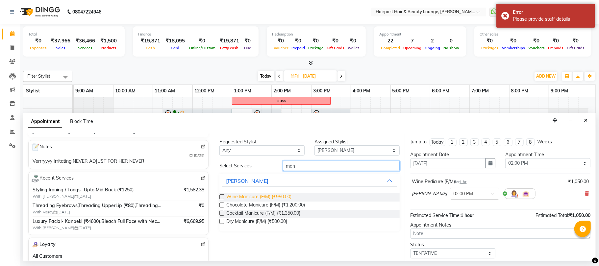
type input "man"
click at [279, 196] on span "Wine Manicure (F/M) (₹950.00)" at bounding box center [258, 197] width 65 height 8
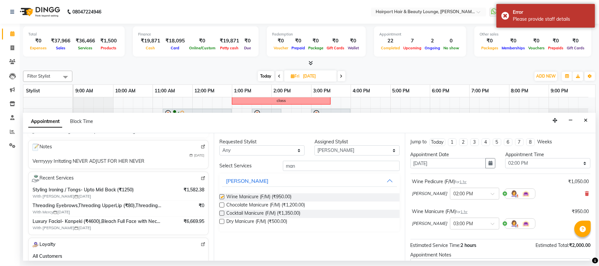
checkbox input "false"
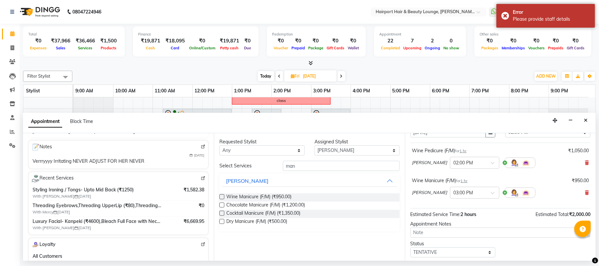
scroll to position [70, 0]
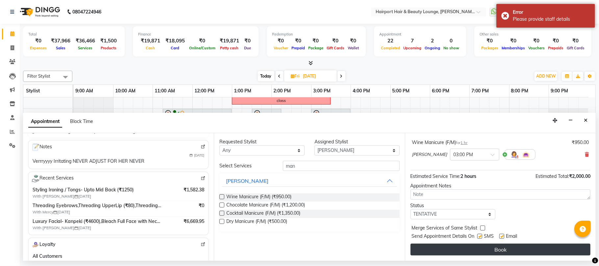
click at [491, 251] on button "Book" at bounding box center [501, 250] width 180 height 12
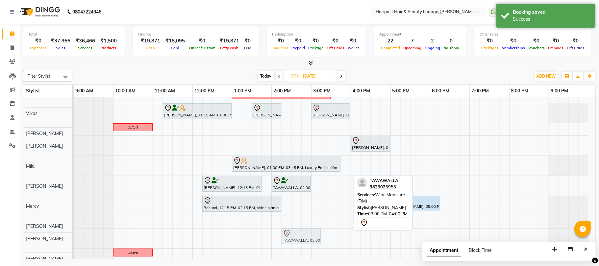
scroll to position [67, 0]
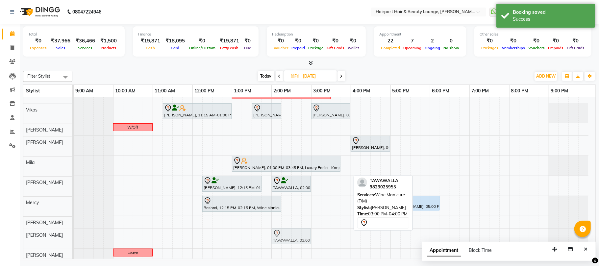
drag, startPoint x: 333, startPoint y: 245, endPoint x: 293, endPoint y: 249, distance: 41.0
click at [293, 249] on div "Hussian, 11:30 AM-12:00 PM, Hair Cuts -Creative Expert (Male) Jashank Bhandari,…" at bounding box center [335, 145] width 522 height 231
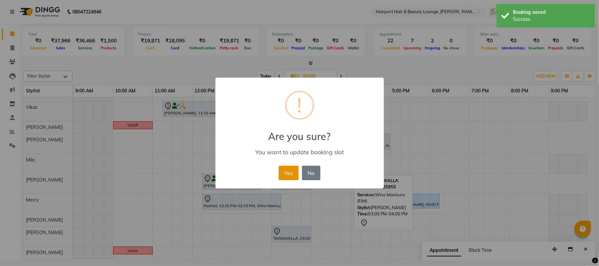
click at [286, 170] on button "Yes" at bounding box center [289, 173] width 20 height 14
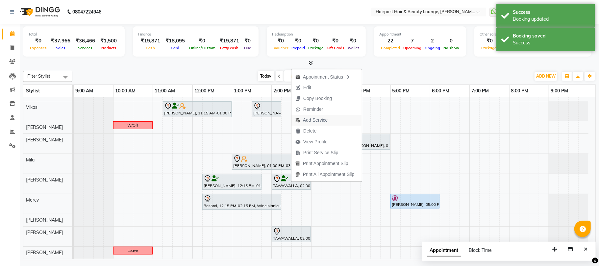
click at [317, 121] on span "Add Service" at bounding box center [315, 120] width 25 height 7
select select "14044"
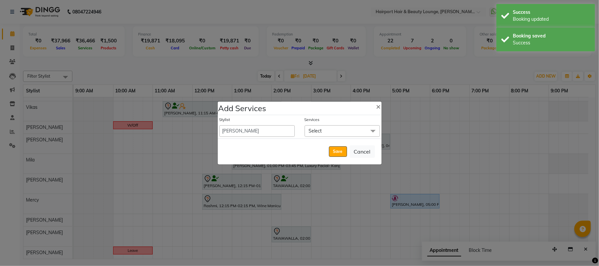
click at [328, 129] on span "Select" at bounding box center [342, 131] width 75 height 12
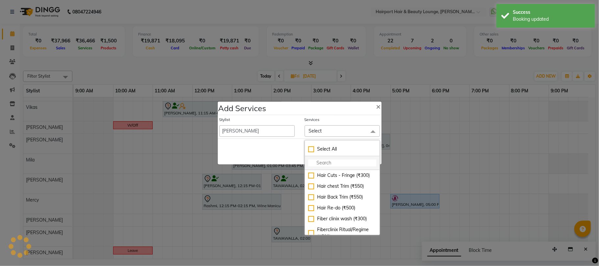
click at [317, 166] on input "multiselect-search" at bounding box center [342, 163] width 68 height 7
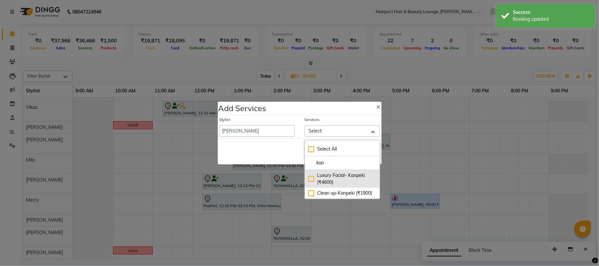
type input "kan"
click at [323, 176] on div "Luxury Facial- Kanpeki (₹4600)" at bounding box center [342, 179] width 68 height 14
checkbox input "true"
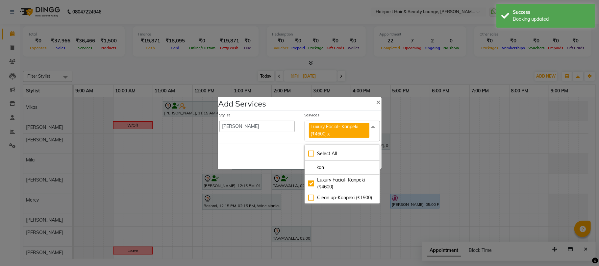
click at [279, 153] on div "Save Cancel" at bounding box center [300, 156] width 164 height 26
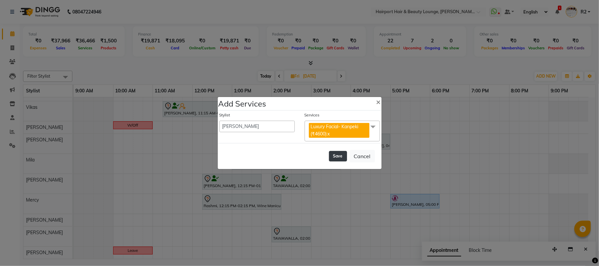
click at [339, 153] on button "Save" at bounding box center [338, 156] width 18 height 11
select select "7127"
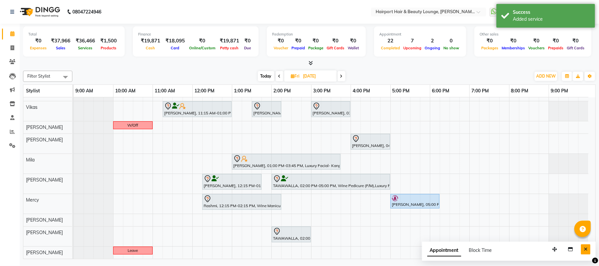
click at [586, 251] on icon "Close" at bounding box center [586, 249] width 4 height 5
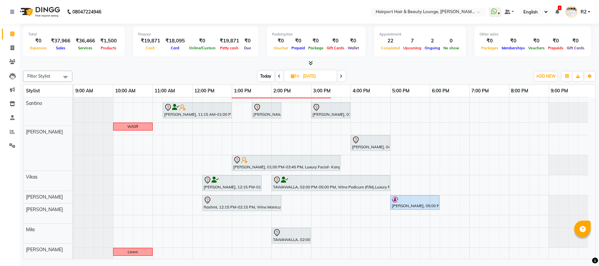
scroll to position [0, 0]
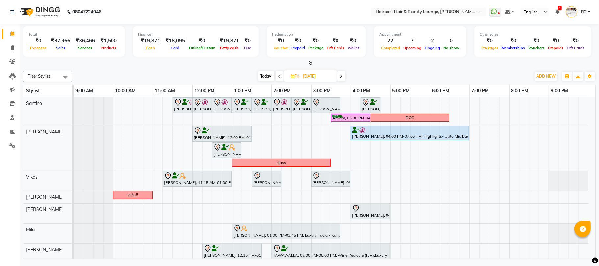
click at [265, 76] on span "Today" at bounding box center [266, 76] width 16 height 10
type input "[DATE]"
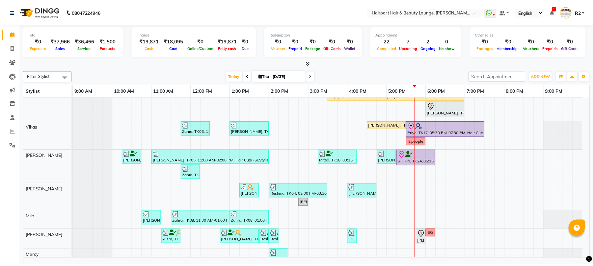
scroll to position [88, 0]
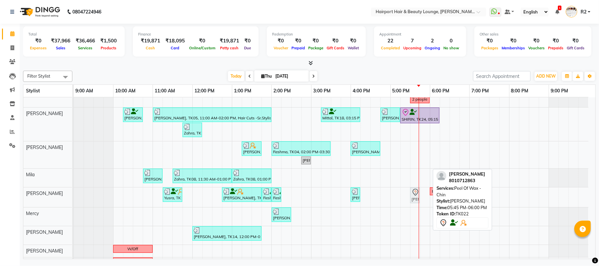
drag, startPoint x: 423, startPoint y: 195, endPoint x: 415, endPoint y: 199, distance: 9.4
click at [74, 199] on div "Yusra, TK13, 11:15 AM-11:45 AM, Threading Eyebrows,Threading UpperLip (₹80) Pus…" at bounding box center [74, 198] width 0 height 20
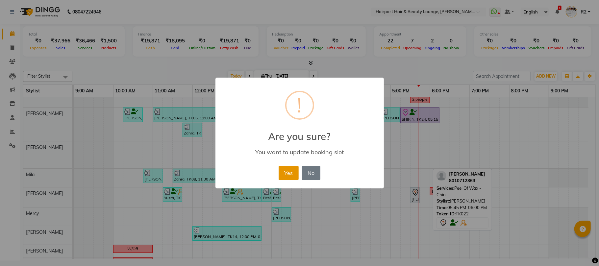
click at [297, 175] on button "Yes" at bounding box center [289, 173] width 20 height 14
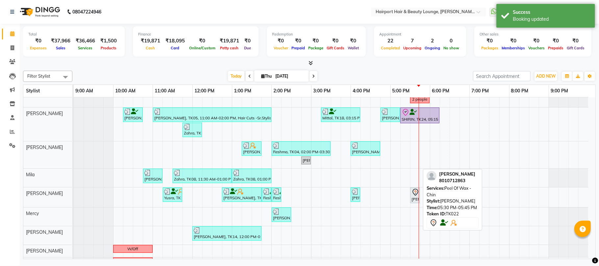
click at [414, 199] on div "Yogita, TK22, 05:30 PM-05:45 PM, Peel Of Wax -Chin" at bounding box center [415, 196] width 8 height 14
select select "7"
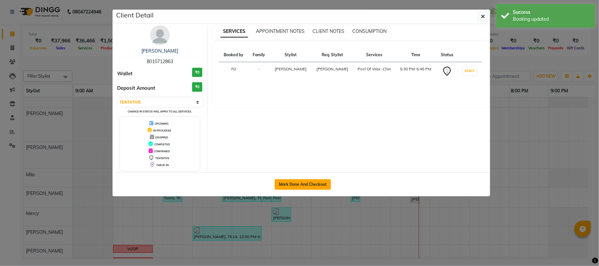
click at [296, 187] on button "Mark Done And Checkout" at bounding box center [303, 184] width 56 height 11
select select "622"
select select "service"
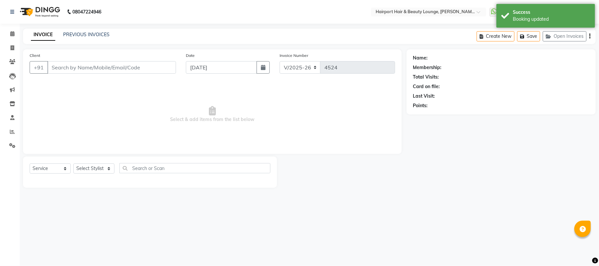
type input "8010712863"
select select "14044"
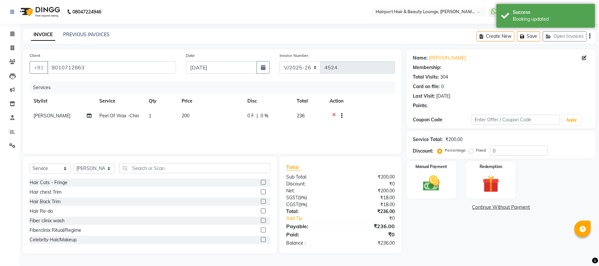
click at [158, 112] on td "1" at bounding box center [161, 117] width 33 height 16
select select "1: Object"
select select "14044"
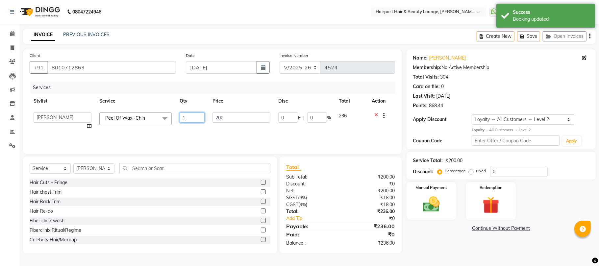
click at [178, 117] on td "1" at bounding box center [192, 121] width 33 height 25
type input "2"
click at [174, 138] on div "Services Stylist Service Qty Price Disc Total Action 8806278622 9822054562 Acco…" at bounding box center [213, 115] width 366 height 66
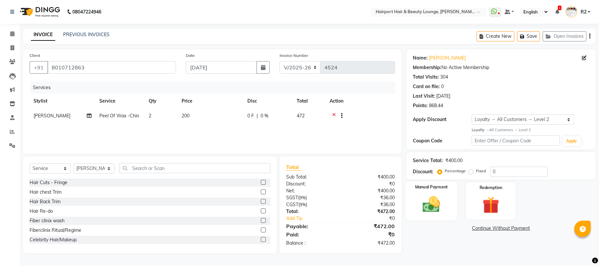
click at [446, 203] on img at bounding box center [431, 204] width 29 height 20
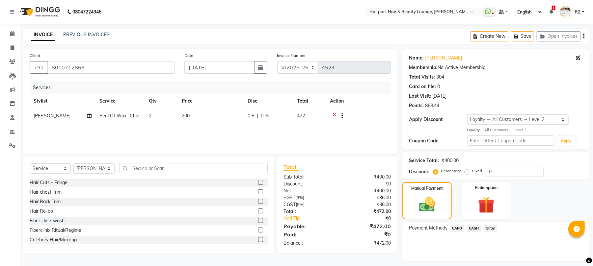
click at [461, 227] on span "CARD" at bounding box center [457, 229] width 14 height 8
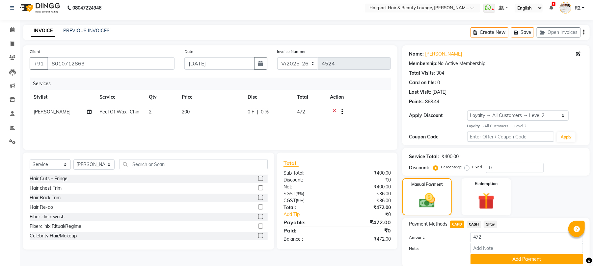
scroll to position [28, 0]
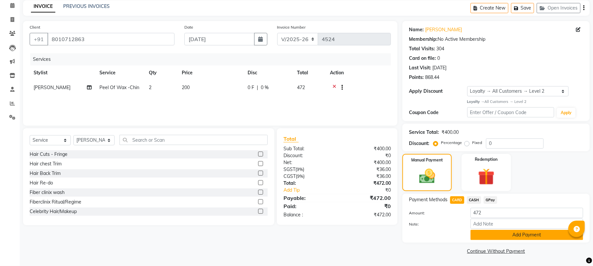
click at [496, 238] on button "Add Payment" at bounding box center [526, 235] width 113 height 10
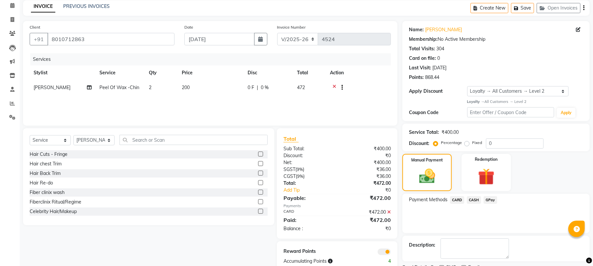
scroll to position [57, 0]
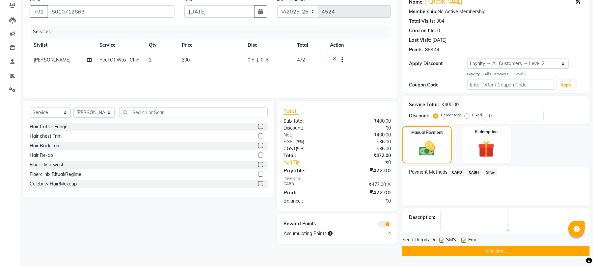
click at [506, 247] on button "Checkout" at bounding box center [495, 251] width 187 height 10
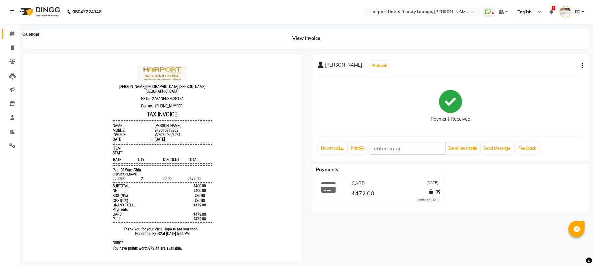
click at [10, 32] on icon at bounding box center [12, 33] width 4 height 5
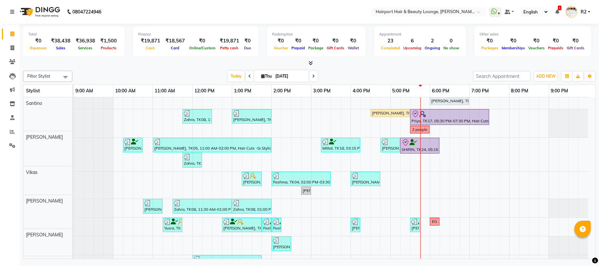
scroll to position [88, 0]
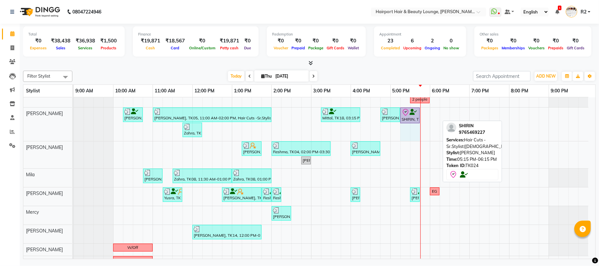
drag, startPoint x: 438, startPoint y: 115, endPoint x: 419, endPoint y: 127, distance: 21.9
click at [419, 127] on div "Charmaine Soni, TK03, 10:15 AM-10:45 AM, Hair Cuts -Sr.Stylist(Female) Asmita, …" at bounding box center [331, 125] width 515 height 34
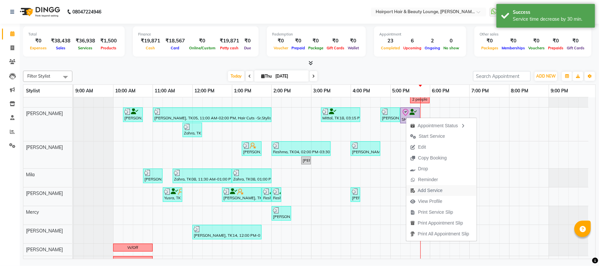
click at [428, 188] on span "Add Service" at bounding box center [430, 190] width 25 height 7
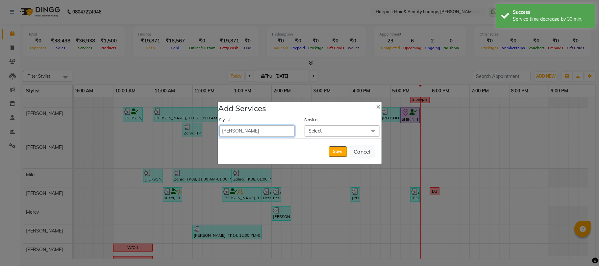
click at [264, 127] on select "8806278622 9822054562 Accounts IV Camp Adnan Alc 3 Alc Camp Office Anandita Ati…" at bounding box center [256, 131] width 75 height 12
select select "87307"
click at [219, 125] on select "8806278622 9822054562 Accounts IV Camp Adnan Alc 3 Alc Camp Office Anandita Ati…" at bounding box center [256, 131] width 75 height 12
select select "1095"
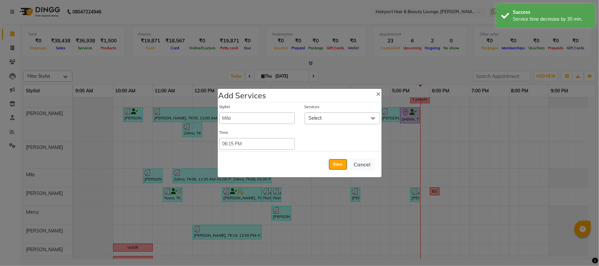
click at [337, 121] on span "Select" at bounding box center [342, 119] width 75 height 12
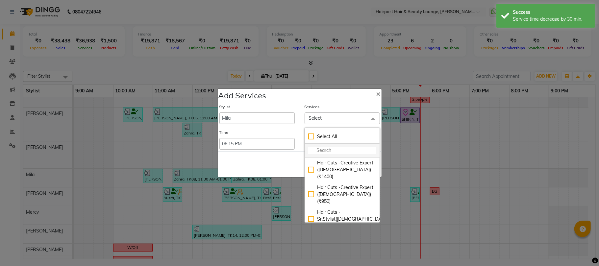
click at [337, 152] on input "multiselect-search" at bounding box center [342, 150] width 68 height 7
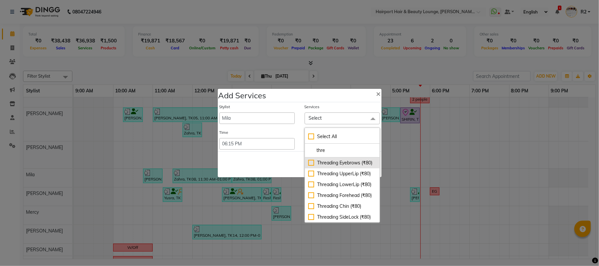
type input "thre"
click at [337, 166] on div "Threading Eyebrows (₹80)" at bounding box center [342, 163] width 68 height 7
checkbox input "true"
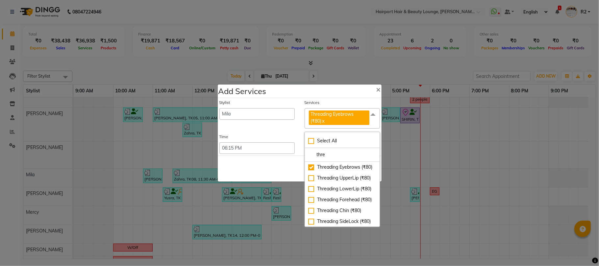
click at [276, 165] on div "Save Cancel" at bounding box center [300, 169] width 164 height 26
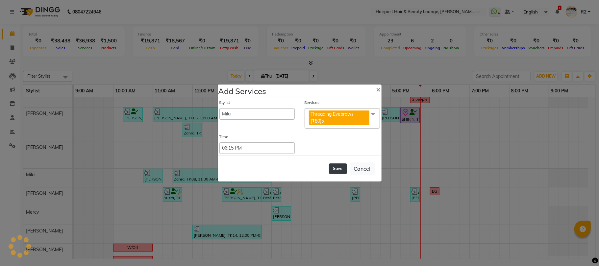
click at [331, 169] on button "Save" at bounding box center [338, 169] width 18 height 11
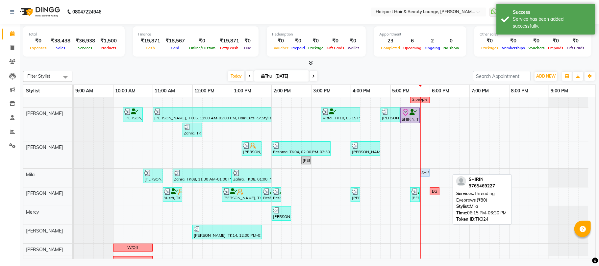
drag, startPoint x: 445, startPoint y: 173, endPoint x: 425, endPoint y: 182, distance: 21.8
click at [425, 182] on div "Sheetal, TK01, 12:45 PM-04:45 PM, Highlights- Upto Mid Back Amaan, TK02, 05:00 …" at bounding box center [335, 139] width 522 height 259
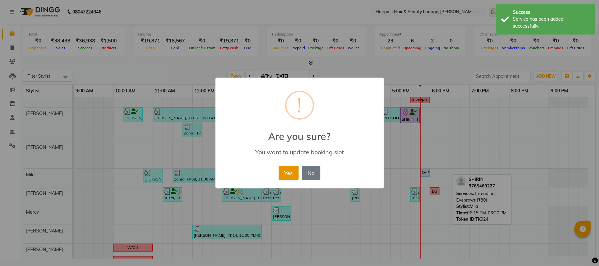
click at [290, 170] on button "Yes" at bounding box center [289, 173] width 20 height 14
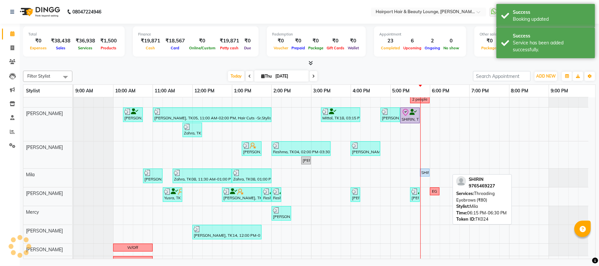
click at [426, 174] on div "SHIRIN, TK24, 06:15 PM-06:30 PM, Threading Eyebrows (₹80)" at bounding box center [425, 173] width 8 height 6
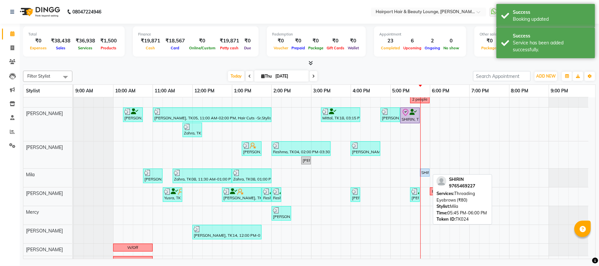
click at [426, 174] on div "SHIRIN, TK24, 05:45 PM-06:00 PM, Threading Eyebrows (₹80)" at bounding box center [425, 173] width 8 height 6
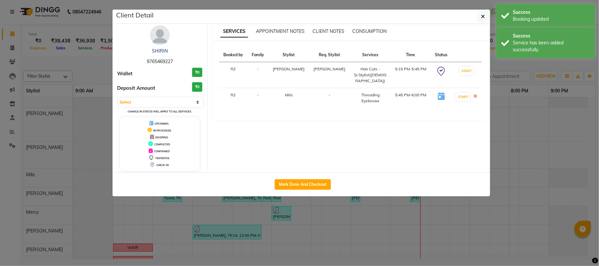
click at [141, 96] on div "SHIRIN 9765469227 Wallet ₹0 Deposit Amount ₹0 Select IN SERVICE CONFIRMED TENTA…" at bounding box center [160, 97] width 95 height 145
click at [140, 109] on div "Select IN SERVICE CONFIRMED TENTATIVE CHECK IN MARK DONE DROPPED UPCOMING Chang…" at bounding box center [159, 105] width 85 height 17
click at [145, 103] on select "Select IN SERVICE CONFIRMED TENTATIVE CHECK IN MARK DONE DROPPED UPCOMING" at bounding box center [160, 102] width 85 height 9
select select "1"
click at [118, 98] on select "Select IN SERVICE CONFIRMED TENTATIVE CHECK IN MARK DONE DROPPED UPCOMING" at bounding box center [160, 102] width 85 height 9
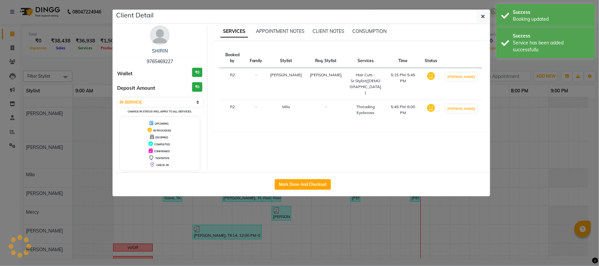
click at [88, 69] on ngb-modal-window "Client Detail SHIRIN 9765469227 Wallet ₹0 Deposit Amount ₹0 Select IN SERVICE C…" at bounding box center [299, 133] width 599 height 266
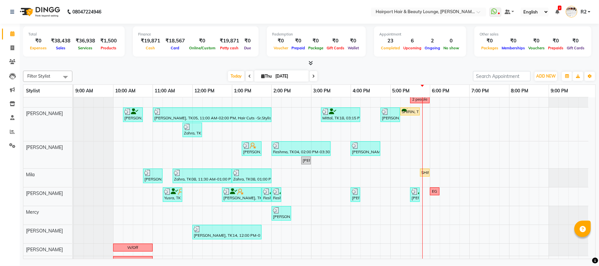
click at [266, 76] on span "Thu" at bounding box center [267, 76] width 14 height 5
select select "9"
select select "2025"
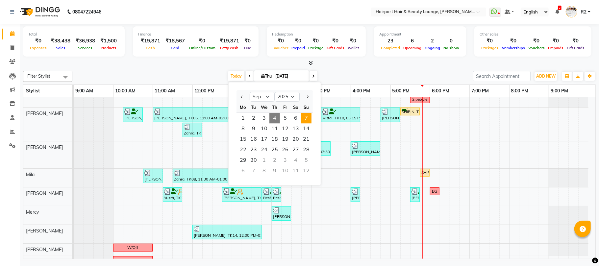
click at [307, 117] on span "7" at bounding box center [306, 118] width 11 height 11
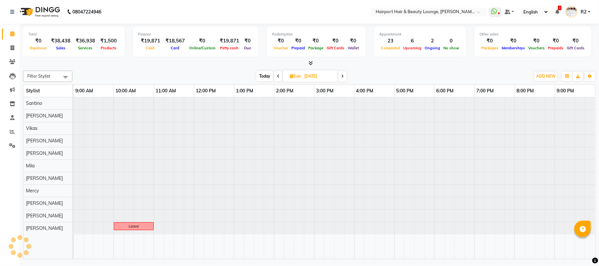
scroll to position [0, 0]
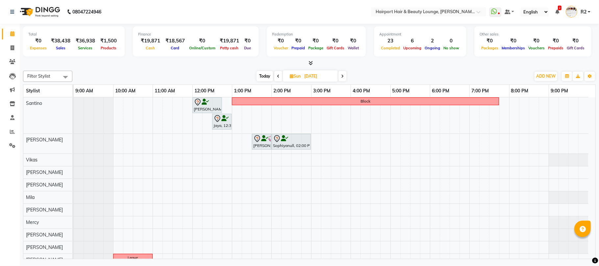
click at [277, 76] on icon at bounding box center [278, 76] width 3 height 4
type input "06-09-2025"
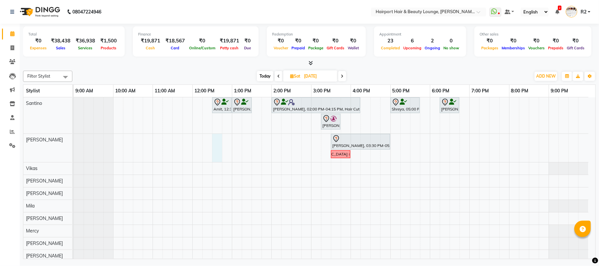
click at [219, 150] on div "Amit, 12:30 PM-01:00 PM, Hair Cuts -Creative Expert (Male) VISHI, 01:00 PM-01:3…" at bounding box center [335, 185] width 522 height 177
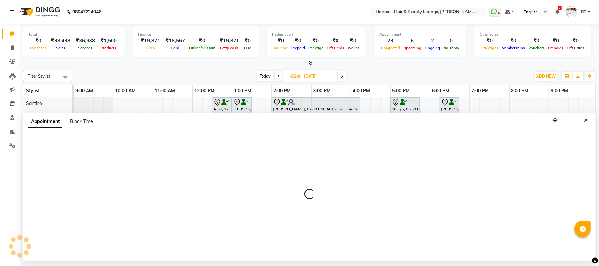
select select "9138"
select select "tentative"
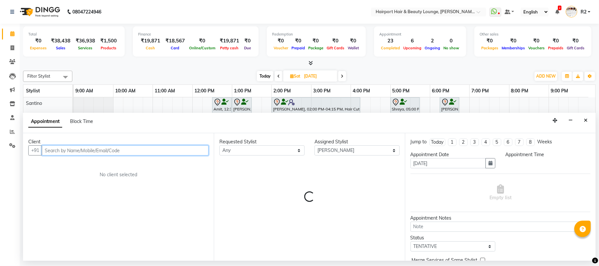
select select "750"
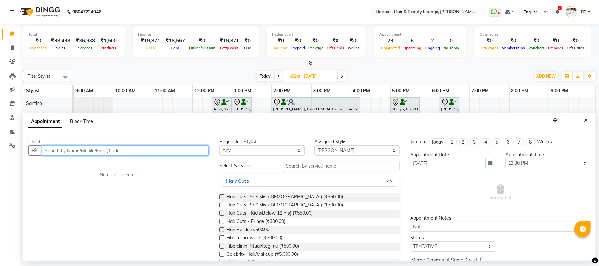
click at [59, 152] on input "text" at bounding box center [125, 150] width 167 height 10
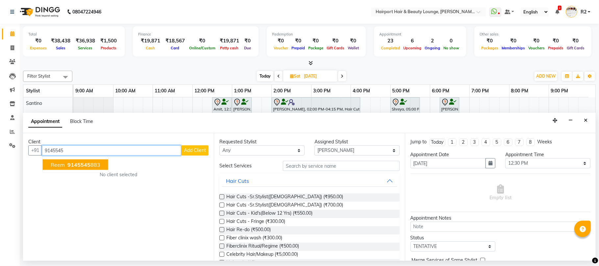
click at [79, 165] on span "9145545" at bounding box center [78, 165] width 23 height 7
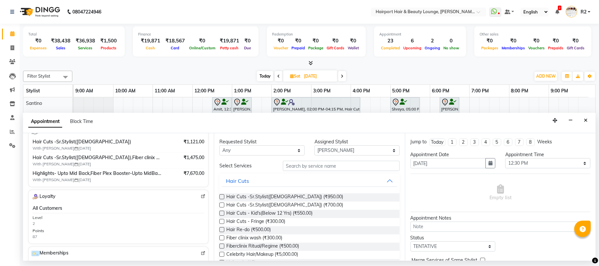
scroll to position [132, 0]
type input "9145545883"
click at [244, 149] on select "Any [PERSON_NAME] [PERSON_NAME] [PERSON_NAME] [PERSON_NAME] [PERSON_NAME] Mercy…" at bounding box center [261, 150] width 85 height 10
select select "9138"
click at [219, 146] on select "Any [PERSON_NAME] [PERSON_NAME] [PERSON_NAME] [PERSON_NAME] [PERSON_NAME] Mercy…" at bounding box center [261, 150] width 85 height 10
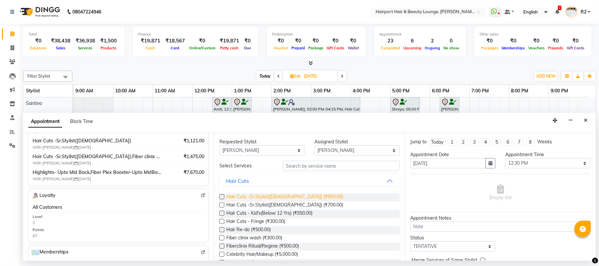
click at [281, 196] on span "Hair Cuts -Sr.Stylist([DEMOGRAPHIC_DATA]) (₹950.00)" at bounding box center [284, 197] width 117 height 8
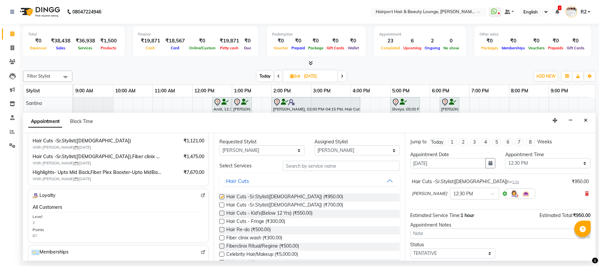
checkbox input "false"
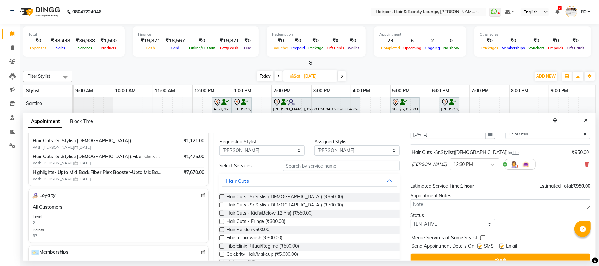
scroll to position [40, 0]
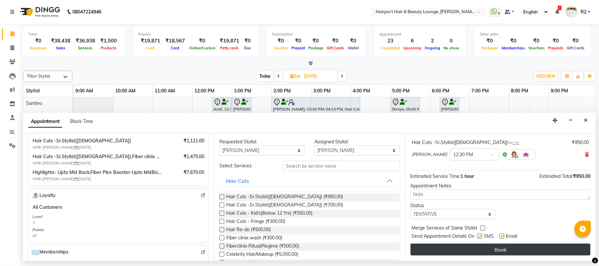
click at [482, 248] on button "Book" at bounding box center [501, 250] width 180 height 12
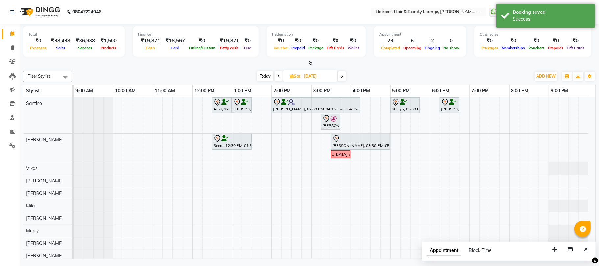
click at [265, 75] on span "Today" at bounding box center [265, 76] width 16 height 10
type input "[DATE]"
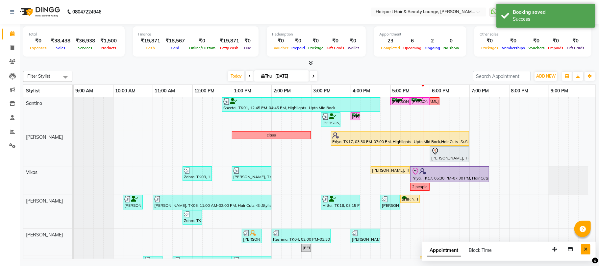
click at [586, 250] on icon "Close" at bounding box center [586, 249] width 4 height 5
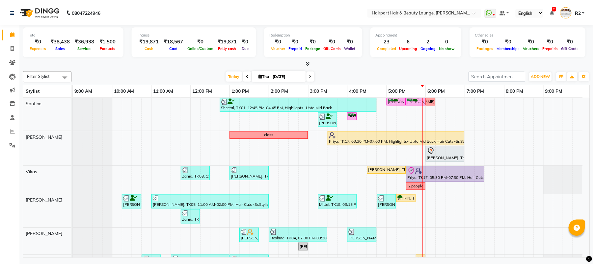
scroll to position [44, 0]
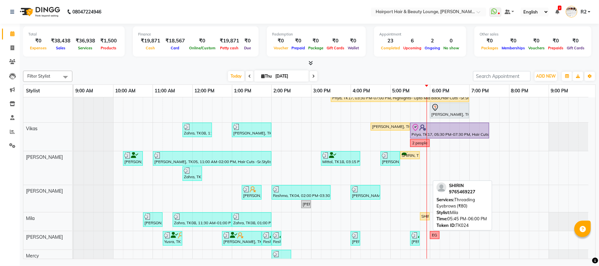
click at [423, 218] on div "SHIRIN, TK24, 05:45 PM-06:00 PM, Threading Eyebrows (₹80)" at bounding box center [425, 217] width 8 height 6
select select "1"
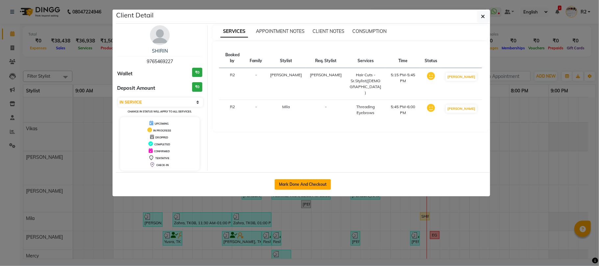
click at [323, 182] on button "Mark Done And Checkout" at bounding box center [303, 184] width 56 height 11
select select "622"
select select "service"
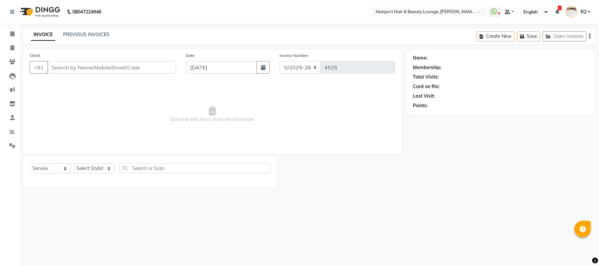
type input "9765469227"
select select "87307"
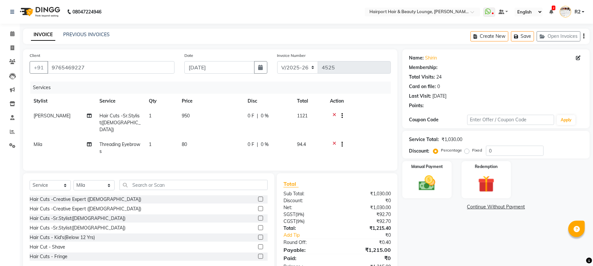
select select "1: Object"
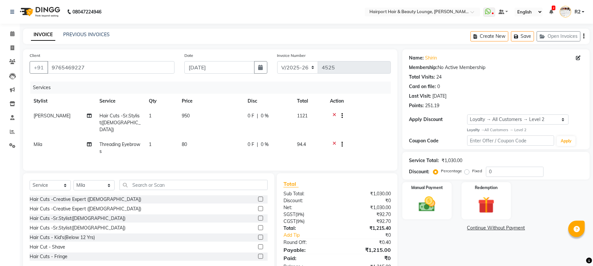
click at [168, 137] on td "1" at bounding box center [161, 148] width 33 height 22
select select "87307"
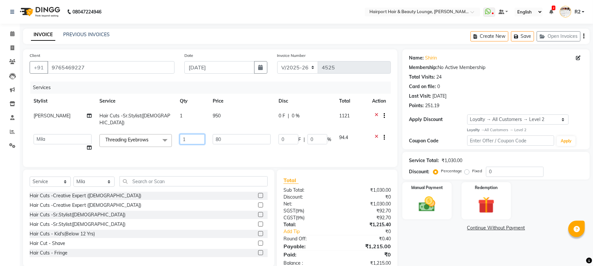
drag, startPoint x: 187, startPoint y: 136, endPoint x: 157, endPoint y: 145, distance: 30.9
click at [157, 145] on tr "8806278622 9822054562 Accounts IV Camp Adnan Alc 3 Alc Camp Office Anandita Ati…" at bounding box center [210, 142] width 361 height 25
type input "3"
click at [234, 145] on td "80" at bounding box center [242, 142] width 66 height 25
select select "87307"
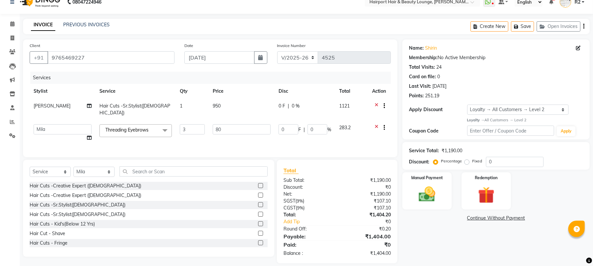
scroll to position [18, 0]
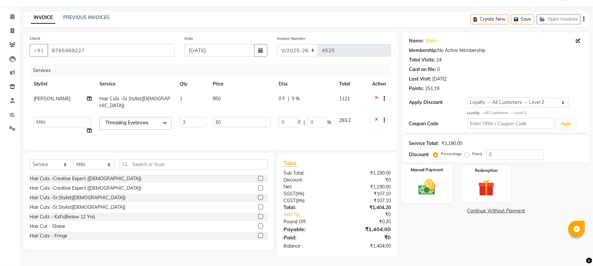
click at [422, 185] on img at bounding box center [427, 187] width 28 height 20
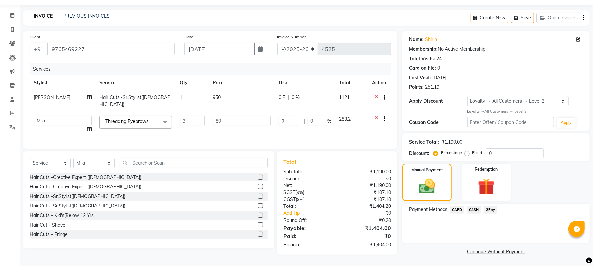
click at [454, 213] on span "CARD" at bounding box center [457, 210] width 14 height 8
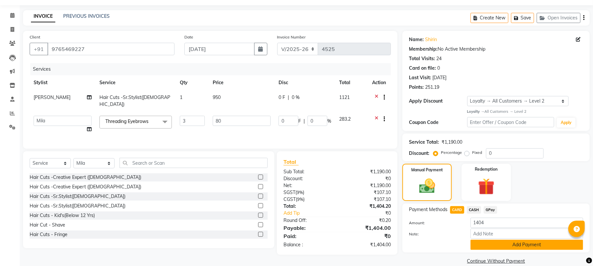
click at [497, 247] on button "Add Payment" at bounding box center [526, 245] width 113 height 10
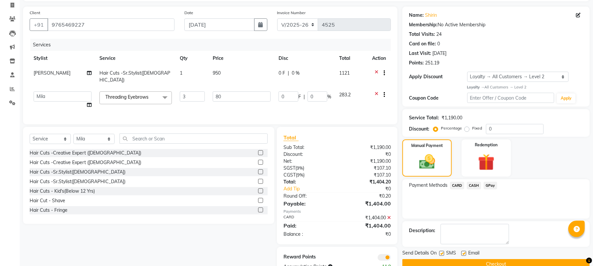
scroll to position [64, 0]
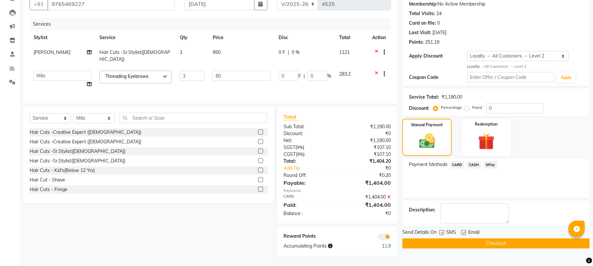
click at [495, 245] on button "Checkout" at bounding box center [495, 244] width 187 height 10
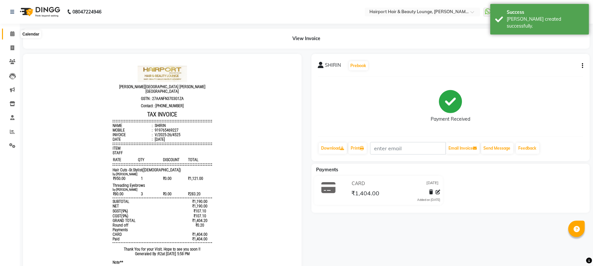
click at [16, 31] on span at bounding box center [13, 34] width 12 height 8
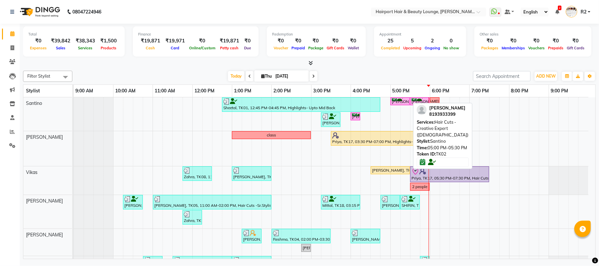
click at [396, 103] on div "[PERSON_NAME], TK02, 05:00 PM-05:30 PM, Hair Cuts -Creative Expert ([DEMOGRAPHI…" at bounding box center [400, 101] width 18 height 6
select select "6"
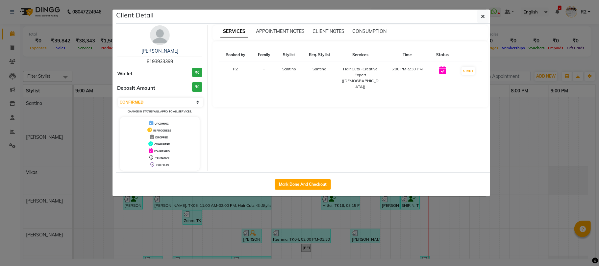
click at [503, 50] on ngb-modal-window "Client Detail Amaan 8193933399 Wallet ₹0 Deposit Amount ₹0 Select IN SERVICE CO…" at bounding box center [299, 133] width 599 height 266
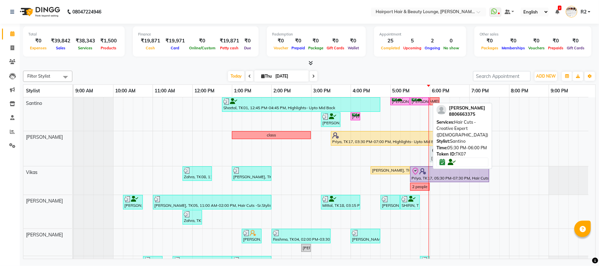
click at [422, 99] on icon at bounding box center [420, 98] width 7 height 0
select select "6"
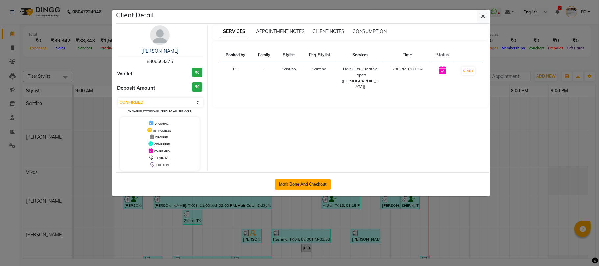
drag, startPoint x: 310, startPoint y: 181, endPoint x: 320, endPoint y: 181, distance: 10.5
click at [310, 182] on button "Mark Done And Checkout" at bounding box center [303, 184] width 56 height 11
select select "622"
select select "service"
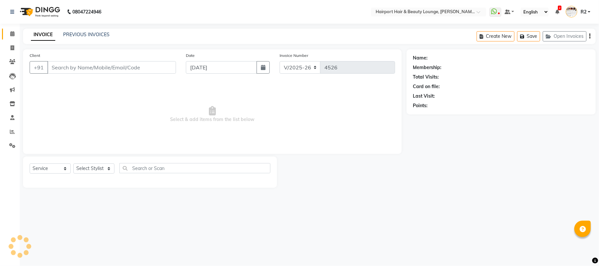
type input "8806663375"
select select "9137"
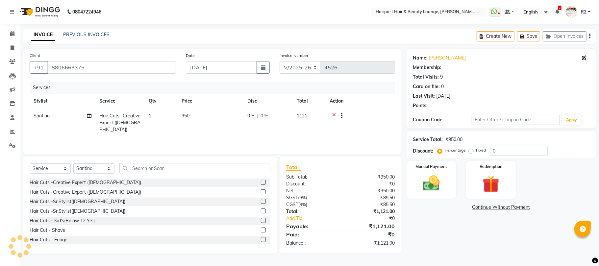
click at [197, 123] on td "950" at bounding box center [211, 123] width 66 height 29
select select "1: Object"
select select "9137"
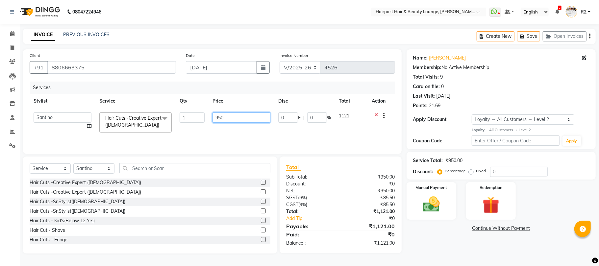
drag, startPoint x: 218, startPoint y: 116, endPoint x: 210, endPoint y: 119, distance: 8.4
click at [210, 119] on td "950" at bounding box center [242, 123] width 66 height 28
type input "650"
click at [232, 135] on div "Services Stylist Service Qty Price Disc Total Action 8806278622 9822054562 Acco…" at bounding box center [213, 115] width 366 height 66
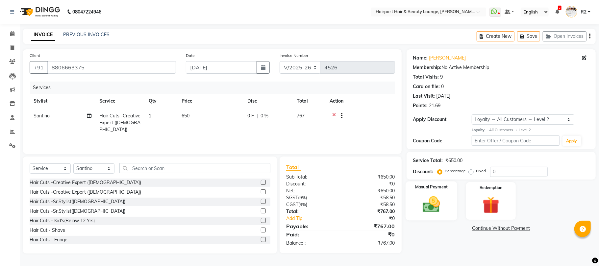
click at [449, 204] on div "Manual Payment" at bounding box center [432, 201] width 52 height 39
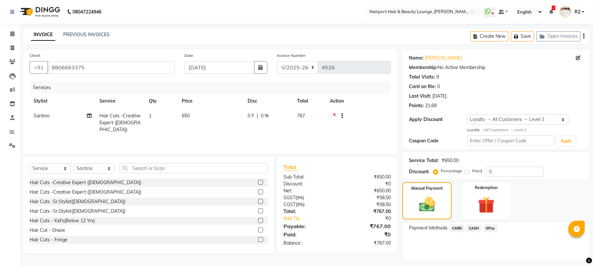
click at [471, 228] on span "CASH" at bounding box center [474, 229] width 14 height 8
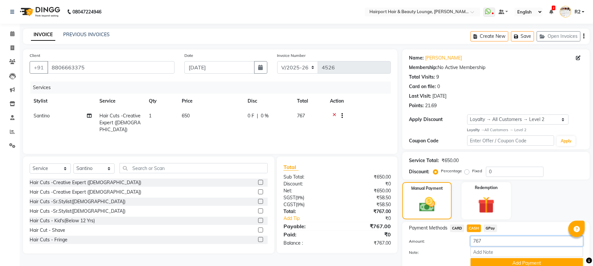
drag, startPoint x: 490, startPoint y: 245, endPoint x: 403, endPoint y: 242, distance: 86.6
click at [403, 242] on div "Payment Methods CARD CASH GPay Amount: 767 Note: Add Payment" at bounding box center [495, 246] width 187 height 49
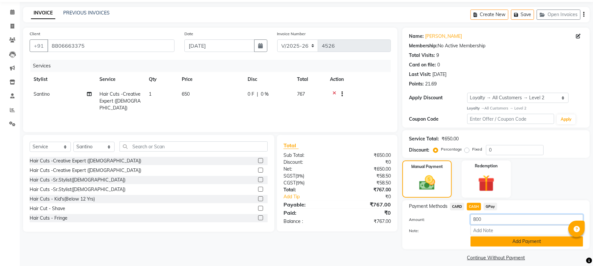
scroll to position [28, 0]
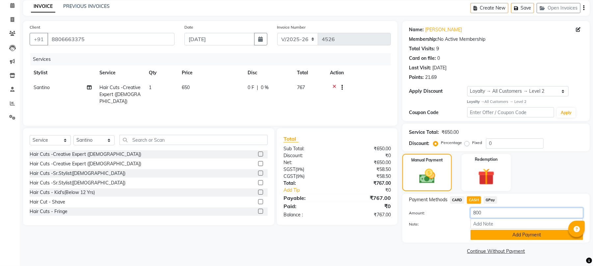
type input "800"
click at [503, 235] on button "Add Payment" at bounding box center [526, 235] width 113 height 10
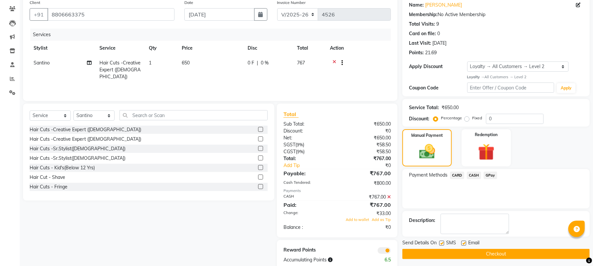
scroll to position [66, 0]
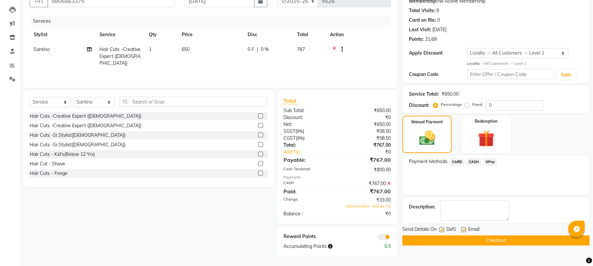
click at [389, 183] on icon at bounding box center [389, 183] width 4 height 5
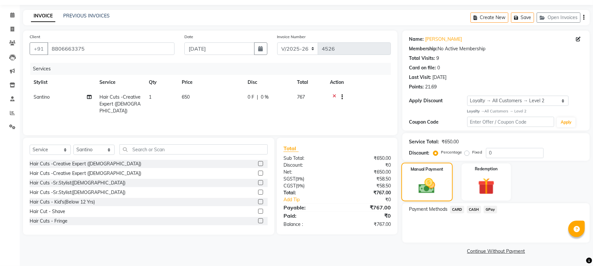
scroll to position [19, 0]
click at [474, 211] on span "CASH" at bounding box center [474, 210] width 14 height 8
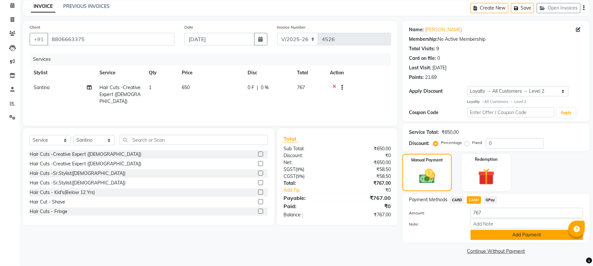
click at [498, 236] on button "Add Payment" at bounding box center [526, 235] width 113 height 10
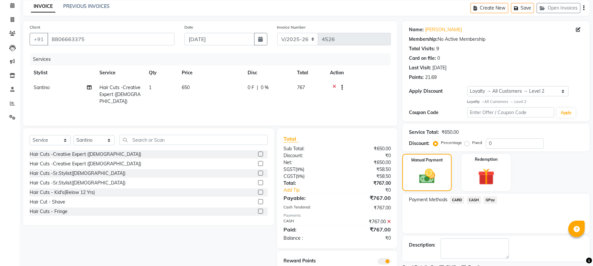
scroll to position [57, 0]
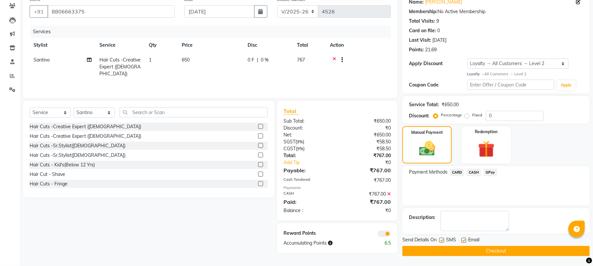
click at [480, 252] on button "Checkout" at bounding box center [495, 251] width 187 height 10
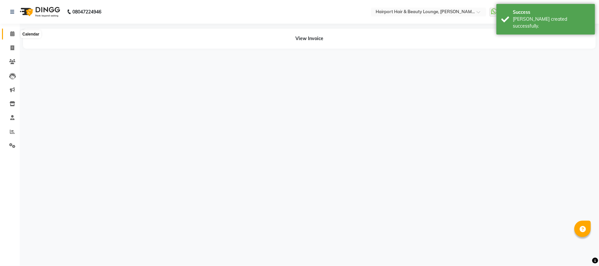
click at [8, 34] on span at bounding box center [13, 34] width 12 height 8
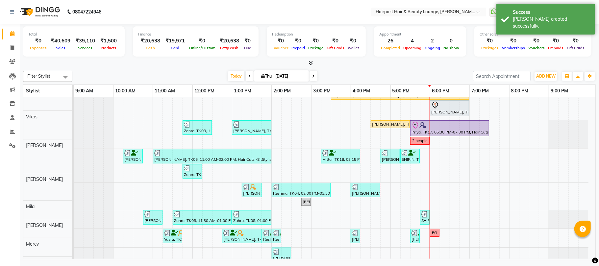
scroll to position [46, 0]
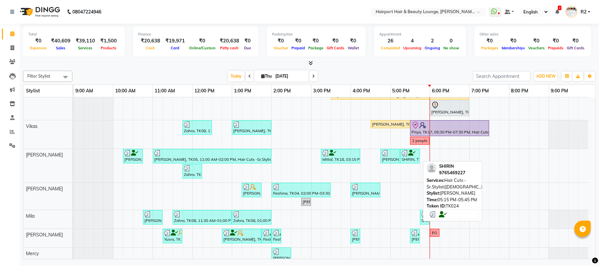
click at [408, 149] on link "SHIRIN, TK24, 05:15 PM-05:45 PM, Hair Cuts -Sr.Stylist(Female)" at bounding box center [409, 156] width 19 height 14
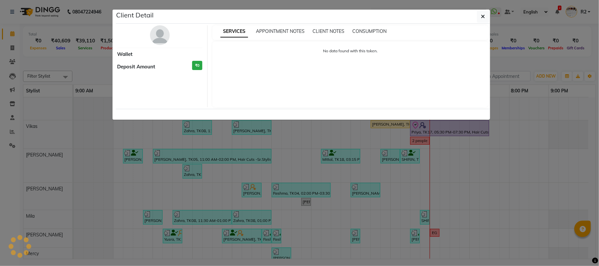
select select "3"
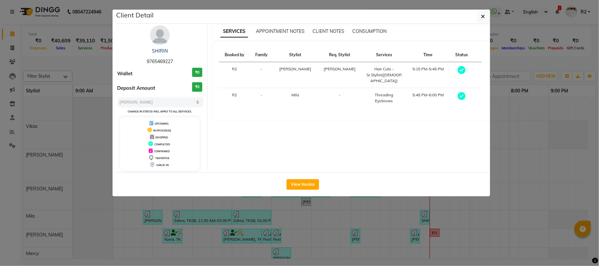
click at [91, 71] on ngb-modal-window "Client Detail SHIRIN 9765469227 Wallet ₹0 Deposit Amount ₹0 Select MARK DONE UP…" at bounding box center [299, 133] width 599 height 266
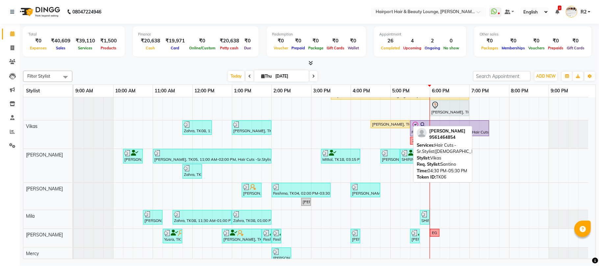
click at [385, 125] on div "[PERSON_NAME], TK06, 04:30 PM-05:30 PM, Hair Cuts -Sr.Stylist([DEMOGRAPHIC_DATA…" at bounding box center [390, 124] width 38 height 6
select select "1"
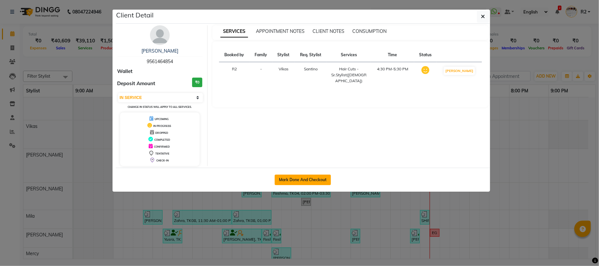
click at [311, 178] on button "Mark Done And Checkout" at bounding box center [303, 180] width 56 height 11
select select "service"
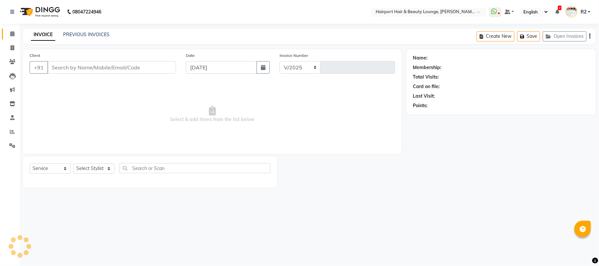
select select "622"
type input "4527"
type input "9561464854"
select select "70550"
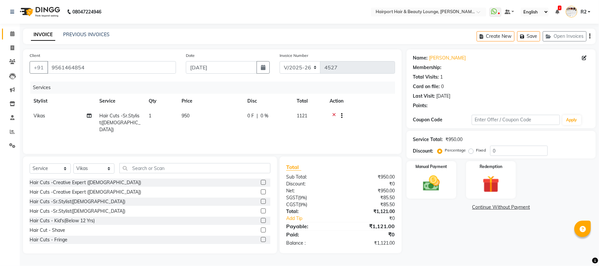
select select "1: Object"
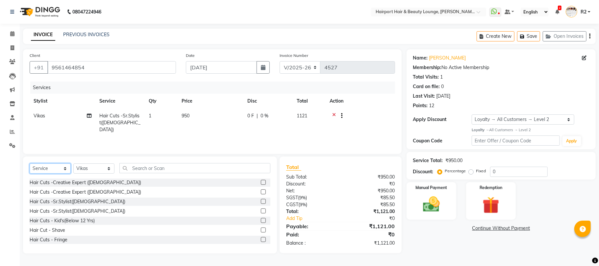
click at [63, 170] on select "Select Service Product Membership Package Voucher Prepaid Gift Card" at bounding box center [50, 169] width 41 height 10
click at [30, 164] on select "Select Service Product Membership Package Voucher Prepaid Gift Card" at bounding box center [50, 169] width 41 height 10
click at [103, 169] on select "Select Stylist 8806278622 9822054562 Accounts IV Camp Adnan Alc 3 Alc Camp Offi…" at bounding box center [93, 169] width 41 height 10
select select "87307"
click at [73, 164] on select "Select Stylist 8806278622 9822054562 Accounts IV Camp Adnan Alc 3 Alc Camp Offi…" at bounding box center [93, 169] width 41 height 10
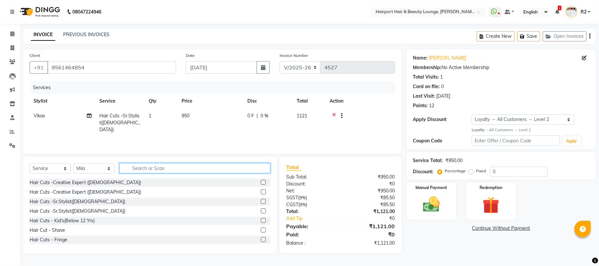
click at [157, 167] on input "text" at bounding box center [194, 168] width 151 height 10
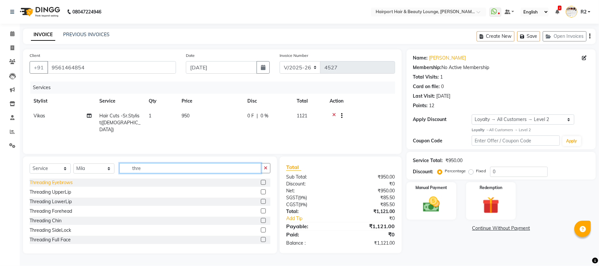
type input "thre"
click at [54, 180] on div "Threading Eyebrows" at bounding box center [51, 182] width 43 height 7
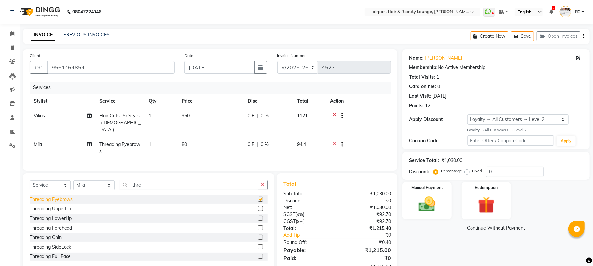
checkbox input "false"
click at [14, 32] on span at bounding box center [13, 34] width 12 height 8
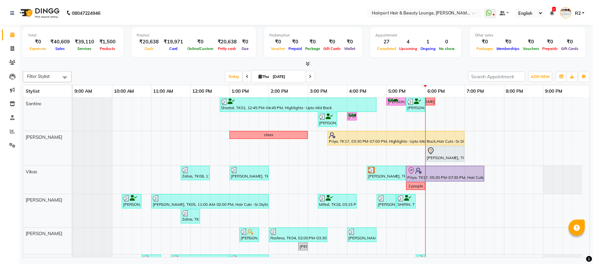
scroll to position [98, 0]
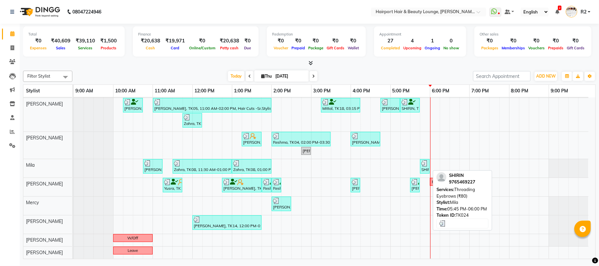
click at [422, 169] on div "SHIRIN, TK24, 05:45 PM-06:00 PM, Threading Eyebrows (₹80)" at bounding box center [425, 166] width 8 height 13
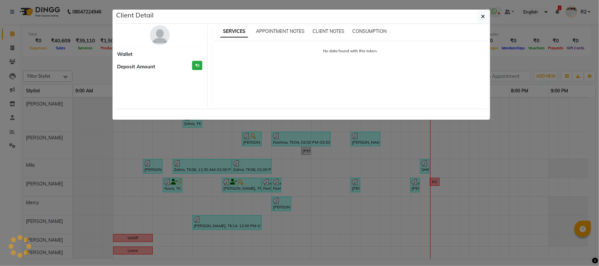
select select "3"
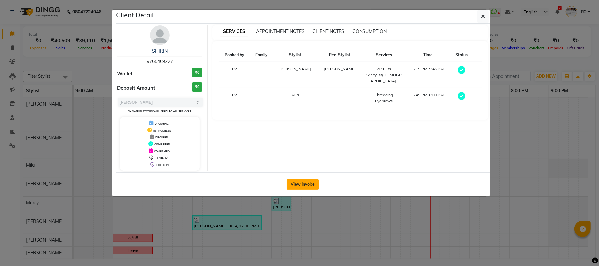
click at [307, 186] on button "View Invoice" at bounding box center [303, 184] width 33 height 11
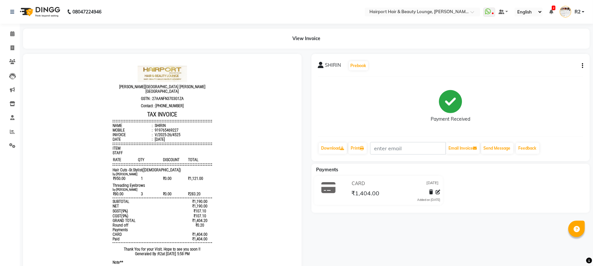
click at [581, 66] on icon "button" at bounding box center [581, 66] width 1 height 0
click at [535, 69] on div "Edit Invoice" at bounding box center [548, 69] width 45 height 8
select select "service"
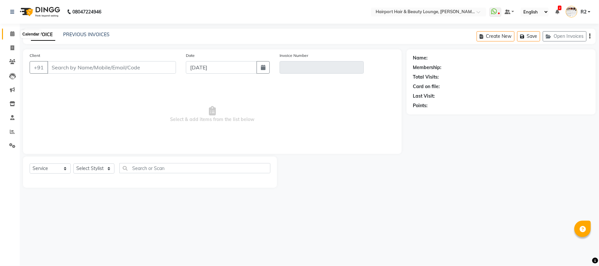
click at [14, 36] on span at bounding box center [13, 34] width 12 height 8
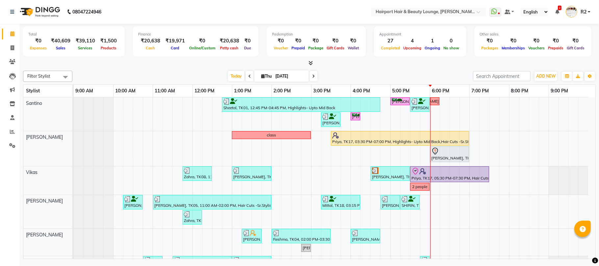
click at [584, 78] on div "Toggle Dropdown Calendar Settings Manage Tags Arrange Stylists Reset Stylists F…" at bounding box center [590, 76] width 12 height 11
click at [592, 76] on icon "button" at bounding box center [590, 76] width 4 height 4
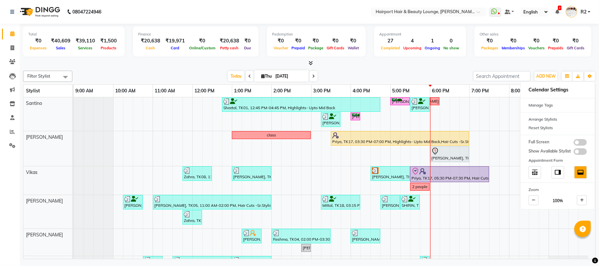
click at [434, 68] on div "Filter Stylist Select All Santino Anandita Vikas Adnan Elizabeth Mila Binita Me…" at bounding box center [309, 163] width 573 height 191
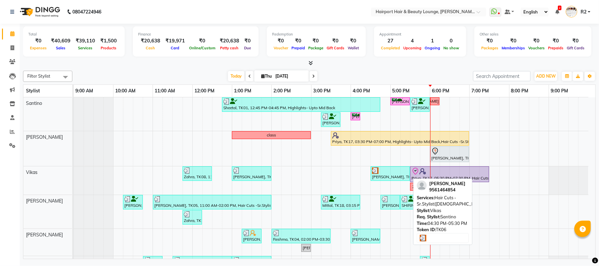
click at [384, 175] on div "[PERSON_NAME], TK06, 04:30 PM-05:30 PM, Hair Cuts -Sr.Stylist([DEMOGRAPHIC_DATA…" at bounding box center [390, 173] width 38 height 13
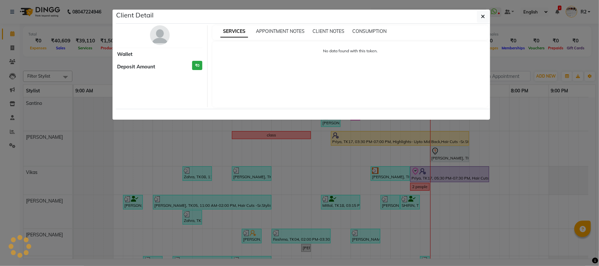
select select "3"
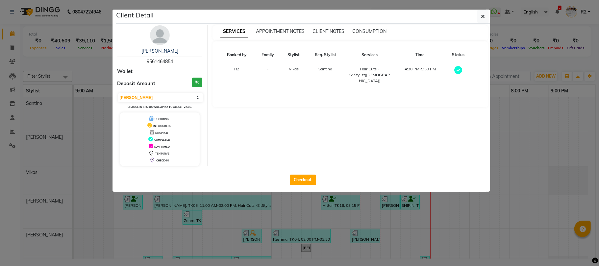
click at [78, 78] on ngb-modal-window "Client Detail Vinita 9561464854 Wallet Deposit Amount ₹0 Select MARK DONE UPCOM…" at bounding box center [299, 133] width 599 height 266
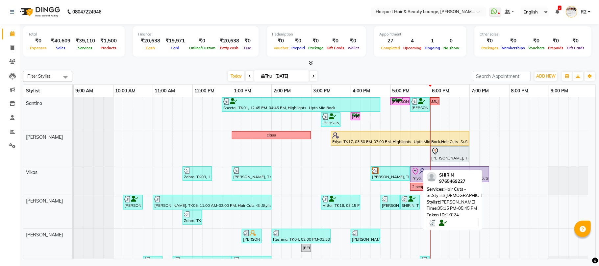
click at [414, 203] on div "SHIRIN, TK24, 05:15 PM-05:45 PM, Hair Cuts -Sr.Stylist(Female)" at bounding box center [410, 202] width 18 height 13
select select "3"
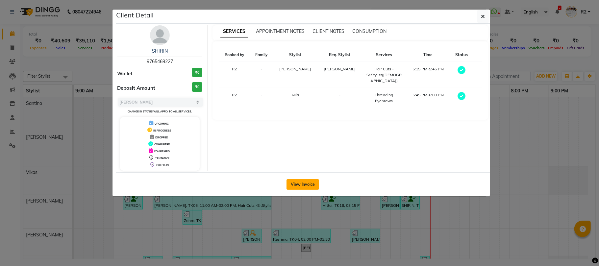
click at [309, 182] on button "View Invoice" at bounding box center [303, 184] width 33 height 11
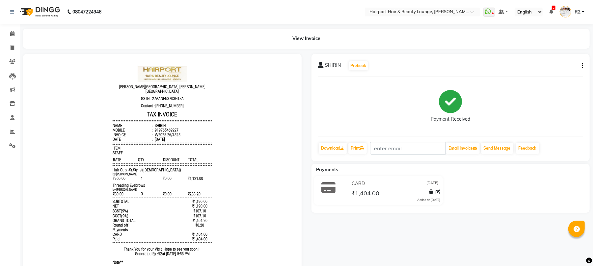
click at [583, 64] on div "SHIRIN Prebook Payment Received Download Print Email Invoice Send Message Feedb…" at bounding box center [450, 107] width 278 height 107
click at [582, 66] on icon "button" at bounding box center [581, 66] width 1 height 0
click at [545, 60] on div "Split Service Amount" at bounding box center [548, 61] width 45 height 8
select select "13264"
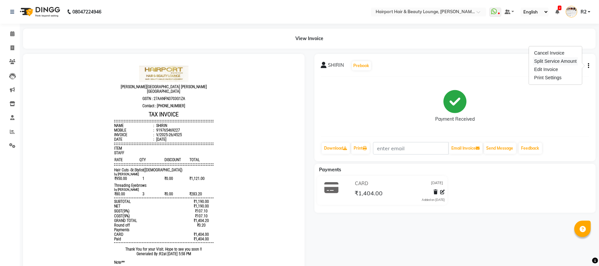
select select "87307"
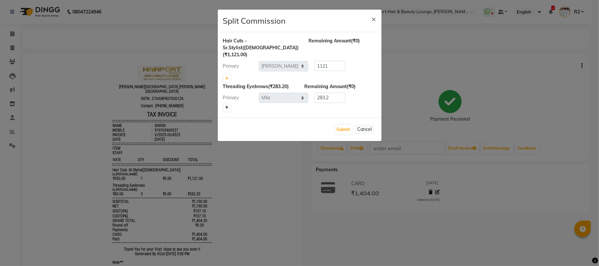
click at [228, 106] on icon at bounding box center [227, 108] width 4 height 4
type input "141.6"
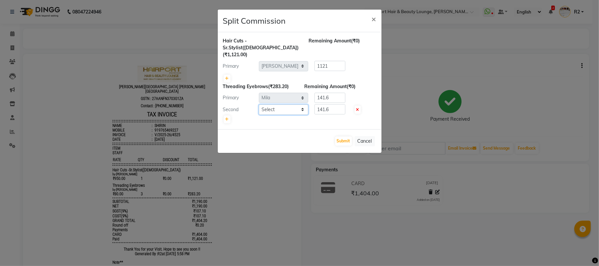
click at [292, 105] on select "Select 8806278622 9822054562 Accounts IV Camp Adnan Alc 3 Alc Camp Office Anand…" at bounding box center [283, 110] width 49 height 10
select select "69783"
click at [259, 105] on select "Select 8806278622 9822054562 Accounts IV Camp Adnan Alc 3 Alc Camp Office Anand…" at bounding box center [283, 110] width 49 height 10
drag, startPoint x: 332, startPoint y: 89, endPoint x: 311, endPoint y: 90, distance: 21.1
click at [311, 93] on div "141.6" at bounding box center [328, 98] width 41 height 10
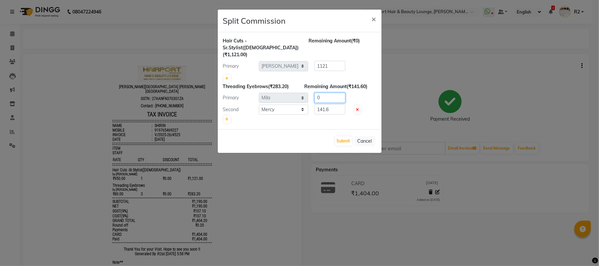
type input "0"
click at [318, 116] on div at bounding box center [299, 119] width 153 height 9
drag, startPoint x: 336, startPoint y: 102, endPoint x: 287, endPoint y: 103, distance: 48.7
click at [287, 104] on div "Second Select 8806278622 9822054562 Accounts IV Camp Adnan Alc 3 Alc Camp Offic…" at bounding box center [299, 109] width 163 height 11
type input "283.20"
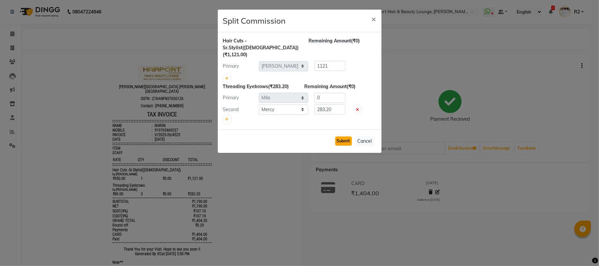
click at [339, 137] on button "Submit" at bounding box center [343, 141] width 17 height 9
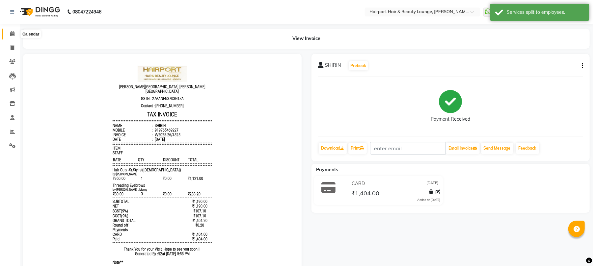
click at [11, 35] on icon at bounding box center [12, 33] width 4 height 5
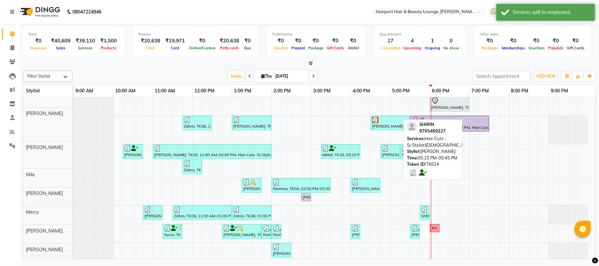
scroll to position [44, 0]
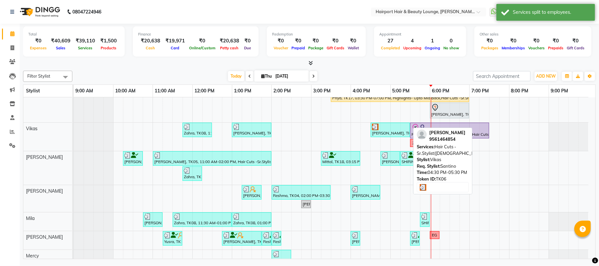
click at [391, 130] on div at bounding box center [390, 127] width 37 height 7
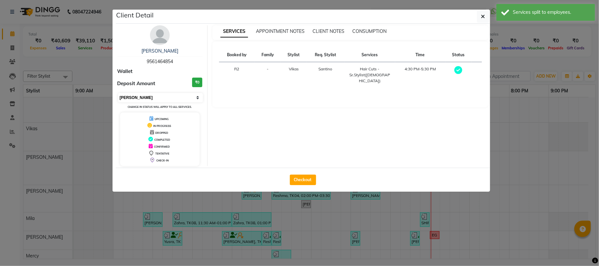
click at [153, 101] on select "Select MARK DONE UPCOMING" at bounding box center [160, 97] width 85 height 9
select select "5"
click at [118, 93] on select "Select MARK DONE UPCOMING" at bounding box center [160, 97] width 85 height 9
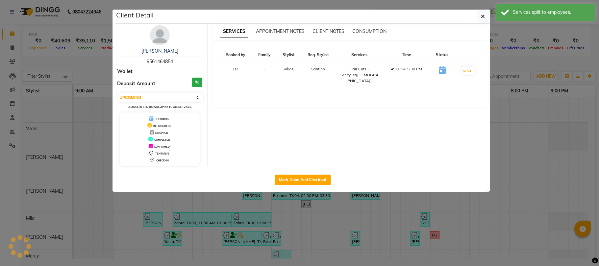
click at [86, 67] on ngb-modal-window "Client Detail [PERSON_NAME] 9561464854 Wallet Deposit Amount ₹0 Select IN SERVI…" at bounding box center [299, 133] width 599 height 266
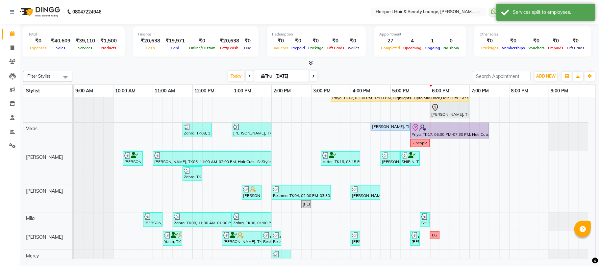
click at [312, 76] on icon at bounding box center [313, 76] width 3 height 4
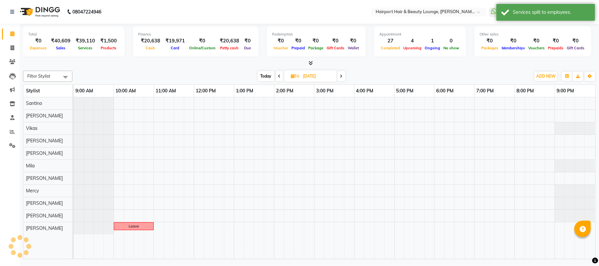
scroll to position [0, 0]
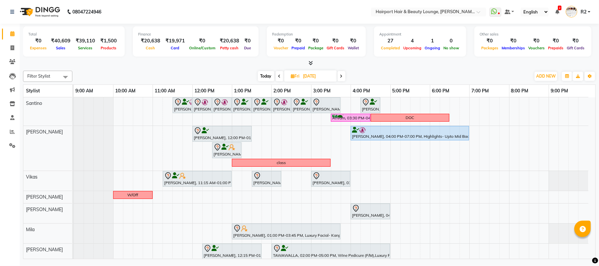
click at [279, 75] on icon at bounding box center [279, 76] width 3 height 4
type input "[DATE]"
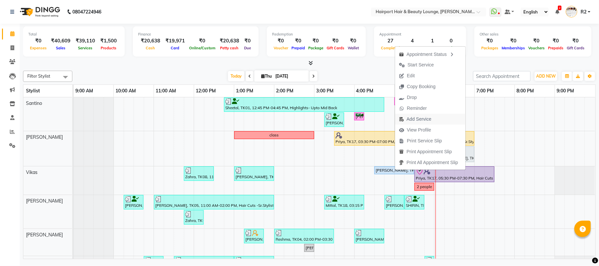
click at [412, 117] on span "Add Service" at bounding box center [419, 119] width 25 height 7
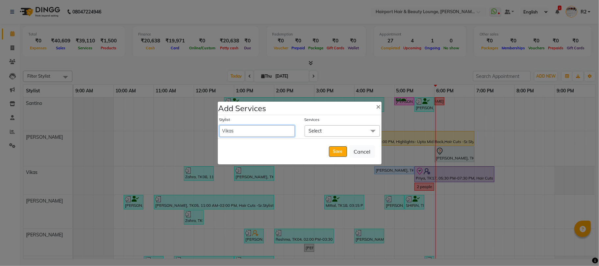
click at [248, 132] on select "8806278622 9822054562 Accounts IV Camp Adnan Alc 3 Alc Camp Office Anandita Ati…" at bounding box center [256, 131] width 75 height 12
select select "87307"
click at [219, 125] on select "8806278622 9822054562 Accounts IV Camp Adnan Alc 3 Alc Camp Office Anandita Ati…" at bounding box center [256, 131] width 75 height 12
select select "1050"
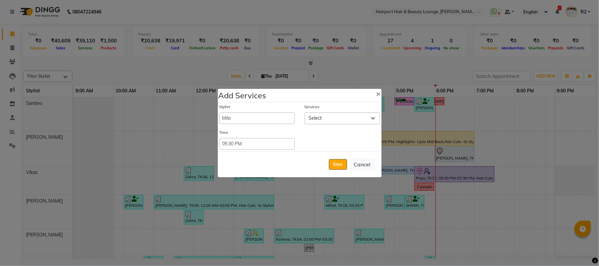
click at [322, 123] on span "Select" at bounding box center [342, 119] width 75 height 12
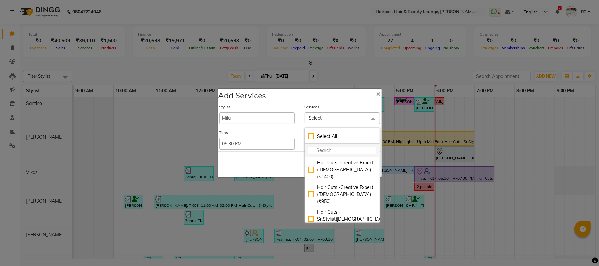
click at [320, 145] on li at bounding box center [342, 151] width 75 height 14
click at [320, 153] on input "multiselect-search" at bounding box center [342, 150] width 68 height 7
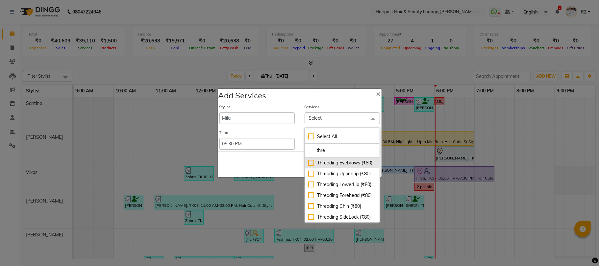
type input "thre"
click at [323, 166] on div "Threading Eyebrows (₹80)" at bounding box center [342, 163] width 68 height 7
checkbox input "true"
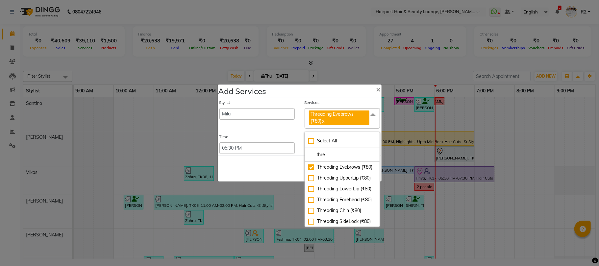
click at [263, 169] on div "Save Cancel" at bounding box center [300, 169] width 164 height 26
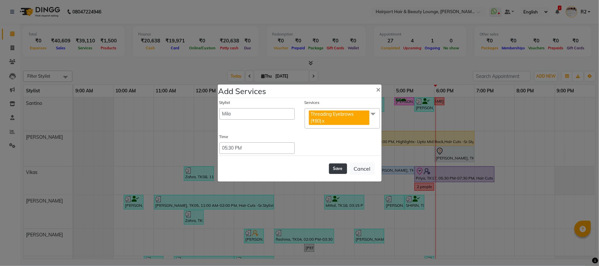
click at [338, 166] on button "Save" at bounding box center [338, 169] width 18 height 11
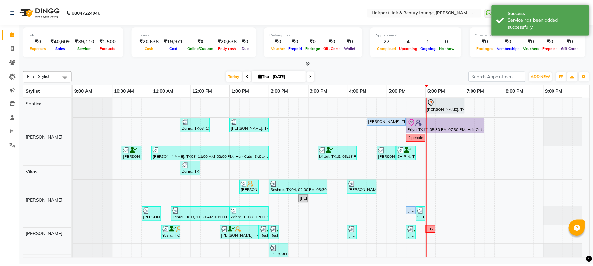
scroll to position [88, 0]
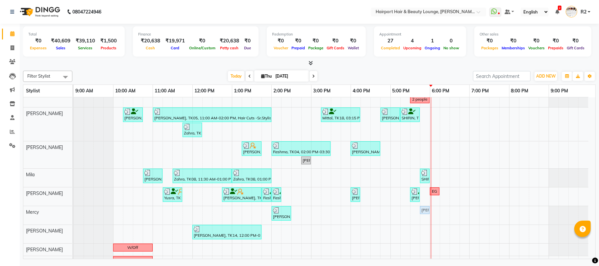
drag, startPoint x: 416, startPoint y: 176, endPoint x: 422, endPoint y: 216, distance: 40.5
click at [422, 216] on div "Sheetal, TK01, 12:45 PM-04:45 PM, Highlights- Upto Mid Back Amaan, TK02, 05:00 …" at bounding box center [335, 139] width 522 height 259
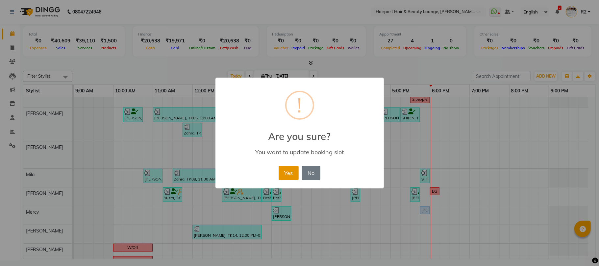
click at [292, 171] on button "Yes" at bounding box center [289, 173] width 20 height 14
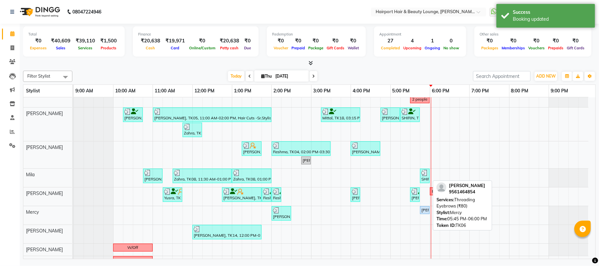
click at [423, 209] on div "Vinita, TK06, 05:45 PM-06:00 PM, Threading Eyebrows (₹80)" at bounding box center [425, 210] width 8 height 6
click at [424, 210] on div "Vinita, TK06, 05:45 PM-06:00 PM, Threading Eyebrows (₹80)" at bounding box center [425, 210] width 8 height 6
select select "5"
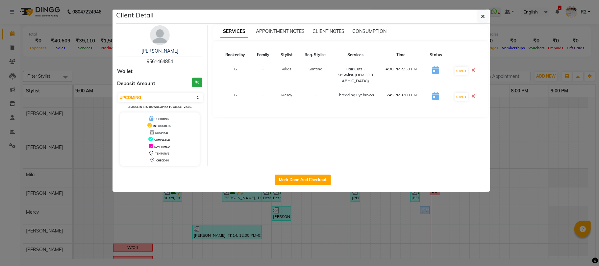
click at [86, 72] on ngb-modal-window "Client Detail Vinita 9561464854 Wallet Deposit Amount ₹0 Select IN SERVICE CONF…" at bounding box center [299, 133] width 599 height 266
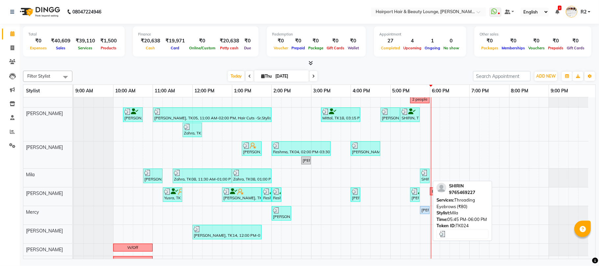
click at [424, 176] on img at bounding box center [425, 173] width 7 height 7
select select "3"
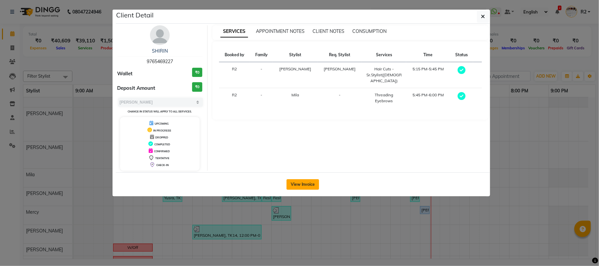
click at [309, 189] on button "View Invoice" at bounding box center [303, 184] width 33 height 11
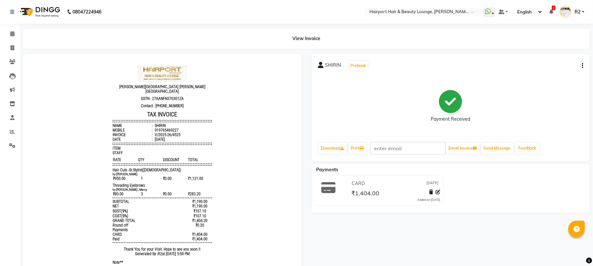
click at [582, 66] on icon "button" at bounding box center [581, 66] width 1 height 0
click at [402, 82] on div "Payment Received" at bounding box center [450, 106] width 265 height 49
click at [584, 63] on div "SHIRIN Prebook Payment Received Download Print Email Invoice Send Message Feedb…" at bounding box center [450, 107] width 278 height 107
click at [580, 65] on button "button" at bounding box center [581, 66] width 4 height 7
click at [540, 71] on div "Edit Invoice" at bounding box center [548, 69] width 45 height 8
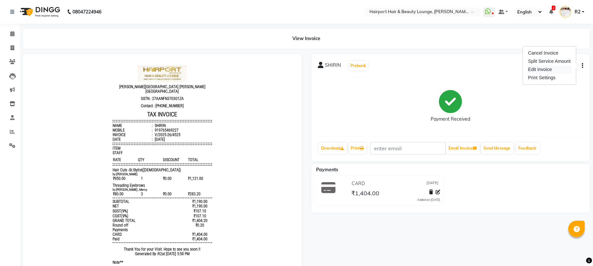
select select "service"
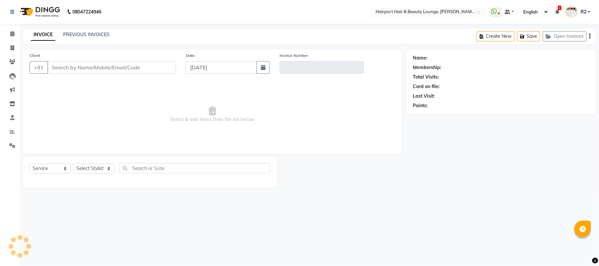
type input "9765469227"
type input "V/2025-26/4525"
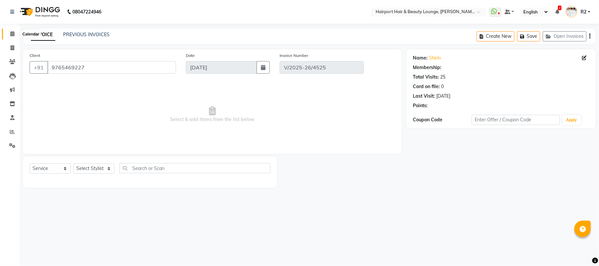
click at [8, 33] on span at bounding box center [13, 34] width 12 height 8
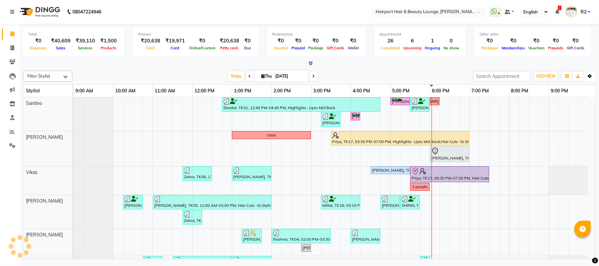
click at [586, 77] on button "Toggle Dropdown" at bounding box center [590, 76] width 11 height 9
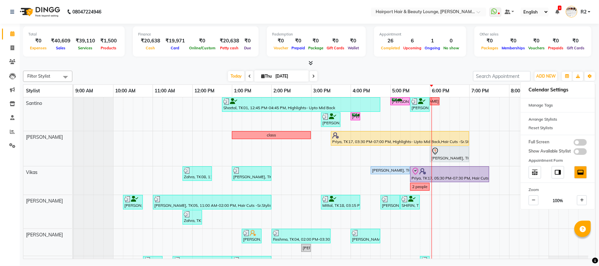
click at [367, 71] on div "Filter Stylist Select All Santino Anandita Vikas Adnan Elizabeth Mila Binita Me…" at bounding box center [309, 76] width 573 height 11
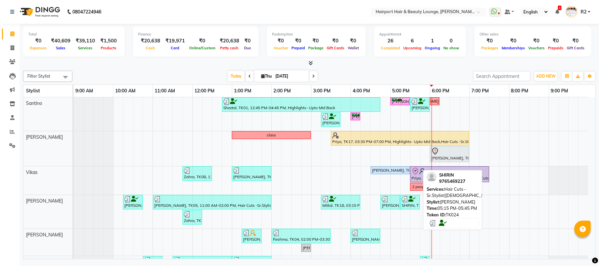
click at [403, 207] on div "SHIRIN, TK24, 05:15 PM-05:45 PM, Hair Cuts -Sr.Stylist(Female)" at bounding box center [410, 202] width 18 height 13
select select "3"
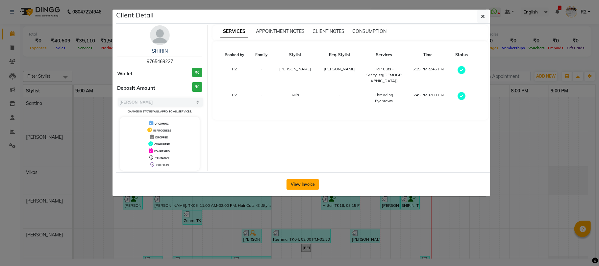
click at [310, 188] on button "View Invoice" at bounding box center [303, 184] width 33 height 11
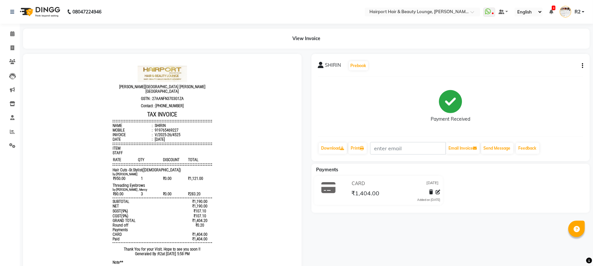
click at [581, 65] on button "button" at bounding box center [581, 66] width 4 height 7
click at [541, 62] on div "Split Service Amount" at bounding box center [548, 61] width 45 height 8
select select "13264"
select select "87307"
select select "69783"
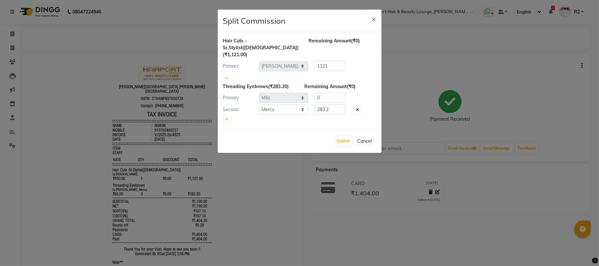
click at [357, 108] on icon at bounding box center [357, 110] width 3 height 4
type input "283.2"
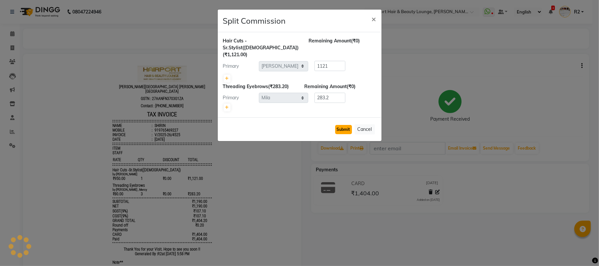
click at [342, 125] on button "Submit" at bounding box center [343, 129] width 17 height 9
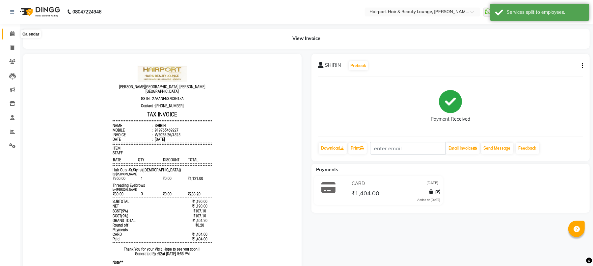
click at [16, 33] on span at bounding box center [13, 34] width 12 height 8
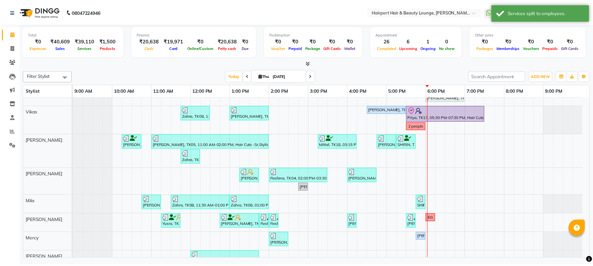
scroll to position [88, 0]
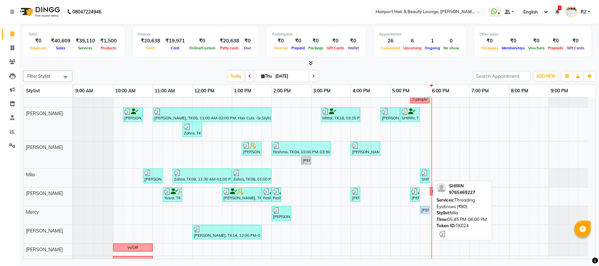
click at [426, 179] on div "SHIRIN, TK24, 05:45 PM-06:00 PM, Threading Eyebrows (₹80)" at bounding box center [425, 176] width 8 height 13
select select "3"
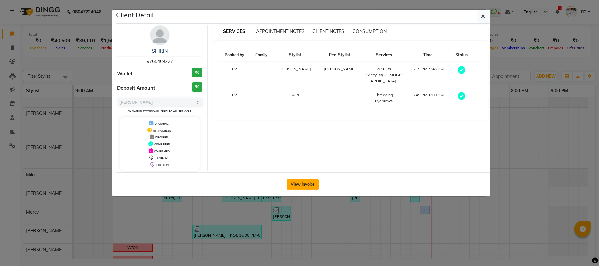
click at [308, 186] on button "View Invoice" at bounding box center [303, 184] width 33 height 11
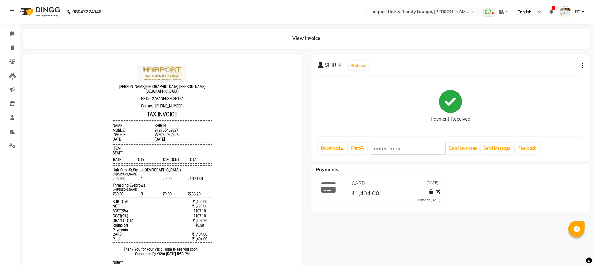
click at [582, 66] on icon "button" at bounding box center [581, 66] width 1 height 0
click at [541, 62] on div "Split Service Amount" at bounding box center [548, 61] width 45 height 8
select select "13264"
select select "87307"
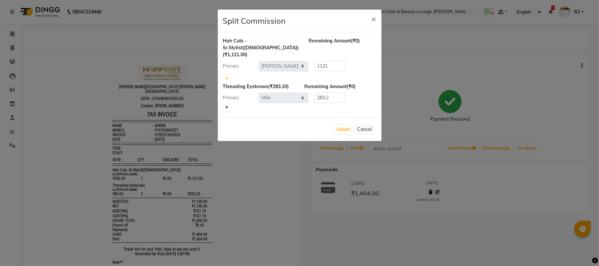
click at [228, 106] on icon at bounding box center [227, 108] width 4 height 4
type input "141.6"
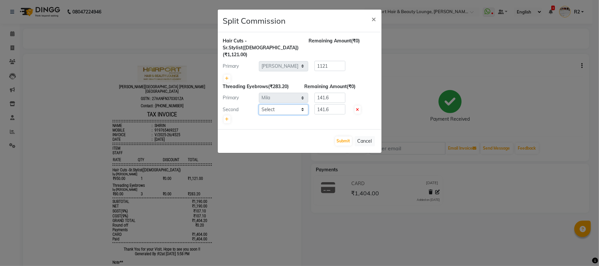
click at [282, 105] on select "Select 8806278622 9822054562 Accounts IV Camp Adnan Alc 3 Alc Camp Office Anand…" at bounding box center [283, 110] width 49 height 10
select select "69783"
click at [259, 105] on select "Select 8806278622 9822054562 Accounts IV Camp Adnan Alc 3 Alc Camp Office Anand…" at bounding box center [283, 110] width 49 height 10
drag, startPoint x: 335, startPoint y: 104, endPoint x: 310, endPoint y: 110, distance: 25.2
click at [310, 110] on div "Threading Eyebrows (₹283.20) Remaining Amount (₹0) Primary Select 8806278622 98…" at bounding box center [299, 103] width 153 height 41
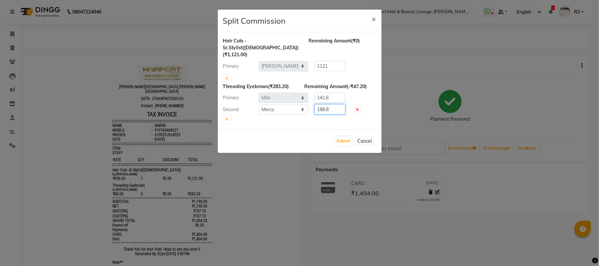
type input "188.8"
click at [309, 115] on div at bounding box center [299, 119] width 153 height 9
drag, startPoint x: 332, startPoint y: 91, endPoint x: 312, endPoint y: 95, distance: 20.3
click at [312, 95] on div "141.6" at bounding box center [328, 98] width 41 height 10
type input "94.40"
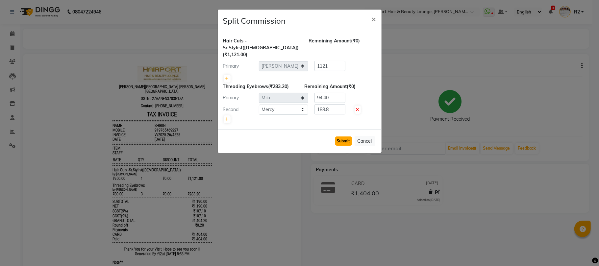
click at [343, 138] on button "Submit" at bounding box center [343, 141] width 17 height 9
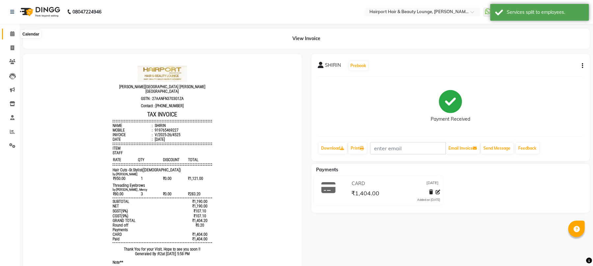
click at [13, 34] on icon at bounding box center [12, 33] width 4 height 5
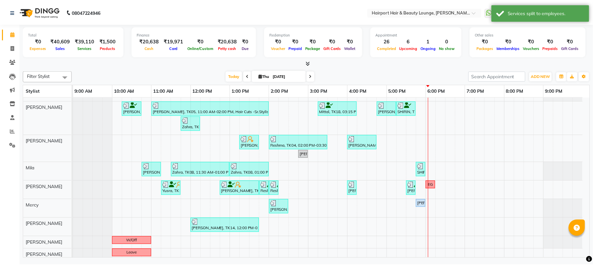
scroll to position [98, 0]
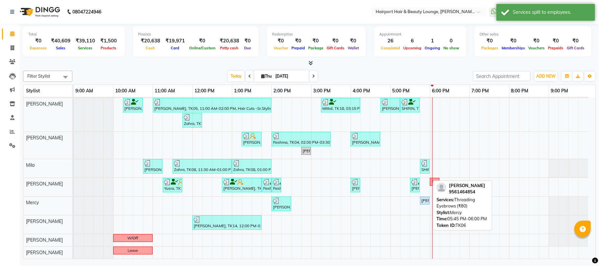
click at [422, 200] on div "Vinita, TK06, 05:45 PM-06:00 PM, Threading Eyebrows (₹80)" at bounding box center [425, 201] width 8 height 6
select select "5"
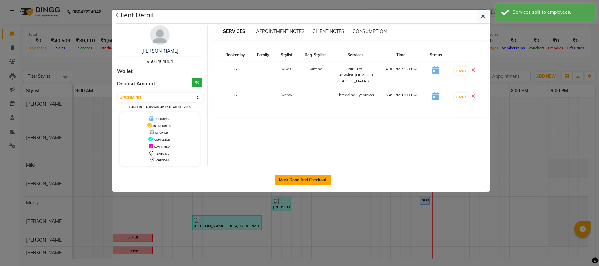
click at [309, 179] on button "Mark Done And Checkout" at bounding box center [303, 180] width 56 height 11
select select "622"
select select "service"
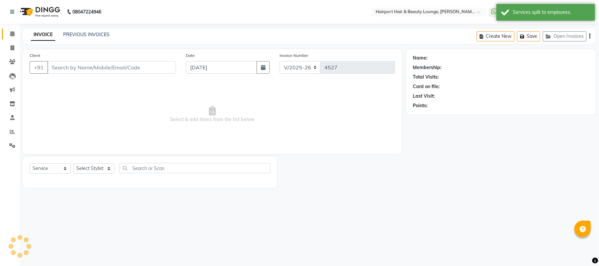
type input "9561464854"
select select "69783"
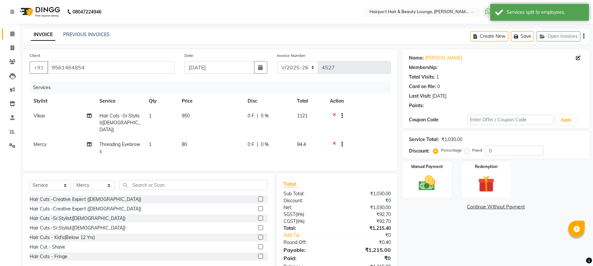
select select "1: Object"
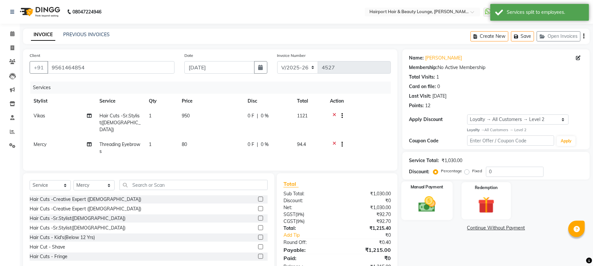
click at [422, 206] on img at bounding box center [427, 204] width 28 height 20
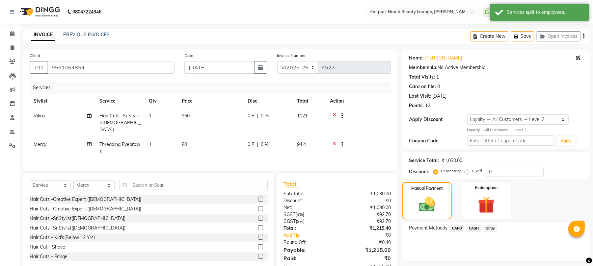
click at [475, 229] on span "CASH" at bounding box center [474, 229] width 14 height 8
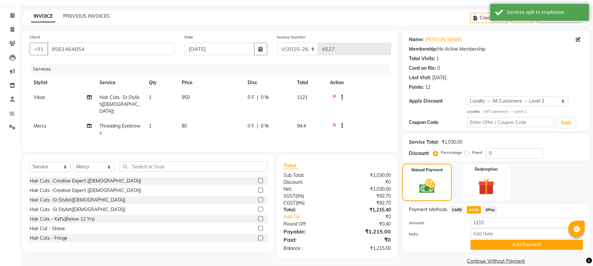
scroll to position [28, 0]
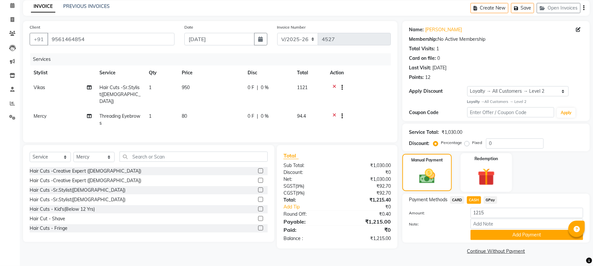
click at [487, 169] on img at bounding box center [486, 176] width 28 height 21
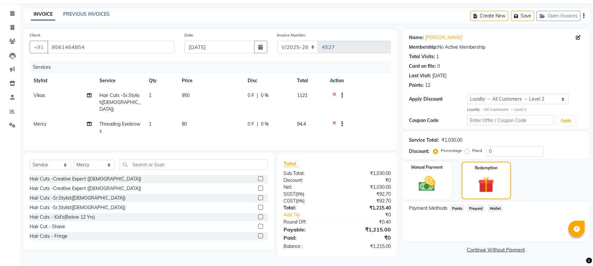
click at [462, 207] on span "Points" at bounding box center [457, 209] width 14 height 8
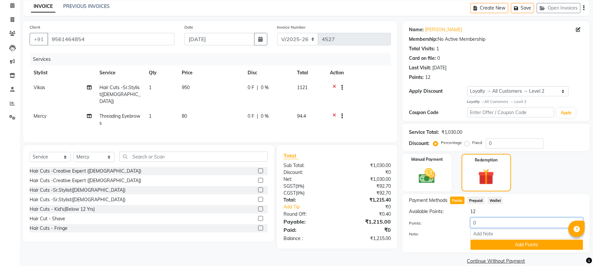
drag, startPoint x: 478, startPoint y: 220, endPoint x: 461, endPoint y: 224, distance: 16.9
click at [459, 224] on div "Points: 0" at bounding box center [496, 223] width 184 height 11
type input "5"
click at [491, 245] on button "Add Points" at bounding box center [526, 245] width 113 height 10
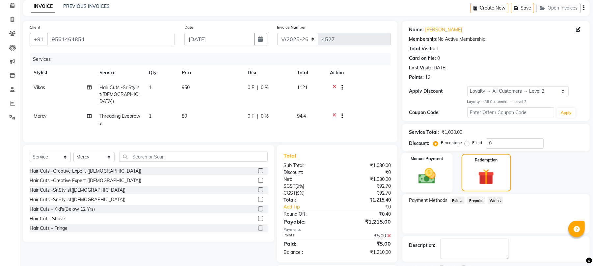
drag, startPoint x: 432, startPoint y: 182, endPoint x: 454, endPoint y: 192, distance: 24.0
click at [433, 182] on img at bounding box center [426, 175] width 27 height 19
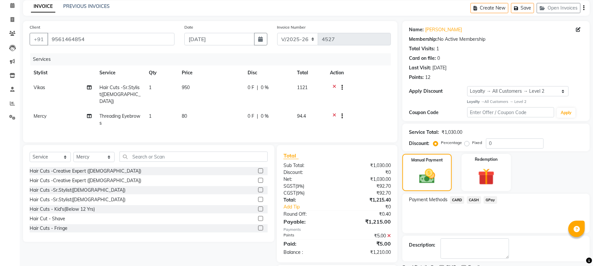
click at [476, 198] on span "CASH" at bounding box center [474, 200] width 14 height 8
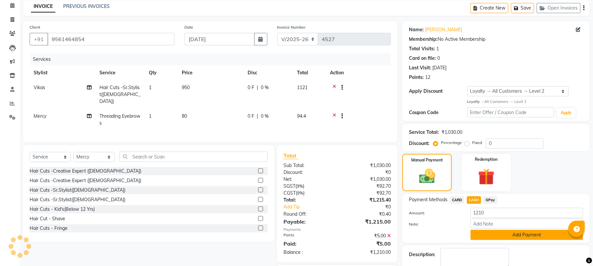
click at [498, 230] on button "Add Payment" at bounding box center [526, 235] width 113 height 10
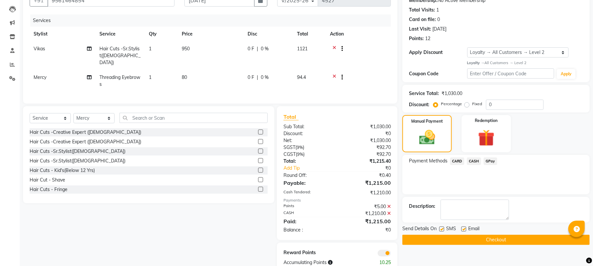
scroll to position [83, 0]
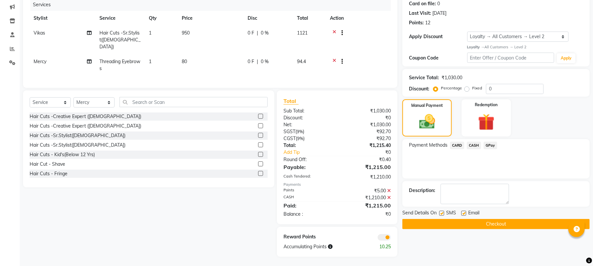
click at [495, 225] on button "Checkout" at bounding box center [495, 224] width 187 height 10
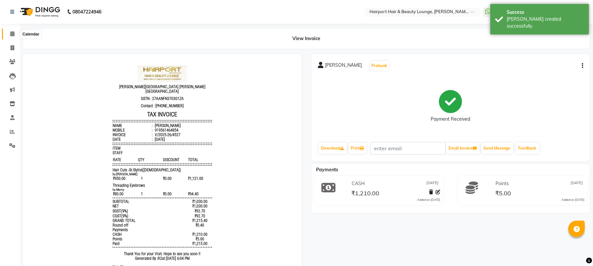
click at [12, 34] on icon at bounding box center [12, 33] width 4 height 5
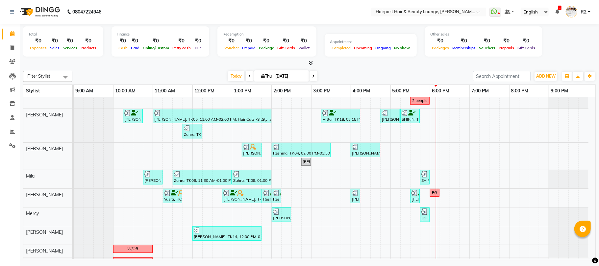
scroll to position [88, 0]
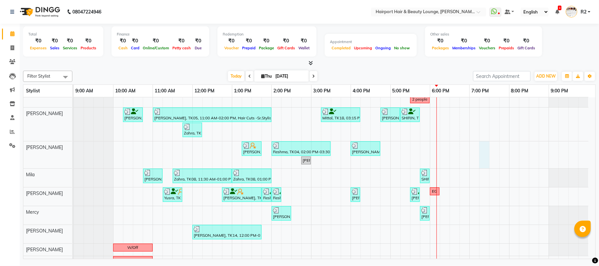
click at [486, 157] on div "Sheetal, TK01, 12:45 PM-04:45 PM, Highlights- Upto Mid Back Amaan, TK02, 05:00 …" at bounding box center [335, 139] width 522 height 259
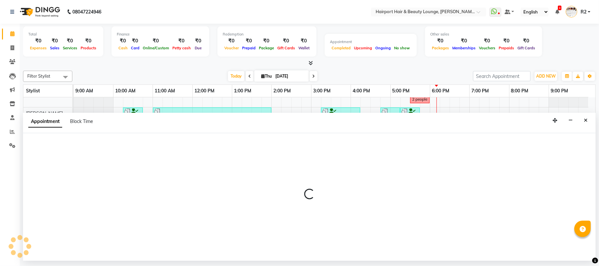
select select "12656"
select select "1155"
select select "tentative"
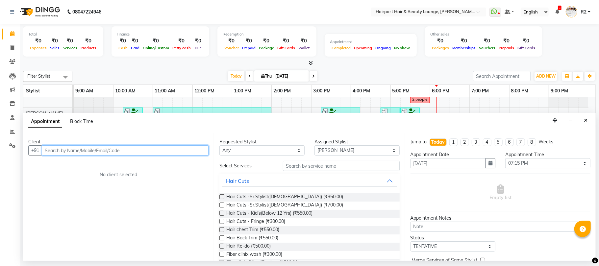
click at [61, 151] on input "text" at bounding box center [125, 150] width 167 height 10
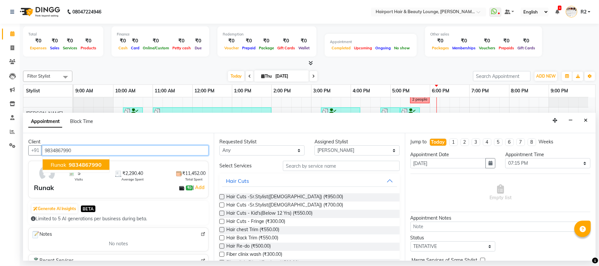
click at [73, 166] on span "9834867990" at bounding box center [85, 165] width 33 height 7
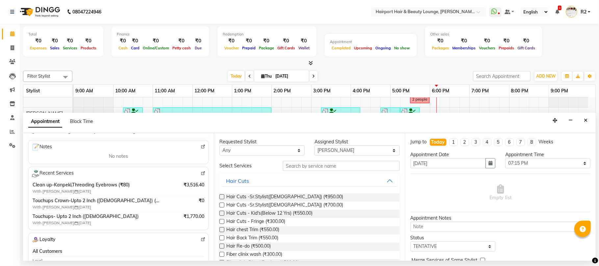
type input "9834867990"
click at [308, 169] on input "text" at bounding box center [341, 166] width 117 height 10
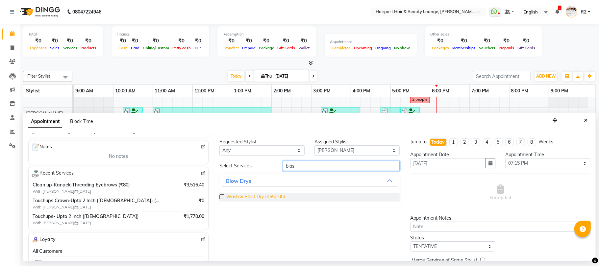
type input "blas"
click at [246, 199] on span "Wash & Blast Dry (₹550.00)" at bounding box center [255, 197] width 59 height 8
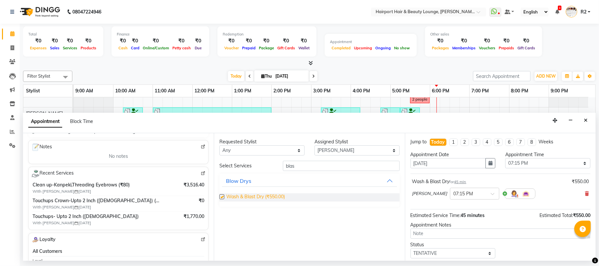
checkbox input "false"
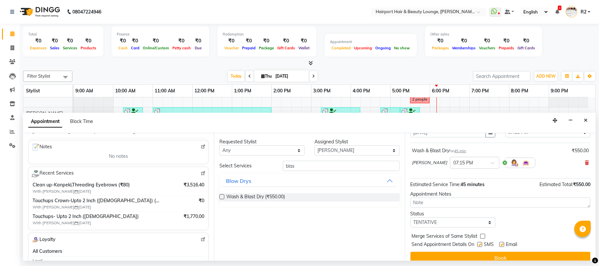
scroll to position [40, 0]
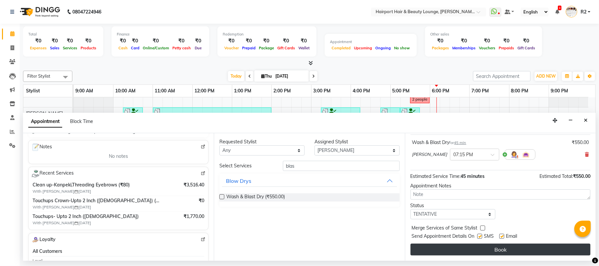
click at [504, 250] on button "Book" at bounding box center [501, 250] width 180 height 12
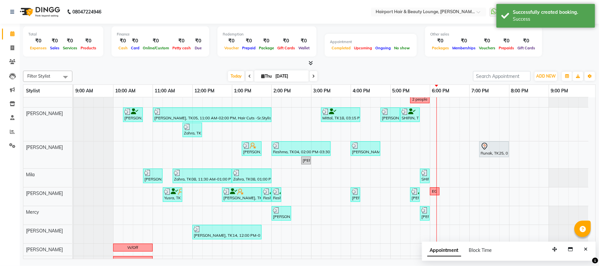
scroll to position [0, 0]
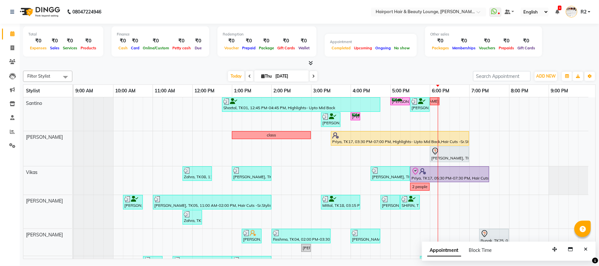
click at [312, 75] on icon at bounding box center [313, 76] width 3 height 4
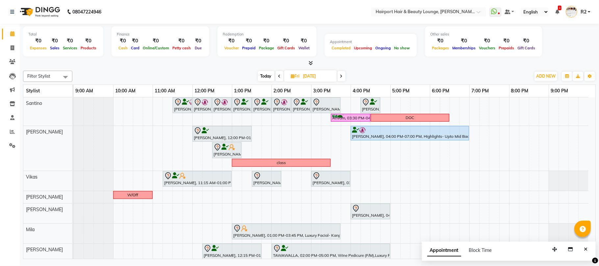
click at [267, 75] on span "Today" at bounding box center [266, 76] width 16 height 10
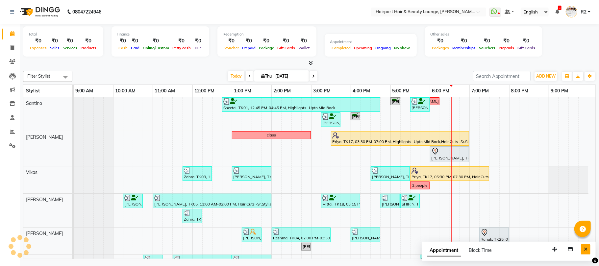
click at [586, 250] on icon "Close" at bounding box center [586, 249] width 4 height 5
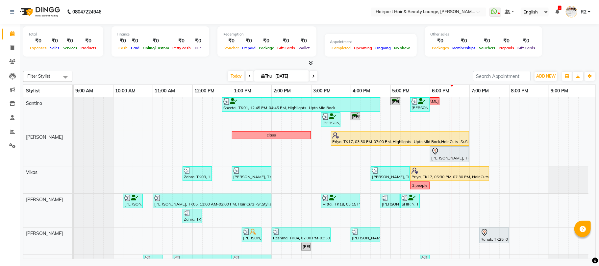
click at [312, 75] on icon at bounding box center [313, 76] width 3 height 4
type input "[DATE]"
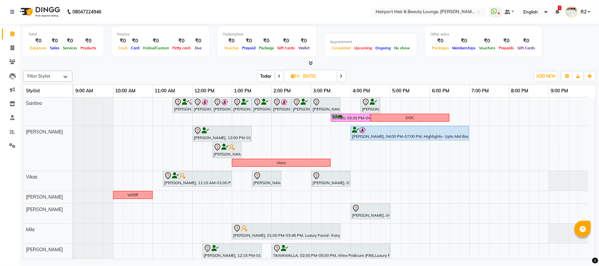
click at [357, 179] on div "Hussian, 11:30 AM-12:00 PM, Hair Cuts -Creative Expert (Male) Jashank Bhandari,…" at bounding box center [335, 212] width 522 height 231
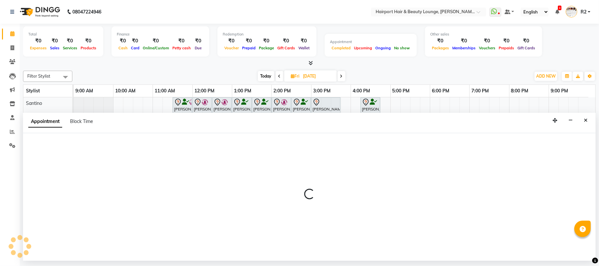
select select "70550"
select select "tentative"
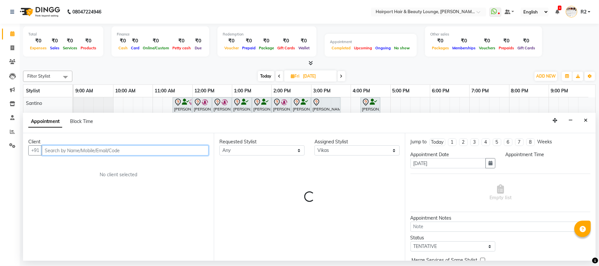
select select "960"
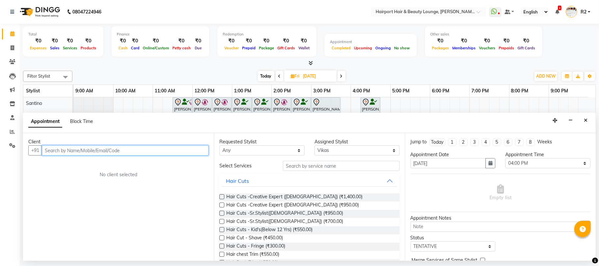
click at [106, 151] on input "text" at bounding box center [125, 150] width 167 height 10
type input "9309310889"
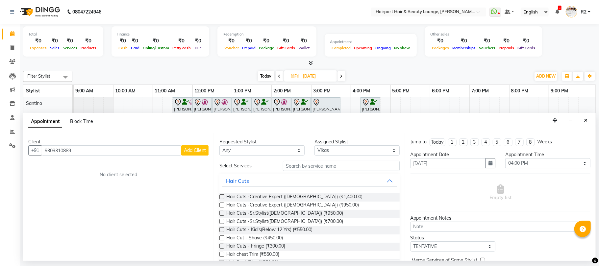
click at [192, 152] on span "Add Client" at bounding box center [195, 150] width 22 height 6
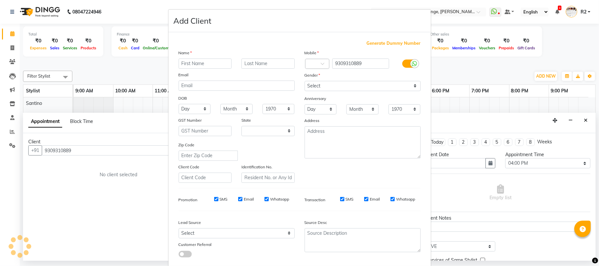
select select "22"
click at [195, 66] on input "text" at bounding box center [205, 64] width 53 height 10
type input "Rashmi"
click at [257, 64] on input "text" at bounding box center [268, 64] width 53 height 10
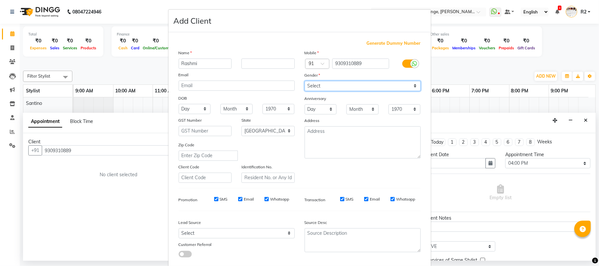
click at [340, 84] on select "Select Male Female Other Prefer Not To Say" at bounding box center [363, 86] width 116 height 10
select select "female"
click at [305, 81] on select "Select Male Female Other Prefer Not To Say" at bounding box center [363, 86] width 116 height 10
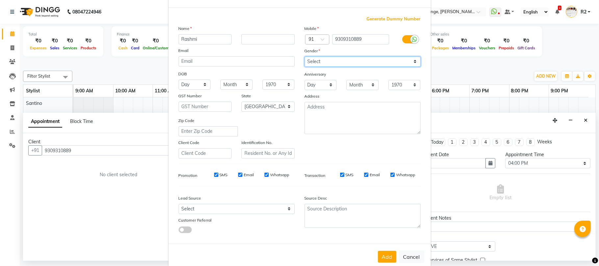
scroll to position [36, 0]
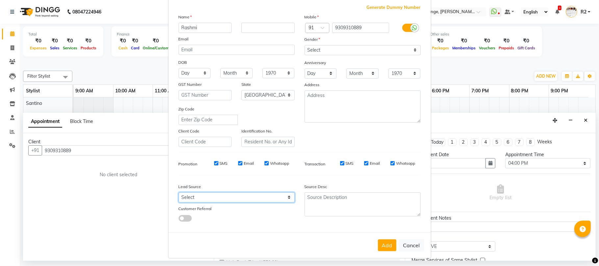
click at [273, 194] on select "Select Walk-in Referral Internet Friend Word of Mouth Advertisement Facebook Ju…" at bounding box center [237, 197] width 116 height 10
select select "10261"
click at [179, 192] on select "Select Walk-in Referral Internet Friend Word of Mouth Advertisement Facebook Ju…" at bounding box center [237, 197] width 116 height 10
click at [380, 243] on button "Add" at bounding box center [387, 246] width 18 height 12
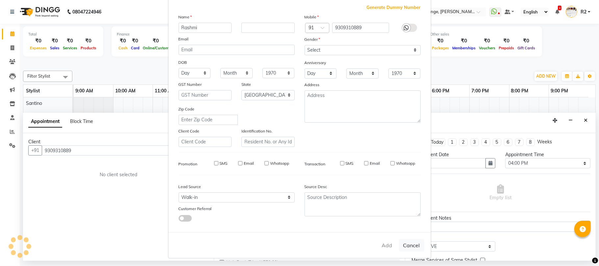
select select
select select "null"
select select
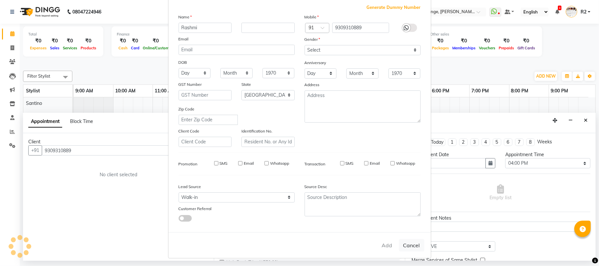
select select
checkbox input "false"
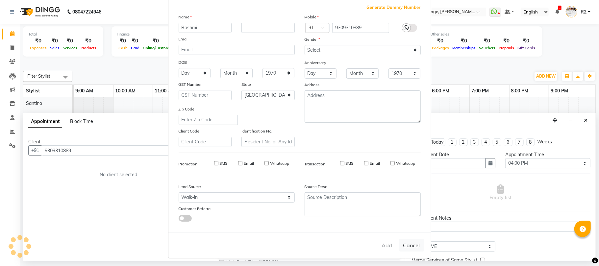
checkbox input "false"
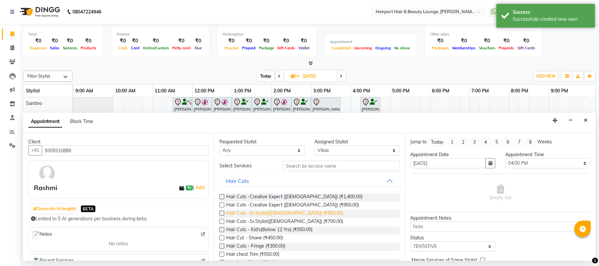
click at [267, 215] on span "Hair Cuts -Sr.Stylist([DEMOGRAPHIC_DATA]) (₹950.00)" at bounding box center [284, 214] width 117 height 8
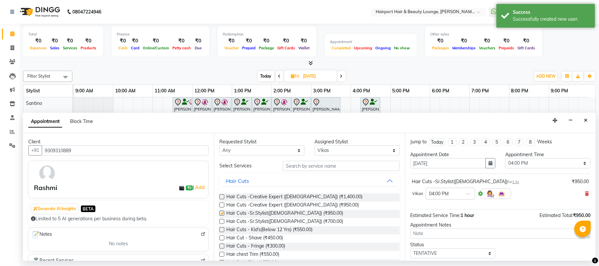
checkbox input "false"
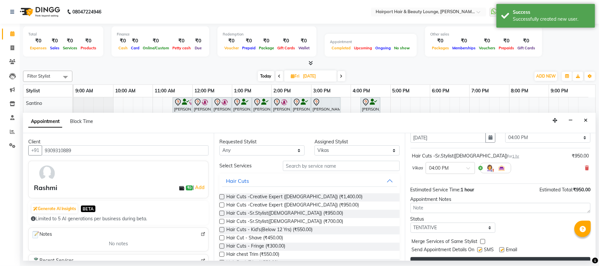
scroll to position [40, 0]
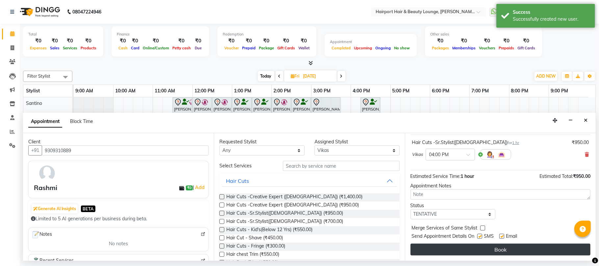
click at [494, 252] on button "Book" at bounding box center [501, 250] width 180 height 12
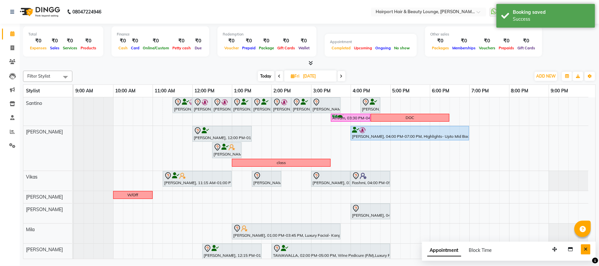
click at [584, 249] on icon "Close" at bounding box center [586, 249] width 4 height 5
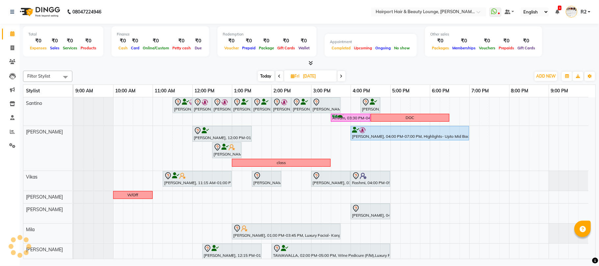
click at [204, 78] on div "[DATE] [DATE]" at bounding box center [302, 76] width 452 height 10
click at [299, 78] on span "Fri" at bounding box center [296, 76] width 12 height 5
select select "9"
select select "2025"
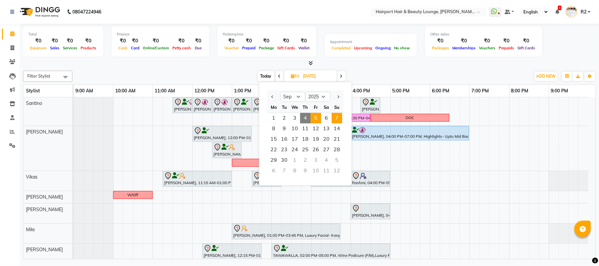
click at [336, 120] on span "7" at bounding box center [337, 118] width 11 height 11
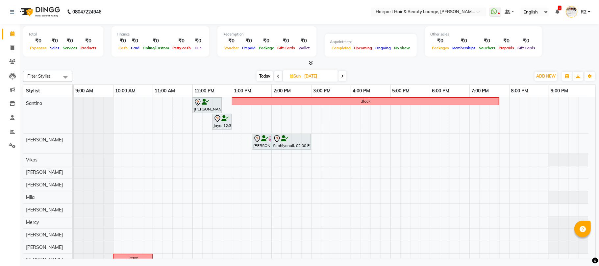
click at [276, 73] on span at bounding box center [278, 76] width 8 height 10
type input "06-09-2025"
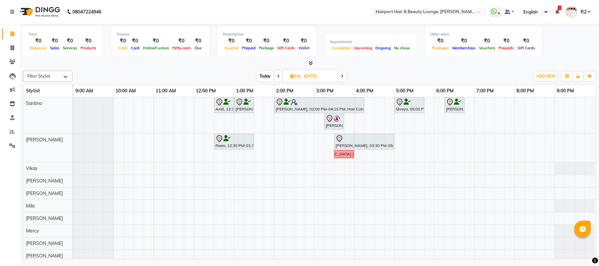
click at [202, 69] on div "Filter Stylist Select All Santino Anandita Vikas Adnan Elizabeth Mila Binita Me…" at bounding box center [309, 163] width 573 height 191
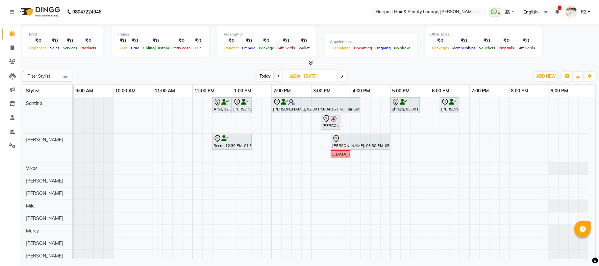
click at [293, 75] on span "Sat" at bounding box center [295, 76] width 13 height 5
select select "9"
select select "2025"
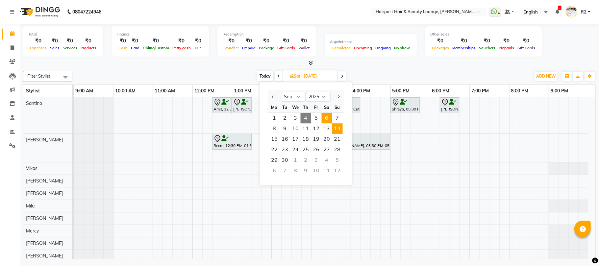
click at [343, 130] on span "14" at bounding box center [337, 128] width 11 height 11
type input "14-09-2025"
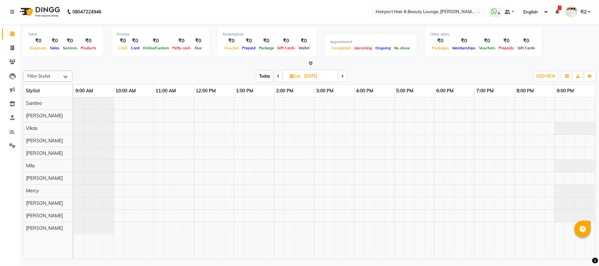
click at [224, 73] on div "Today Sun 14-09-2025" at bounding box center [302, 76] width 452 height 10
click at [201, 107] on div at bounding box center [335, 178] width 522 height 162
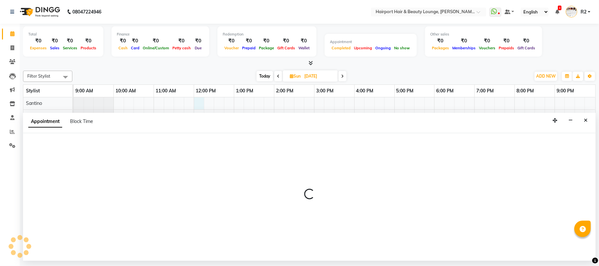
select select "9137"
select select "720"
select select "tentative"
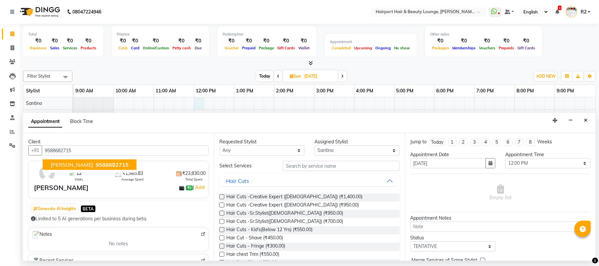
click at [96, 165] on span "9588682715" at bounding box center [112, 165] width 33 height 7
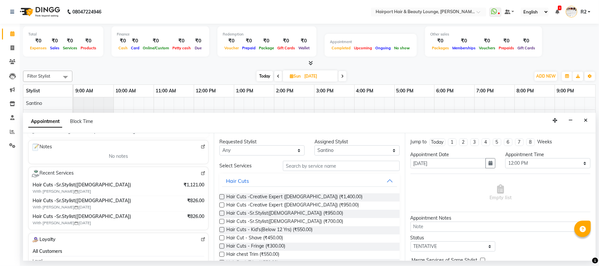
scroll to position [132, 0]
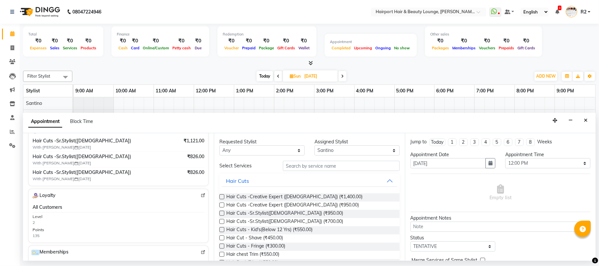
type input "9588682715"
click at [272, 152] on select "Any [PERSON_NAME] [PERSON_NAME] [PERSON_NAME] [PERSON_NAME] [PERSON_NAME] Mercy…" at bounding box center [261, 150] width 85 height 10
select select "9137"
click at [219, 146] on select "Any [PERSON_NAME] [PERSON_NAME] [PERSON_NAME] [PERSON_NAME] [PERSON_NAME] Mercy…" at bounding box center [261, 150] width 85 height 10
click at [261, 198] on span "Hair Cuts -Creative Expert ([DEMOGRAPHIC_DATA]) (₹1,400.00)" at bounding box center [294, 197] width 136 height 8
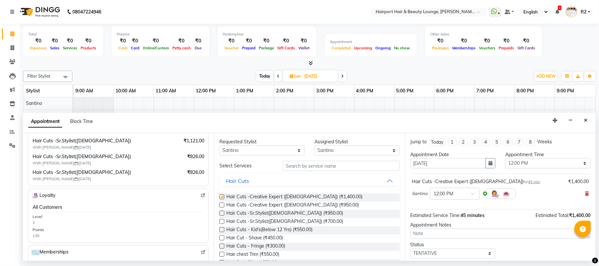
checkbox input "false"
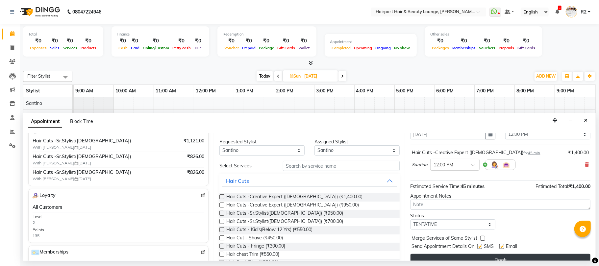
scroll to position [40, 0]
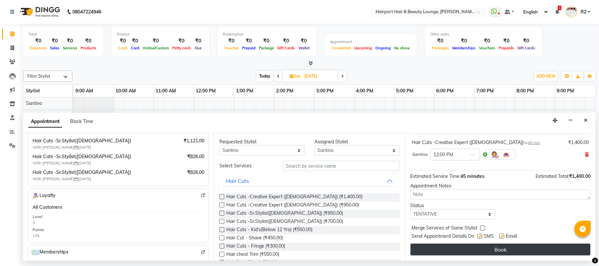
click at [495, 248] on button "Book" at bounding box center [501, 250] width 180 height 12
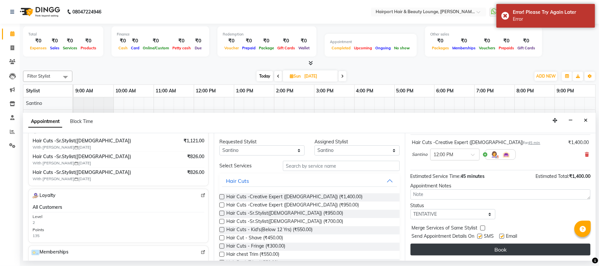
click at [461, 251] on button "Book" at bounding box center [501, 250] width 180 height 12
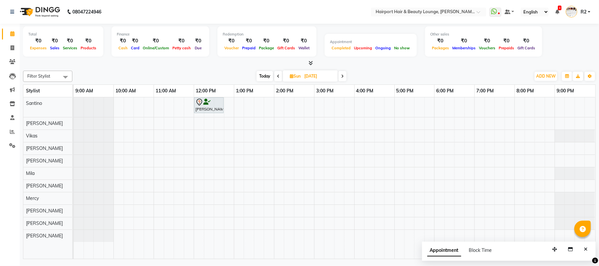
click at [165, 61] on div at bounding box center [309, 63] width 573 height 7
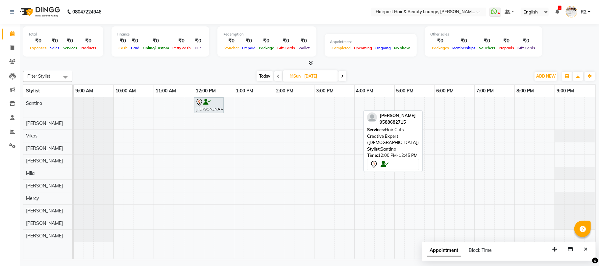
click at [206, 102] on icon at bounding box center [206, 102] width 7 height 0
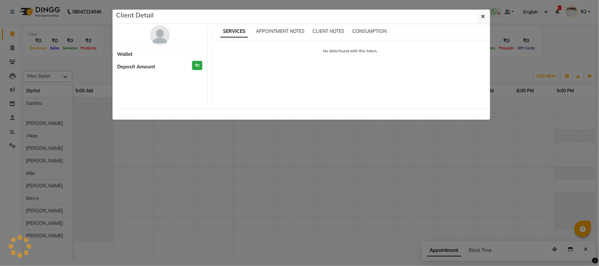
select select "7"
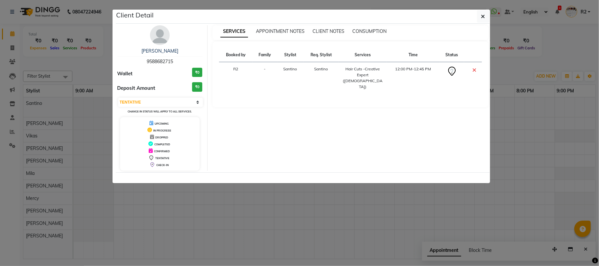
click at [165, 35] on img at bounding box center [160, 35] width 20 height 20
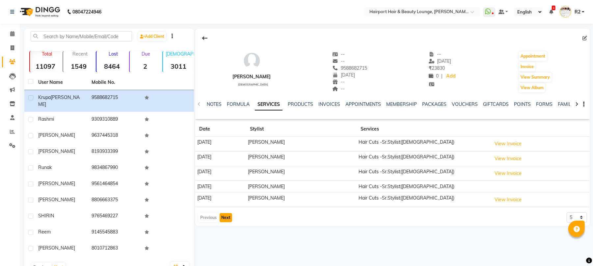
click at [229, 216] on button "Next" at bounding box center [225, 217] width 13 height 9
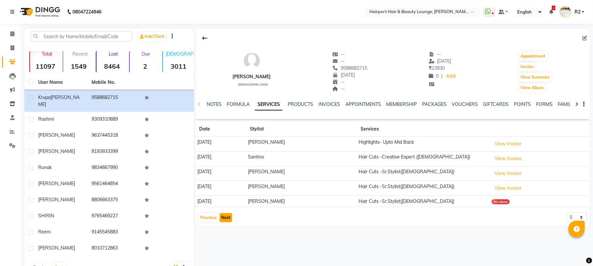
click at [229, 216] on button "Next" at bounding box center [225, 217] width 13 height 9
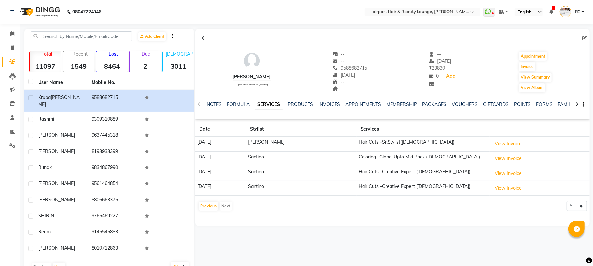
click at [229, 216] on div "Krupa Ashar female -- -- 9588682715 15-02-1900 -- -- -- 26-04-2025 ₹ 23830 0 | …" at bounding box center [392, 127] width 394 height 197
click at [583, 35] on span at bounding box center [585, 38] width 7 height 7
click at [585, 36] on icon at bounding box center [584, 38] width 5 height 5
select select "15"
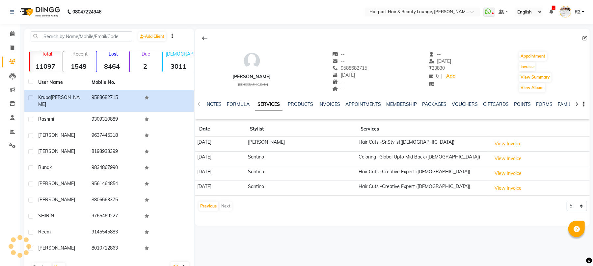
select select "02"
select select
select select "22"
select select "female"
select select "10262"
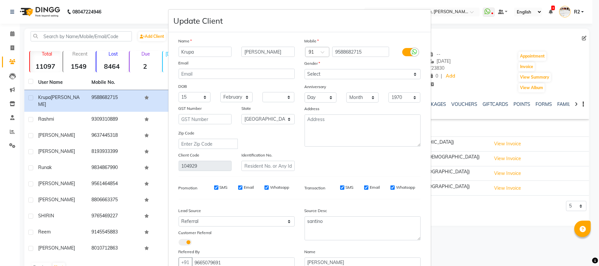
scroll to position [49, 0]
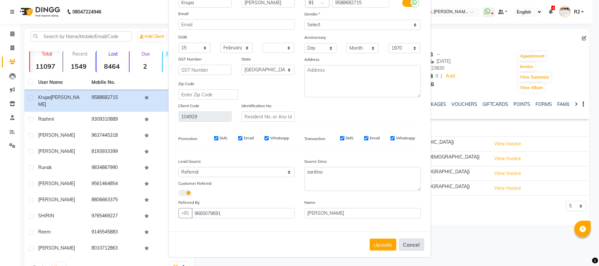
click at [405, 239] on button "Cancel" at bounding box center [411, 245] width 25 height 13
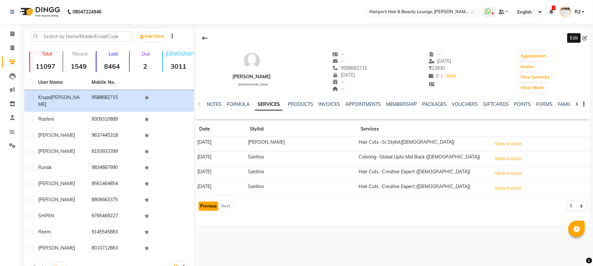
click at [211, 203] on button "Previous" at bounding box center [208, 206] width 20 height 9
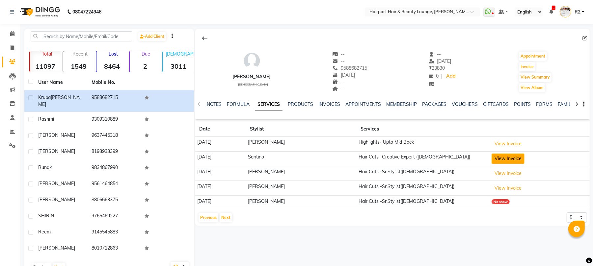
click at [509, 160] on button "View Invoice" at bounding box center [507, 159] width 33 height 10
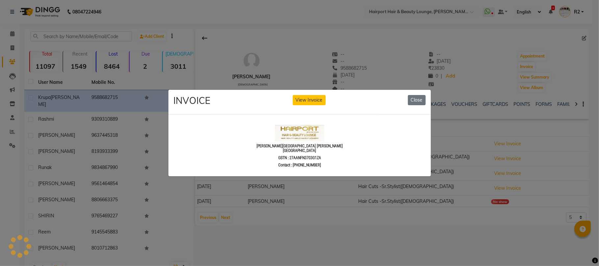
scroll to position [0, 0]
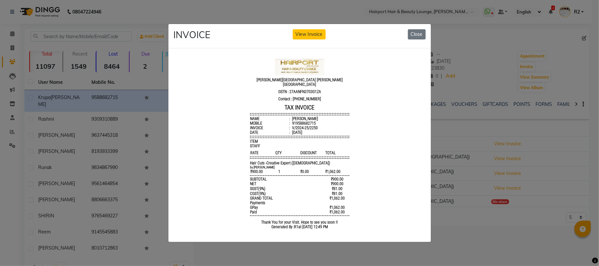
click at [469, 159] on ngb-modal-window "INVOICE View Invoice Close" at bounding box center [299, 133] width 599 height 266
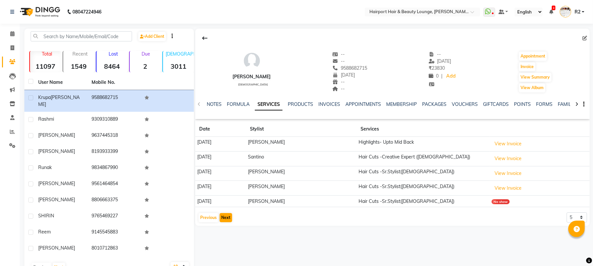
drag, startPoint x: 238, startPoint y: 216, endPoint x: 227, endPoint y: 218, distance: 11.7
click at [228, 218] on div "Previous Next 5 10 50 100 500" at bounding box center [392, 218] width 389 height 11
click at [227, 218] on button "Next" at bounding box center [225, 217] width 13 height 9
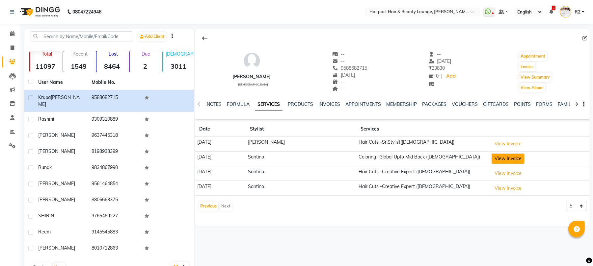
click at [491, 163] on button "View Invoice" at bounding box center [507, 159] width 33 height 10
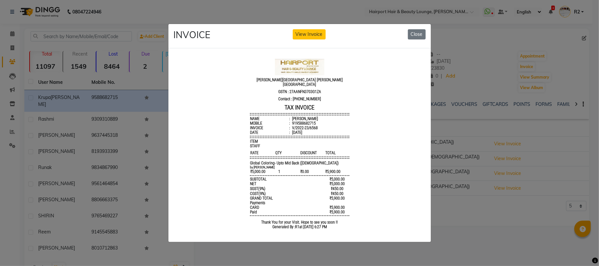
click at [468, 184] on ngb-modal-window "INVOICE View Invoice Close" at bounding box center [299, 133] width 599 height 266
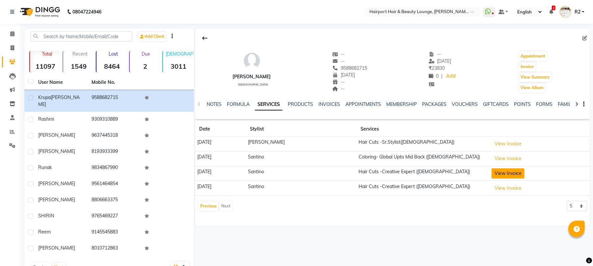
click at [502, 177] on button "View Invoice" at bounding box center [507, 173] width 33 height 10
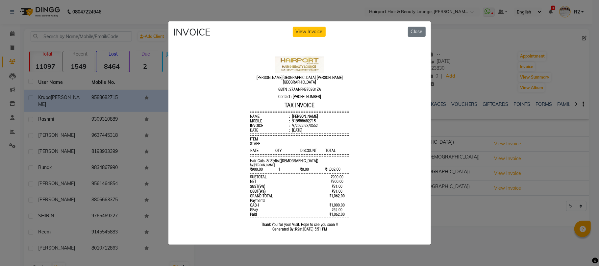
click at [459, 181] on ngb-modal-window "INVOICE View Invoice Close" at bounding box center [299, 133] width 599 height 266
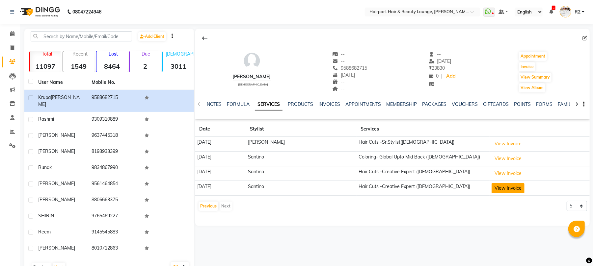
click at [494, 196] on td "View Invoice" at bounding box center [539, 188] width 100 height 15
click at [494, 190] on button "View Invoice" at bounding box center [507, 188] width 33 height 10
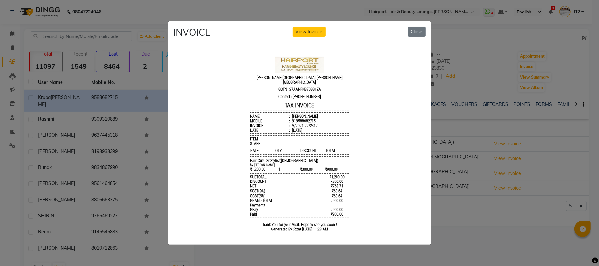
click at [474, 185] on ngb-modal-window "INVOICE View Invoice Close" at bounding box center [299, 133] width 599 height 266
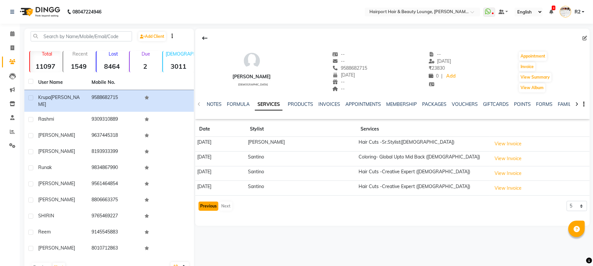
click at [208, 207] on button "Previous" at bounding box center [208, 206] width 20 height 9
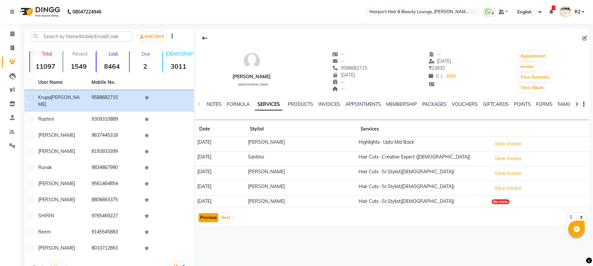
click at [207, 220] on button "Previous" at bounding box center [208, 217] width 20 height 9
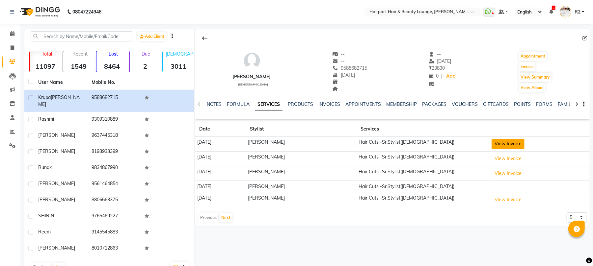
click at [501, 147] on button "View Invoice" at bounding box center [507, 144] width 33 height 10
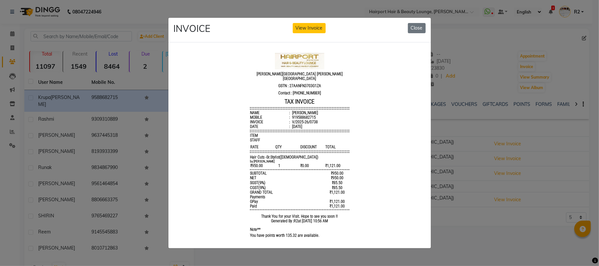
click at [471, 172] on ngb-modal-window "INVOICE View Invoice Close" at bounding box center [299, 133] width 599 height 266
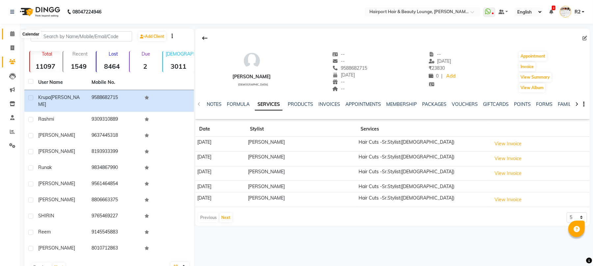
drag, startPoint x: 16, startPoint y: 32, endPoint x: 13, endPoint y: 36, distance: 4.6
click at [16, 32] on span at bounding box center [13, 34] width 12 height 8
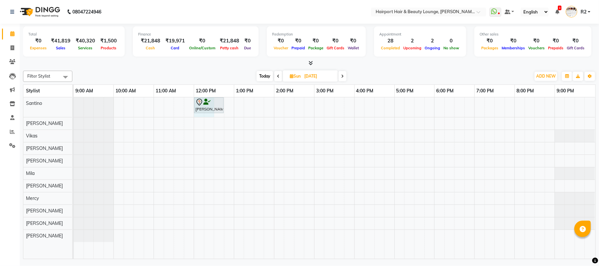
drag, startPoint x: 199, startPoint y: 116, endPoint x: 205, endPoint y: 116, distance: 5.3
click at [206, 116] on div "Krupa Ashar, 12:00 PM-12:45 PM, Hair Cuts -Creative Expert (Female)" at bounding box center [335, 178] width 522 height 162
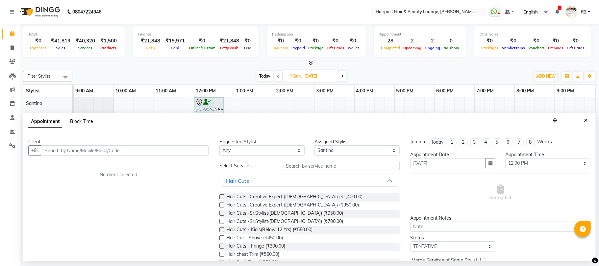
click at [82, 120] on span "Block Time" at bounding box center [81, 121] width 23 height 6
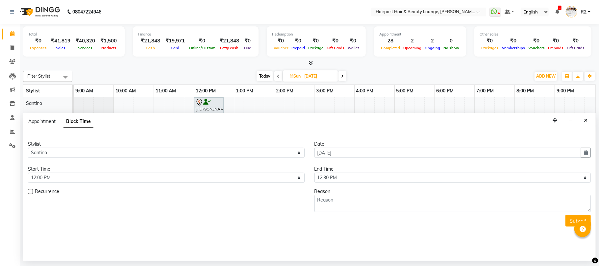
click at [310, 191] on div "Reason" at bounding box center [453, 200] width 287 height 24
click at [329, 200] on textarea at bounding box center [453, 203] width 277 height 17
click at [569, 220] on button "Submit" at bounding box center [578, 221] width 25 height 12
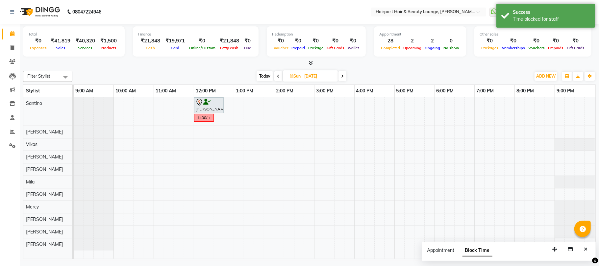
click at [262, 75] on span "Today" at bounding box center [265, 76] width 16 height 10
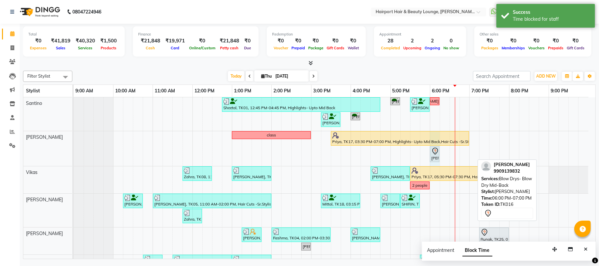
drag, startPoint x: 474, startPoint y: 154, endPoint x: 437, endPoint y: 162, distance: 37.8
click at [74, 162] on div "class Priya, TK17, 03:30 PM-07:00 PM, Highlights- Upto Mid Back,Hair Cuts -Sr.S…" at bounding box center [74, 148] width 0 height 35
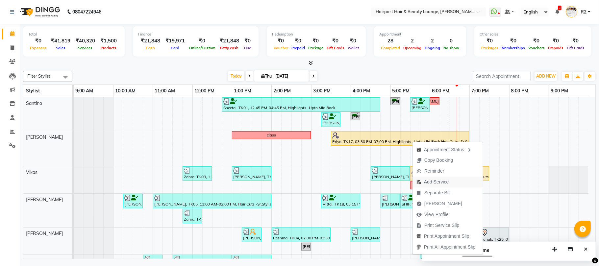
click at [442, 183] on span "Add Service" at bounding box center [436, 182] width 25 height 7
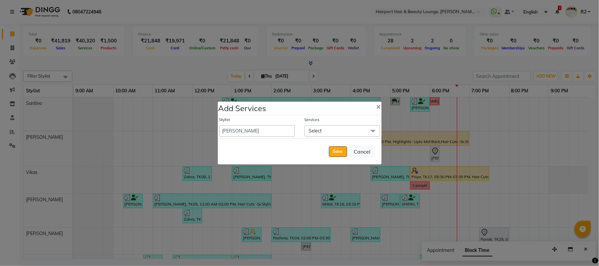
click at [325, 137] on span "Select" at bounding box center [342, 131] width 75 height 12
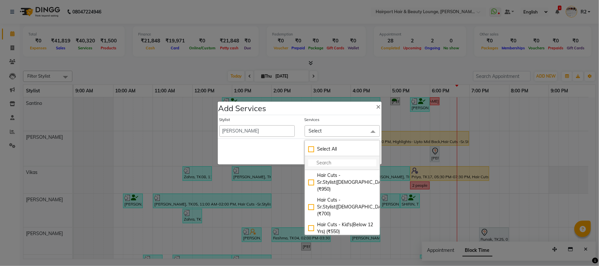
click at [327, 161] on input "multiselect-search" at bounding box center [342, 163] width 68 height 7
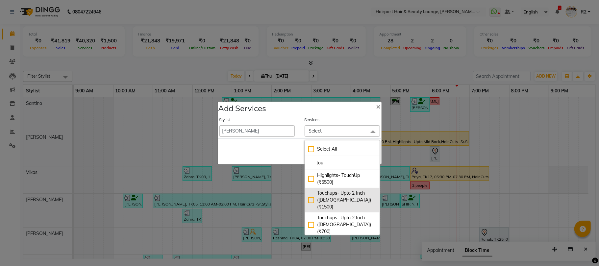
click at [329, 196] on div "Touchups- Upto 2 Inch ([DEMOGRAPHIC_DATA]) (₹1500)" at bounding box center [342, 200] width 68 height 21
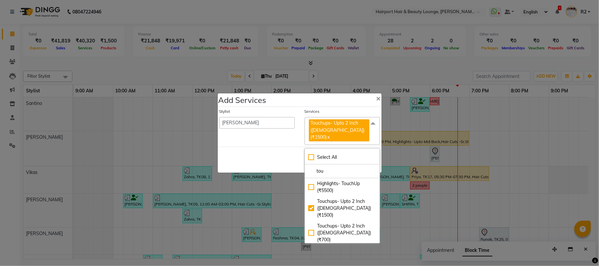
click at [287, 161] on div "Save Cancel" at bounding box center [300, 160] width 164 height 26
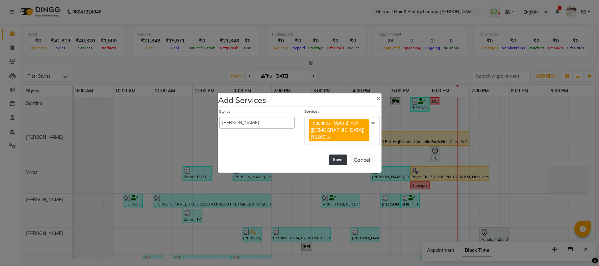
click at [346, 155] on button "Save" at bounding box center [338, 160] width 18 height 11
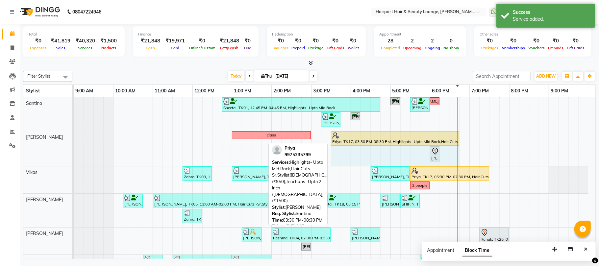
drag, startPoint x: 529, startPoint y: 136, endPoint x: 468, endPoint y: 151, distance: 63.3
click at [468, 151] on div "Sheetal, TK01, 12:45 PM-04:45 PM, Highlights- Upto Mid Back Amaan, TK02, 05:00 …" at bounding box center [335, 225] width 522 height 257
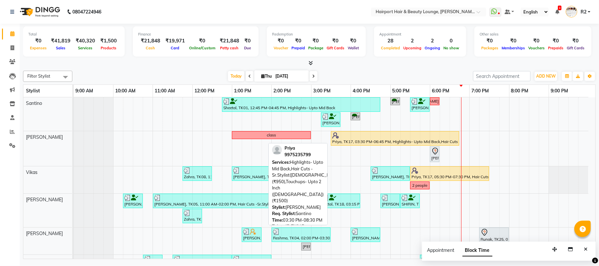
click at [310, 74] on span at bounding box center [314, 76] width 8 height 10
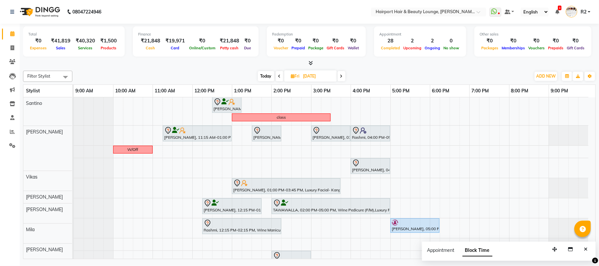
scroll to position [71, 0]
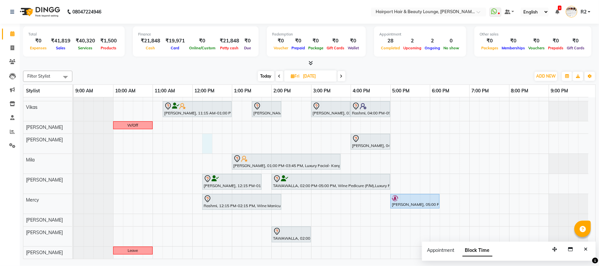
click at [206, 141] on div "Hussian, 11:30 AM-12:00 PM, Hair Cuts -Creative Expert (Male) Jashank Bhandari,…" at bounding box center [335, 143] width 522 height 231
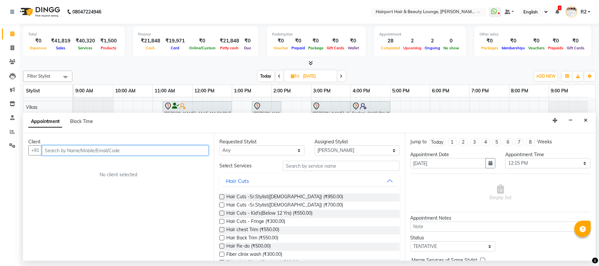
click at [58, 152] on input "text" at bounding box center [125, 150] width 167 height 10
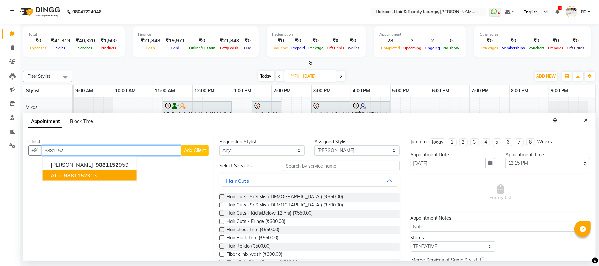
click at [89, 176] on ngb-highlight "9881152 313" at bounding box center [80, 175] width 34 height 7
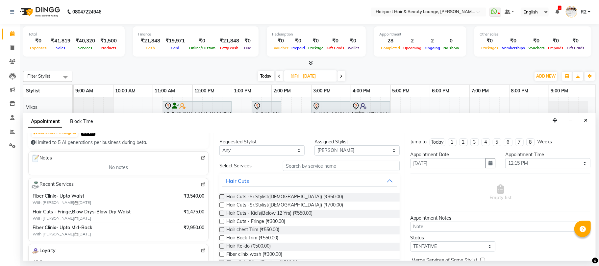
scroll to position [88, 0]
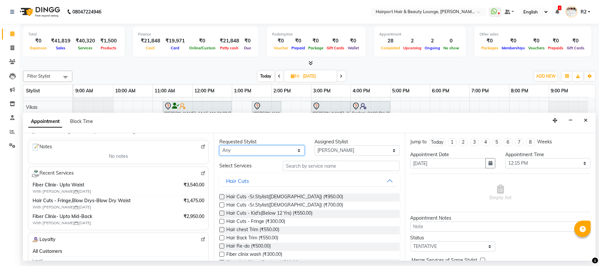
click at [268, 150] on select "Any [PERSON_NAME] [PERSON_NAME] [PERSON_NAME] [PERSON_NAME] [PERSON_NAME] Mercy…" at bounding box center [261, 150] width 85 height 10
click at [219, 146] on select "Any [PERSON_NAME] [PERSON_NAME] [PERSON_NAME] [PERSON_NAME] [PERSON_NAME] Mercy…" at bounding box center [261, 150] width 85 height 10
click at [249, 196] on span "Hair Cuts -Sr.Stylist([DEMOGRAPHIC_DATA]) (₹950.00)" at bounding box center [284, 197] width 117 height 8
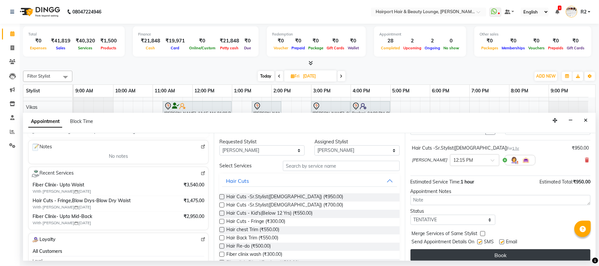
scroll to position [40, 0]
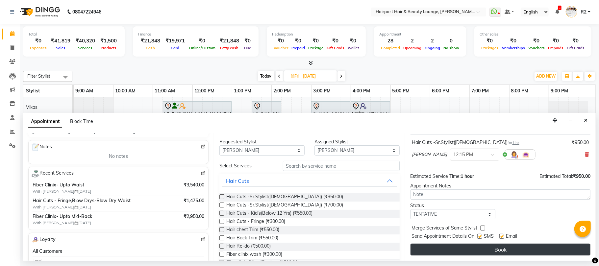
click at [484, 249] on button "Book" at bounding box center [501, 250] width 180 height 12
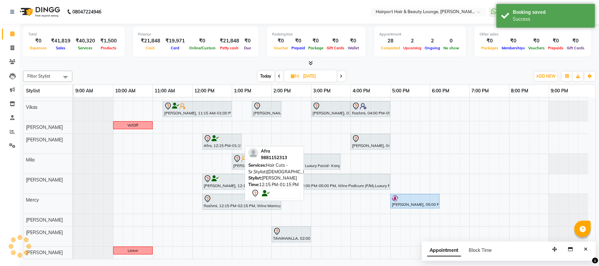
scroll to position [71, 0]
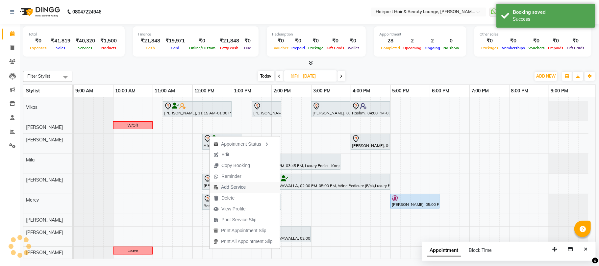
click at [238, 189] on span "Add Service" at bounding box center [233, 187] width 25 height 7
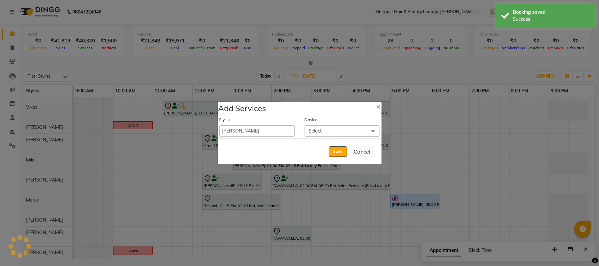
click at [326, 132] on span "Select" at bounding box center [342, 131] width 75 height 12
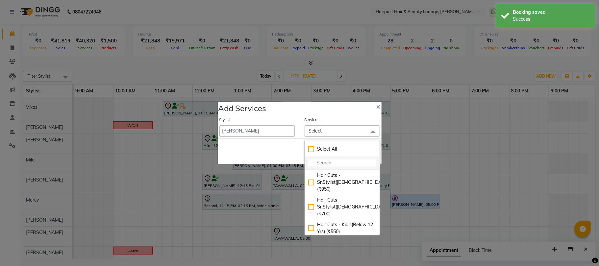
click at [325, 163] on input "multiselect-search" at bounding box center [342, 163] width 68 height 7
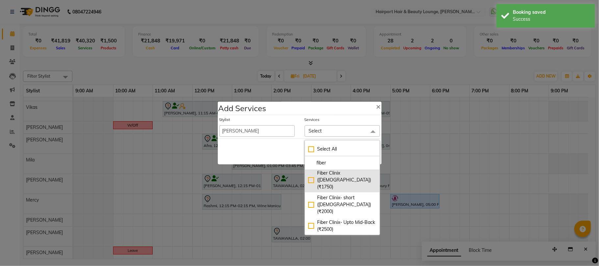
scroll to position [44, 0]
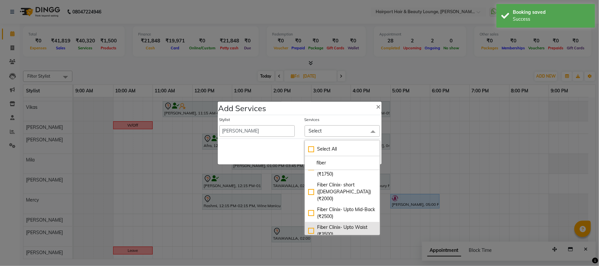
click at [343, 224] on div "Fiber Clinix- Upto Waist (₹3500)" at bounding box center [342, 231] width 68 height 14
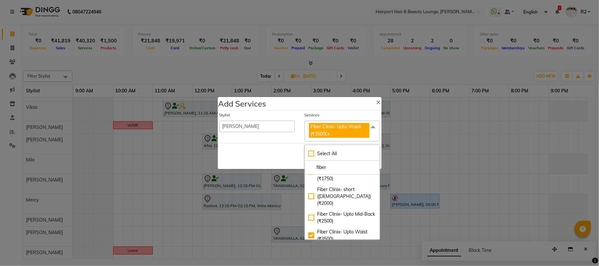
click at [274, 157] on div "Save Cancel" at bounding box center [300, 156] width 164 height 26
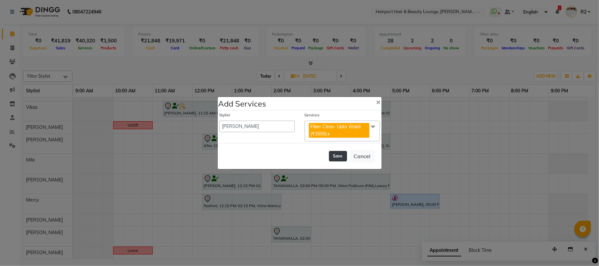
click at [340, 153] on button "Save" at bounding box center [338, 156] width 18 height 11
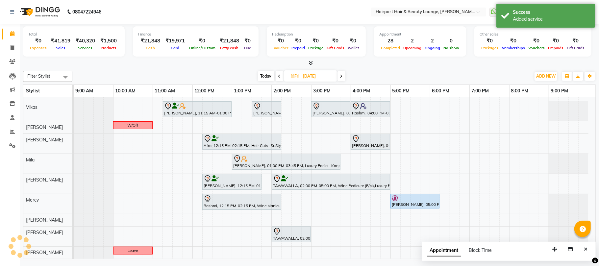
scroll to position [71, 0]
click at [264, 73] on span "Today" at bounding box center [266, 76] width 16 height 10
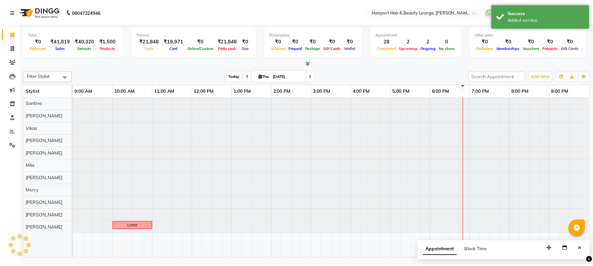
scroll to position [0, 0]
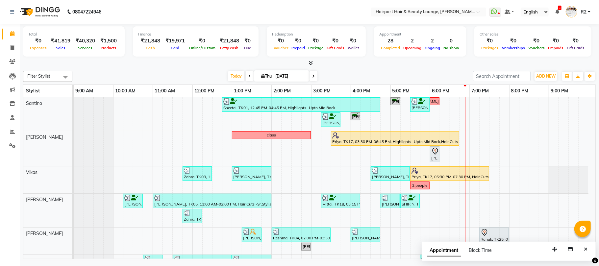
click at [314, 76] on span at bounding box center [314, 76] width 8 height 10
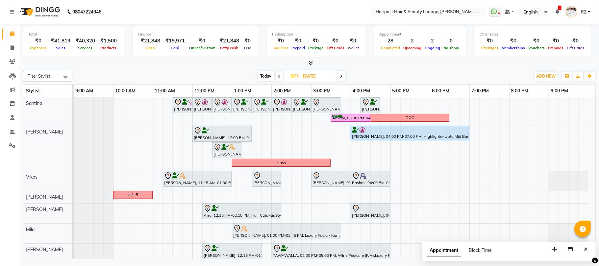
click at [263, 75] on span "Today" at bounding box center [266, 76] width 16 height 10
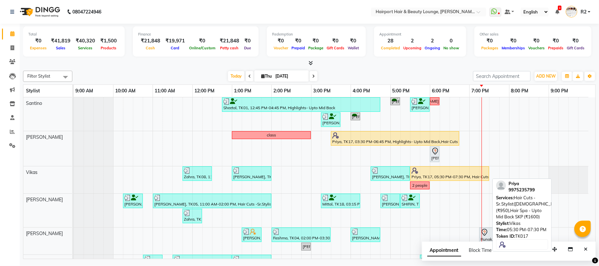
click at [434, 168] on div at bounding box center [450, 170] width 76 height 7
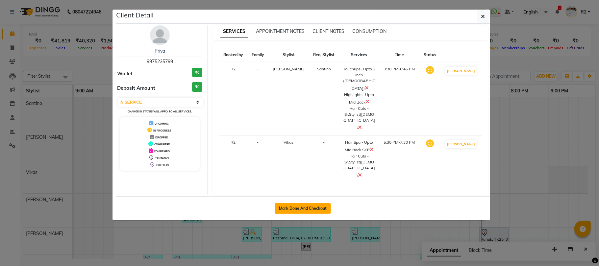
click at [313, 203] on button "Mark Done And Checkout" at bounding box center [303, 208] width 56 height 11
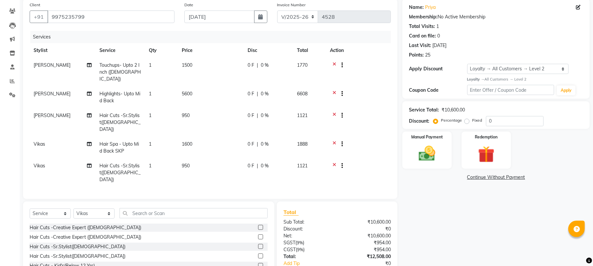
scroll to position [79, 0]
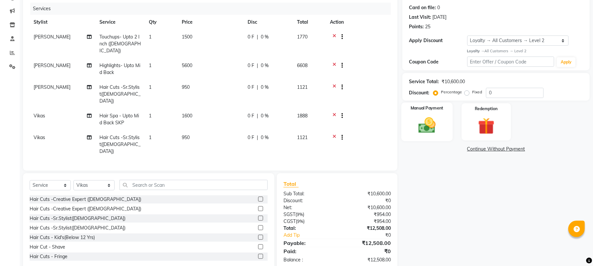
click at [426, 124] on img at bounding box center [427, 125] width 28 height 20
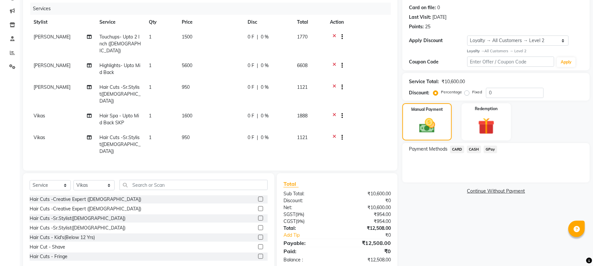
click at [458, 149] on span "CARD" at bounding box center [457, 150] width 14 height 8
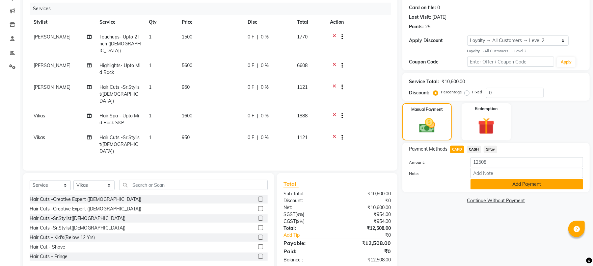
click at [496, 182] on button "Add Payment" at bounding box center [526, 184] width 113 height 10
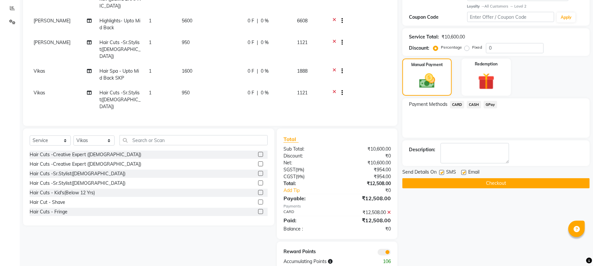
scroll to position [125, 0]
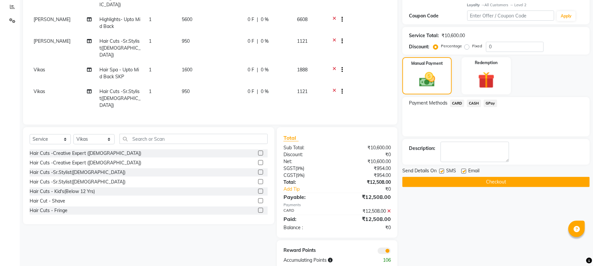
click at [487, 186] on button "Checkout" at bounding box center [495, 182] width 187 height 10
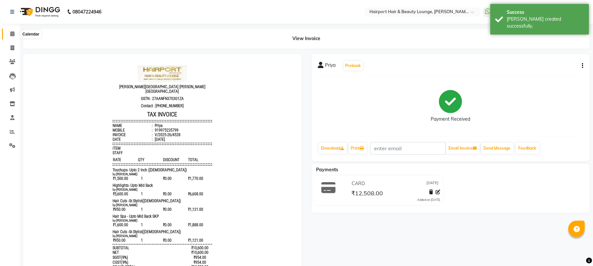
click at [10, 35] on icon at bounding box center [12, 33] width 4 height 5
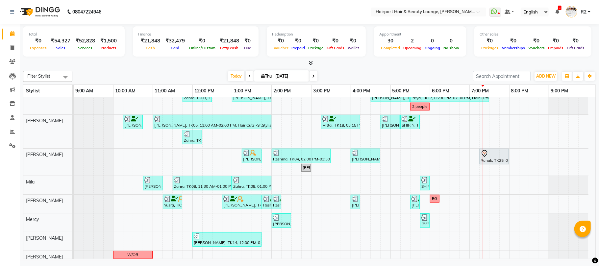
scroll to position [88, 0]
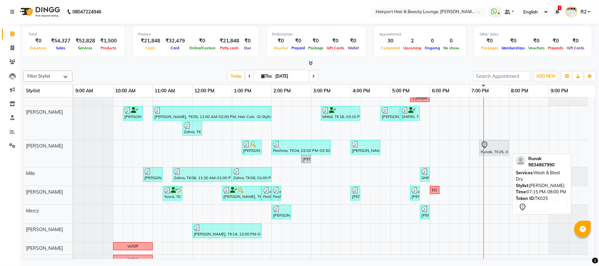
click at [498, 145] on div at bounding box center [494, 145] width 27 height 8
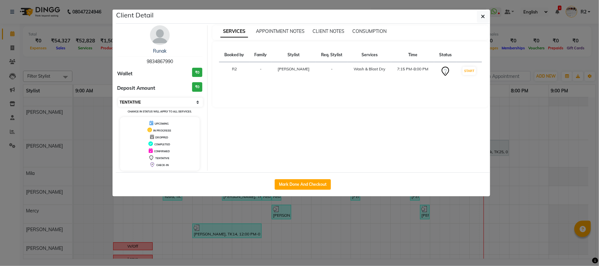
click at [155, 98] on select "Select IN SERVICE CONFIRMED TENTATIVE CHECK IN MARK DONE DROPPED UPCOMING" at bounding box center [160, 102] width 85 height 9
click at [118, 98] on select "Select IN SERVICE CONFIRMED TENTATIVE CHECK IN MARK DONE DROPPED UPCOMING" at bounding box center [160, 102] width 85 height 9
click at [99, 64] on ngb-modal-window "Client Detail Runak 9834867990 Wallet ₹0 Deposit Amount ₹0 Select IN SERVICE CO…" at bounding box center [299, 133] width 599 height 266
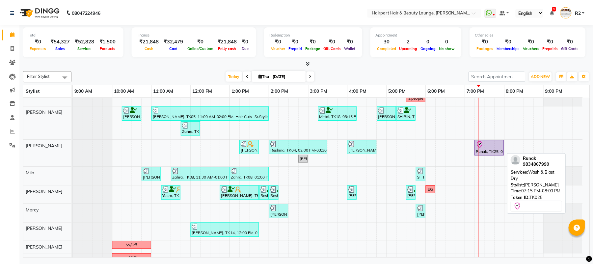
scroll to position [97, 0]
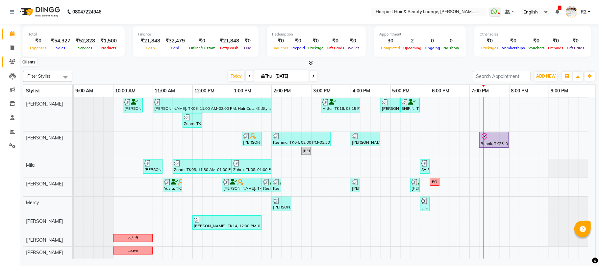
click at [7, 62] on span at bounding box center [13, 62] width 12 height 8
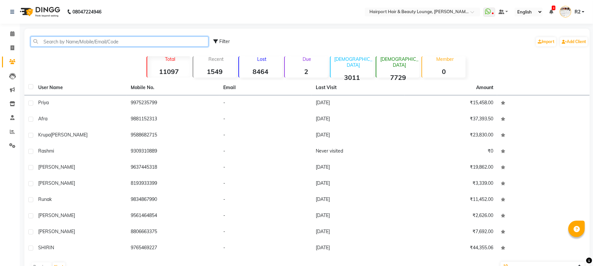
click at [59, 42] on input "text" at bounding box center [120, 42] width 178 height 10
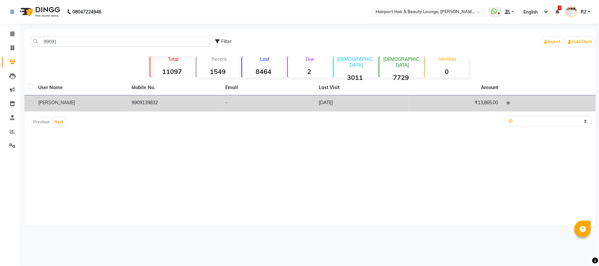
click at [157, 102] on td "9909139832" at bounding box center [175, 103] width 94 height 16
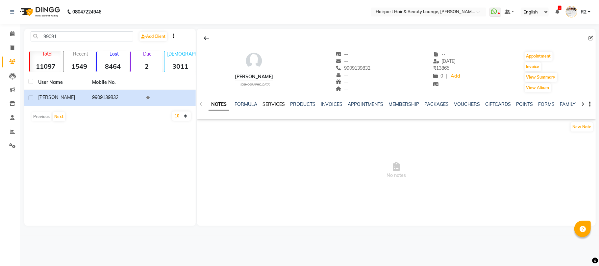
click at [267, 104] on link "SERVICES" at bounding box center [274, 104] width 22 height 6
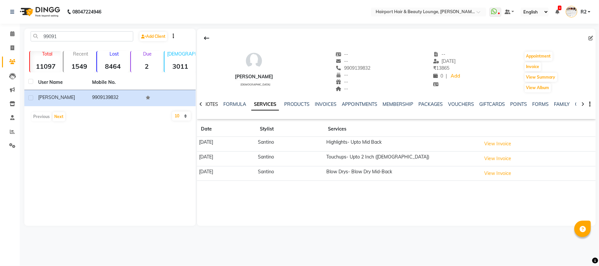
click at [209, 103] on link "NOTES" at bounding box center [210, 104] width 15 height 6
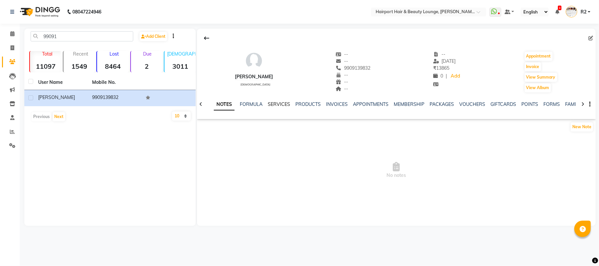
click at [272, 102] on link "SERVICES" at bounding box center [279, 104] width 22 height 6
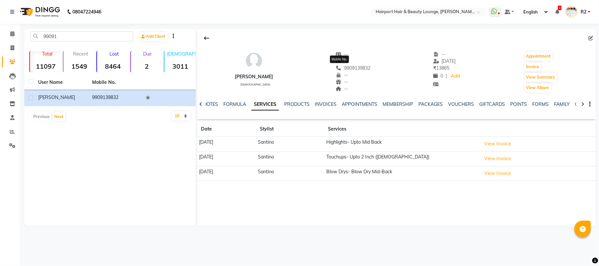
click at [342, 70] on span "9909139832" at bounding box center [353, 68] width 35 height 6
copy span "9909139832"
click at [11, 45] on icon at bounding box center [13, 47] width 4 height 5
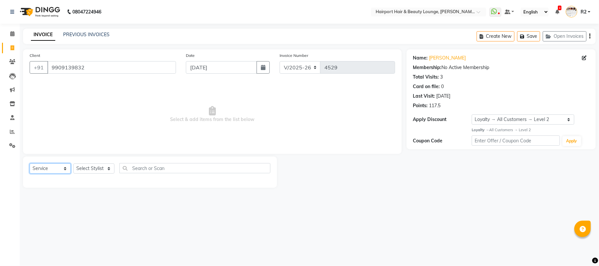
click at [57, 165] on select "Select Service Product Membership Package Voucher Prepaid Gift Card" at bounding box center [50, 169] width 41 height 10
click at [30, 164] on select "Select Service Product Membership Package Voucher Prepaid Gift Card" at bounding box center [50, 169] width 41 height 10
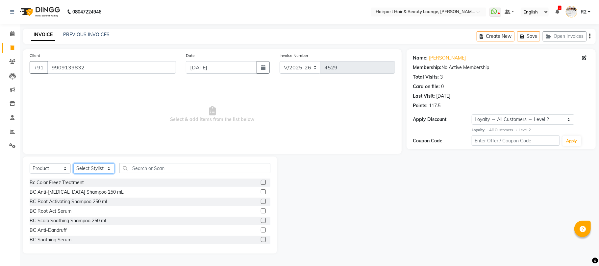
click at [77, 172] on select "Select Stylist 8806278622 9822054562 Accounts IV Camp Adnan Alc 3 Alc Camp Offi…" at bounding box center [93, 169] width 41 height 10
click at [73, 164] on select "Select Stylist 8806278622 9822054562 Accounts IV Camp Adnan Alc 3 Alc Camp Offi…" at bounding box center [93, 169] width 41 height 10
click at [98, 166] on select "Select Stylist 8806278622 9822054562 Accounts IV Camp Adnan Alc 3 Alc Camp Offi…" at bounding box center [93, 169] width 41 height 10
click at [73, 164] on select "Select Stylist 8806278622 9822054562 Accounts IV Camp Adnan Alc 3 Alc Camp Offi…" at bounding box center [93, 169] width 41 height 10
click at [141, 165] on input "text" at bounding box center [194, 168] width 151 height 10
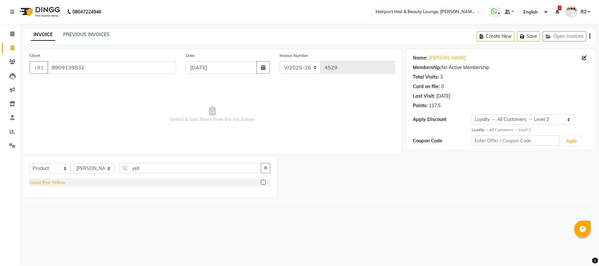
drag, startPoint x: 64, startPoint y: 182, endPoint x: 76, endPoint y: 184, distance: 12.7
click at [64, 182] on div "Good Bye Yellow" at bounding box center [48, 182] width 36 height 7
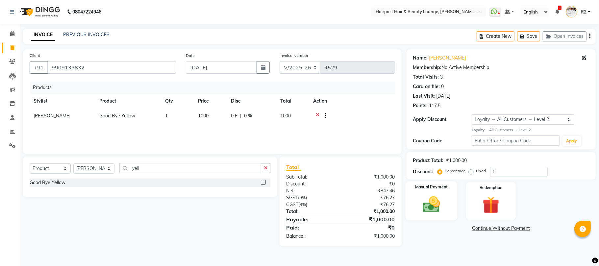
click at [436, 210] on img at bounding box center [431, 204] width 29 height 20
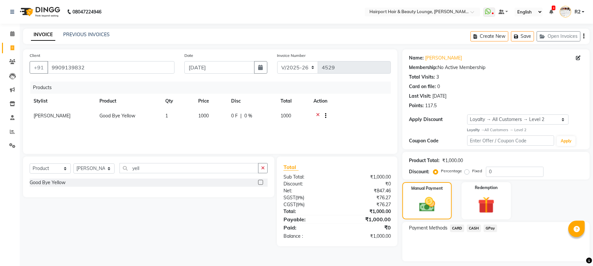
click at [459, 228] on span "CARD" at bounding box center [457, 229] width 14 height 8
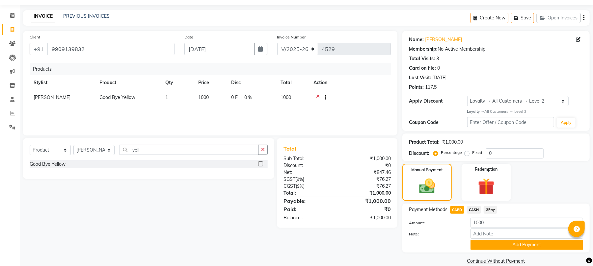
scroll to position [28, 0]
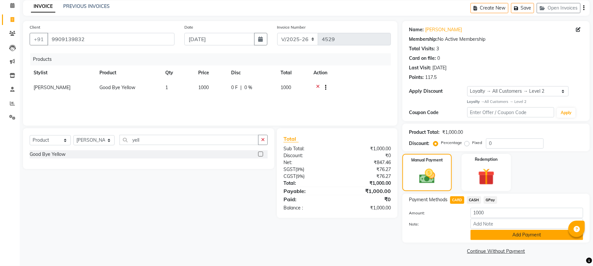
click at [495, 236] on button "Add Payment" at bounding box center [526, 235] width 113 height 10
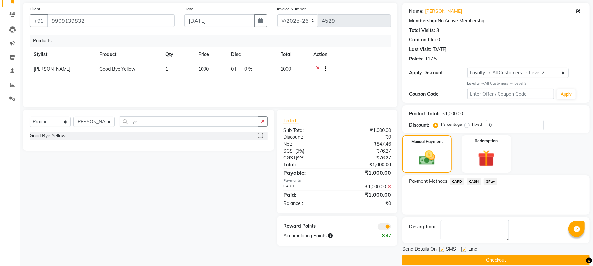
scroll to position [57, 0]
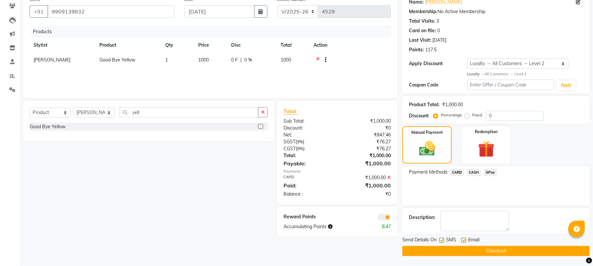
click at [503, 250] on button "Checkout" at bounding box center [495, 251] width 187 height 10
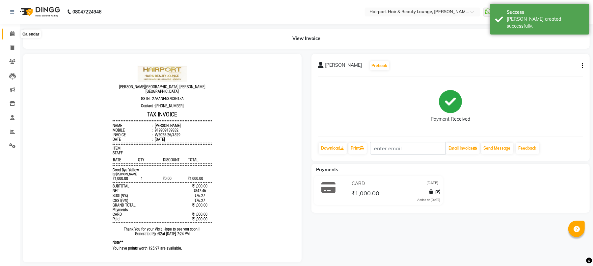
click at [10, 33] on icon at bounding box center [12, 33] width 4 height 5
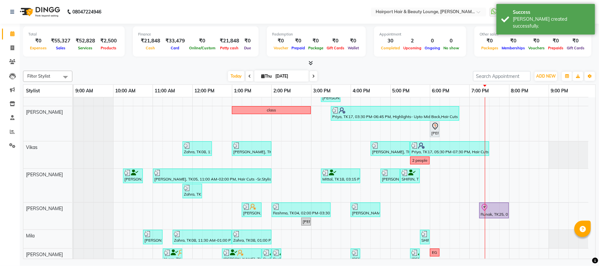
scroll to position [97, 0]
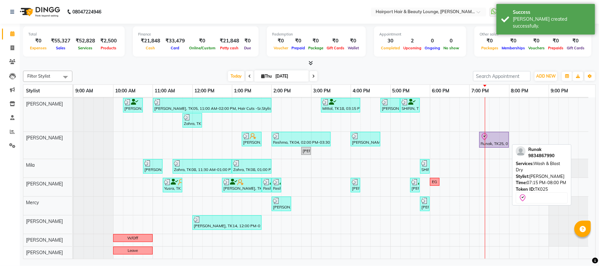
click at [497, 143] on div "Runak, TK25, 07:15 PM-08:00 PM, Wash & Blast Dry" at bounding box center [494, 140] width 28 height 14
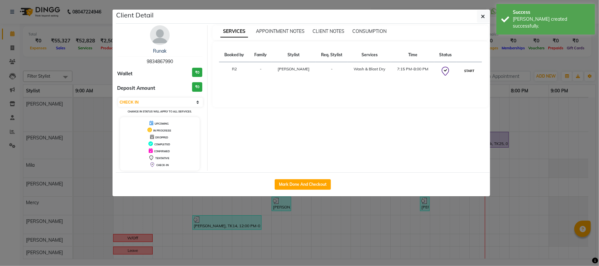
click at [465, 70] on button "START" at bounding box center [469, 71] width 13 height 8
click at [560, 62] on ngb-modal-window "Client Detail Runak 9834867990 Wallet ₹0 Deposit Amount ₹0 Select IN SERVICE CO…" at bounding box center [299, 133] width 599 height 266
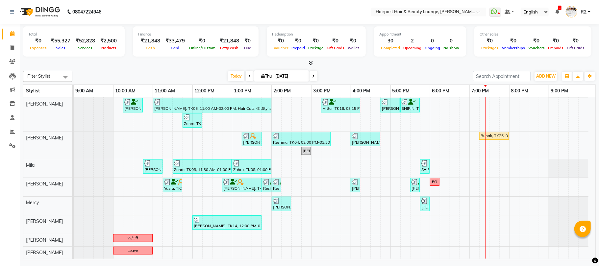
click at [171, 69] on div "Filter Stylist Select All Santino Anandita Vikas Adnan Elizabeth Mila Binita Me…" at bounding box center [309, 163] width 573 height 191
click at [10, 132] on icon at bounding box center [12, 131] width 5 height 5
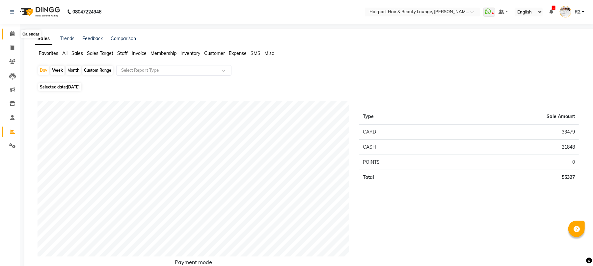
click at [11, 35] on icon at bounding box center [12, 33] width 4 height 5
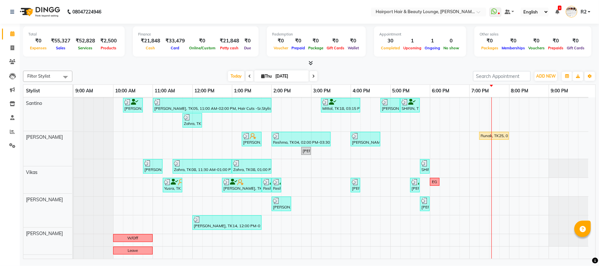
scroll to position [97, 0]
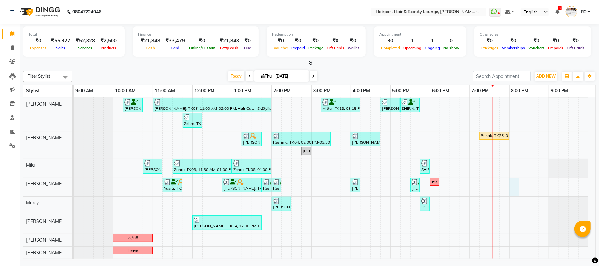
click at [511, 186] on div "Sheetal, TK01, 12:45 PM-04:45 PM, Highlights- Upto Mid Back Amaan, TK02, 05:00 …" at bounding box center [335, 130] width 522 height 257
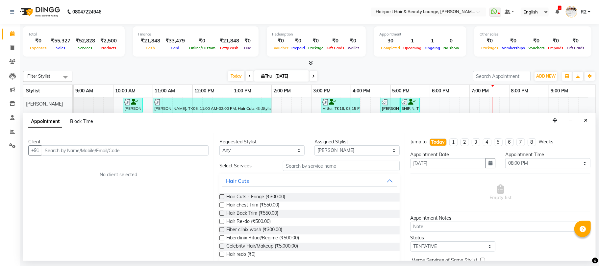
drag, startPoint x: 59, startPoint y: 151, endPoint x: 61, endPoint y: 147, distance: 4.4
click at [60, 151] on input "text" at bounding box center [125, 150] width 167 height 10
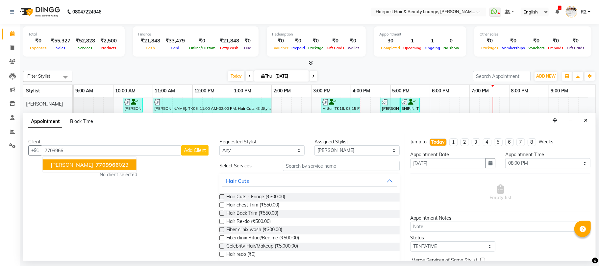
click at [98, 167] on ngb-highlight "7709966 023" at bounding box center [111, 165] width 34 height 7
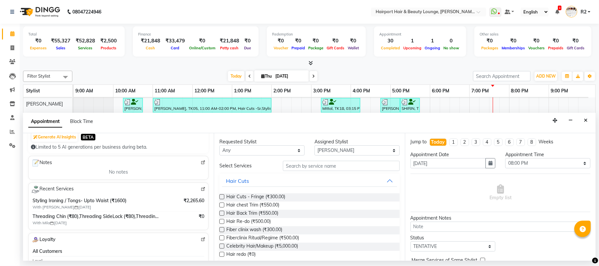
scroll to position [88, 0]
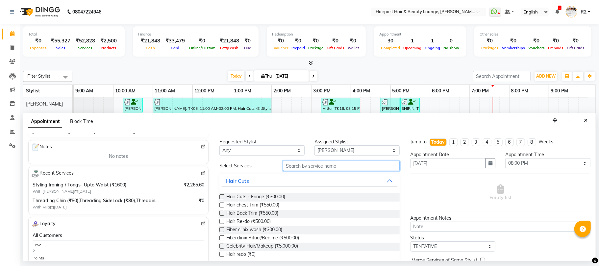
click at [312, 168] on input "text" at bounding box center [341, 166] width 117 height 10
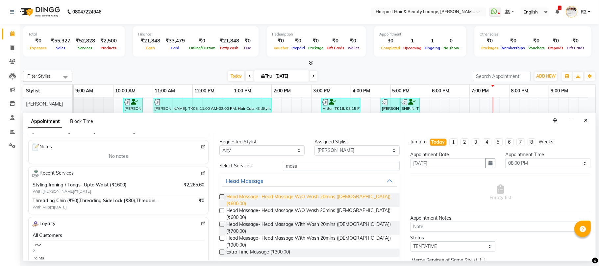
click at [287, 200] on span "Head Massage- Head Massage W/O Wash 20mins (Female) (₹600.00)" at bounding box center [310, 200] width 168 height 14
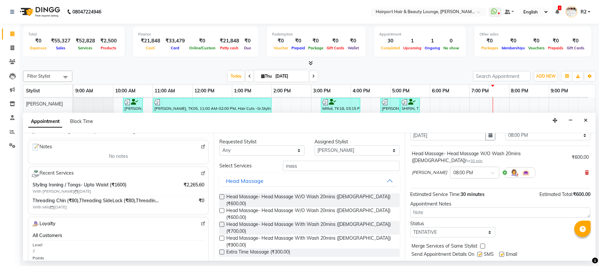
scroll to position [40, 0]
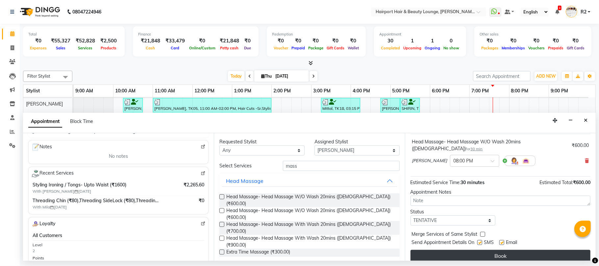
click at [513, 250] on button "Book" at bounding box center [501, 256] width 180 height 12
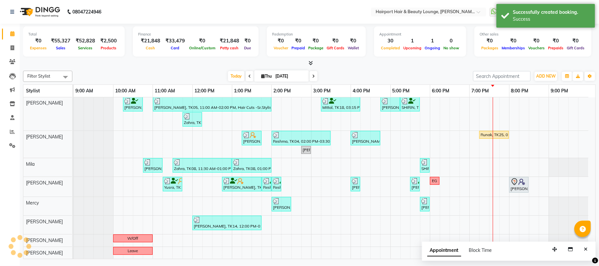
scroll to position [97, 0]
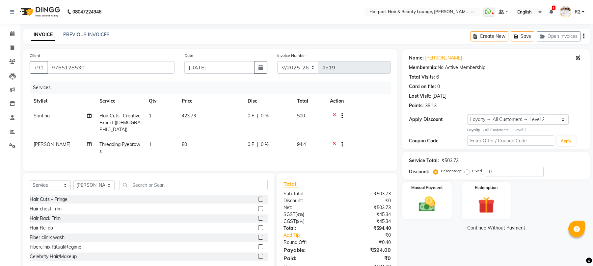
select select "622"
select select "service"
select select "14044"
select select "1: Object"
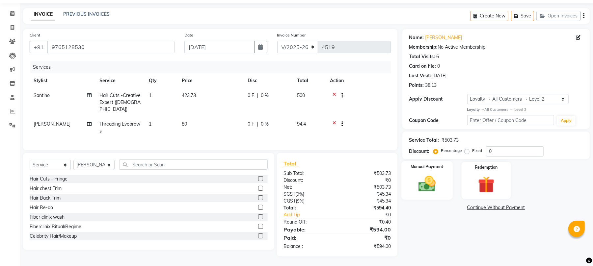
click at [434, 185] on img at bounding box center [427, 184] width 28 height 20
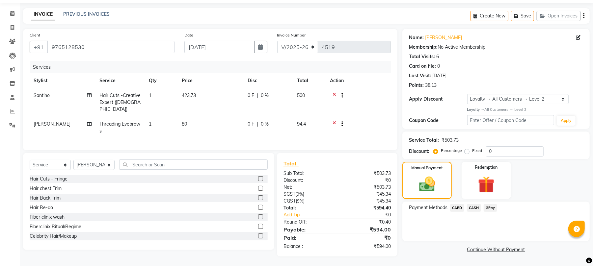
click at [455, 206] on span "CARD" at bounding box center [457, 208] width 14 height 8
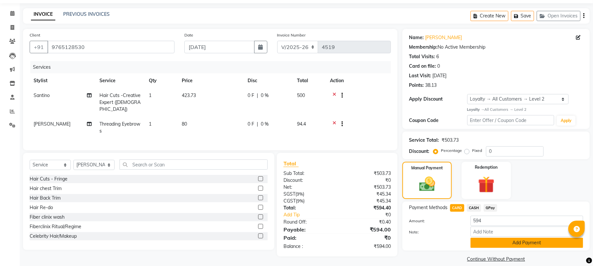
click at [507, 241] on button "Add Payment" at bounding box center [526, 243] width 113 height 10
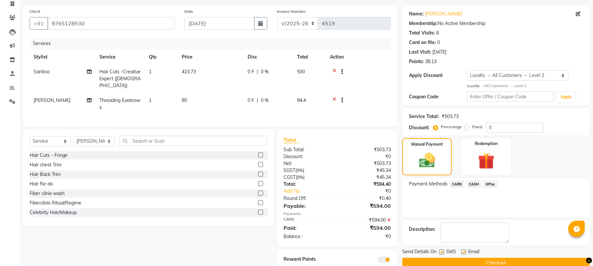
scroll to position [66, 0]
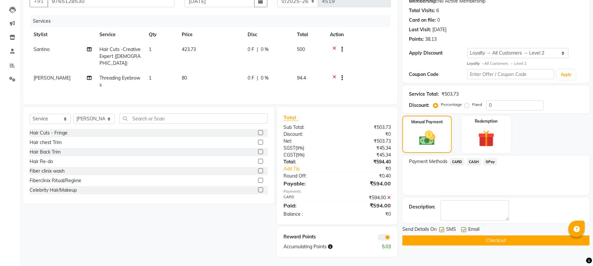
click at [497, 243] on button "Checkout" at bounding box center [495, 241] width 187 height 10
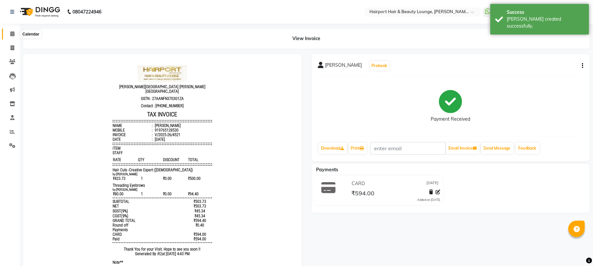
click at [11, 37] on span at bounding box center [13, 34] width 12 height 8
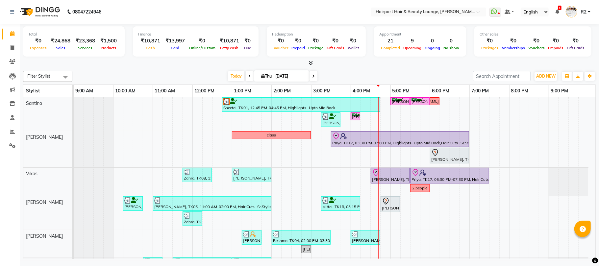
click at [312, 78] on icon at bounding box center [313, 76] width 3 height 4
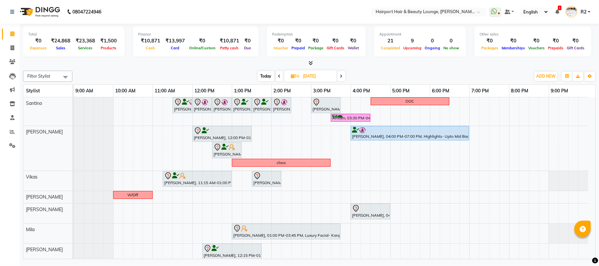
click at [262, 78] on span "Today" at bounding box center [266, 76] width 16 height 10
type input "[DATE]"
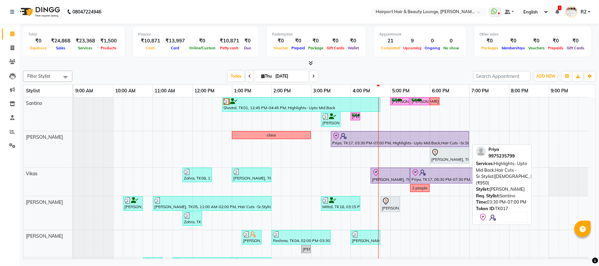
click at [350, 141] on div "Priya, TK17, 03:30 PM-07:00 PM, Highlights- Upto Mid Back,Hair Cuts -Sr.Stylist…" at bounding box center [400, 139] width 137 height 14
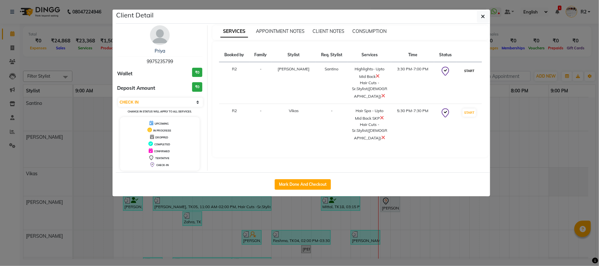
click at [469, 70] on button "START" at bounding box center [469, 71] width 13 height 8
click at [526, 61] on ngb-modal-window "Client Detail Priya 9975235799 Wallet ₹0 Deposit Amount ₹0 Select IN SERVICE CO…" at bounding box center [299, 133] width 599 height 266
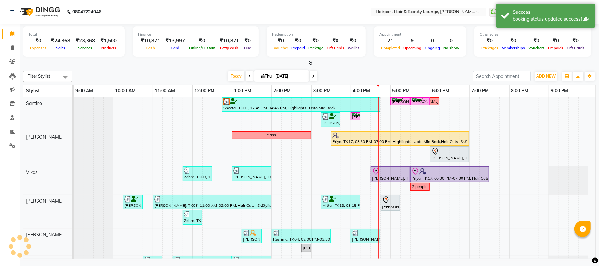
select select "select"
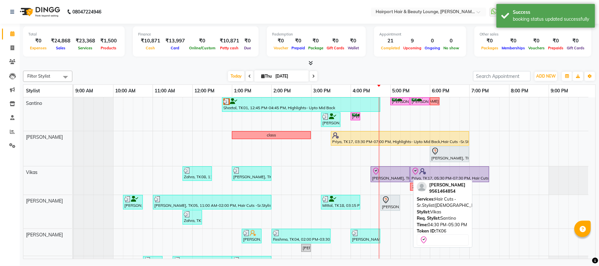
click at [397, 179] on div "[PERSON_NAME], TK06, 04:30 PM-05:30 PM, Hair Cuts -Sr.Stylist([DEMOGRAPHIC_DATA…" at bounding box center [390, 174] width 38 height 14
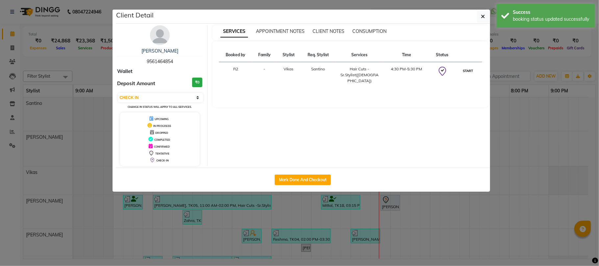
click at [465, 69] on button "START" at bounding box center [468, 71] width 13 height 8
select select "1"
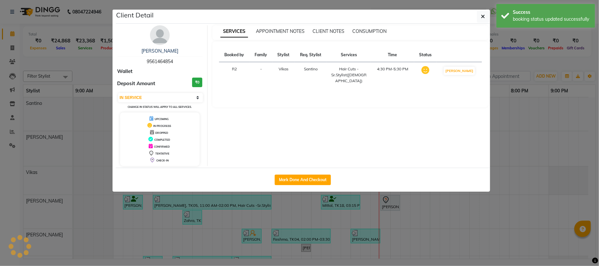
click at [504, 61] on ngb-modal-window "Client Detail [PERSON_NAME] 9561464854 Wallet Deposit Amount ₹0 Select IN SERVI…" at bounding box center [299, 133] width 599 height 266
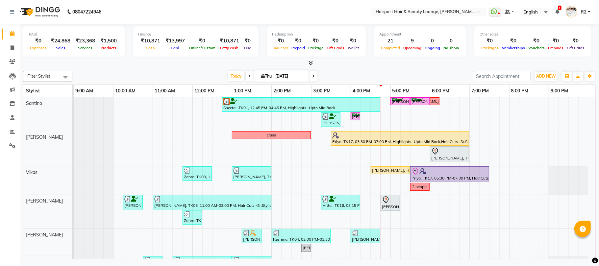
click at [312, 76] on icon at bounding box center [313, 76] width 3 height 4
type input "[DATE]"
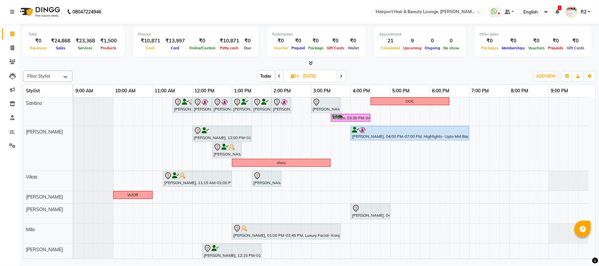
click at [192, 75] on div "[DATE] [DATE]" at bounding box center [302, 76] width 452 height 10
click at [295, 122] on div "[PERSON_NAME], 11:30 AM-12:00 PM, Hair Cuts -Creative Expert ([DEMOGRAPHIC_DATA…" at bounding box center [335, 209] width 522 height 224
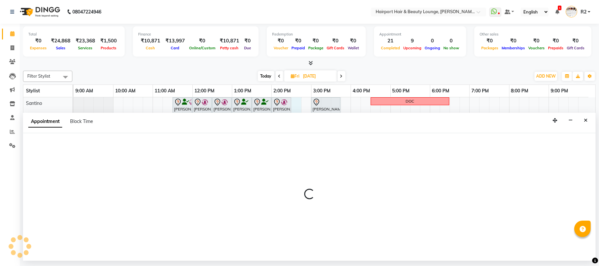
select select "9137"
select select "870"
select select "tentative"
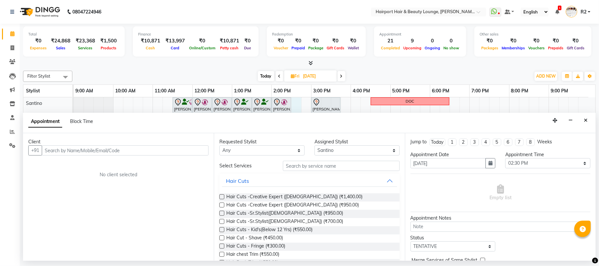
click at [81, 152] on input "text" at bounding box center [125, 150] width 167 height 10
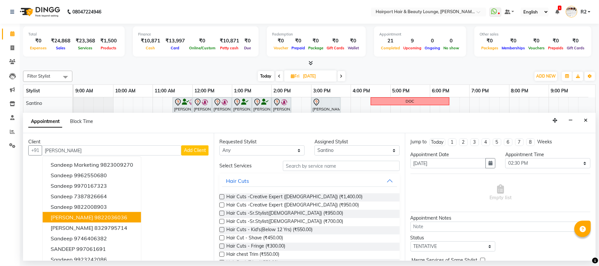
click at [79, 218] on span "[PERSON_NAME]" at bounding box center [72, 217] width 42 height 7
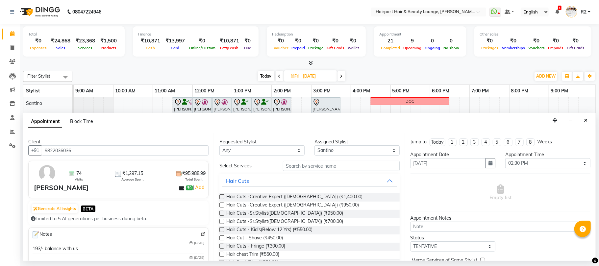
type input "9822036036"
click at [252, 152] on select "Any [PERSON_NAME] [PERSON_NAME] [PERSON_NAME] [PERSON_NAME] [PERSON_NAME] Mercy…" at bounding box center [261, 150] width 85 height 10
select select "9137"
click at [219, 146] on select "Any [PERSON_NAME] [PERSON_NAME] [PERSON_NAME] [PERSON_NAME] [PERSON_NAME] Mercy…" at bounding box center [261, 150] width 85 height 10
click at [259, 205] on span "Hair Cuts -Creative Expert ([DEMOGRAPHIC_DATA]) (₹950.00)" at bounding box center [292, 206] width 133 height 8
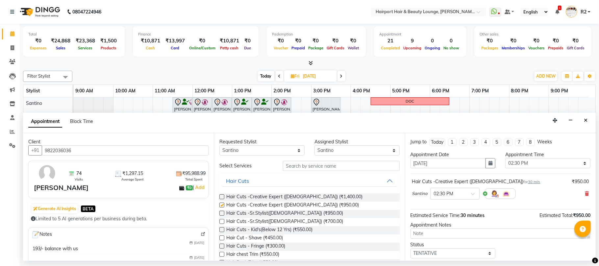
checkbox input "false"
click at [329, 150] on select "Select [PERSON_NAME] [PERSON_NAME] [PERSON_NAME] [PERSON_NAME] [PERSON_NAME] Me…" at bounding box center [357, 150] width 85 height 10
select select "70550"
click at [315, 146] on select "Select [PERSON_NAME] [PERSON_NAME] [PERSON_NAME] [PERSON_NAME] [PERSON_NAME] Me…" at bounding box center [357, 150] width 85 height 10
click at [309, 165] on input "text" at bounding box center [341, 166] width 117 height 10
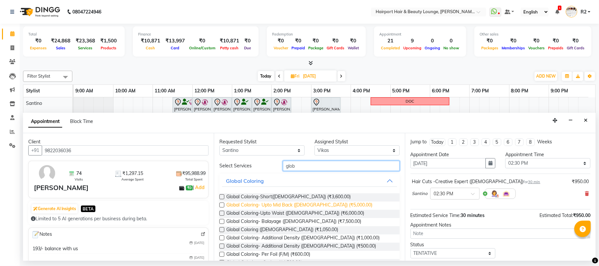
type input "glob"
click at [282, 207] on span "Global Coloring- Upto Mid Back ([DEMOGRAPHIC_DATA]) (₹5,000.00)" at bounding box center [299, 206] width 146 height 8
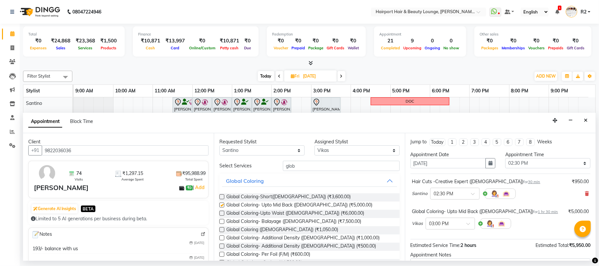
checkbox input "false"
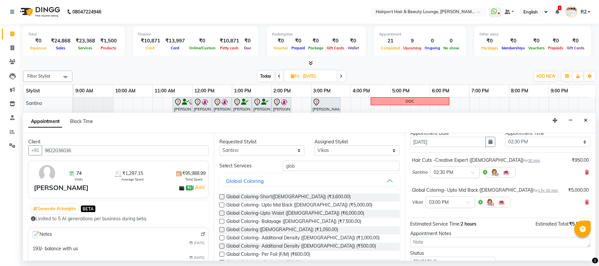
scroll to position [70, 0]
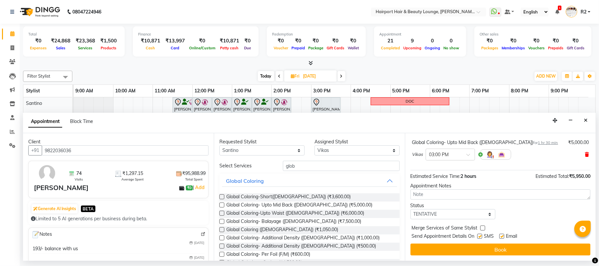
click at [585, 155] on icon at bounding box center [587, 154] width 4 height 5
click at [275, 228] on span "Global Coloring ([DEMOGRAPHIC_DATA]) (₹1,050.00)" at bounding box center [282, 230] width 112 height 8
checkbox input "false"
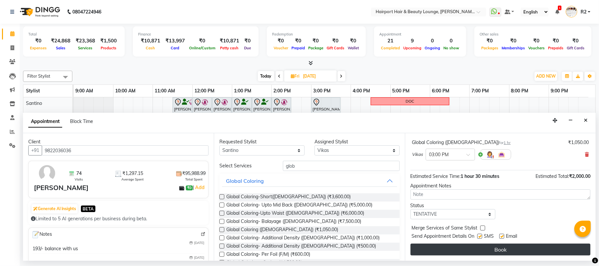
click at [482, 251] on button "Book" at bounding box center [501, 250] width 180 height 12
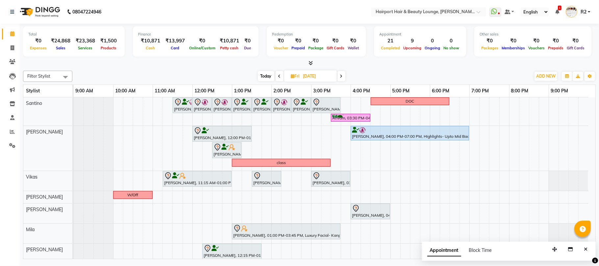
click at [268, 76] on span "Today" at bounding box center [266, 76] width 16 height 10
type input "[DATE]"
